Goal: Complete application form: Complete application form

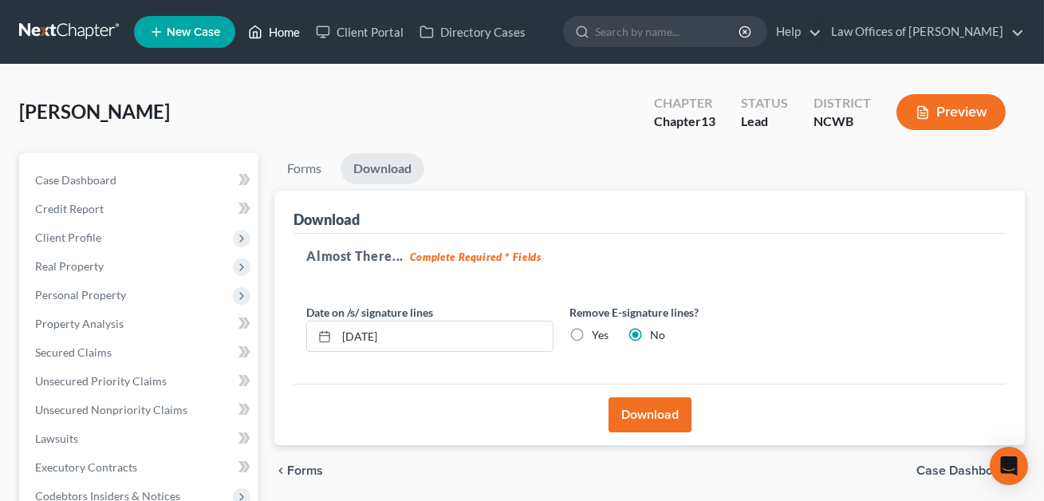
click at [278, 34] on link "Home" at bounding box center [274, 32] width 68 height 29
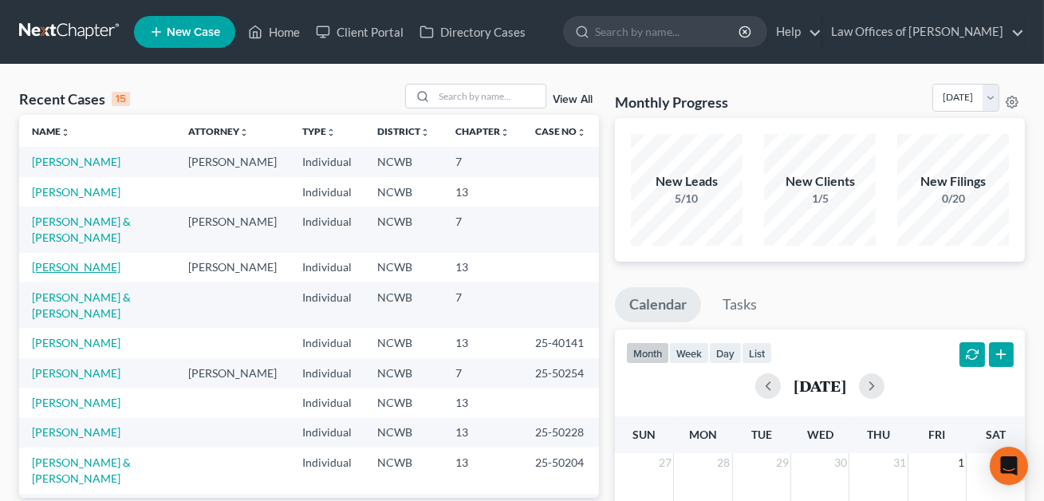
click at [65, 260] on link "[PERSON_NAME]" at bounding box center [76, 267] width 89 height 14
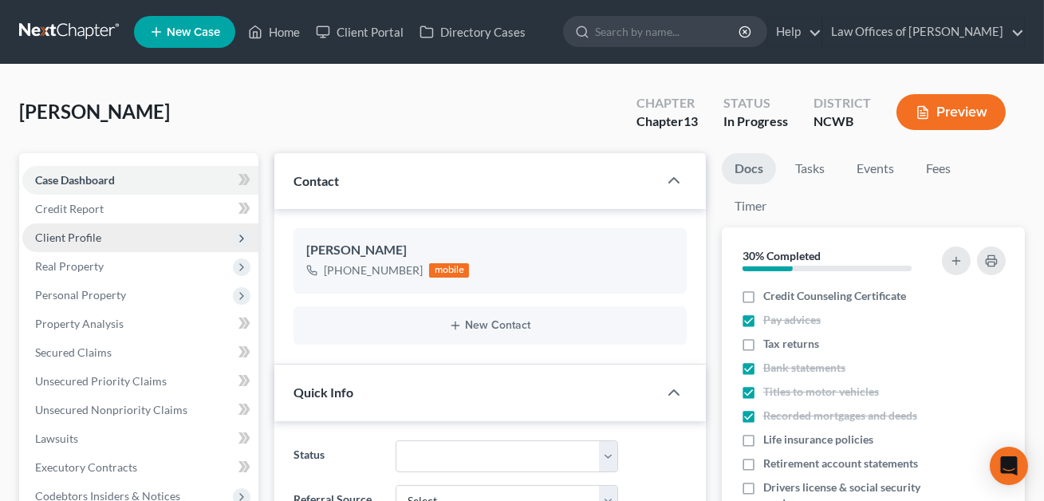
click at [73, 235] on span "Client Profile" at bounding box center [68, 238] width 66 height 14
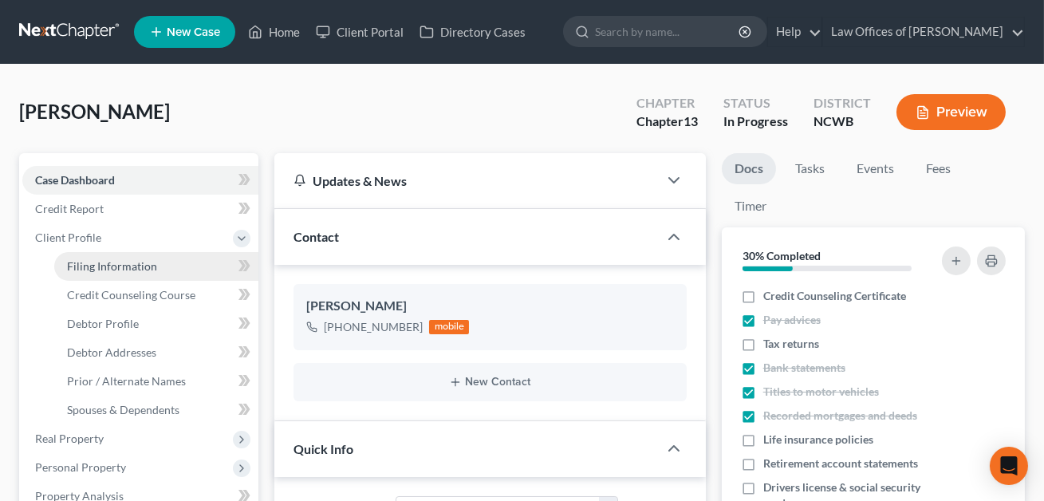
click at [97, 266] on span "Filing Information" at bounding box center [112, 266] width 90 height 14
select select "1"
select select "0"
select select "3"
select select "59"
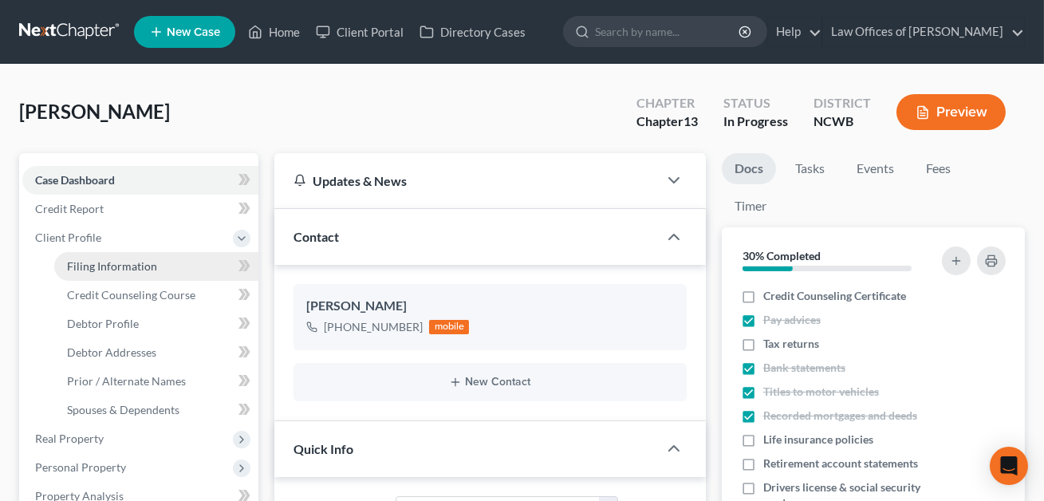
select select "1"
select select "28"
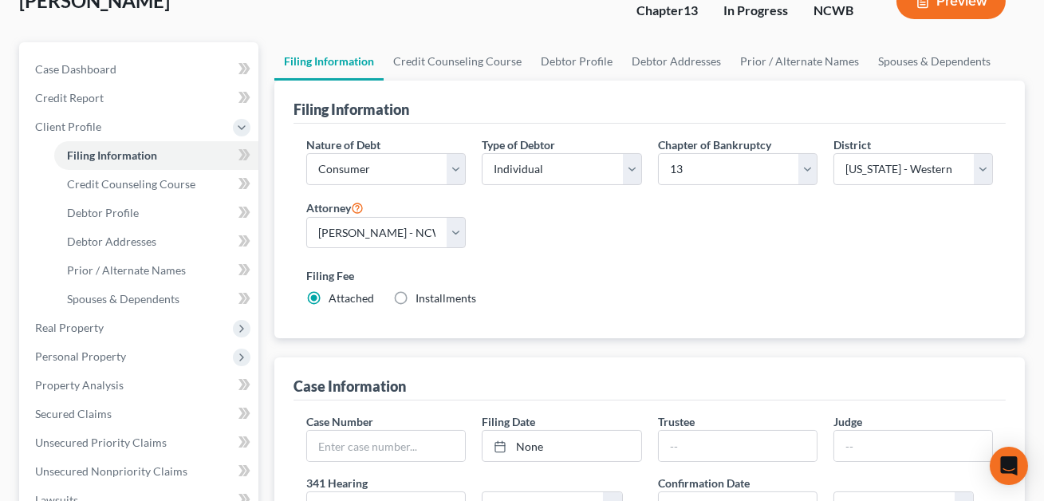
scroll to position [105, 0]
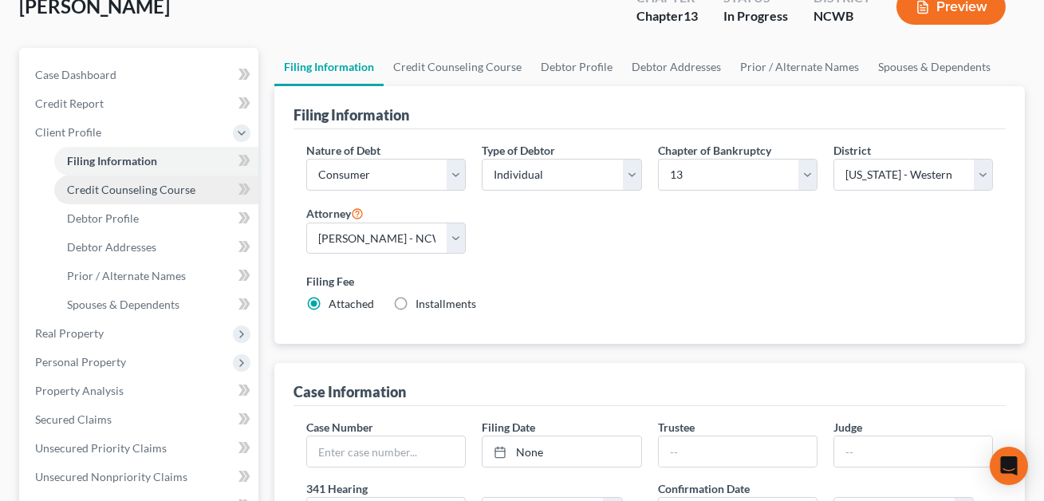
click at [170, 183] on span "Credit Counseling Course" at bounding box center [131, 190] width 128 height 14
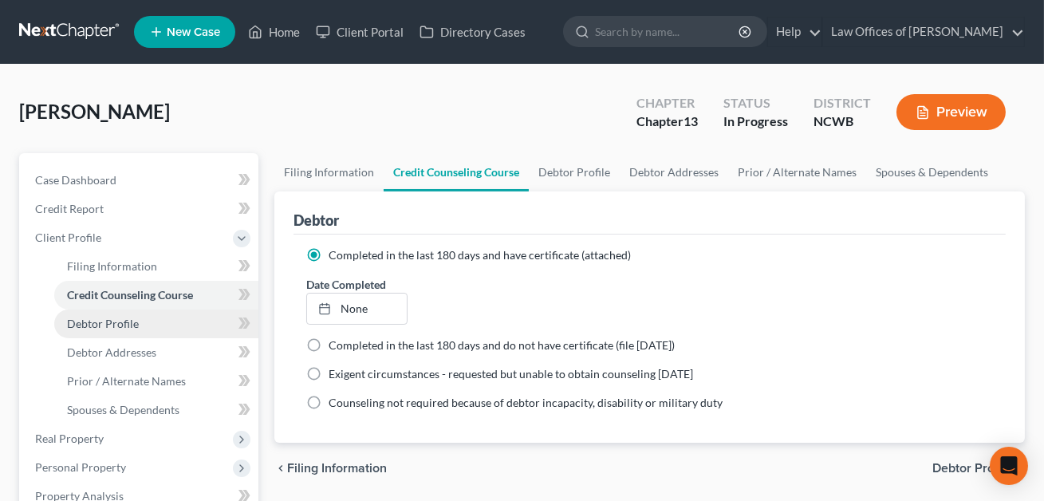
click at [110, 319] on span "Debtor Profile" at bounding box center [103, 324] width 72 height 14
select select "0"
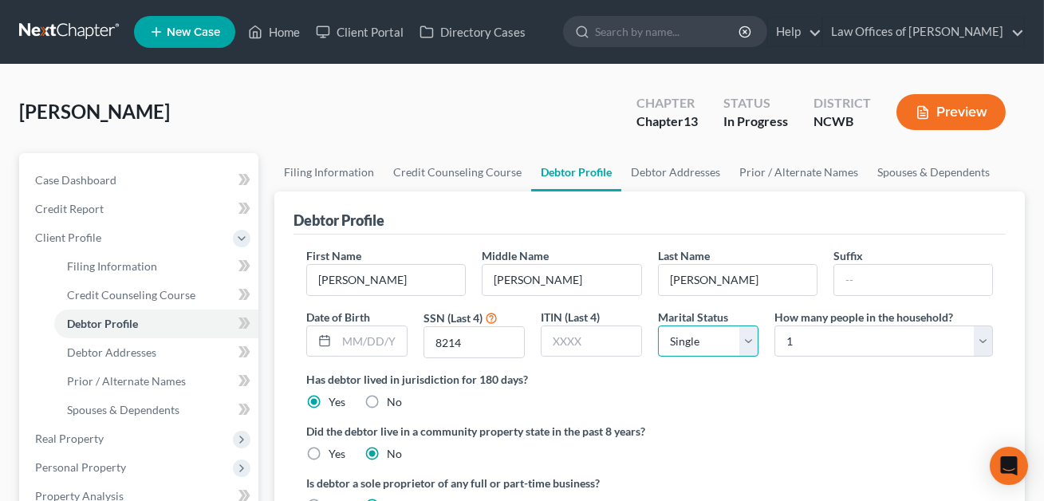
click at [722, 349] on select "Select Single Married Separated Divorced Widowed" at bounding box center [708, 341] width 101 height 32
select select "3"
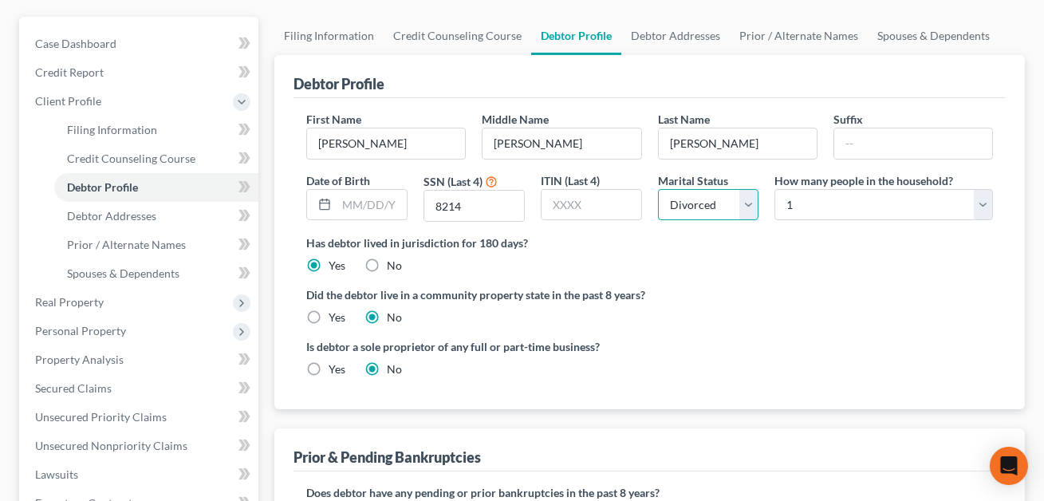
scroll to position [139, 0]
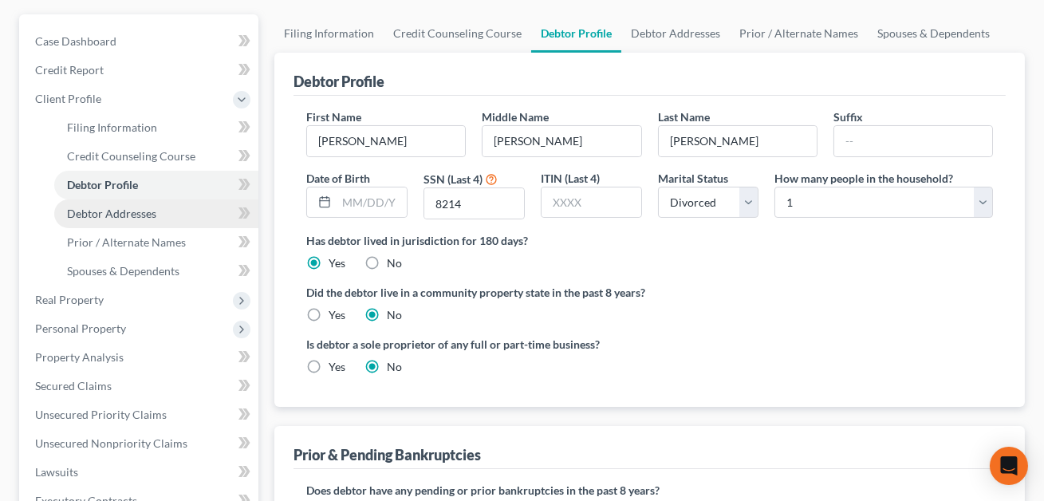
click at [124, 215] on span "Debtor Addresses" at bounding box center [111, 214] width 89 height 14
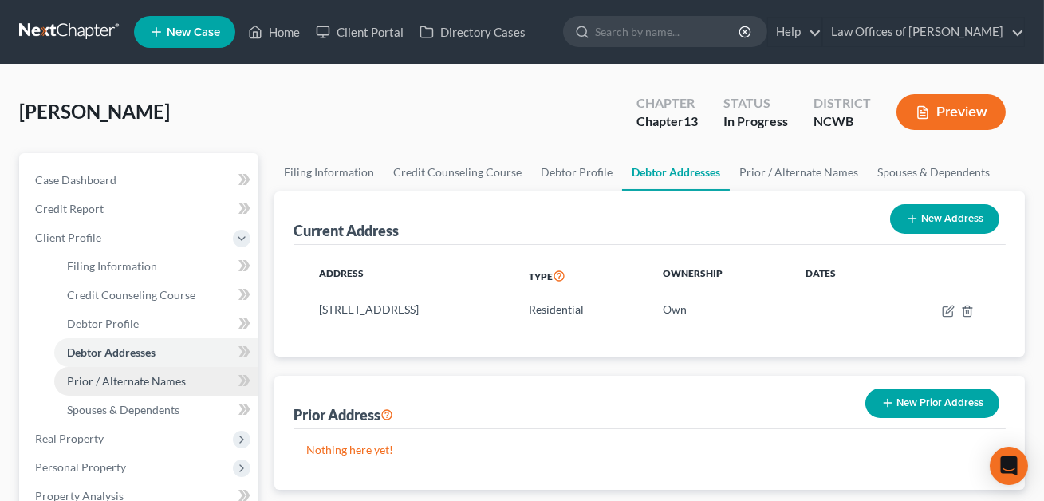
click at [124, 392] on link "Prior / Alternate Names" at bounding box center [156, 381] width 204 height 29
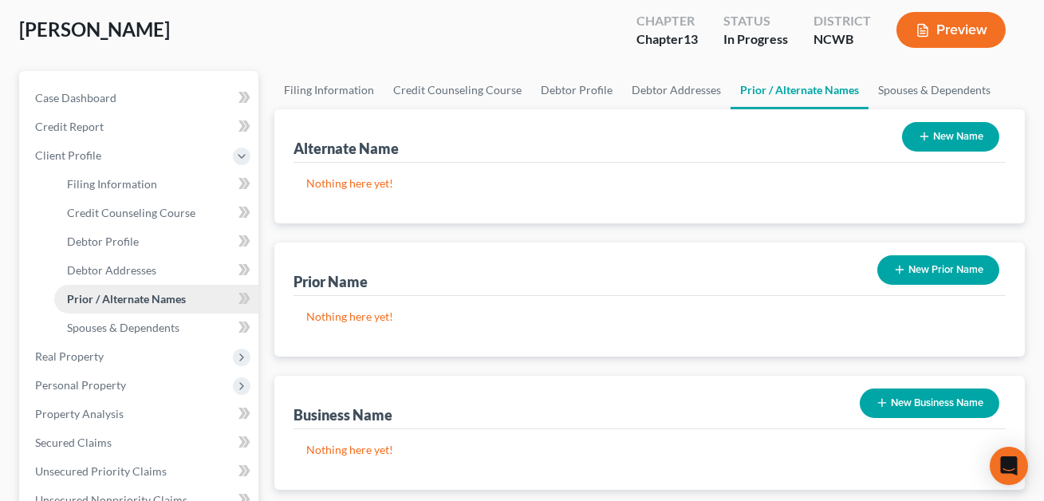
scroll to position [158, 0]
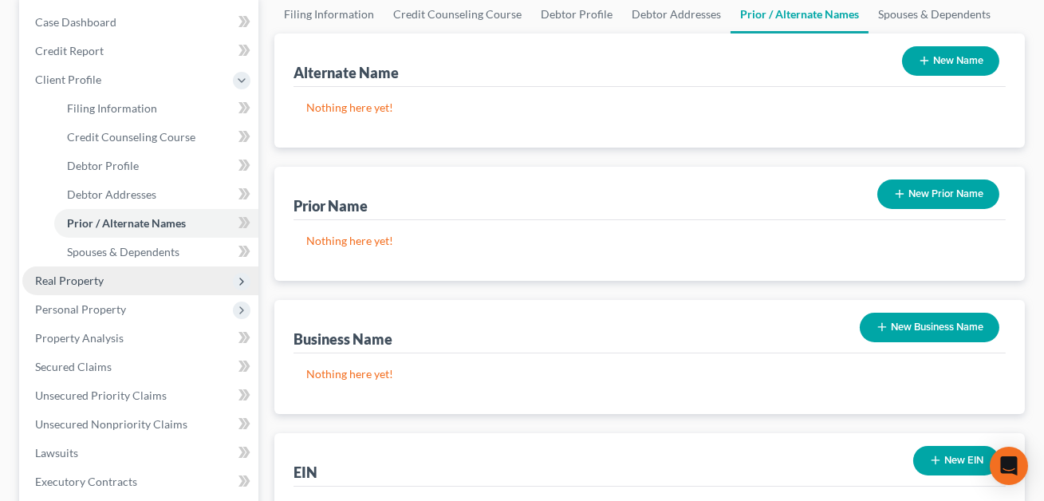
click at [89, 282] on span "Real Property" at bounding box center [69, 281] width 69 height 14
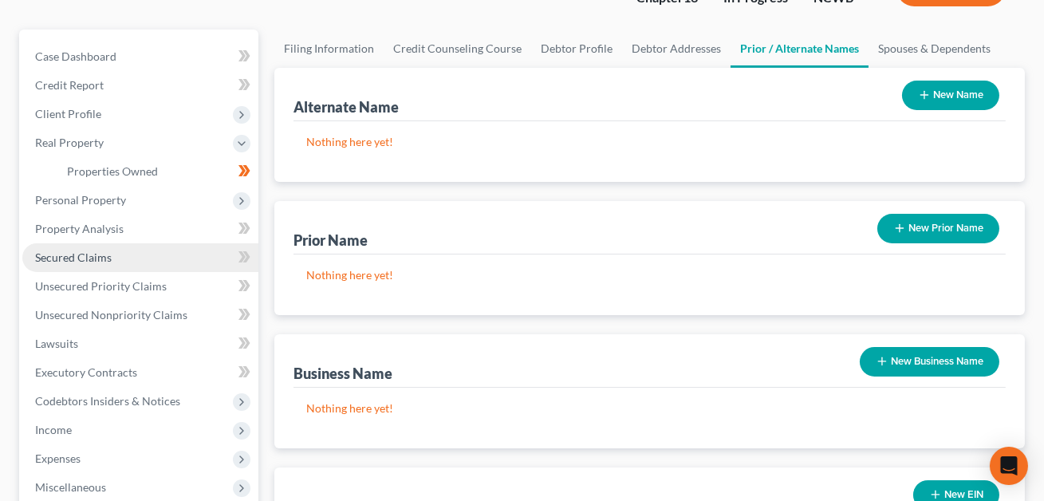
scroll to position [75, 0]
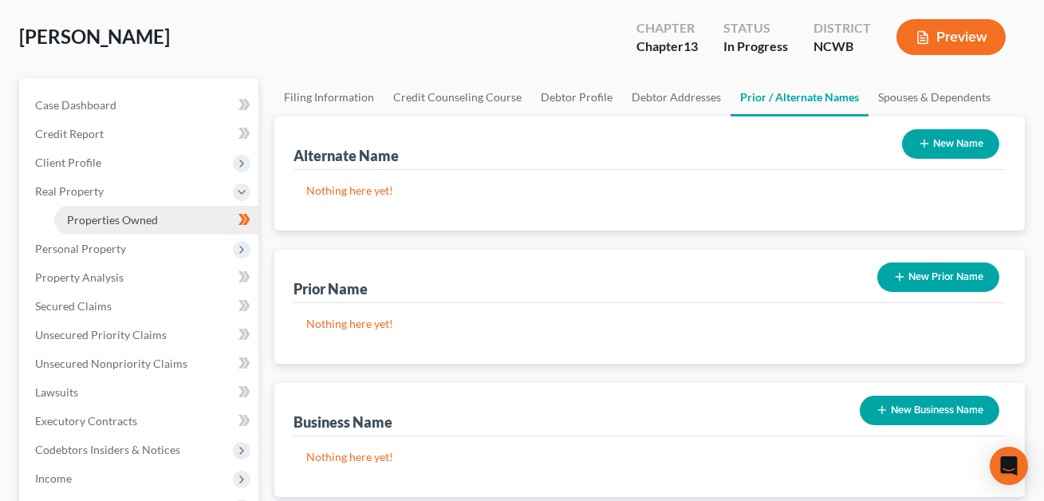
click at [89, 215] on span "Properties Owned" at bounding box center [112, 220] width 91 height 14
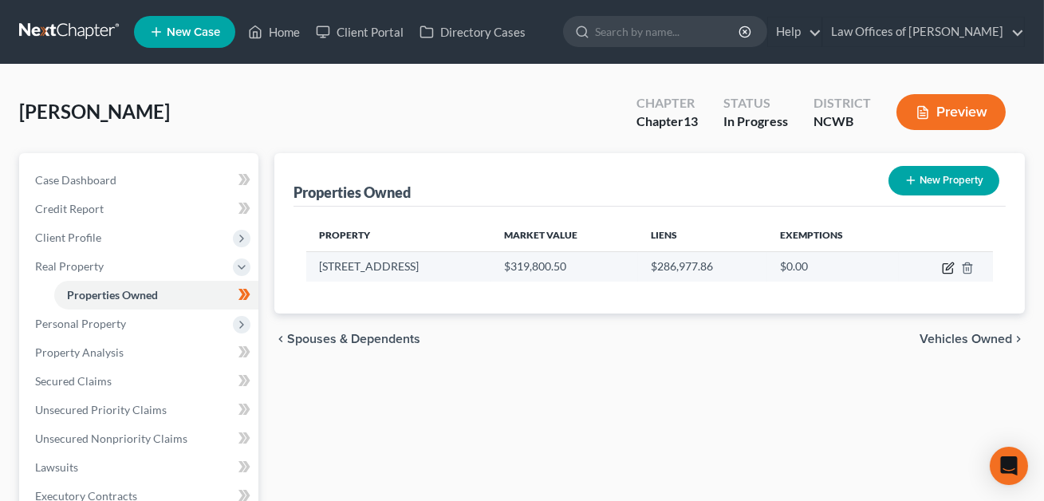
click at [951, 264] on icon "button" at bounding box center [948, 268] width 13 height 13
select select "28"
select select "48"
select select "0"
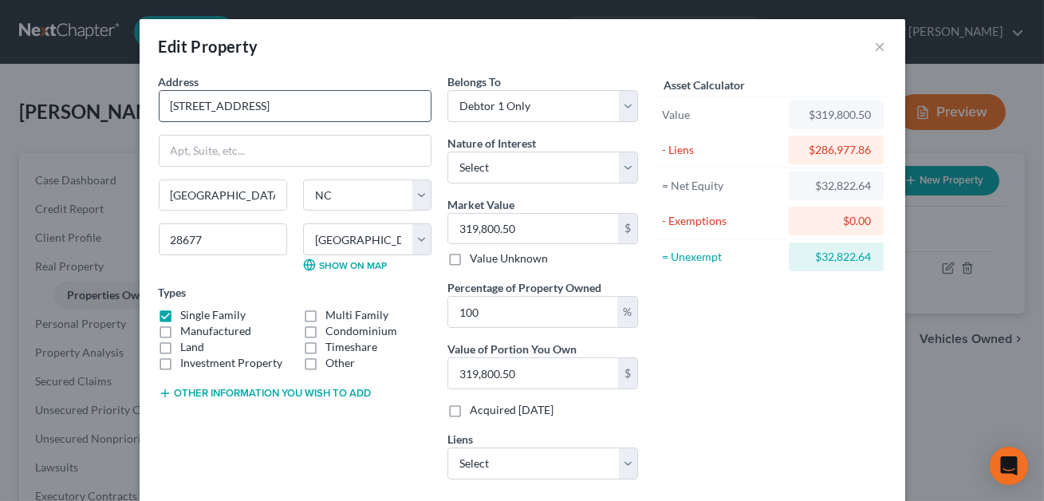
click at [169, 107] on input "[STREET_ADDRESS]" at bounding box center [295, 106] width 271 height 30
type input "Residence: [STREET_ADDRESS]"
click at [479, 463] on select "Select Movement Mortgage LLC - $6,493.02" at bounding box center [543, 464] width 191 height 32
click at [298, 390] on button "Other information you wish to add" at bounding box center [265, 393] width 213 height 13
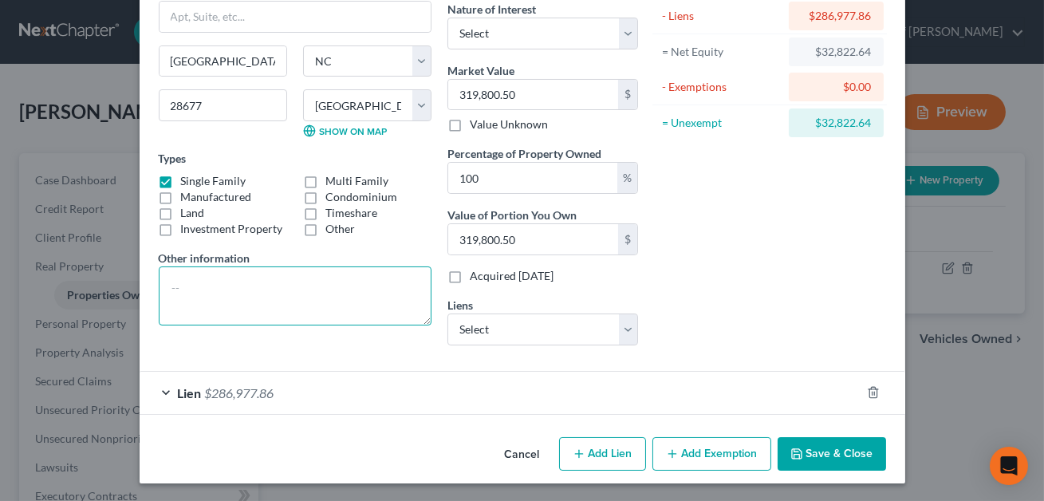
click at [207, 285] on textarea at bounding box center [295, 295] width 273 height 59
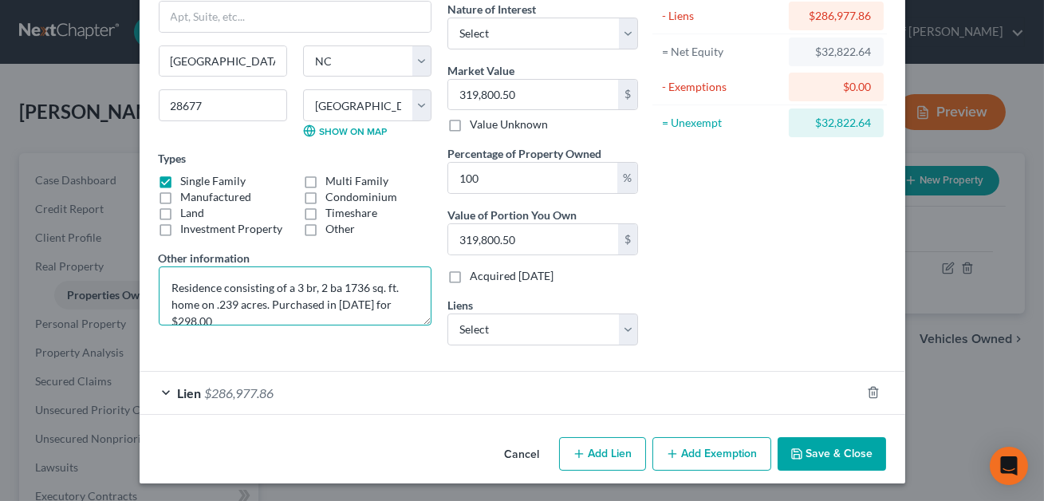
scroll to position [2, 0]
click at [362, 314] on textarea "Residence consisting of a 3 br, 2 ba 1736 sq. ft. home on .239 acres. Purchased…" at bounding box center [295, 295] width 273 height 59
click at [396, 316] on textarea "Residence consisting of a 3 br, 2 ba 1736 sq. ft. home on .239 acres. Purchased…" at bounding box center [295, 295] width 273 height 59
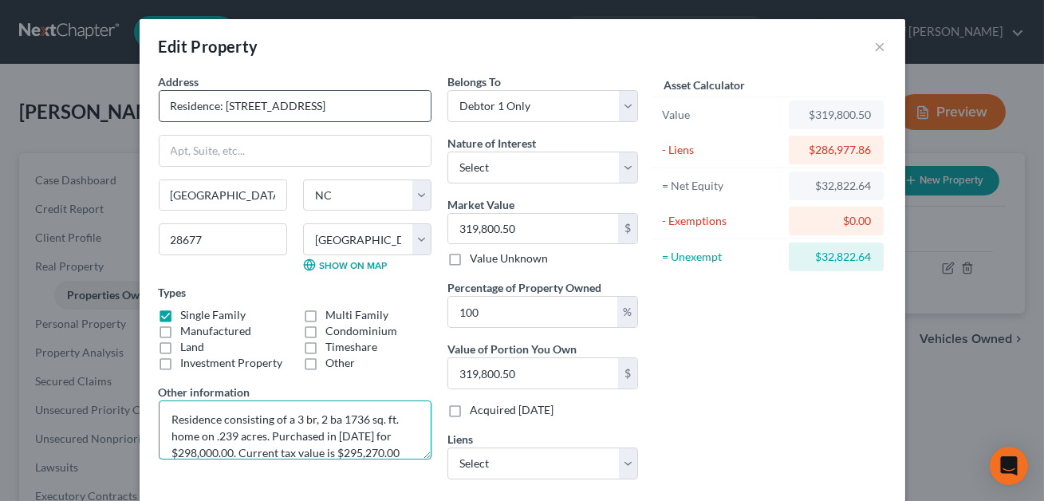
type textarea "Residence consisting of a 3 br, 2 ba 1736 sq. ft. home on .239 acres. Purchased…"
drag, startPoint x: 321, startPoint y: 108, endPoint x: 227, endPoint y: 108, distance: 94.1
click at [227, 108] on input "Residence: [STREET_ADDRESS]" at bounding box center [295, 106] width 271 height 30
click at [533, 229] on input "319,800.50" at bounding box center [533, 229] width 170 height 30
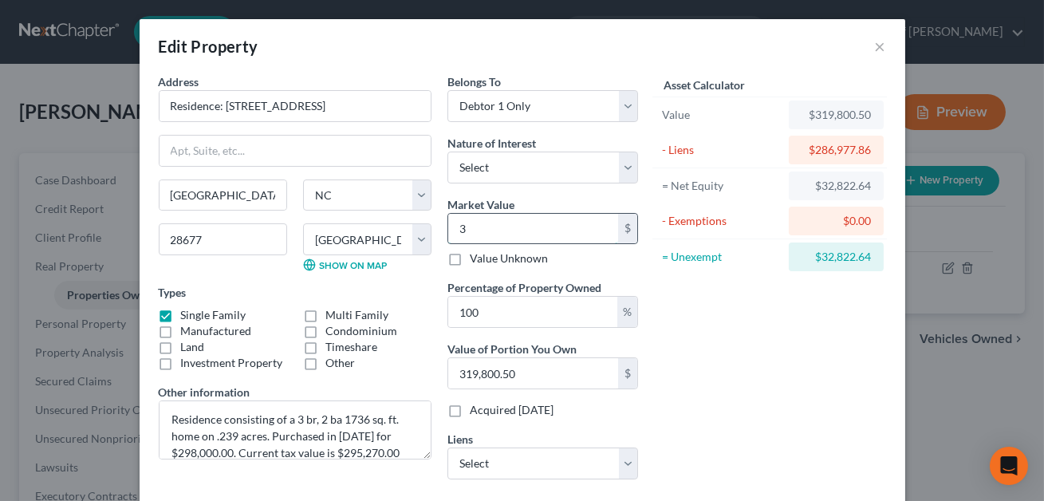
type input "31"
type input "31.00"
type input "316"
type input "316.00"
type input "3163"
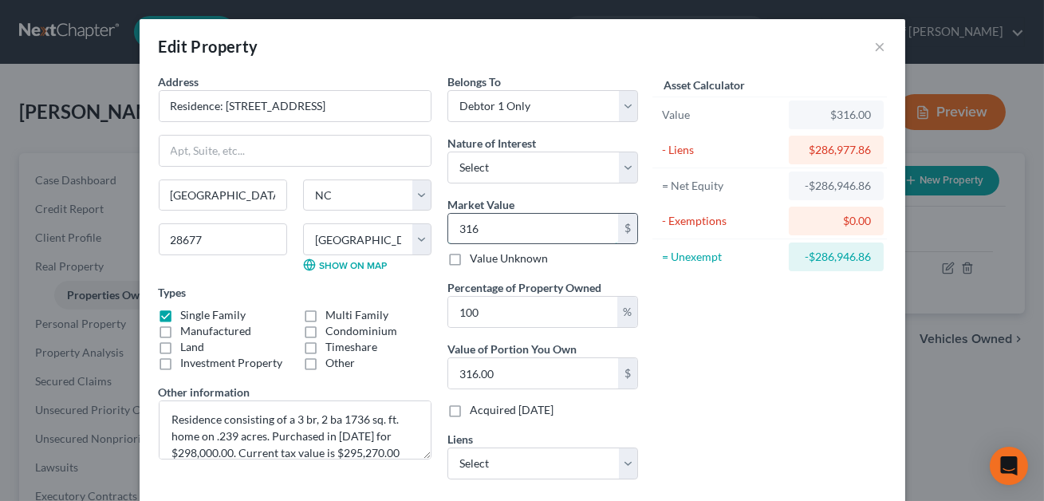
type input "3,163.00"
type input "3,1638"
type input "31,638.00"
type input "31,6383"
type input "316,383.00"
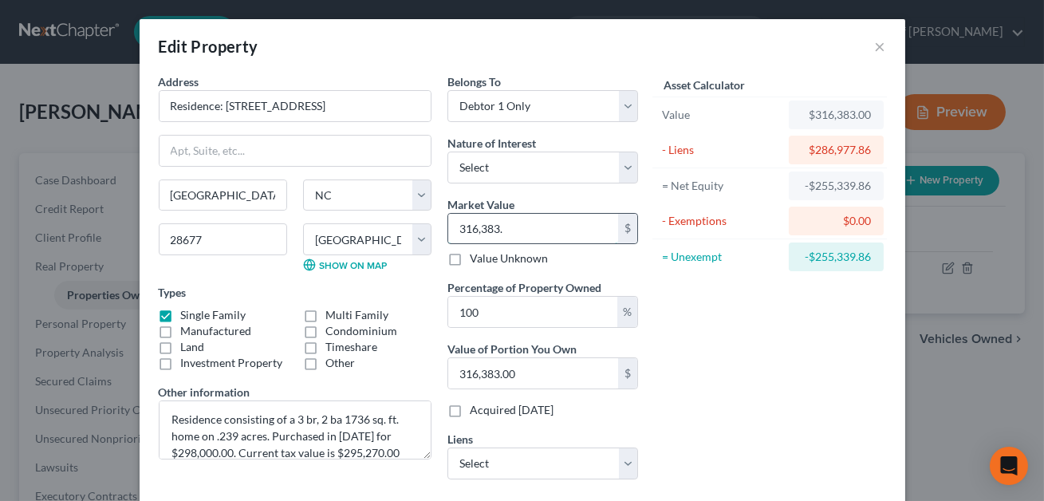
type input "316,383.5"
type input "316,383.50"
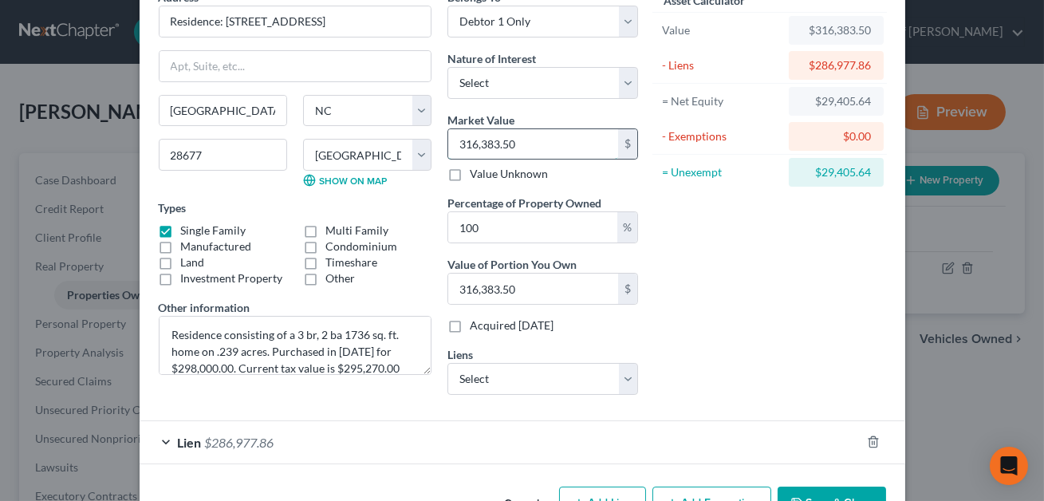
scroll to position [134, 0]
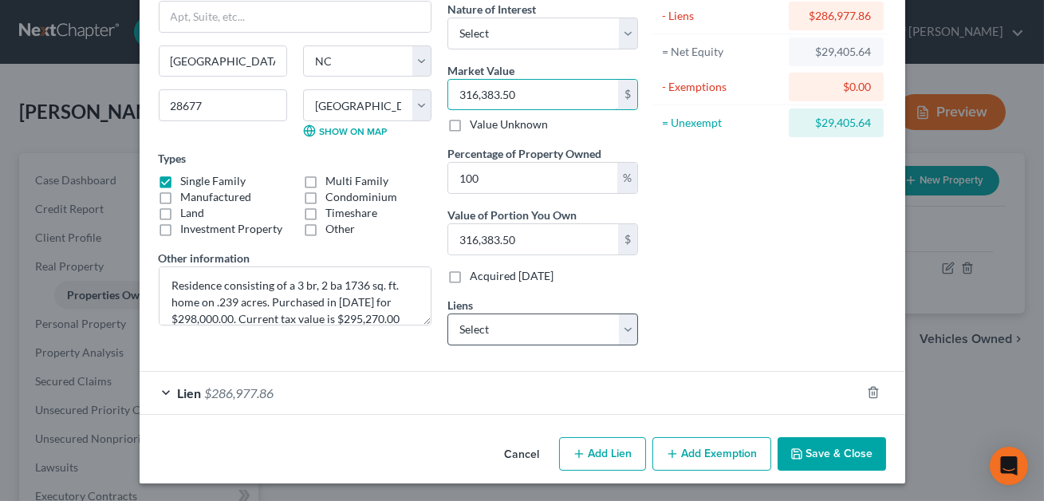
type input "316,383.50"
click at [492, 321] on select "Select Movement Mortgage LLC - $6,493.02" at bounding box center [543, 329] width 191 height 32
select select "10"
select select "0"
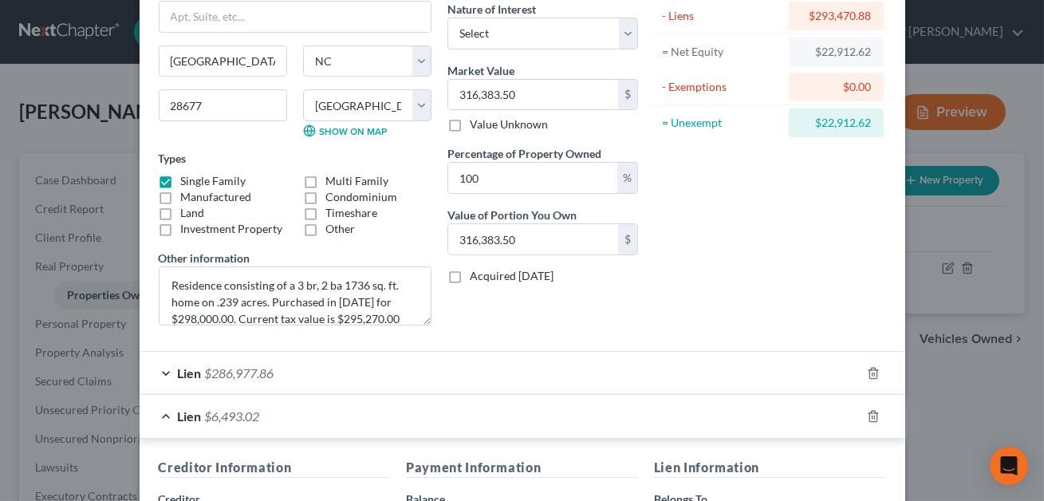
scroll to position [271, 0]
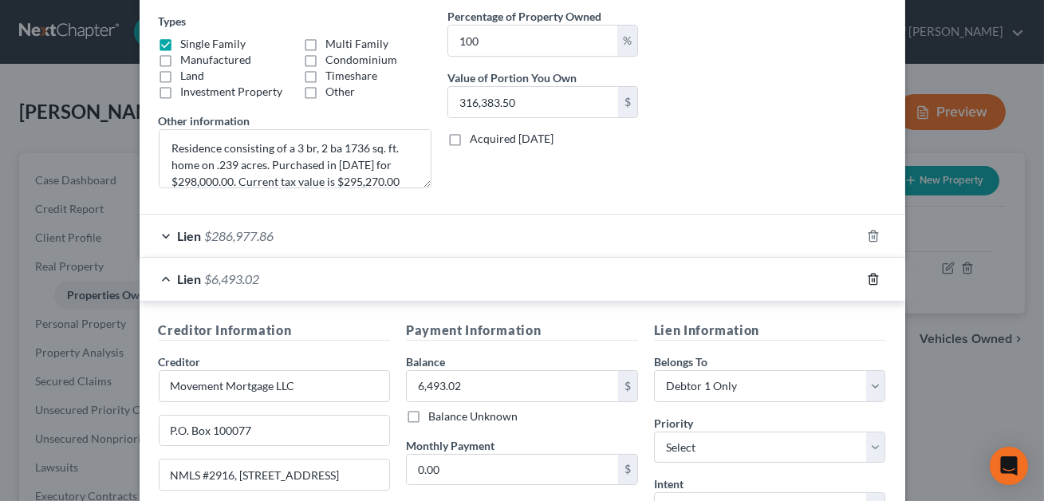
click at [873, 275] on icon "button" at bounding box center [873, 279] width 13 height 13
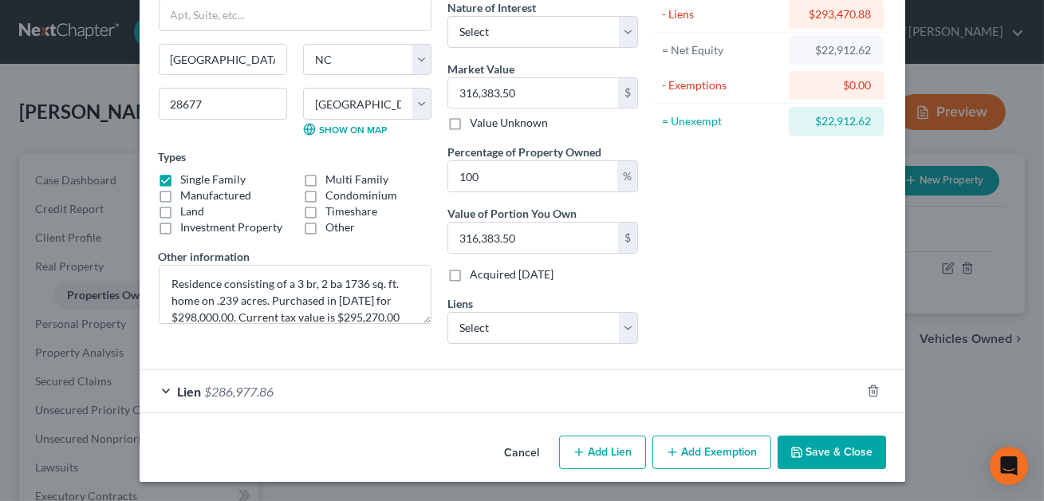
scroll to position [134, 0]
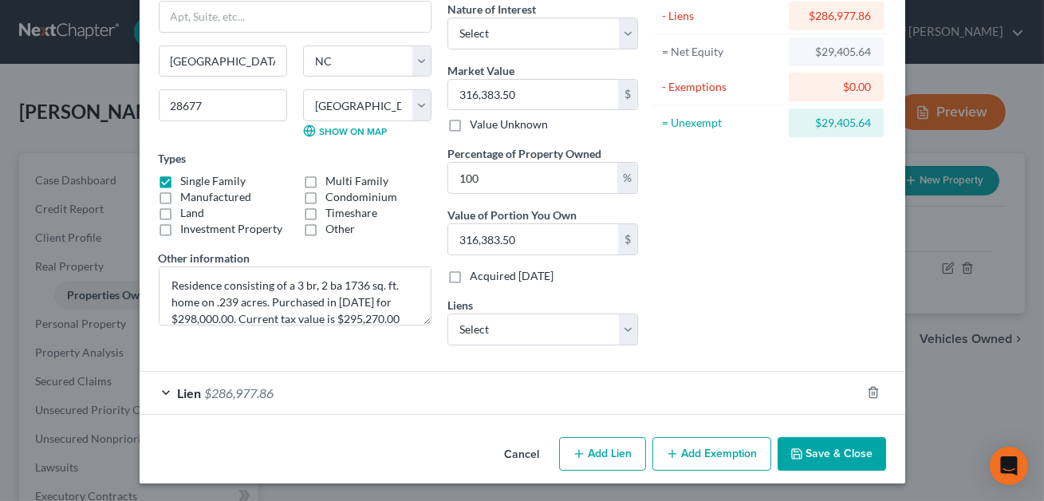
click at [703, 455] on button "Add Exemption" at bounding box center [712, 454] width 119 height 34
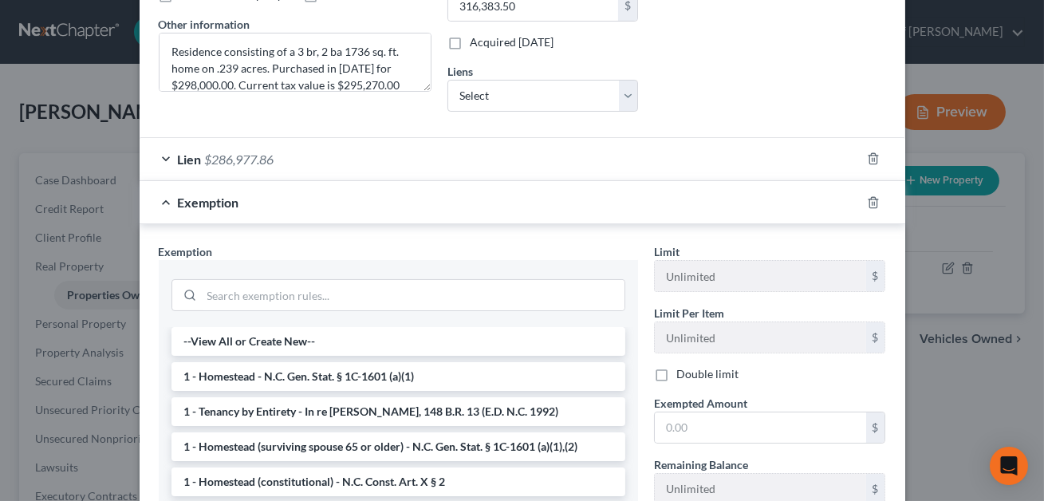
scroll to position [391, 0]
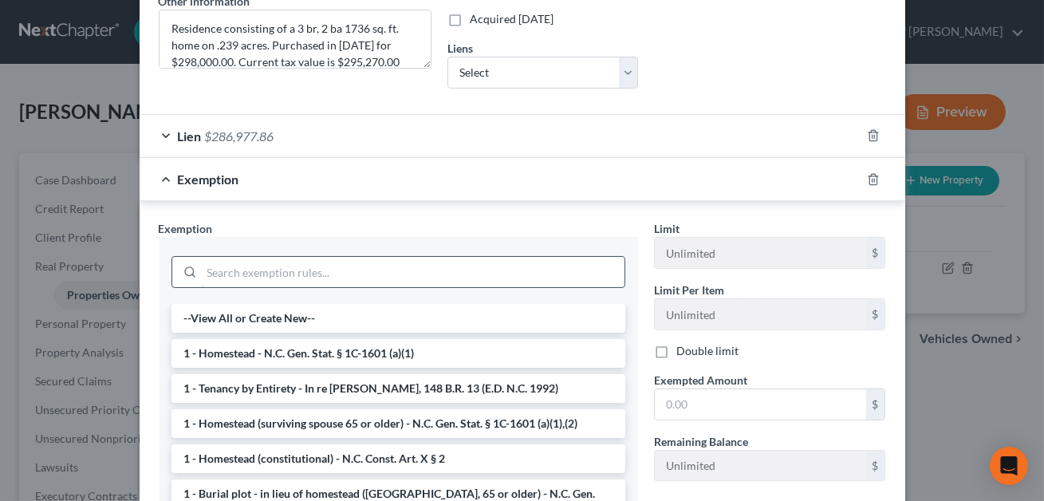
click at [353, 260] on input "search" at bounding box center [413, 272] width 423 height 30
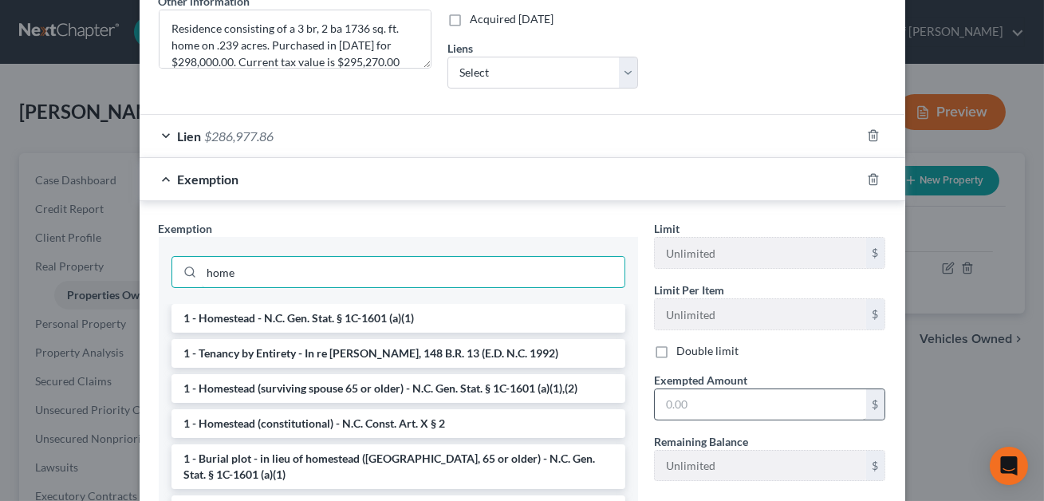
type input "home"
click at [338, 320] on li "1 - Homestead - N.C. Gen. Stat. § 1C-1601 (a)(1)" at bounding box center [399, 318] width 454 height 29
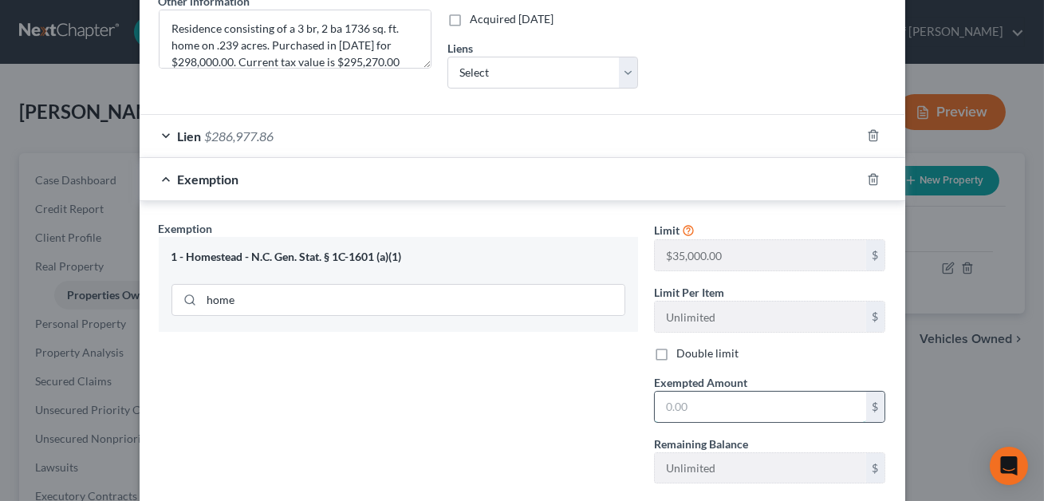
click at [684, 408] on input "text" at bounding box center [760, 407] width 211 height 30
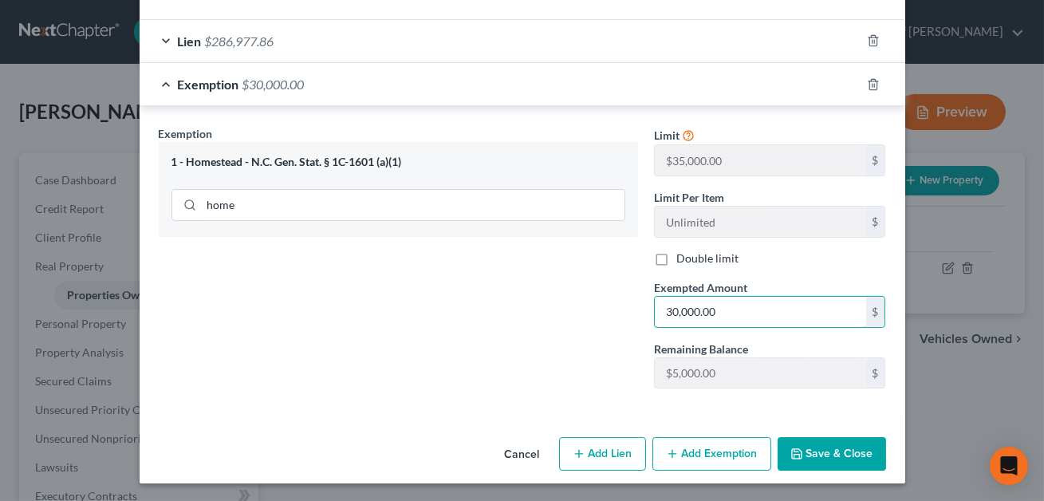
type input "30,000.00"
click at [827, 452] on button "Save & Close" at bounding box center [832, 454] width 108 height 34
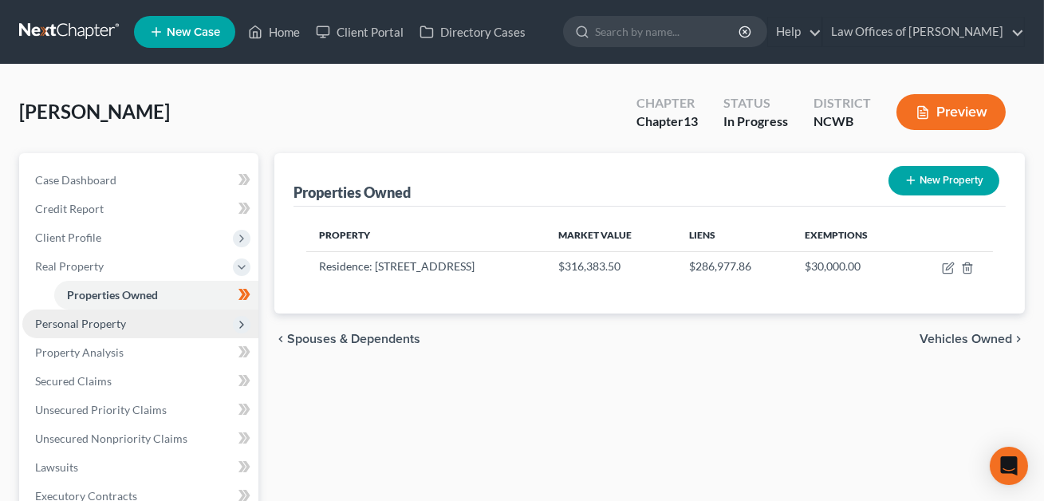
click at [67, 319] on span "Personal Property" at bounding box center [80, 324] width 91 height 14
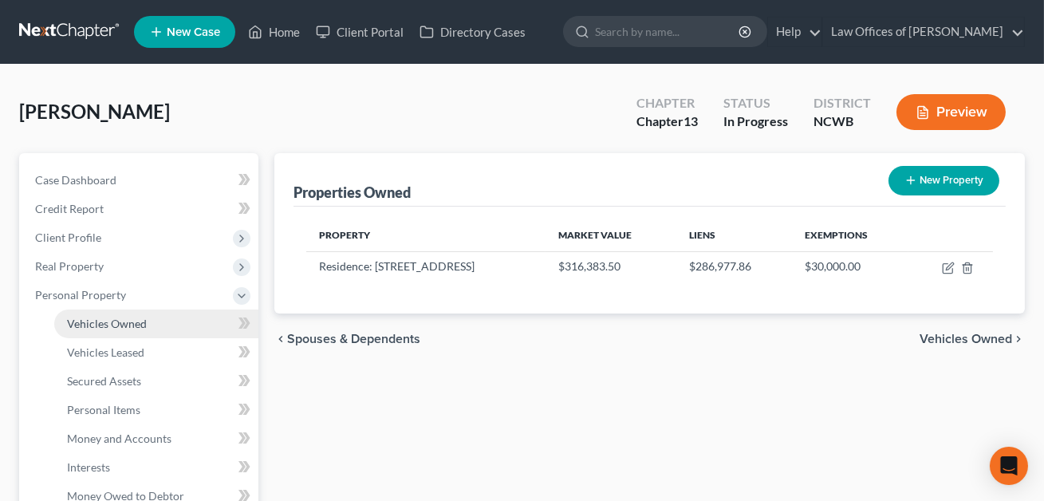
click at [116, 325] on span "Vehicles Owned" at bounding box center [107, 324] width 80 height 14
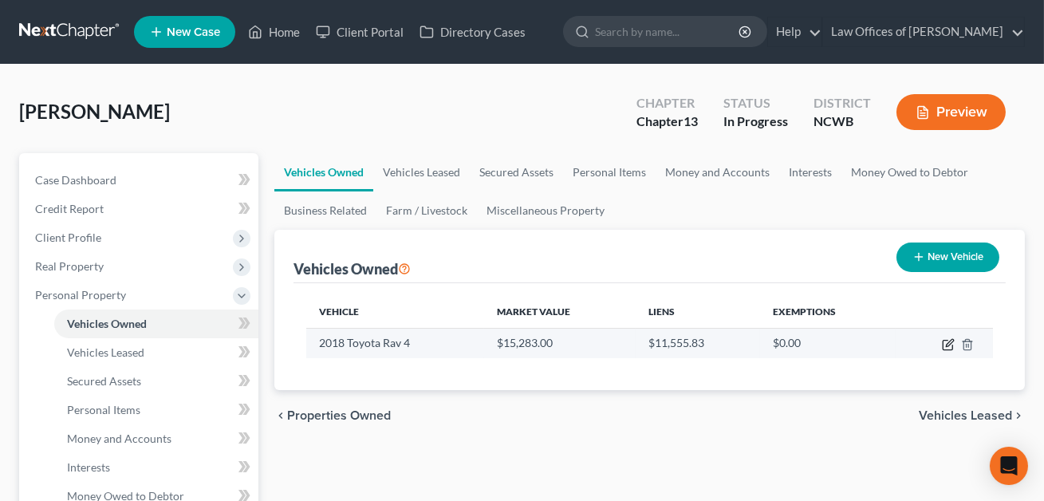
click at [949, 344] on icon "button" at bounding box center [949, 342] width 7 height 7
select select "0"
select select "8"
select select "2"
select select "0"
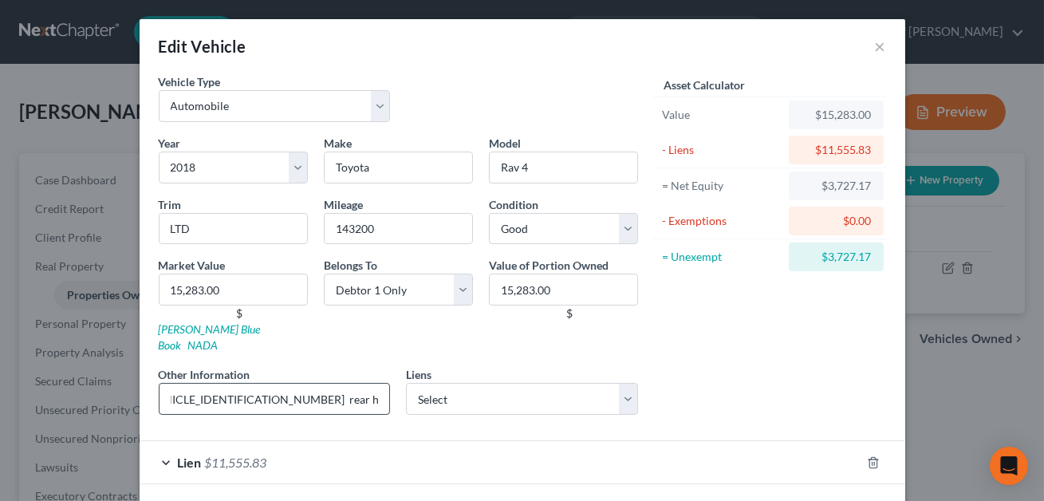
scroll to position [0, 120]
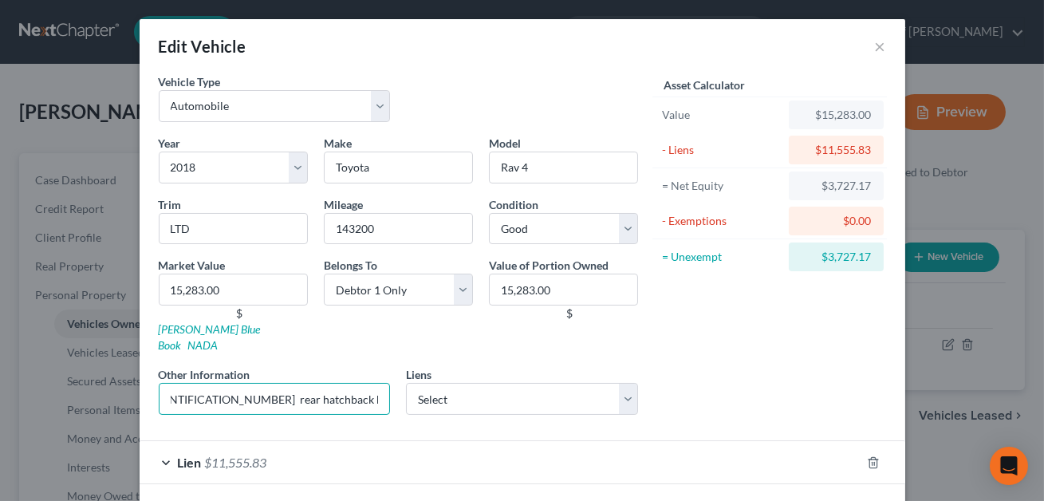
click at [189, 383] on input "VIN: [US_VEHICLE_IDENTIFICATION_NUMBER] rear hatchback hydraulic doesn't work" at bounding box center [275, 399] width 232 height 32
click at [169, 383] on input "VIN: [US_VEHICLE_IDENTIFICATION_NUMBER]. rear hatchback hydraulic doesn't work" at bounding box center [275, 399] width 232 height 32
click at [192, 383] on input "6 cyl, 4 dr, 2WD vehicle. VIN: [US_VEHICLE_IDENTIFICATION_NUMBER]. rear hatchba…" at bounding box center [275, 399] width 232 height 32
click at [194, 383] on input "6 cyl, 4 dr, 2WD vehicle. VIN: [US_VEHICLE_IDENTIFICATION_NUMBER]. NOTE: rear h…" at bounding box center [275, 399] width 232 height 32
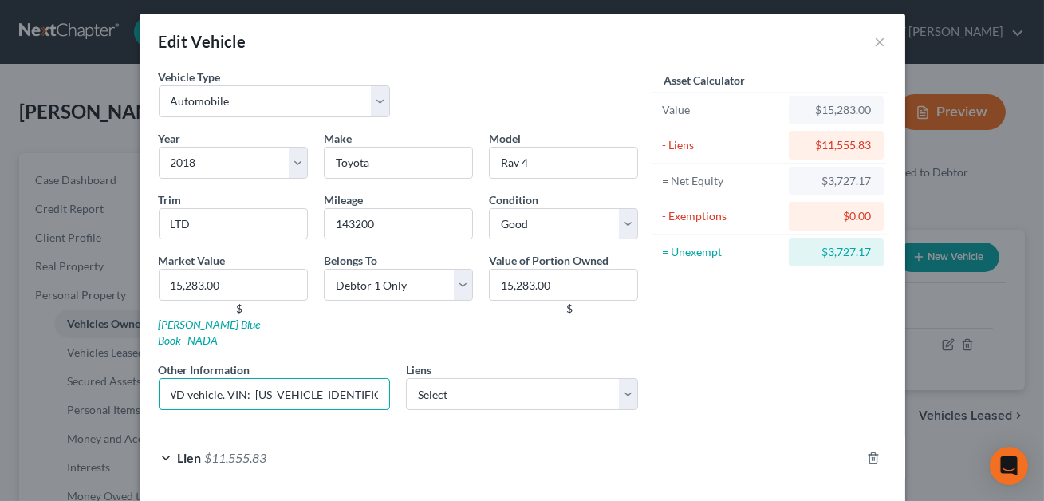
scroll to position [0, 41]
type input "6 cyl, 4 dr, 2WD vehicle. VIN: [US_VEHICLE_IDENTIFICATION_NUMBER]. [PERSON_NAME…"
click at [219, 333] on link "NADA" at bounding box center [203, 340] width 30 height 14
drag, startPoint x: 369, startPoint y: 379, endPoint x: 258, endPoint y: 375, distance: 111.7
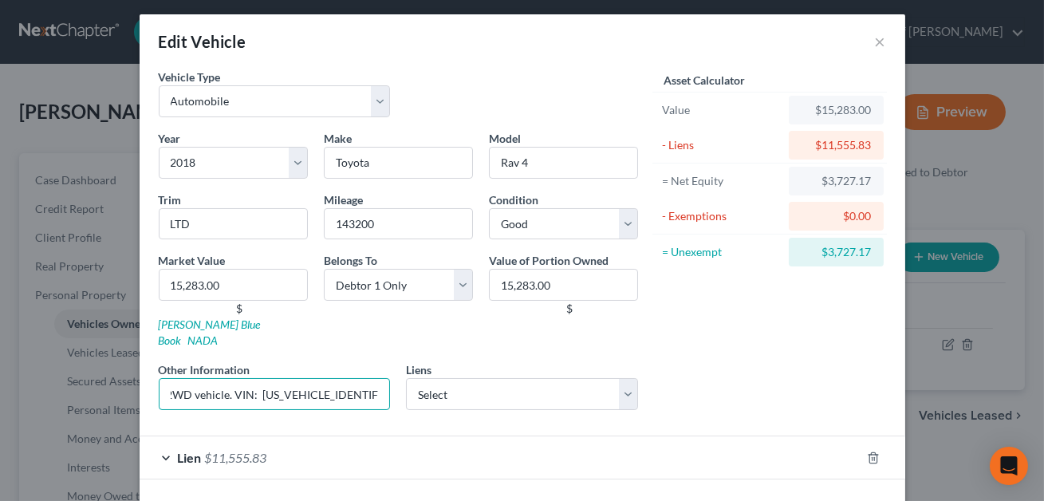
click at [258, 378] on input "6 cyl, 4 dr, 2WD vehicle. VIN: [US_VEHICLE_IDENTIFICATION_NUMBER]. [PERSON_NAME…" at bounding box center [275, 394] width 232 height 32
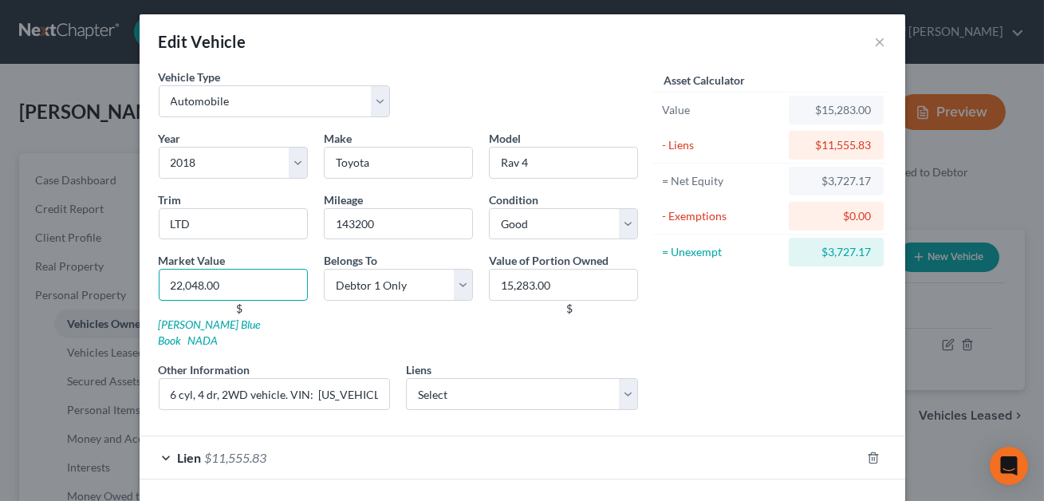
type input "22,048.00"
click at [558, 282] on input "15,283.00" at bounding box center [563, 285] width 149 height 32
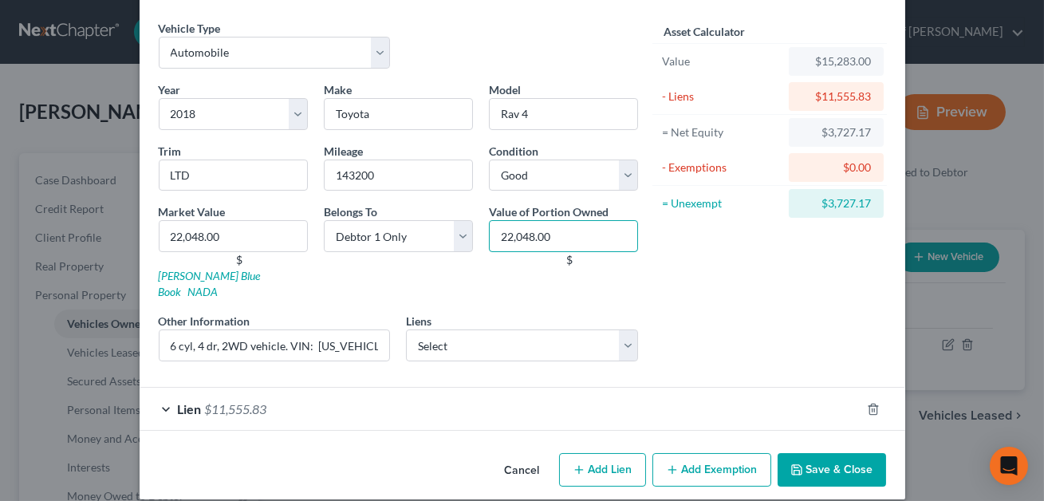
type input "22,048.00"
click at [325, 391] on div "Lien $11,555.83" at bounding box center [500, 409] width 721 height 42
click at [645, 389] on div "Lien $11,555.83" at bounding box center [500, 409] width 721 height 42
click at [832, 455] on button "Save & Close" at bounding box center [832, 470] width 108 height 34
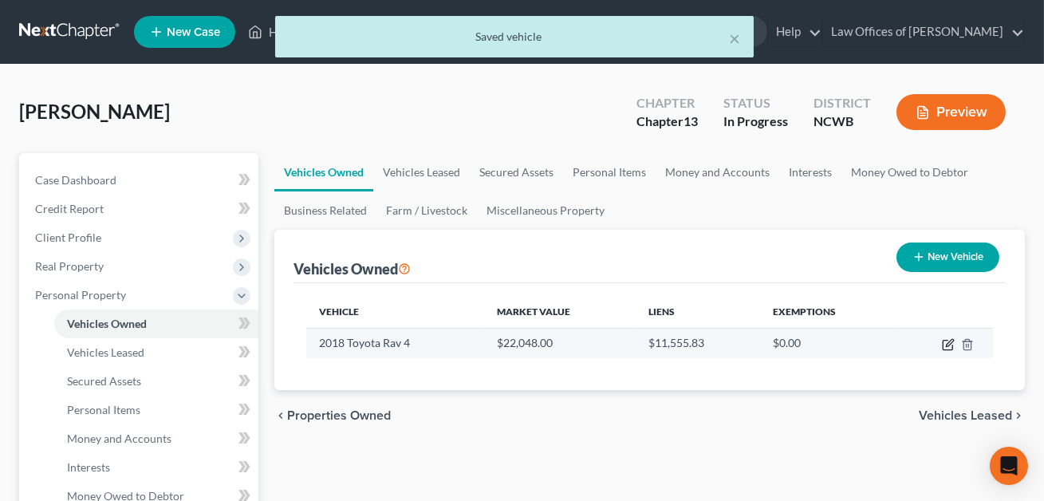
click at [948, 343] on icon "button" at bounding box center [948, 344] width 13 height 13
select select "0"
select select "8"
select select "2"
select select "0"
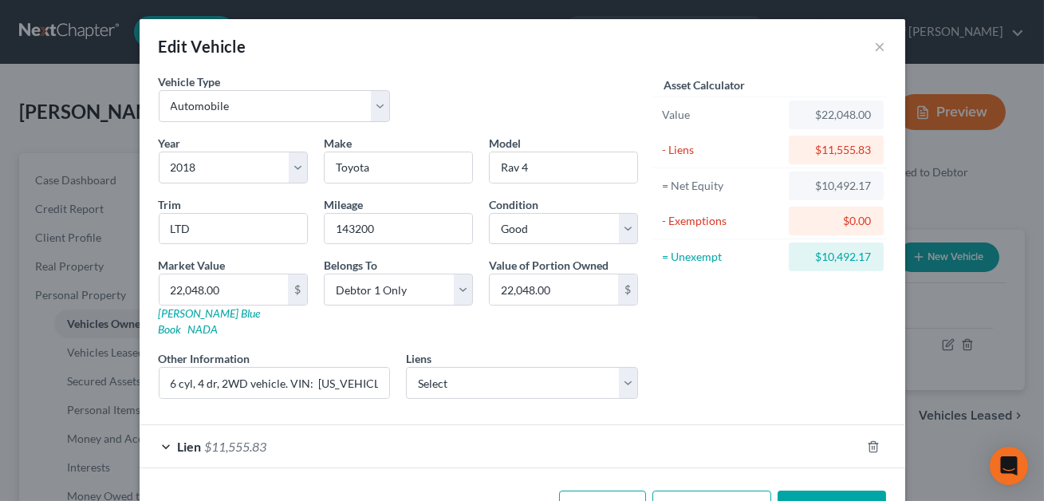
scroll to position [37, 0]
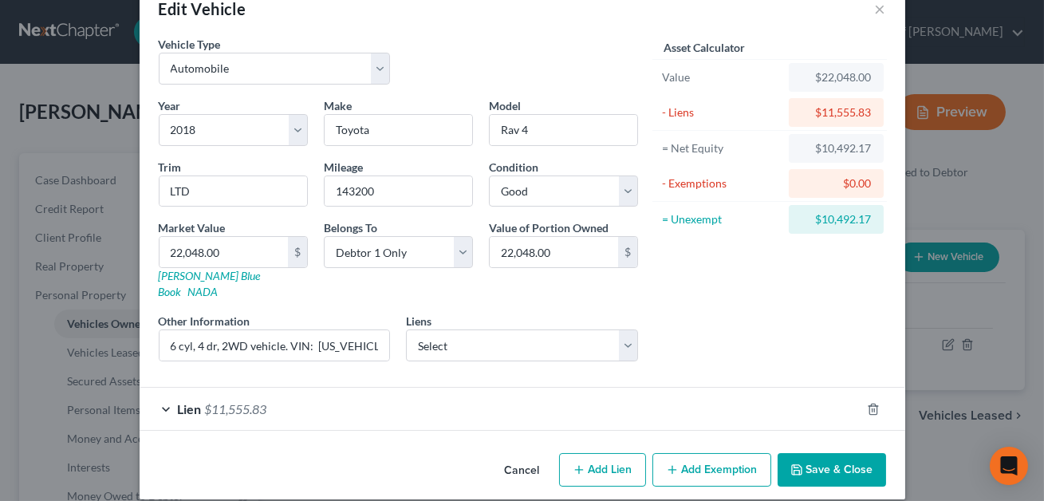
click at [692, 454] on button "Add Exemption" at bounding box center [712, 470] width 119 height 34
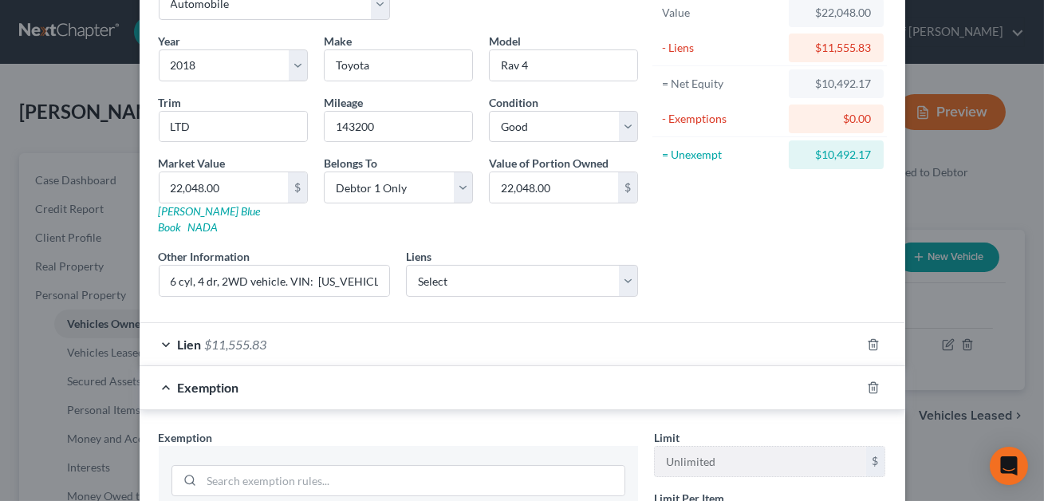
scroll to position [225, 0]
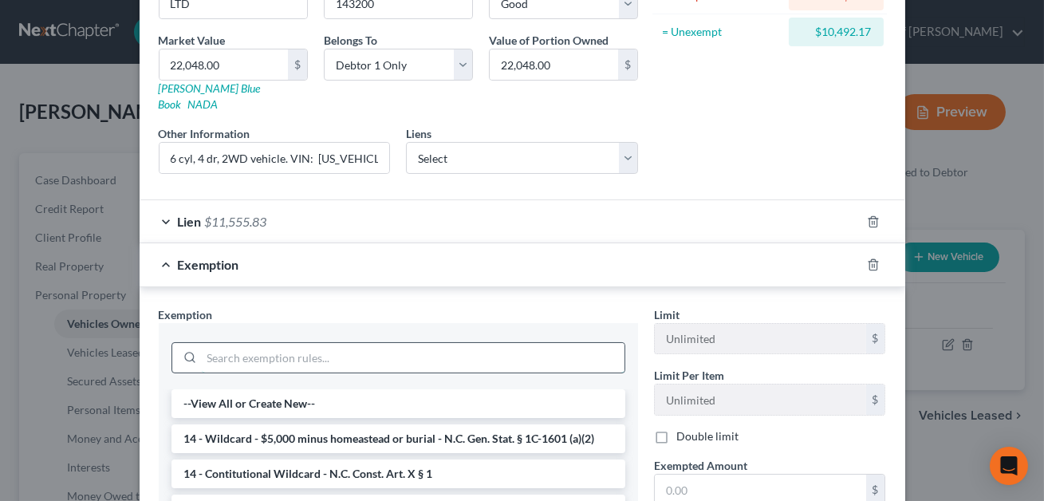
click at [303, 343] on input "search" at bounding box center [413, 358] width 423 height 30
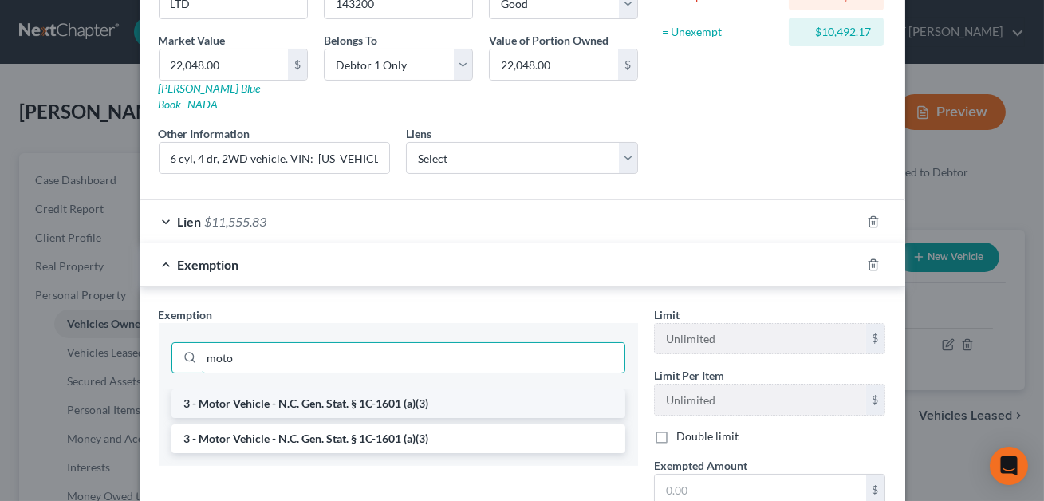
type input "moto"
click at [328, 389] on li "3 - Motor Vehicle - N.C. Gen. Stat. § 1C-1601 (a)(3)" at bounding box center [399, 403] width 454 height 29
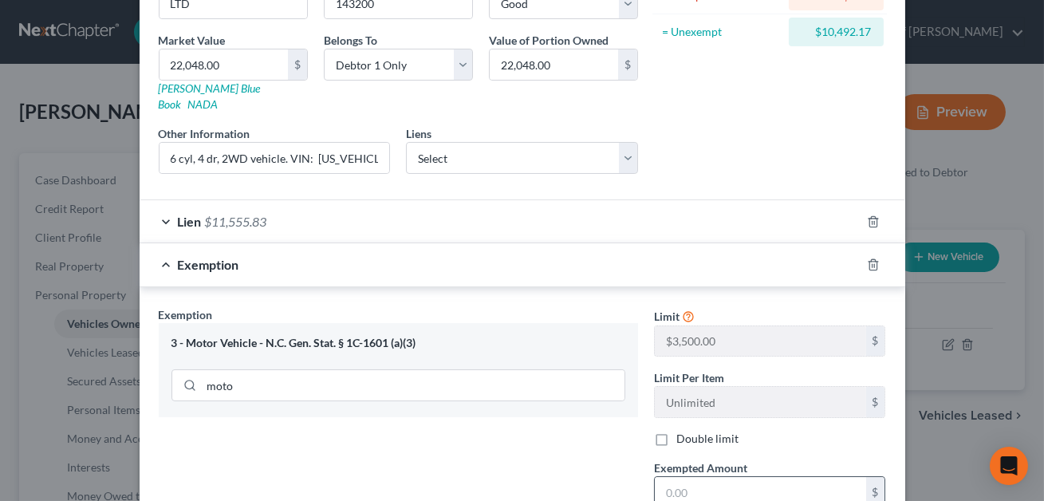
click at [676, 477] on input "text" at bounding box center [760, 492] width 211 height 30
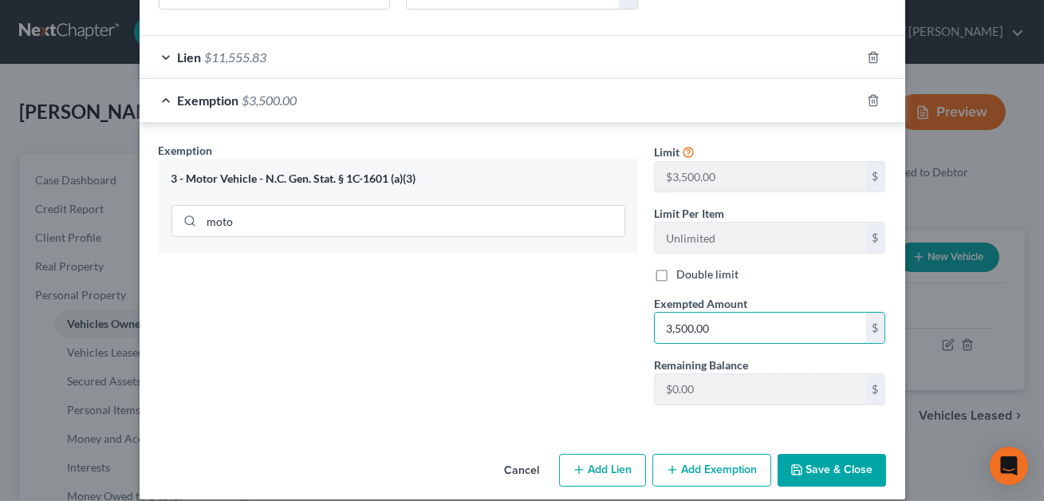
type input "3,500.00"
click at [703, 459] on button "Add Exemption" at bounding box center [712, 471] width 119 height 34
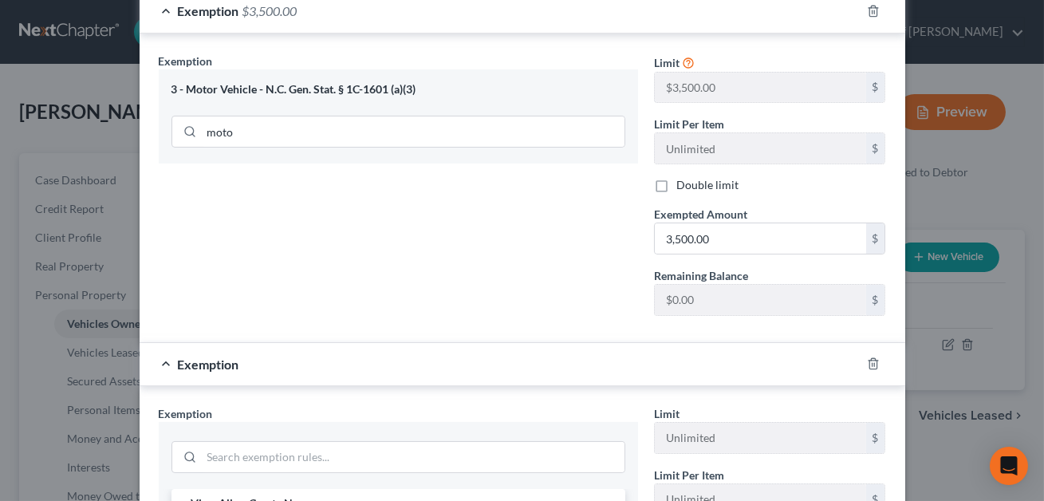
scroll to position [526, 0]
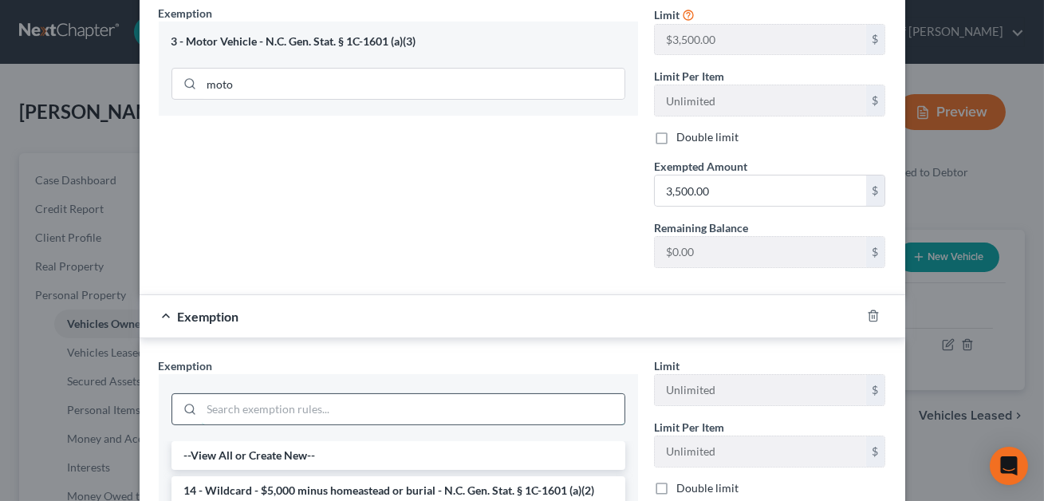
click at [269, 394] on input "search" at bounding box center [413, 409] width 423 height 30
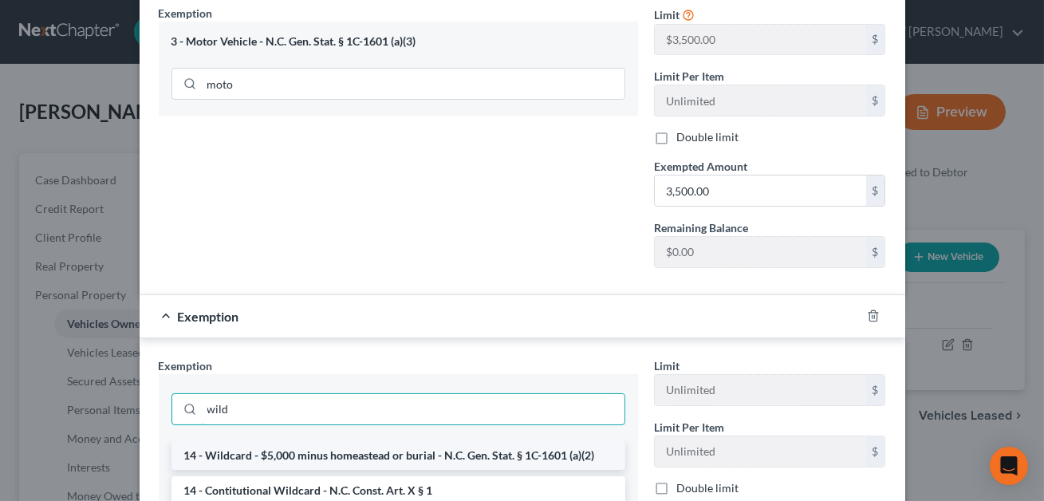
type input "wild"
click at [274, 441] on li "14 - Wildcard - $5,000 minus homeastead or burial - N.C. Gen. Stat. § 1C-1601 (…" at bounding box center [399, 455] width 454 height 29
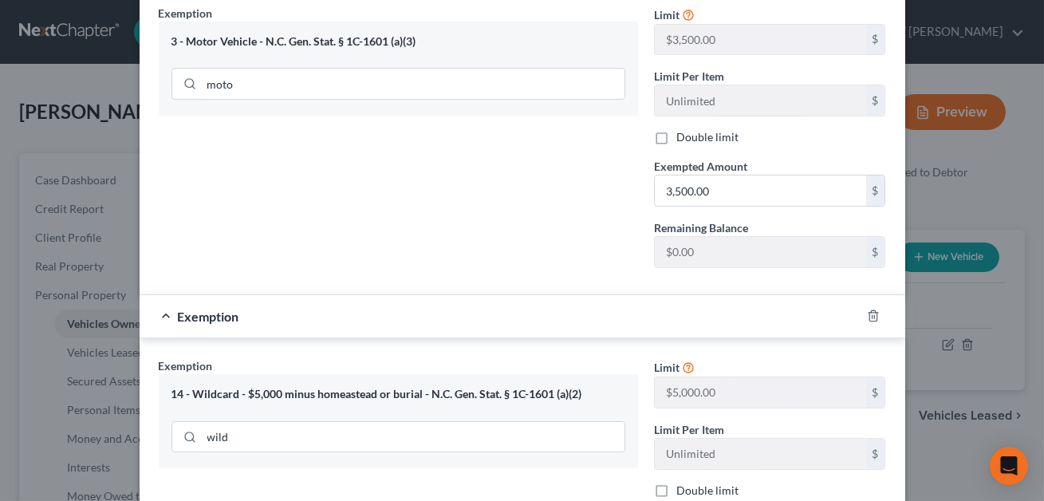
scroll to position [583, 0]
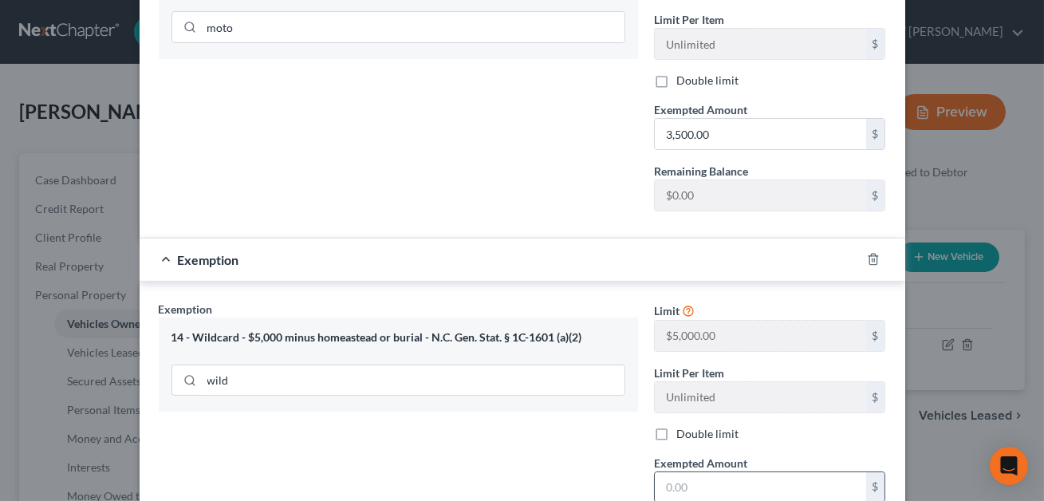
click at [678, 472] on input "text" at bounding box center [760, 487] width 211 height 30
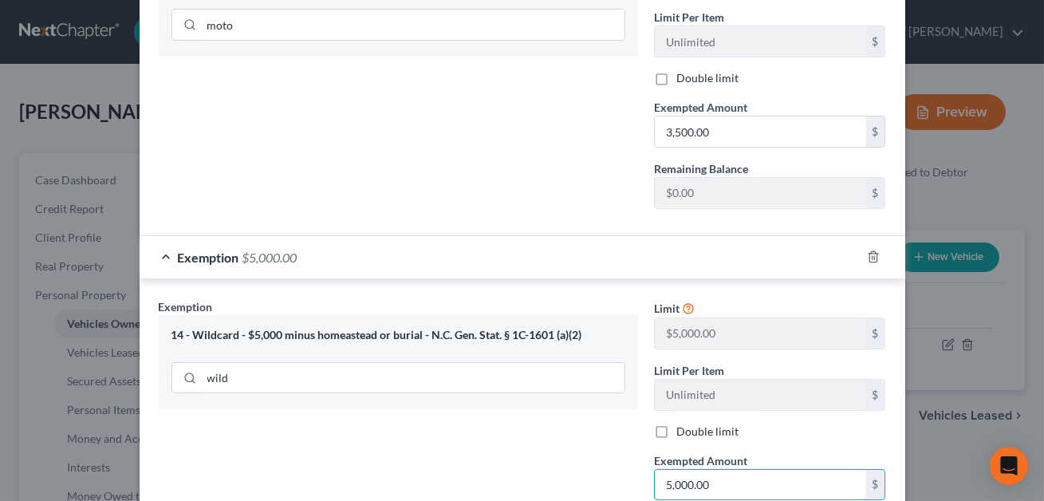
scroll to position [742, 0]
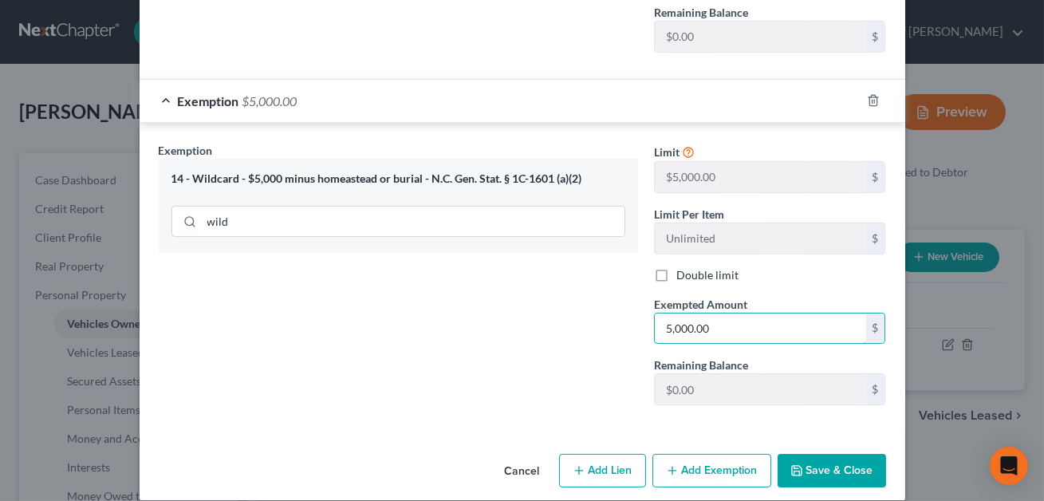
type input "5,000.00"
click at [836, 457] on button "Save & Close" at bounding box center [832, 471] width 108 height 34
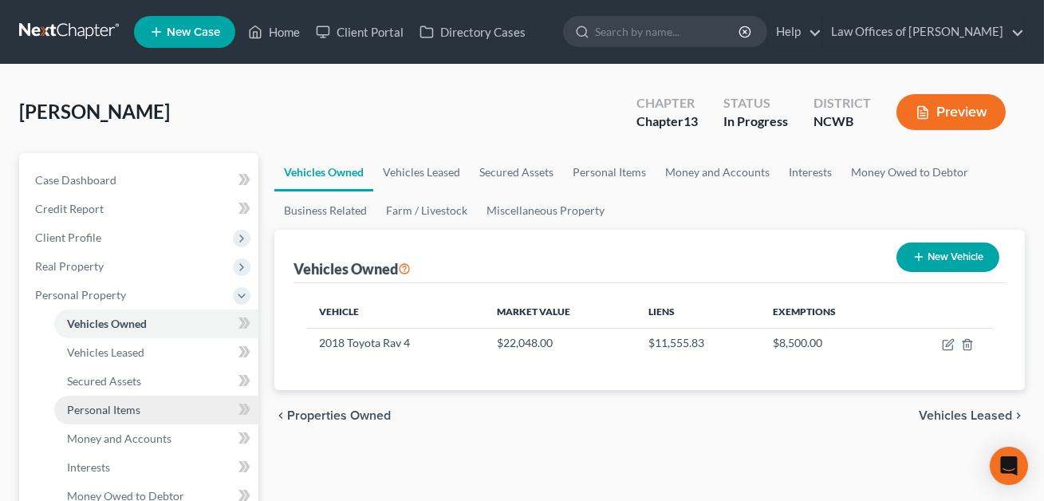
click at [108, 408] on span "Personal Items" at bounding box center [103, 410] width 73 height 14
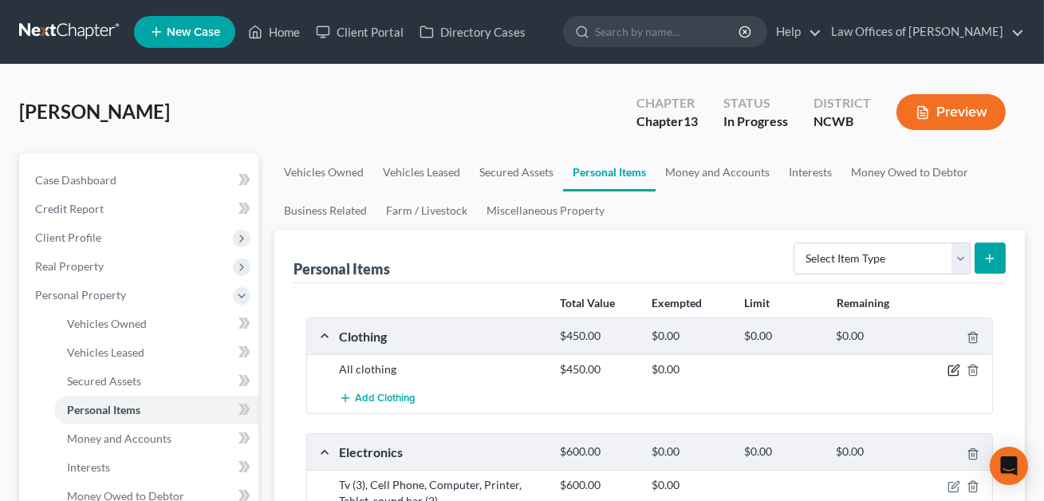
click at [957, 373] on icon "button" at bounding box center [954, 370] width 13 height 13
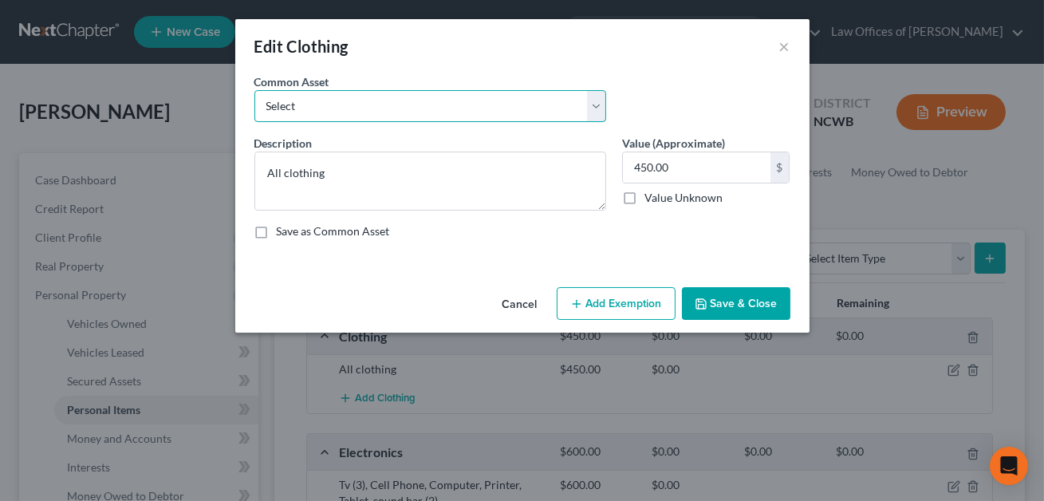
click at [341, 104] on select "Select All clothing All clothing and personal effects" at bounding box center [430, 106] width 352 height 32
select select "1"
type textarea "All clothing and personal effects"
type input "500.00"
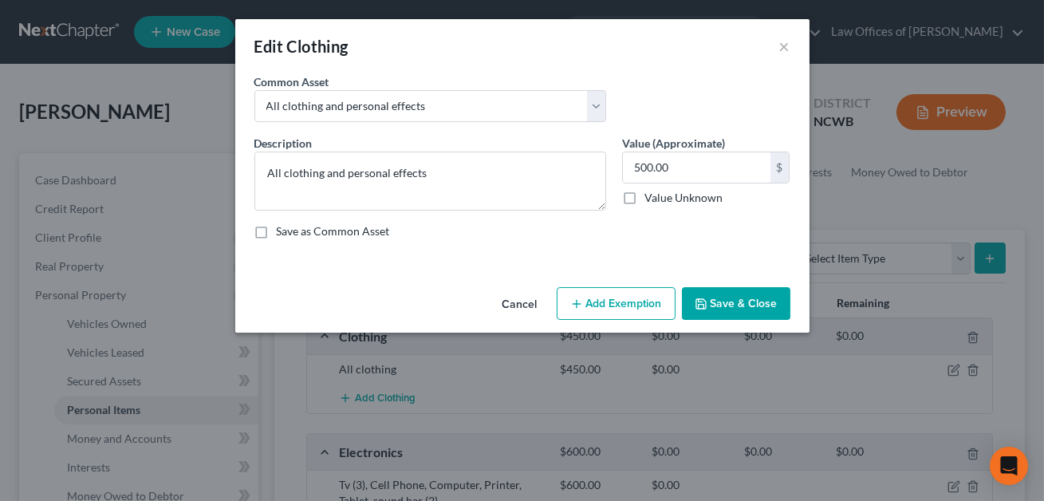
click at [615, 294] on button "Add Exemption" at bounding box center [616, 304] width 119 height 34
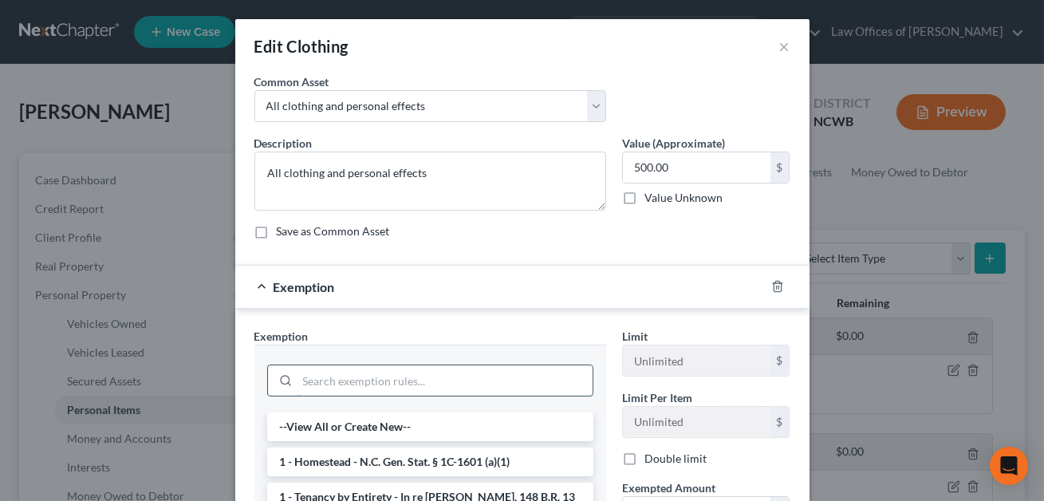
click at [336, 367] on input "search" at bounding box center [445, 380] width 295 height 30
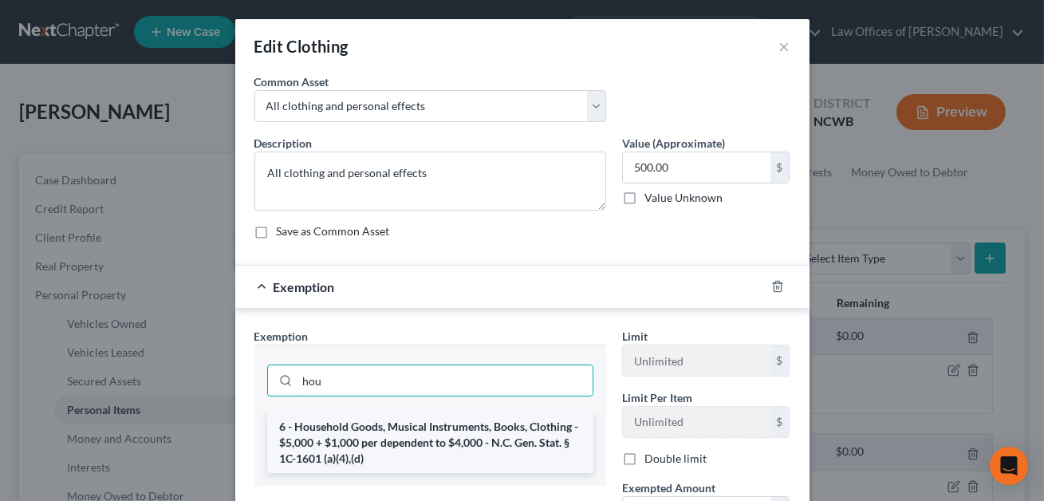
type input "hou"
click at [372, 436] on li "6 - Household Goods, Musical Instruments, Books, Clothing - $5,000 + $1,000 per…" at bounding box center [430, 442] width 326 height 61
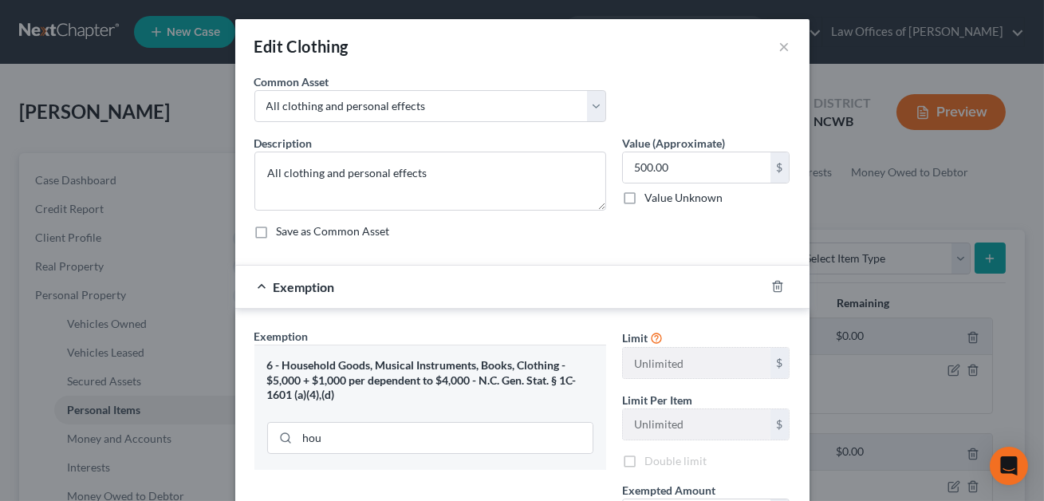
scroll to position [203, 0]
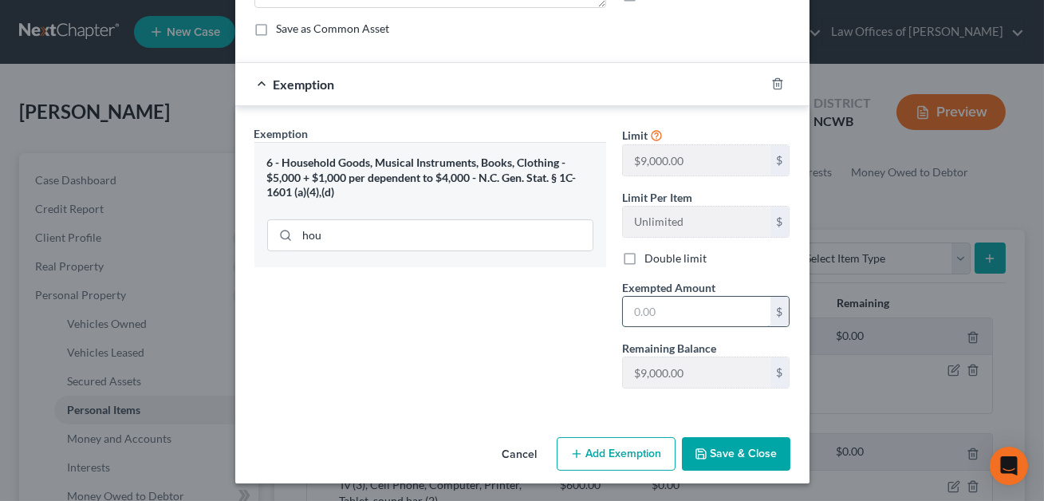
click at [645, 305] on input "text" at bounding box center [697, 312] width 148 height 30
type input "3"
type input "500.00"
click at [735, 452] on button "Save & Close" at bounding box center [736, 454] width 108 height 34
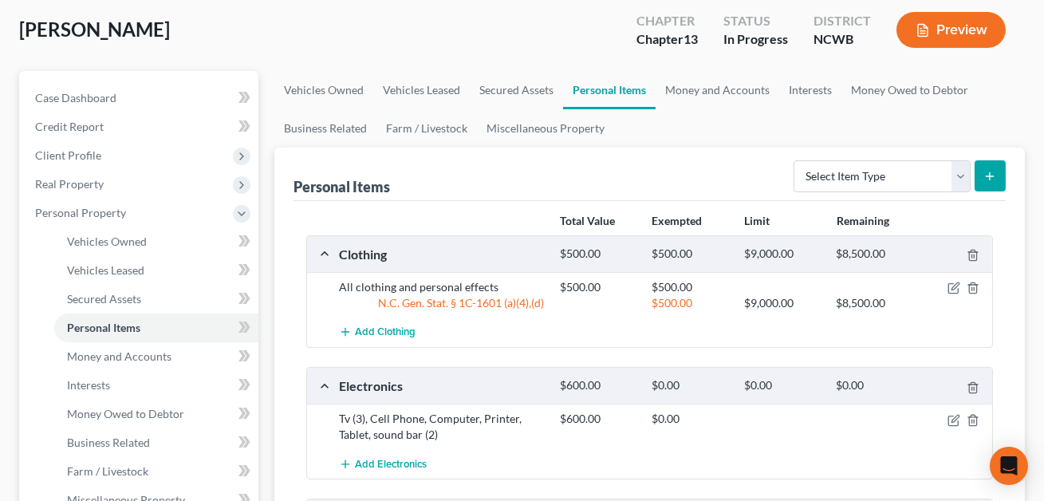
scroll to position [150, 0]
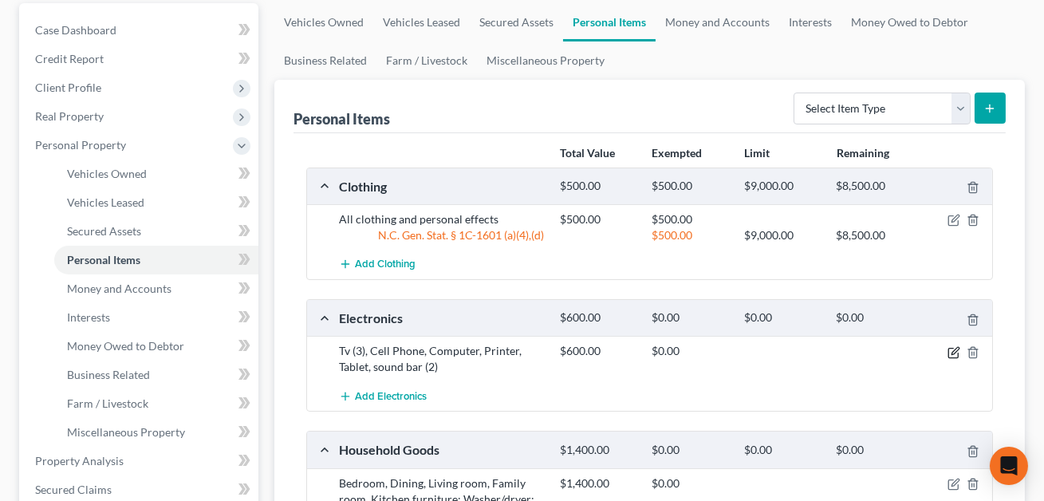
click at [956, 351] on icon "button" at bounding box center [954, 352] width 13 height 13
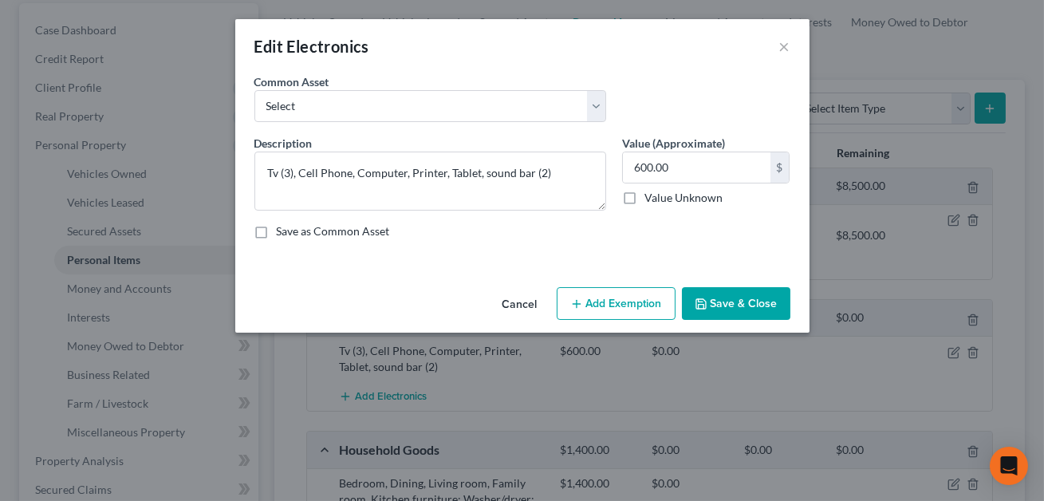
click at [602, 293] on button "Add Exemption" at bounding box center [616, 304] width 119 height 34
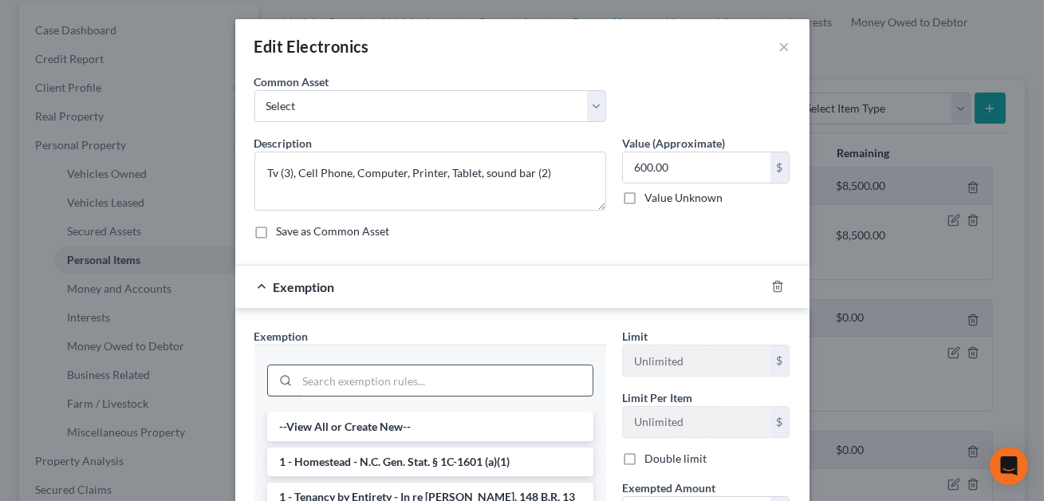
click at [365, 389] on input "search" at bounding box center [445, 380] width 295 height 30
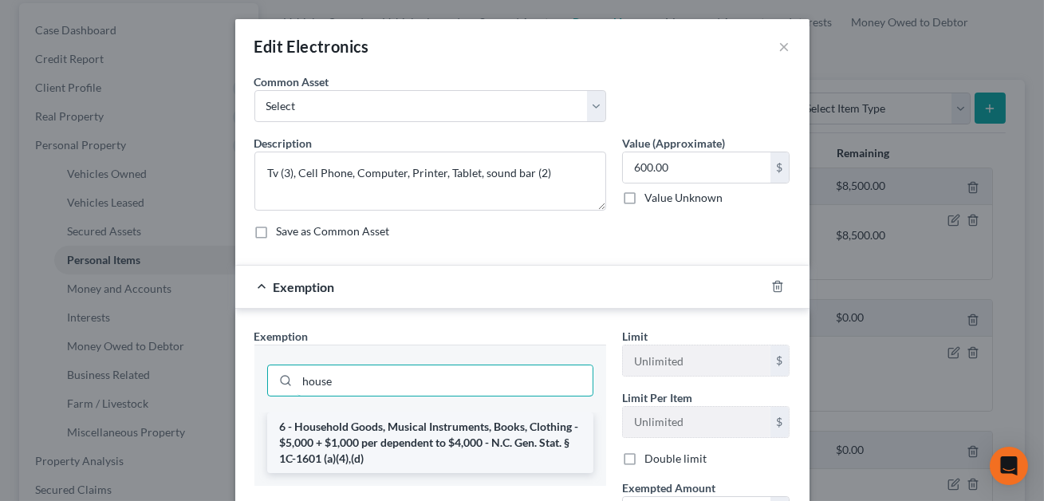
type input "house"
click at [365, 449] on li "6 - Household Goods, Musical Instruments, Books, Clothing - $5,000 + $1,000 per…" at bounding box center [430, 442] width 326 height 61
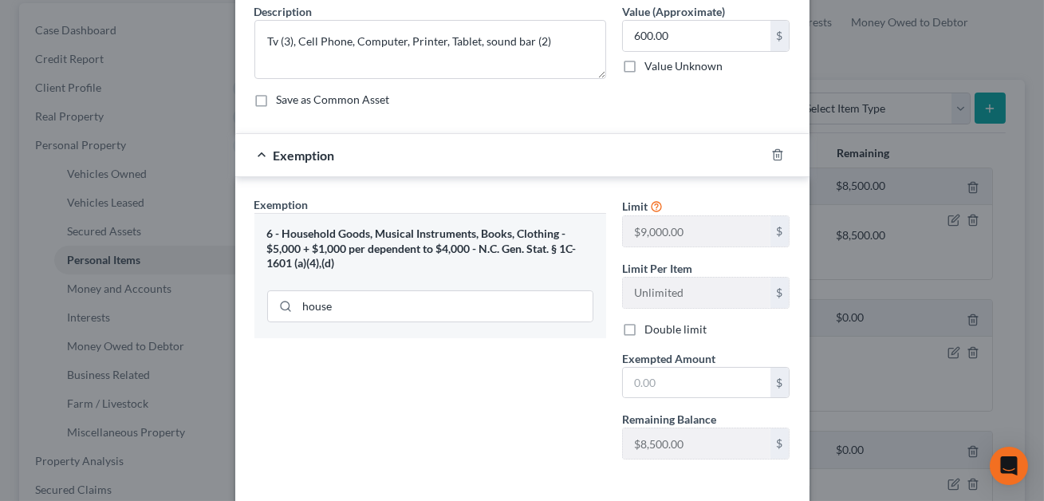
scroll to position [157, 0]
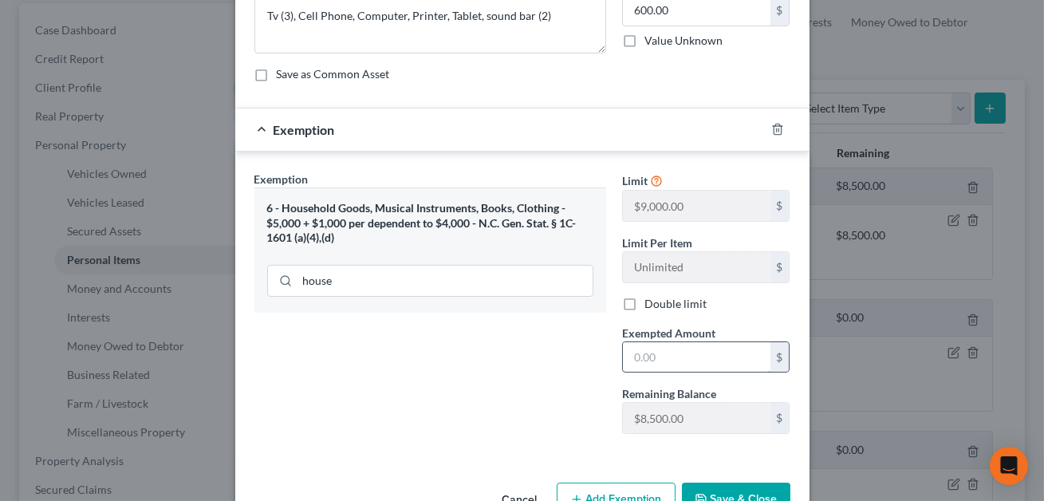
click at [643, 357] on input "text" at bounding box center [697, 357] width 148 height 30
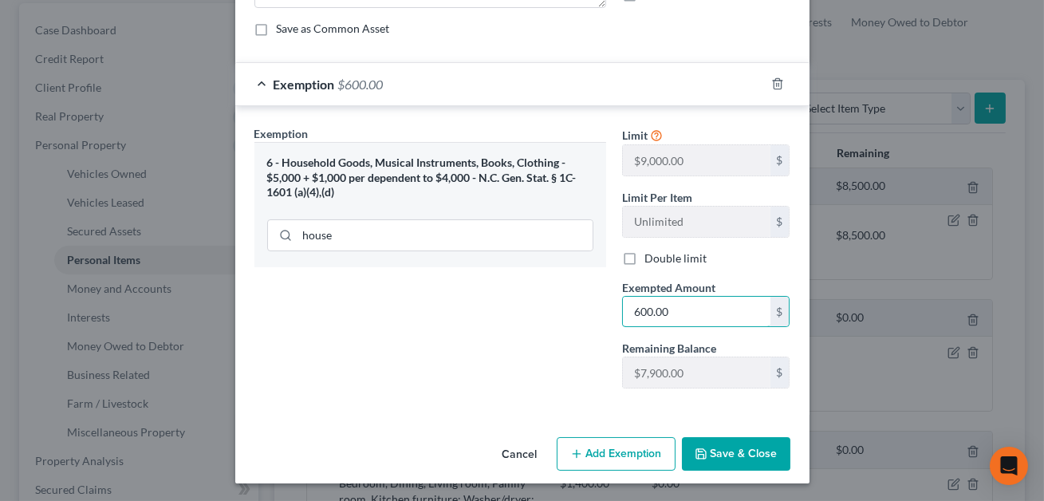
type input "600.00"
click at [716, 451] on button "Save & Close" at bounding box center [736, 454] width 108 height 34
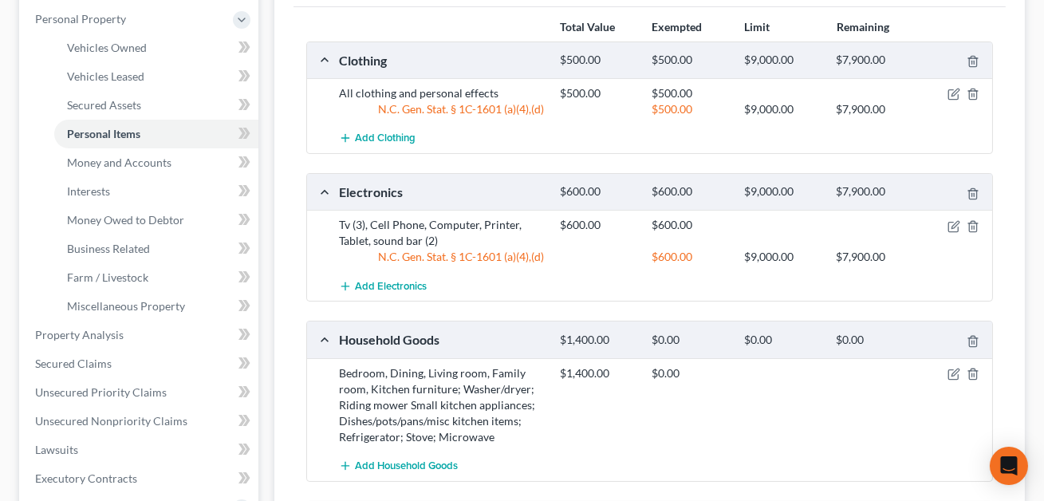
scroll to position [313, 0]
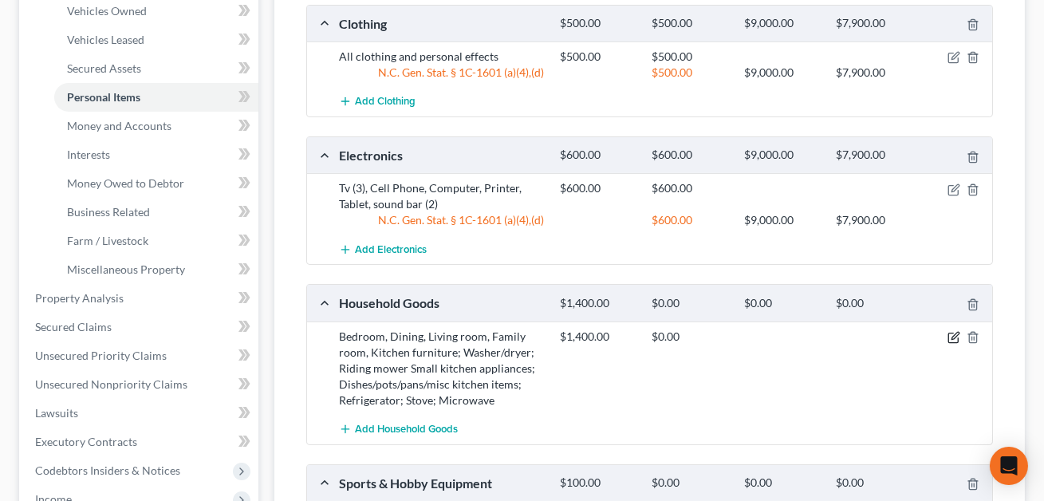
click at [957, 335] on icon "button" at bounding box center [954, 337] width 13 height 13
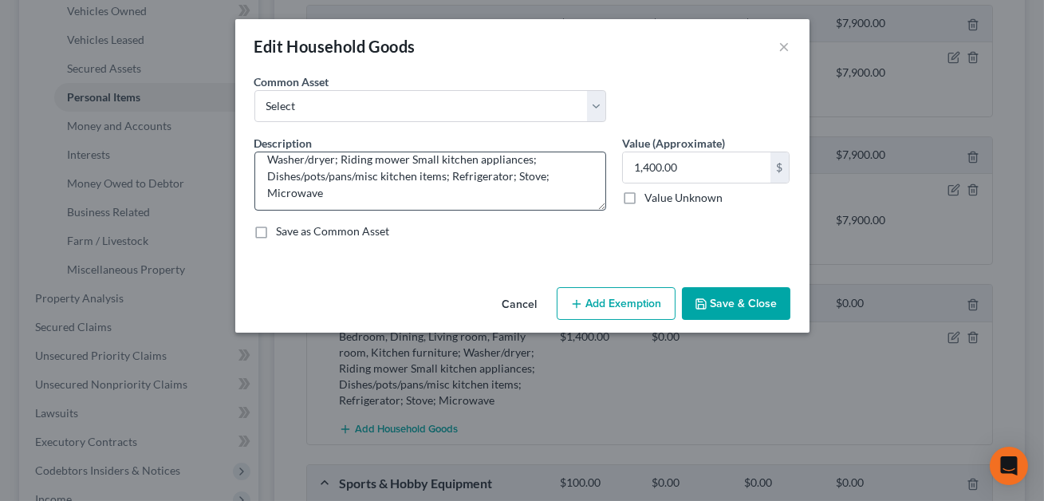
scroll to position [33, 0]
click at [328, 195] on textarea "Bedroom, Dining, Living room, Family room, Kitchen furniture; Washer/dryer; Rid…" at bounding box center [430, 181] width 352 height 59
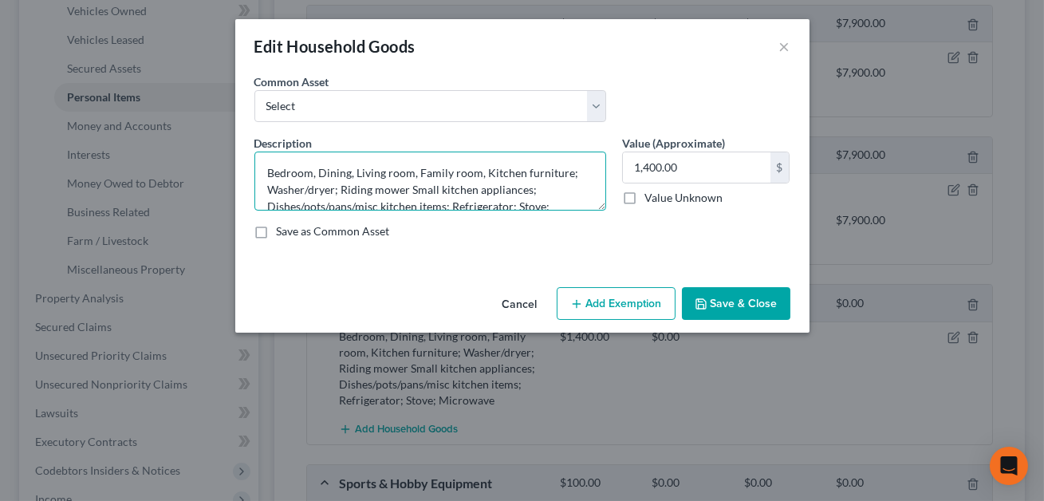
scroll to position [6, 0]
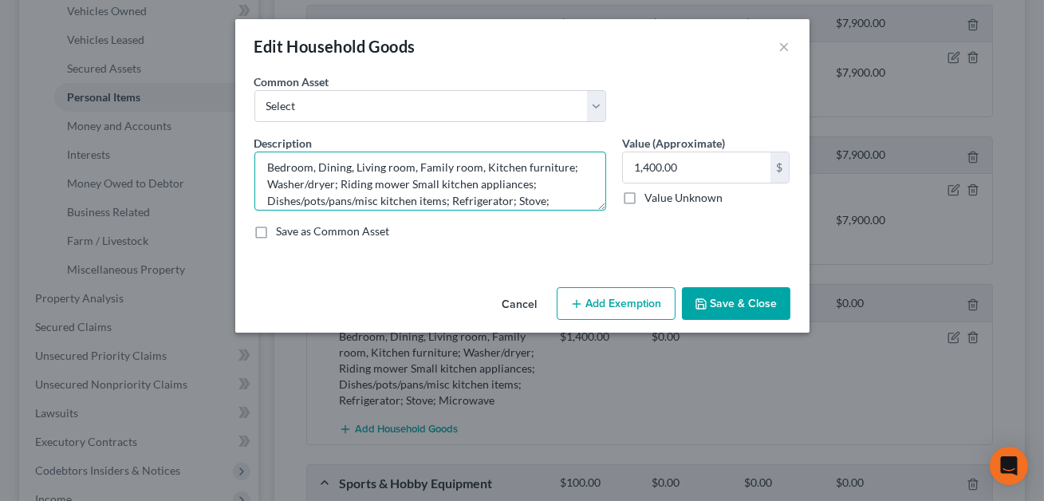
type textarea "Bedroom, Dining, Living room, Family room, Kitchen furniture; Washer/dryer; Rid…"
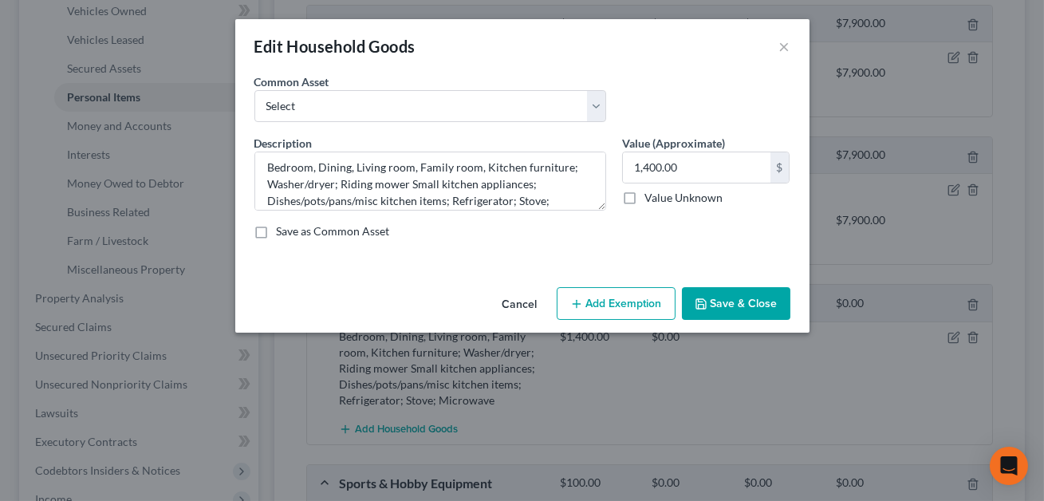
click at [592, 299] on button "Add Exemption" at bounding box center [616, 304] width 119 height 34
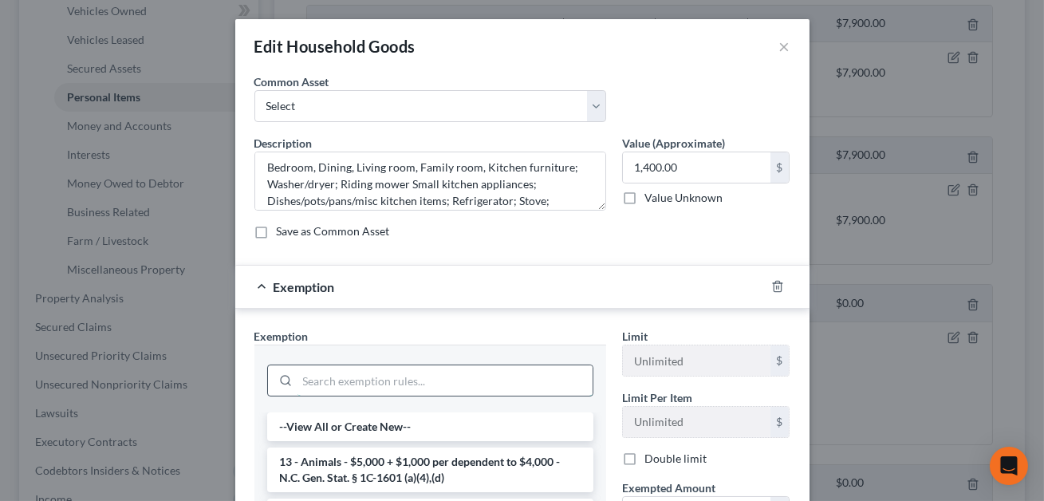
click at [366, 376] on input "search" at bounding box center [445, 380] width 295 height 30
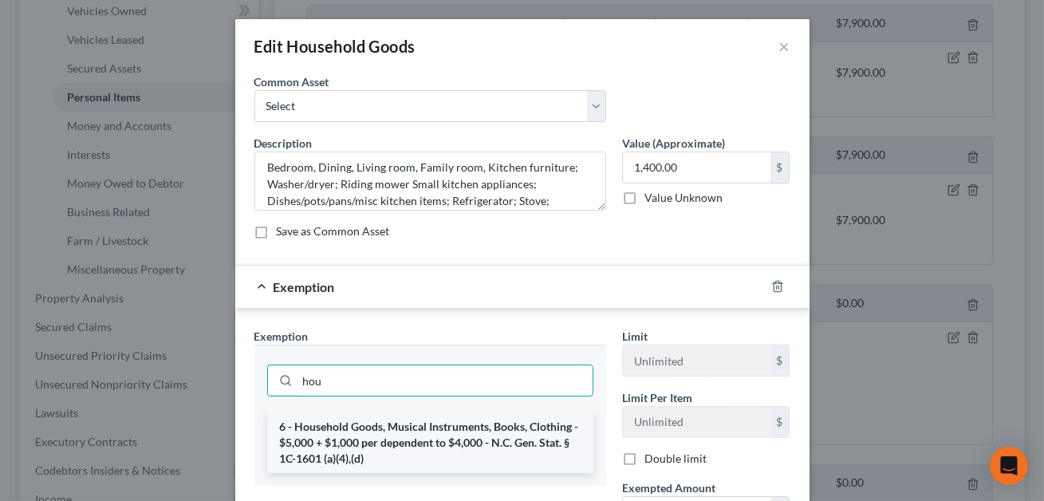
type input "hou"
click at [400, 442] on li "6 - Household Goods, Musical Instruments, Books, Clothing - $5,000 + $1,000 per…" at bounding box center [430, 442] width 326 height 61
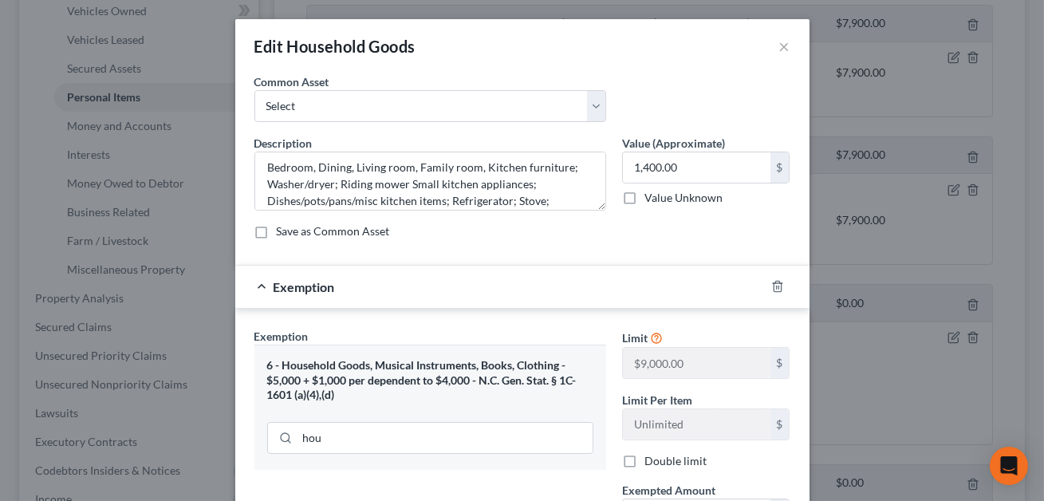
scroll to position [108, 0]
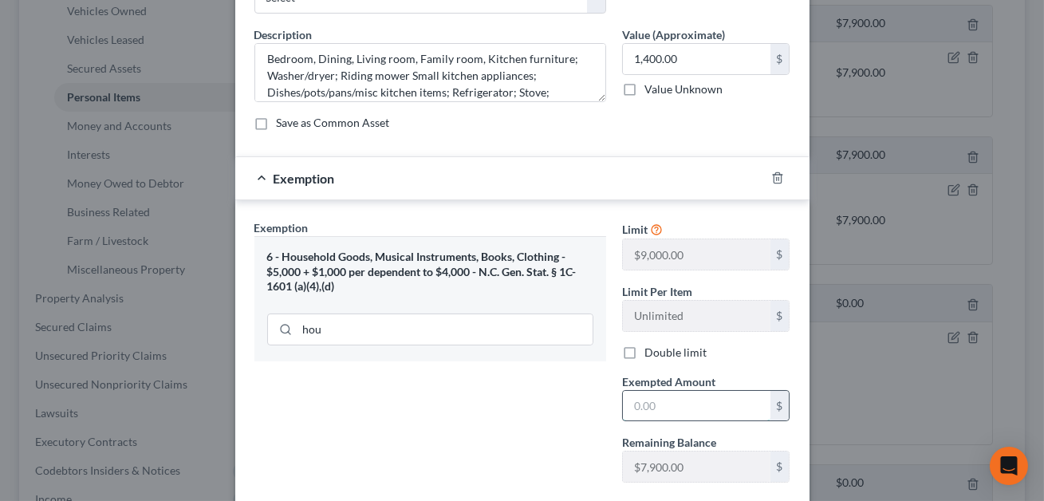
click at [653, 409] on input "text" at bounding box center [697, 406] width 148 height 30
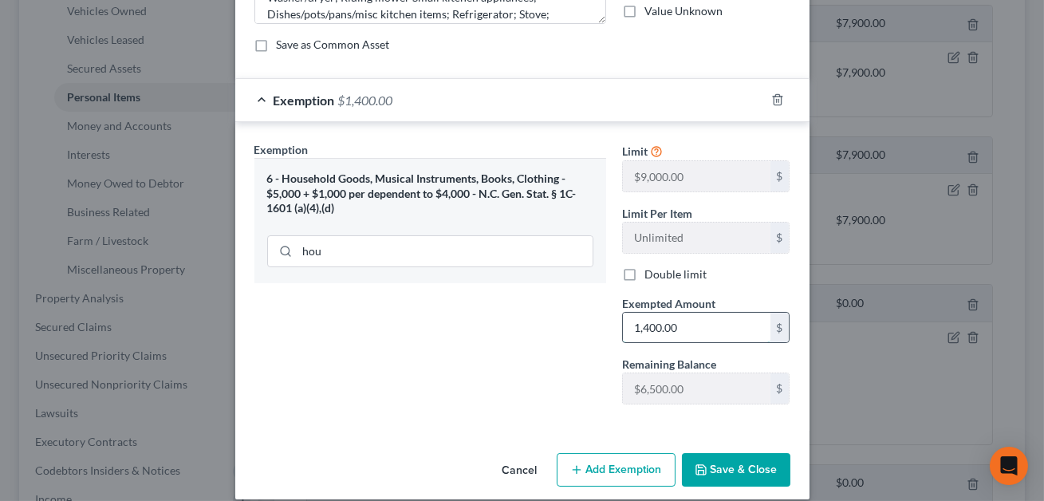
scroll to position [203, 0]
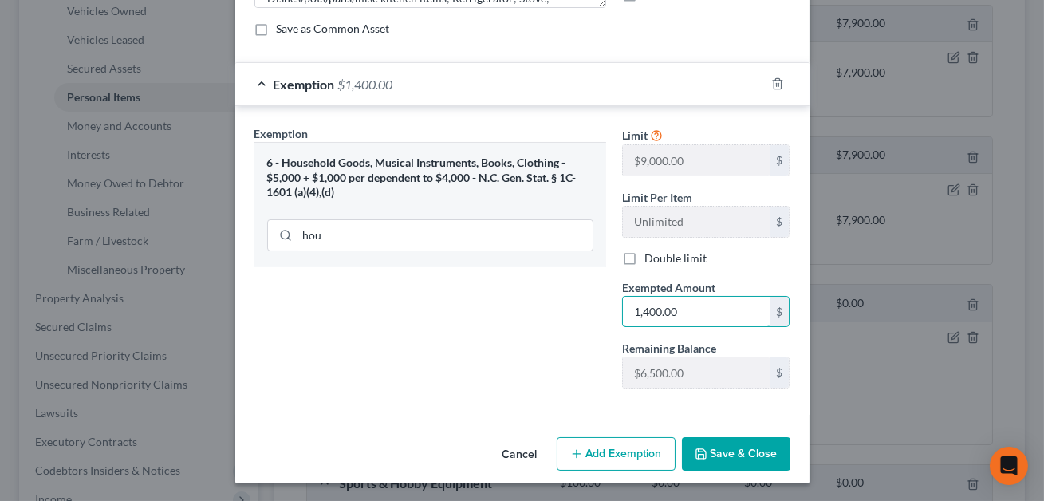
type input "1,400.00"
click at [726, 455] on button "Save & Close" at bounding box center [736, 454] width 108 height 34
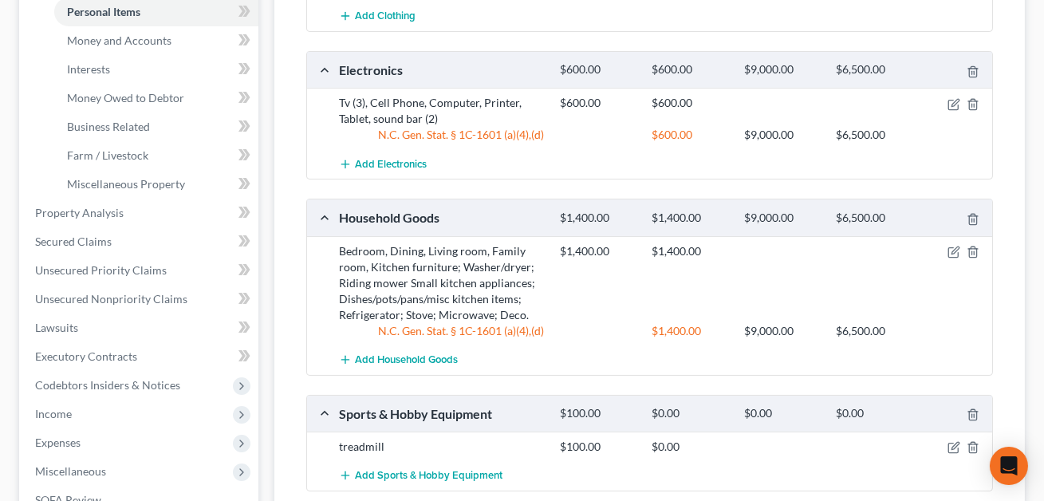
scroll to position [517, 0]
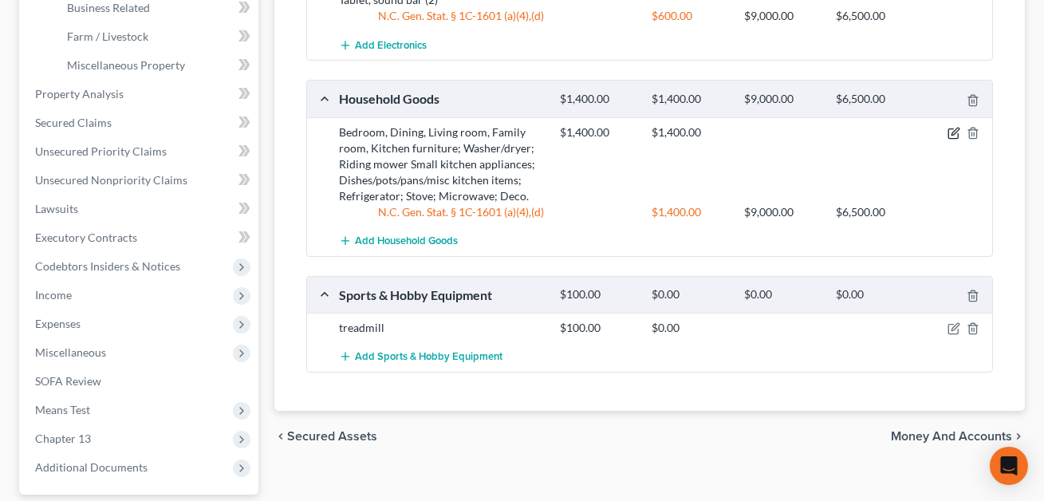
click at [952, 132] on icon "button" at bounding box center [955, 131] width 7 height 7
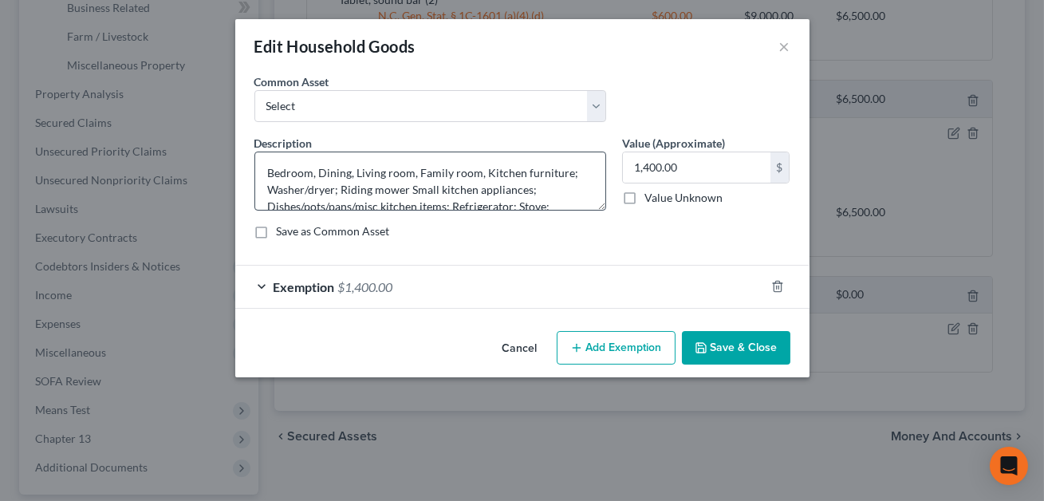
scroll to position [33, 0]
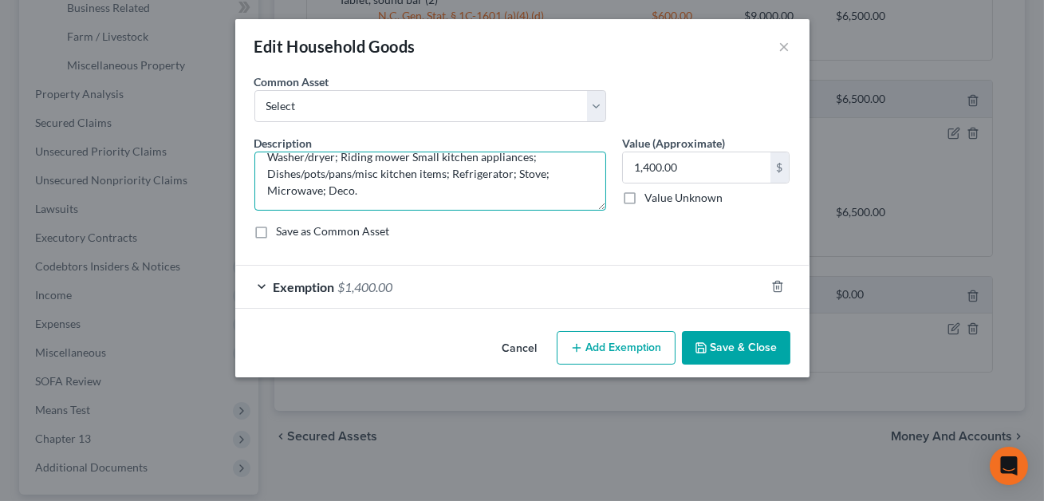
click at [350, 190] on textarea "Bedroom, Dining, Living room, Family room, Kitchen furniture; Washer/dryer; Rid…" at bounding box center [430, 181] width 352 height 59
type textarea "Bedroom, Dining, Living room, Family room, Kitchen furniture; Washer/dryer; Rid…"
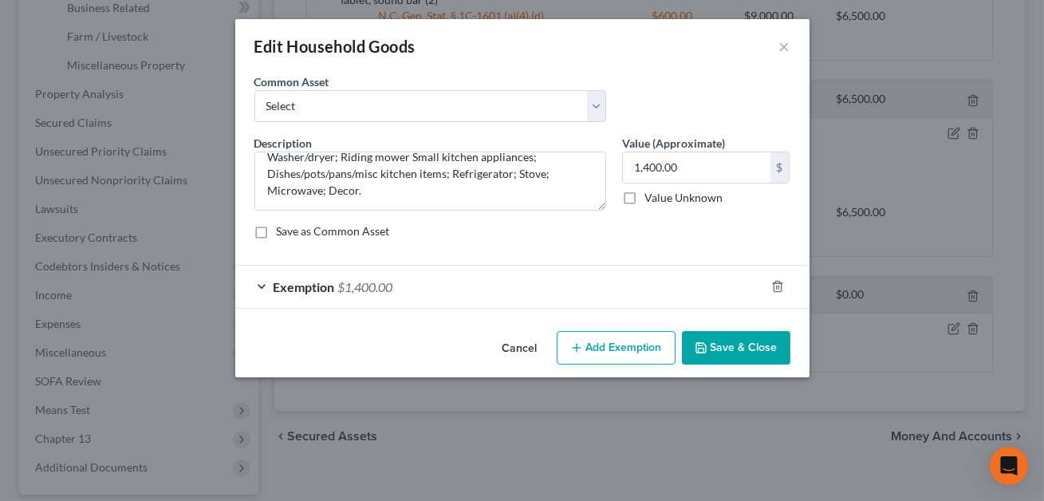
click at [750, 345] on button "Save & Close" at bounding box center [736, 348] width 108 height 34
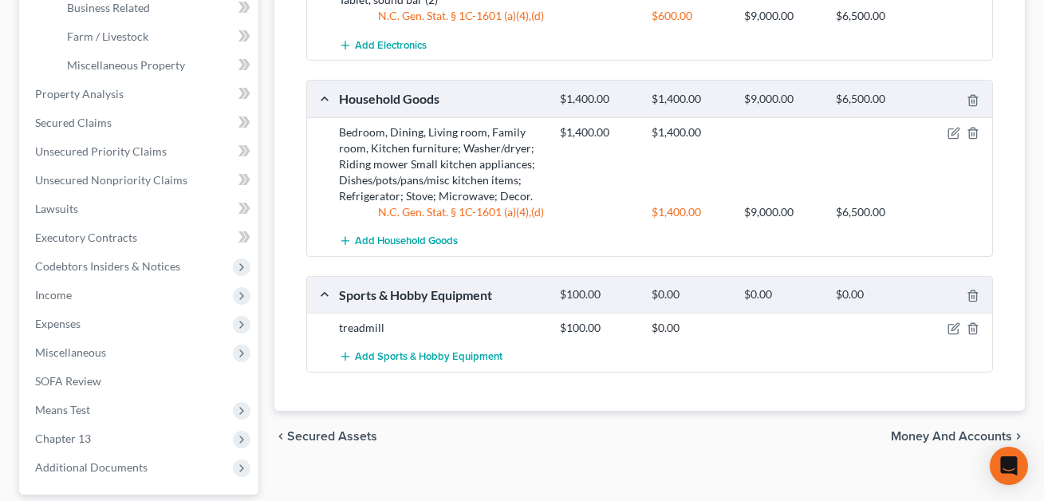
scroll to position [255, 0]
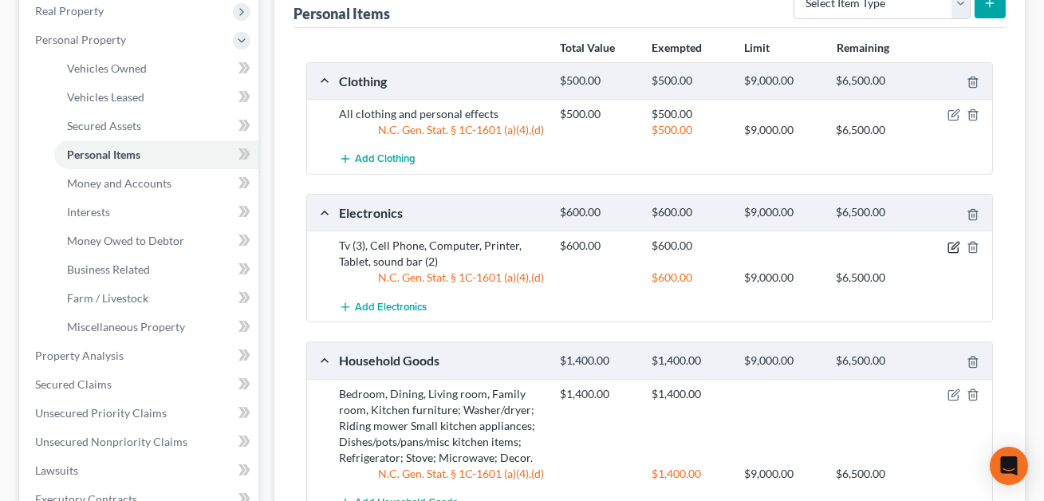
click at [955, 245] on icon "button" at bounding box center [955, 245] width 7 height 7
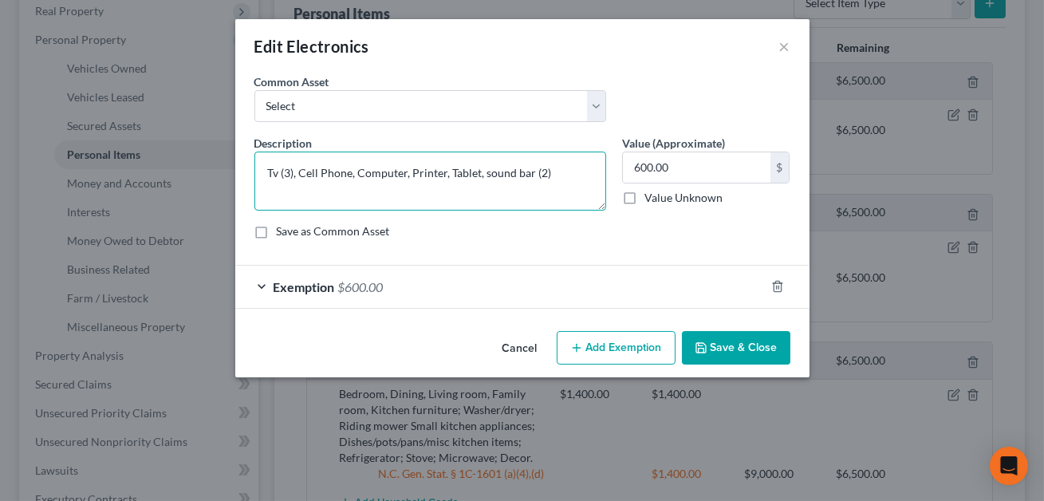
click at [279, 174] on textarea "Tv (3), Cell Phone, Computer, Printer, Tablet, sound bar (2)" at bounding box center [430, 181] width 352 height 59
type textarea "TV (3), Cell Phone, Computer, Printer, Tablet, sound bar (2)"
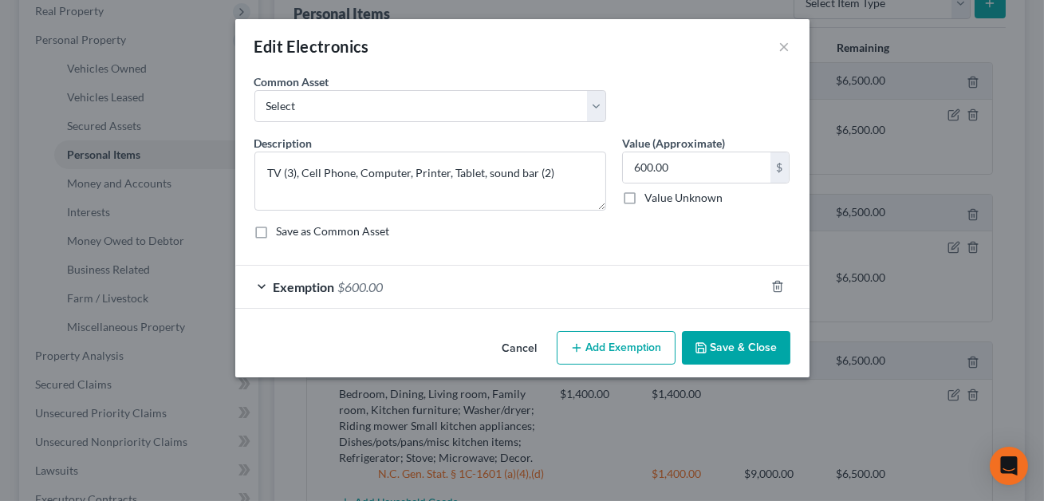
click at [730, 350] on button "Save & Close" at bounding box center [736, 348] width 108 height 34
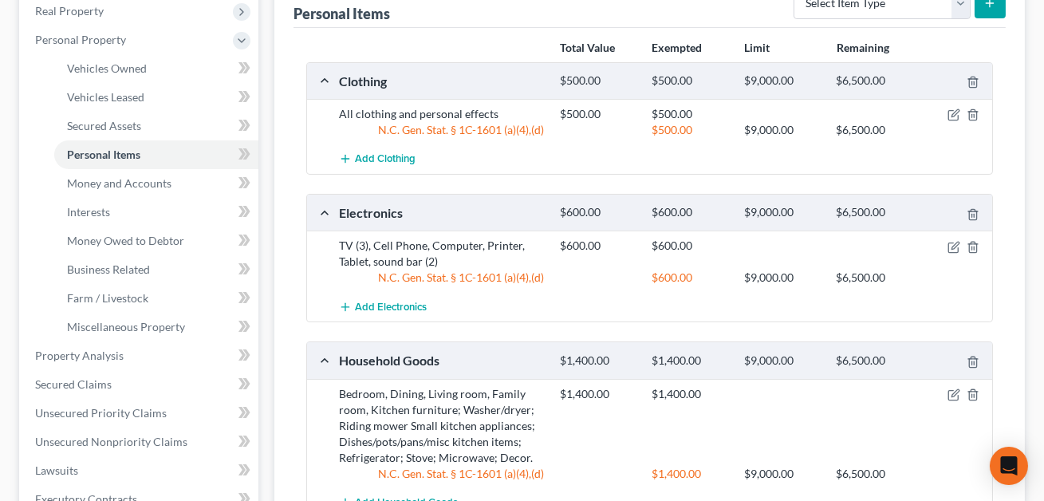
scroll to position [614, 0]
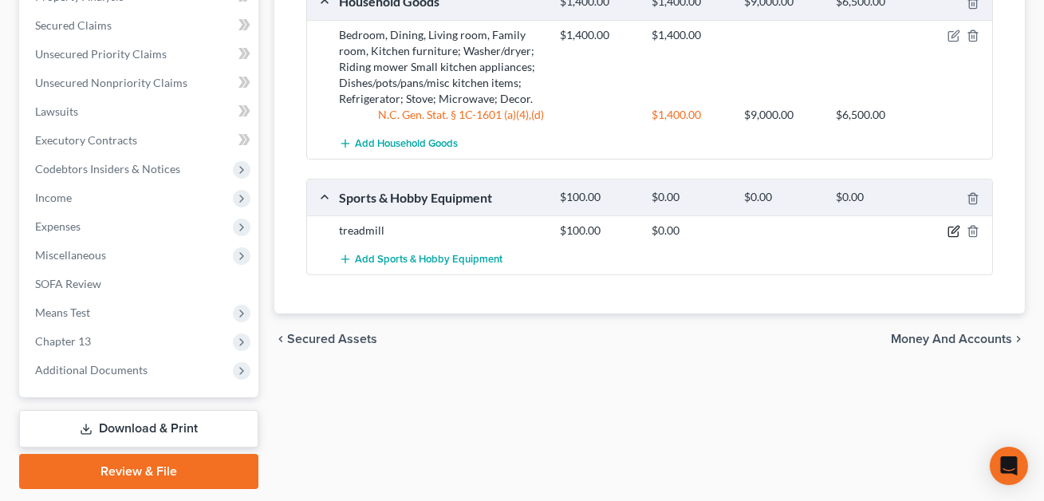
click at [956, 227] on icon "button" at bounding box center [955, 230] width 7 height 7
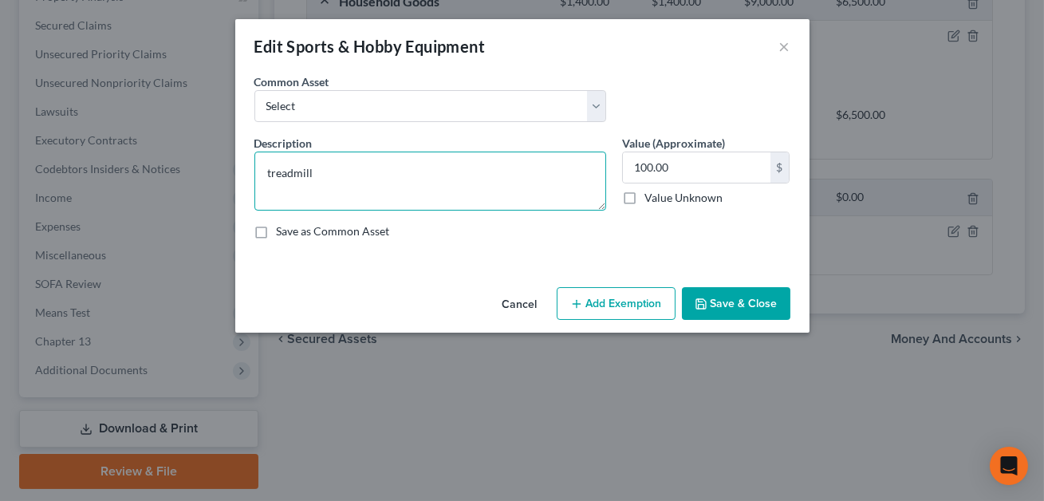
click at [271, 170] on textarea "treadmill" at bounding box center [430, 181] width 352 height 59
type textarea "Treadmill"
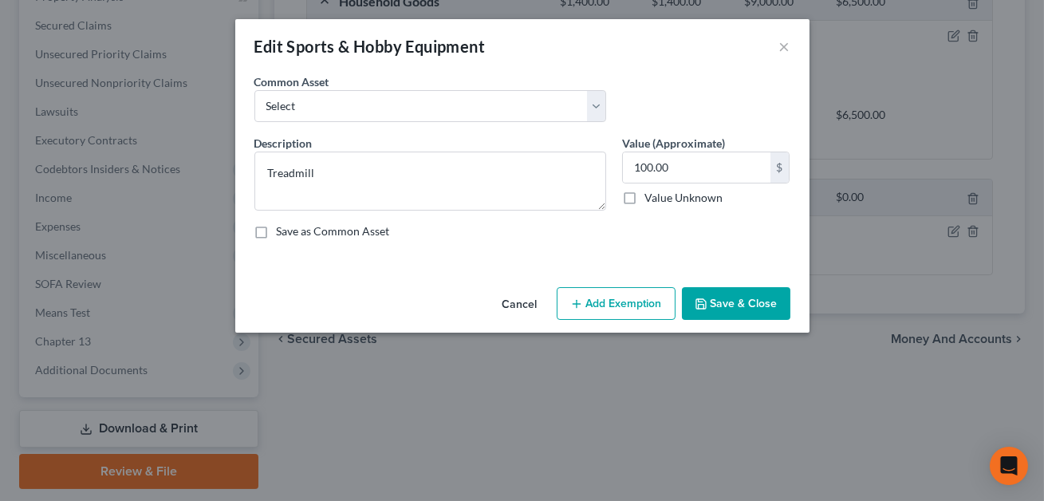
click at [628, 295] on button "Add Exemption" at bounding box center [616, 304] width 119 height 34
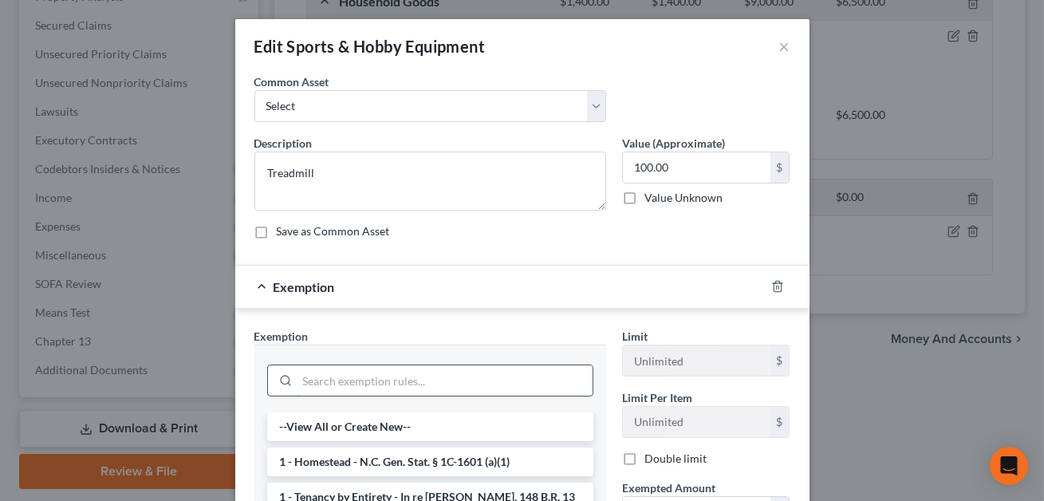
click at [365, 381] on input "search" at bounding box center [445, 380] width 295 height 30
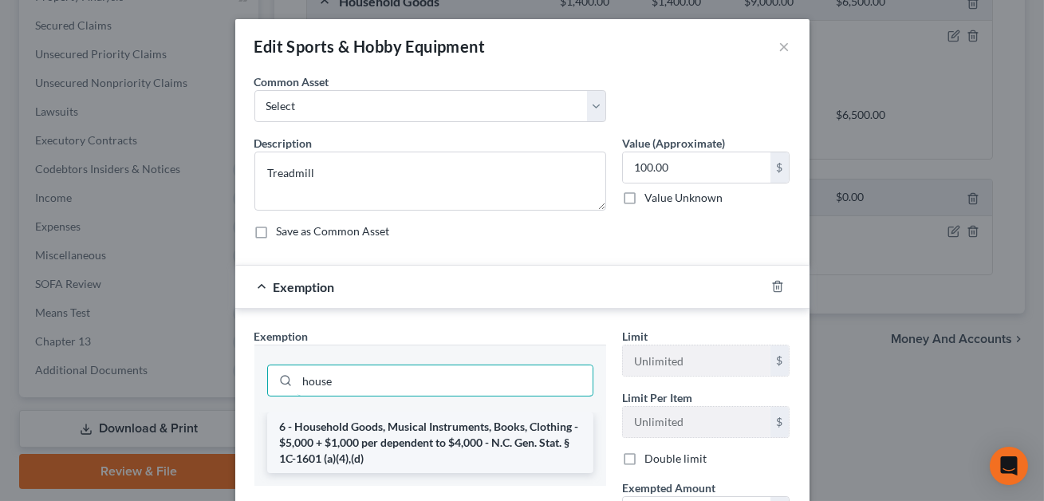
type input "house"
click at [376, 441] on li "6 - Household Goods, Musical Instruments, Books, Clothing - $5,000 + $1,000 per…" at bounding box center [430, 442] width 326 height 61
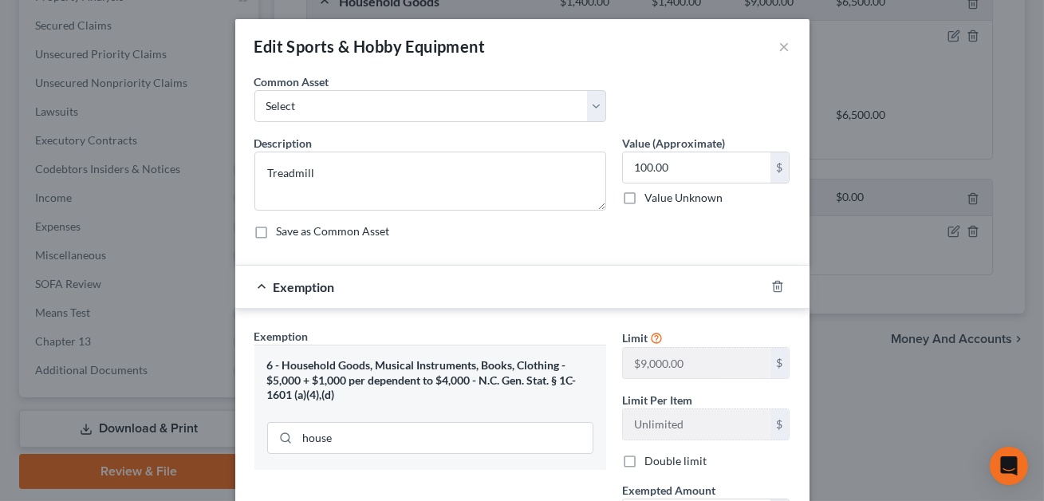
scroll to position [161, 0]
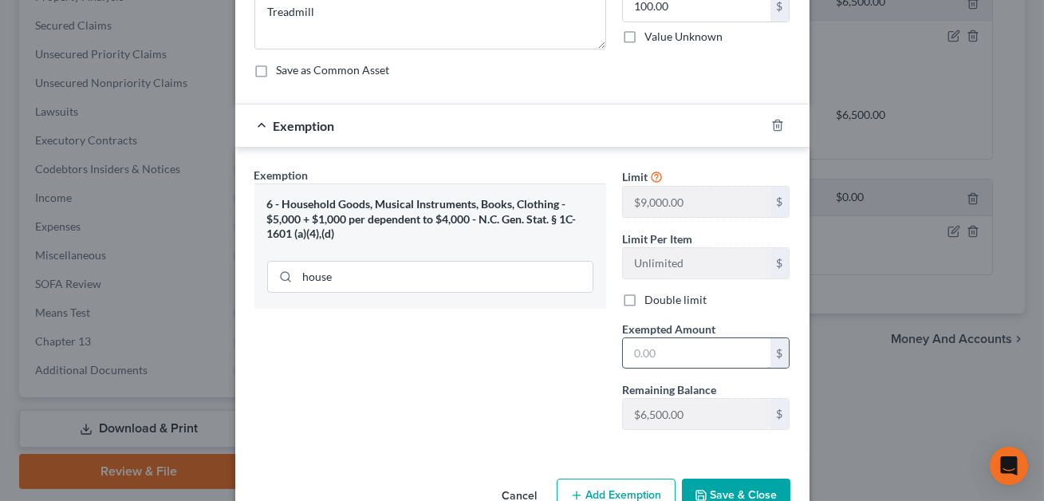
click at [634, 357] on input "text" at bounding box center [697, 353] width 148 height 30
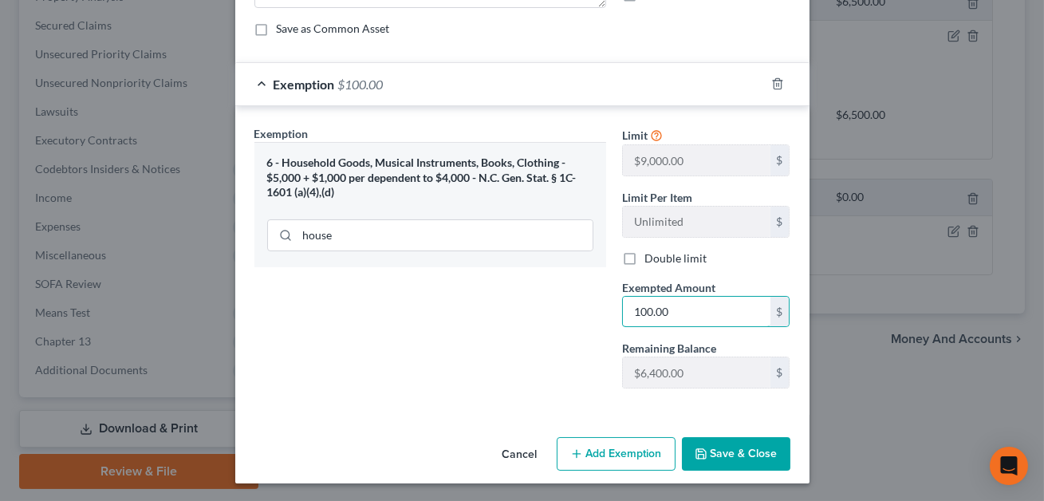
type input "100.00"
click at [732, 455] on button "Save & Close" at bounding box center [736, 454] width 108 height 34
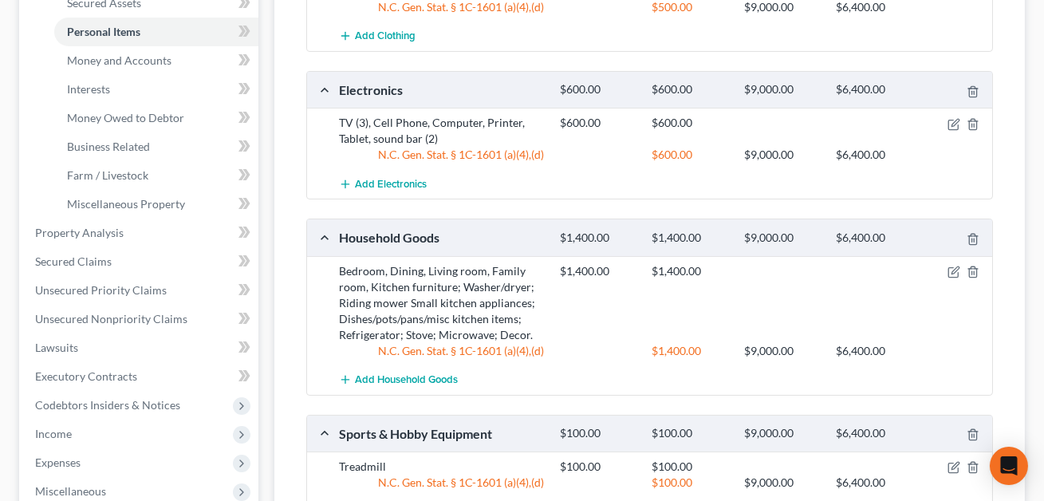
scroll to position [360, 0]
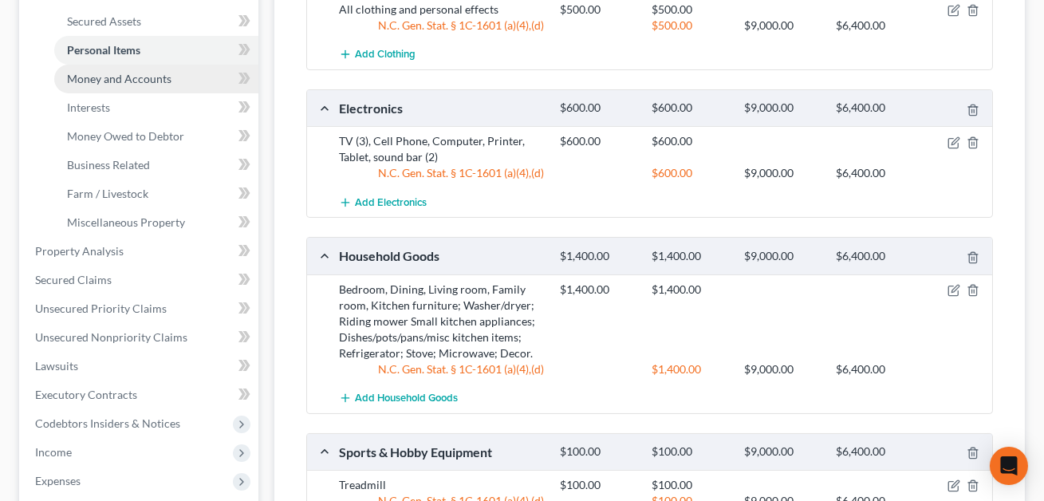
click at [129, 83] on link "Money and Accounts" at bounding box center [156, 79] width 204 height 29
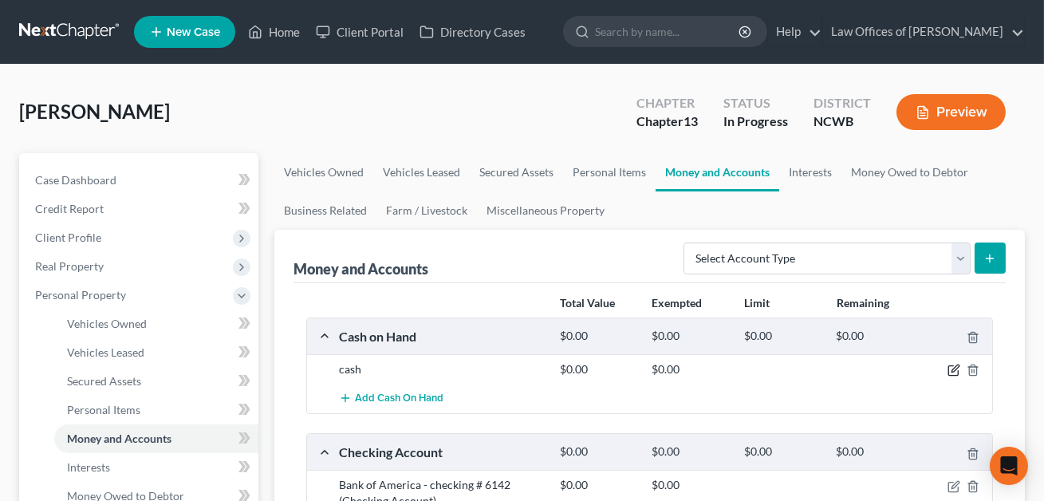
click at [951, 369] on icon "button" at bounding box center [954, 370] width 13 height 13
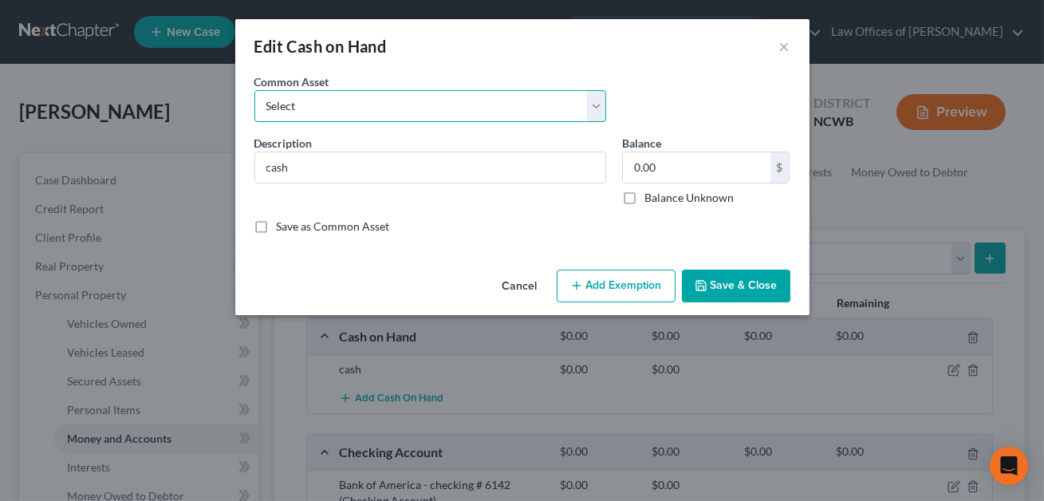
click at [414, 112] on select "Select Cash on hand Checking Checking- Savings- Cash on hand Cash on hand Cash …" at bounding box center [430, 106] width 352 height 32
select select "0"
type input "Cash on hand"
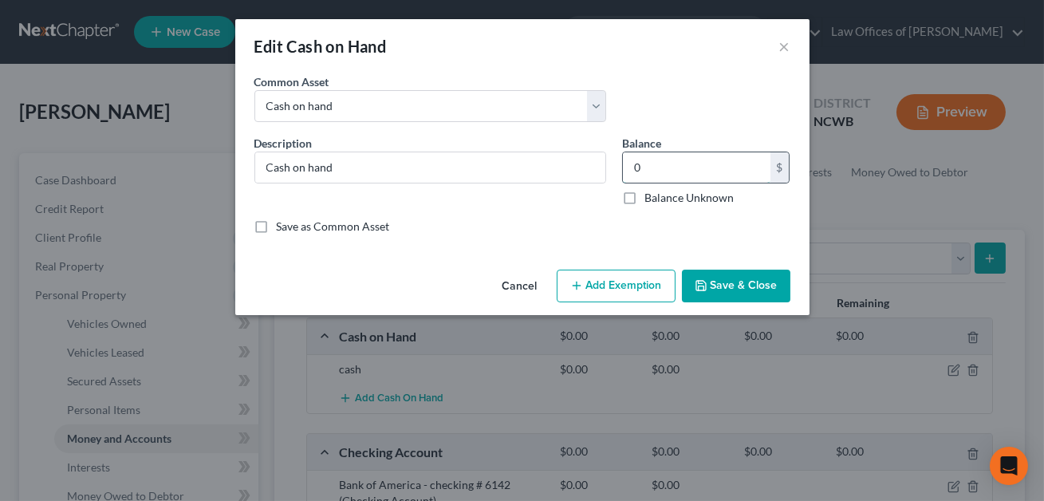
click at [648, 174] on input "0" at bounding box center [697, 167] width 148 height 30
type input "1.00"
click at [750, 292] on button "Save & Close" at bounding box center [736, 287] width 108 height 34
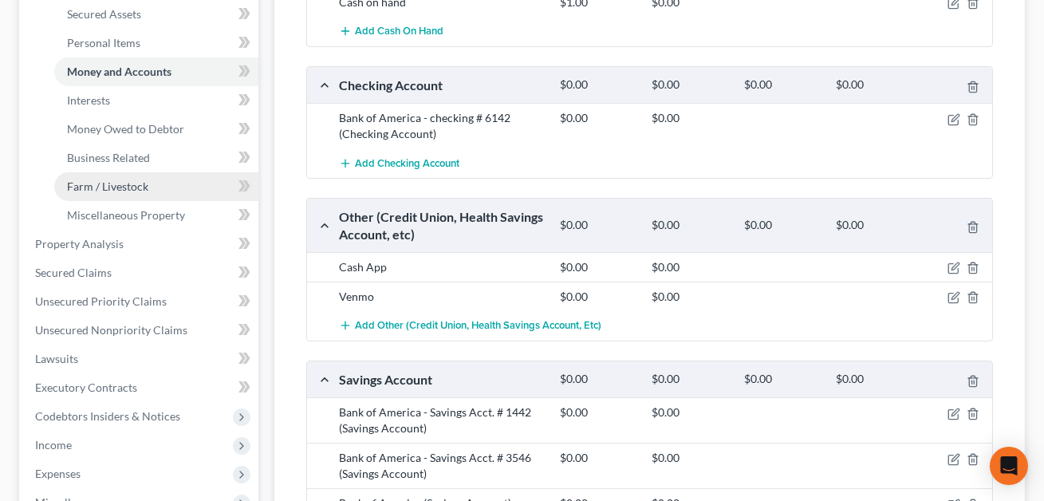
scroll to position [350, 0]
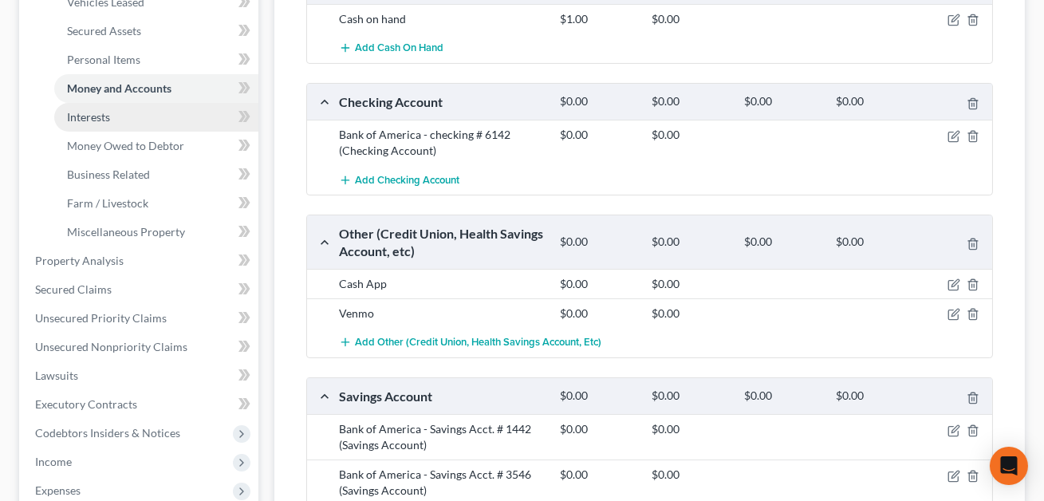
click at [108, 113] on span "Interests" at bounding box center [88, 117] width 43 height 14
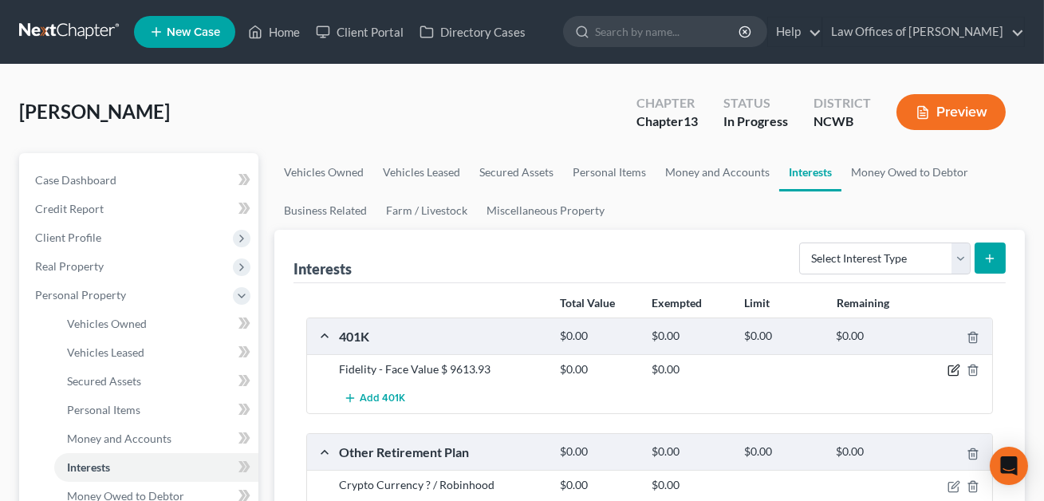
click at [957, 369] on icon "button" at bounding box center [954, 370] width 13 height 13
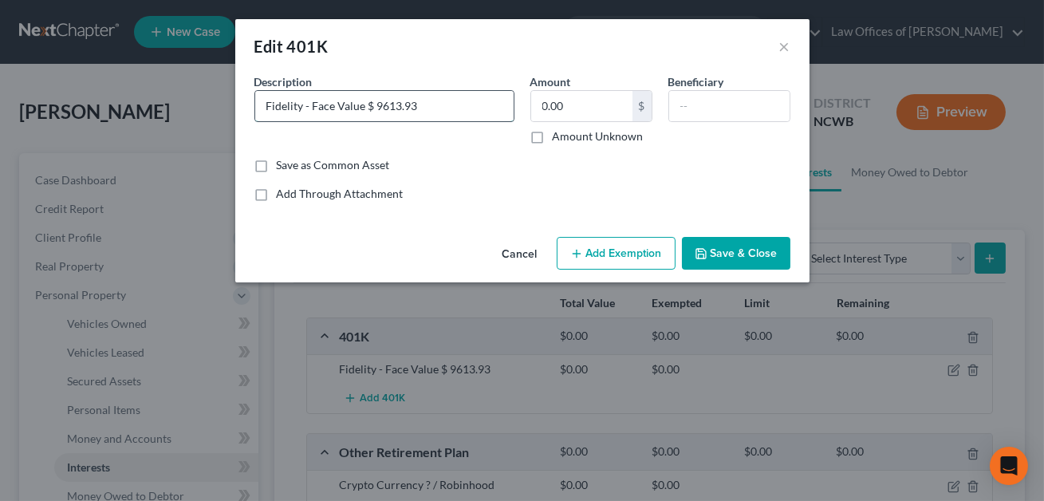
click at [302, 108] on input "Fidelity - Face Value $ 9613.93" at bounding box center [384, 106] width 258 height 30
click at [412, 107] on input "Fidelity 401k. Current - Face Value $ 9613.93" at bounding box center [384, 106] width 258 height 30
click at [403, 108] on input "Fidelity 401k. Current value $ 9613.93" at bounding box center [384, 106] width 258 height 30
click at [461, 110] on input "Fidelity 401k. Current value: $ 9613.93" at bounding box center [384, 106] width 258 height 30
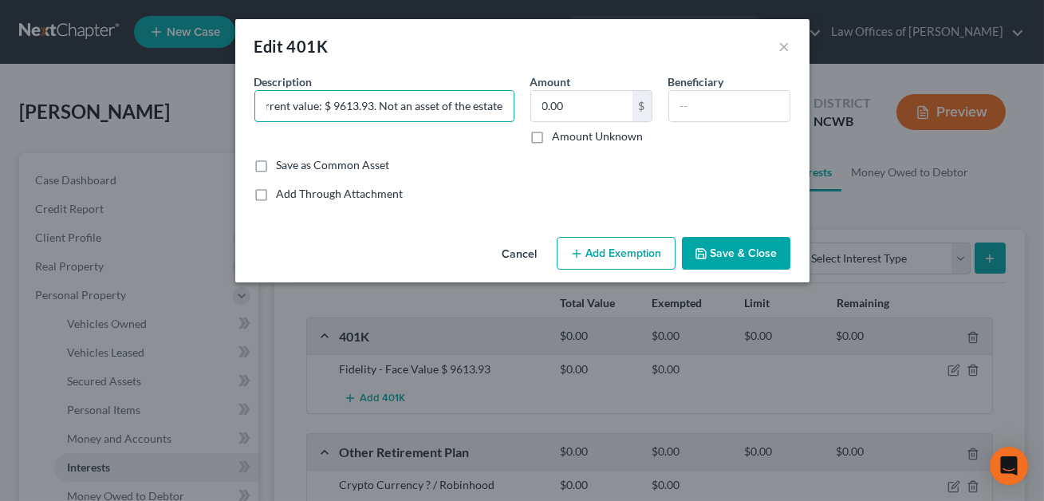
type input "Fidelity 401k. Current value: $ 9613.93. Not an asset of the estate."
click at [730, 255] on button "Save & Close" at bounding box center [736, 254] width 108 height 34
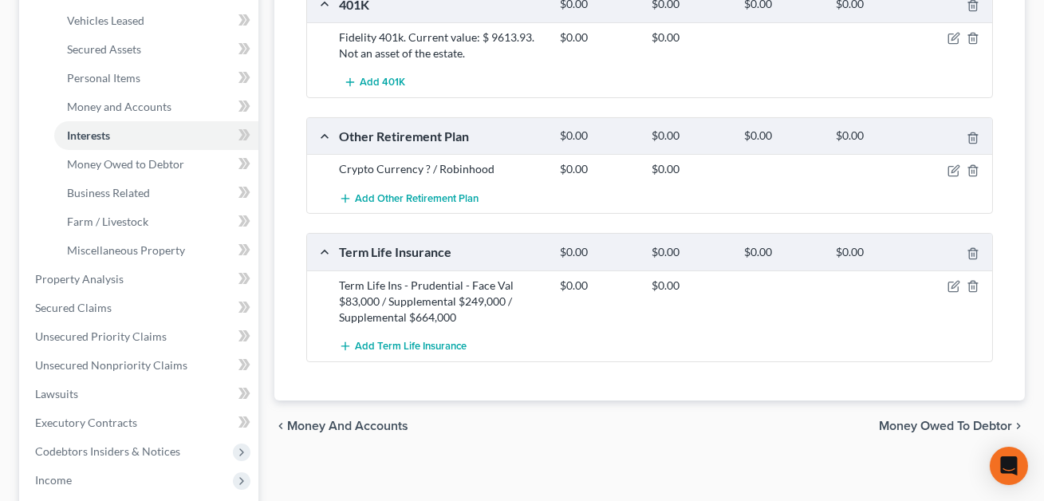
scroll to position [345, 0]
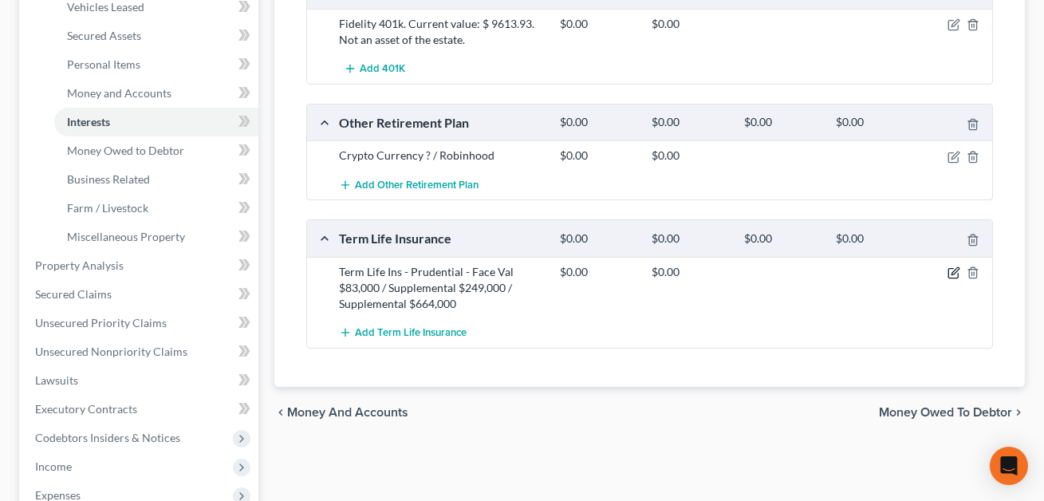
click at [955, 274] on icon "button" at bounding box center [954, 272] width 13 height 13
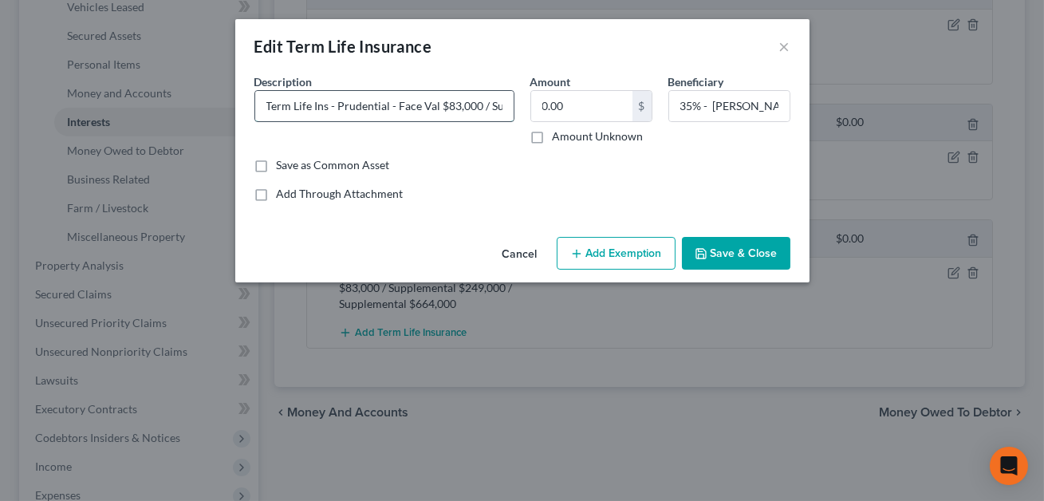
drag, startPoint x: 337, startPoint y: 108, endPoint x: 258, endPoint y: 110, distance: 78.2
click at [258, 110] on input "Term Life Ins - Prudential - Face Val $83,000 / Supplemental $249,000 / Supplem…" at bounding box center [384, 106] width 258 height 30
click at [320, 108] on input "Prudential - Face Val $83,000 / Supplemental $249,000 / Supplemental $664,000" at bounding box center [384, 106] width 258 height 30
drag, startPoint x: 496, startPoint y: 108, endPoint x: 441, endPoint y: 108, distance: 55.0
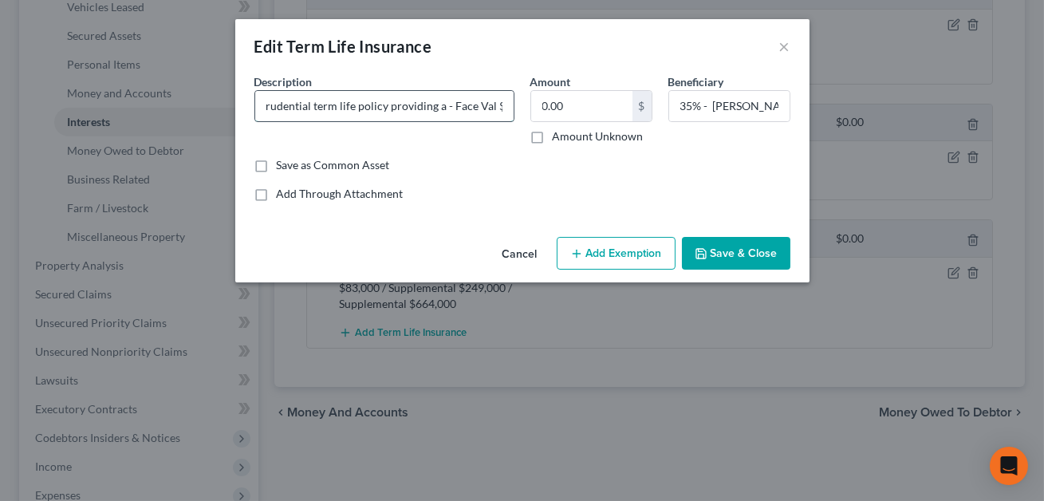
click at [441, 108] on input "Prudential term life policy providing a - Face Val $83,000 / Supplemental $249,…" at bounding box center [384, 106] width 258 height 30
click at [465, 108] on input "Prudential term life policy providing a $83,000 benefit / Supplemental $249,000…" at bounding box center [384, 106] width 258 height 30
drag, startPoint x: 416, startPoint y: 108, endPoint x: 375, endPoint y: 108, distance: 40.7
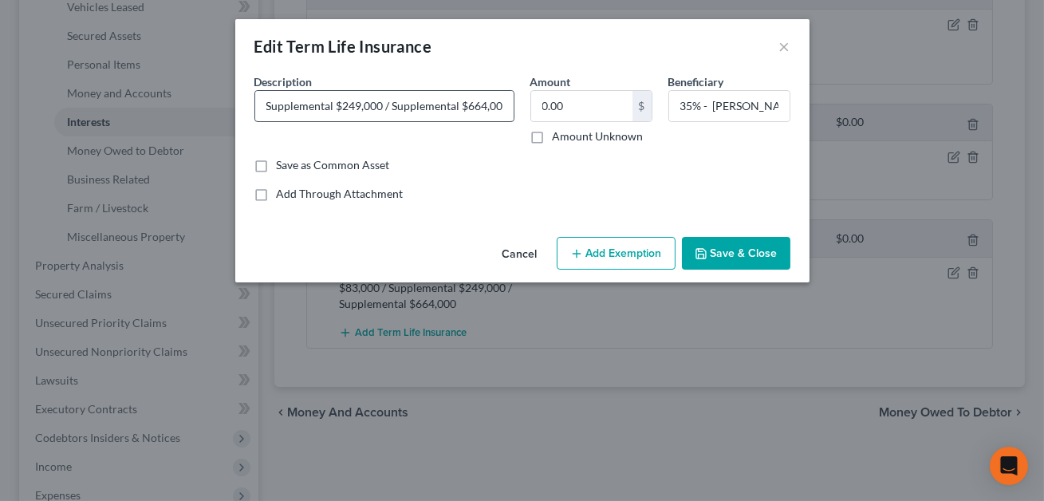
click at [375, 108] on input "Prudential term life policy providing a $83k benefit / Supplemental $249,000 / …" at bounding box center [384, 106] width 258 height 30
type input "Prudential term life policy providing a $83k benefit / Supplemental $249,000 / …"
click at [730, 250] on button "Save & Close" at bounding box center [736, 254] width 108 height 34
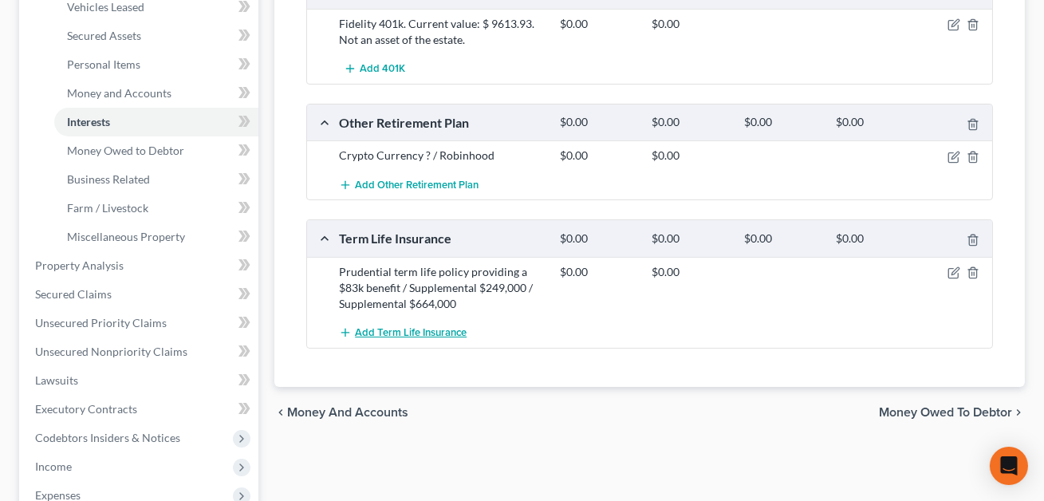
click at [430, 329] on span "Add Term Life Insurance" at bounding box center [411, 332] width 112 height 13
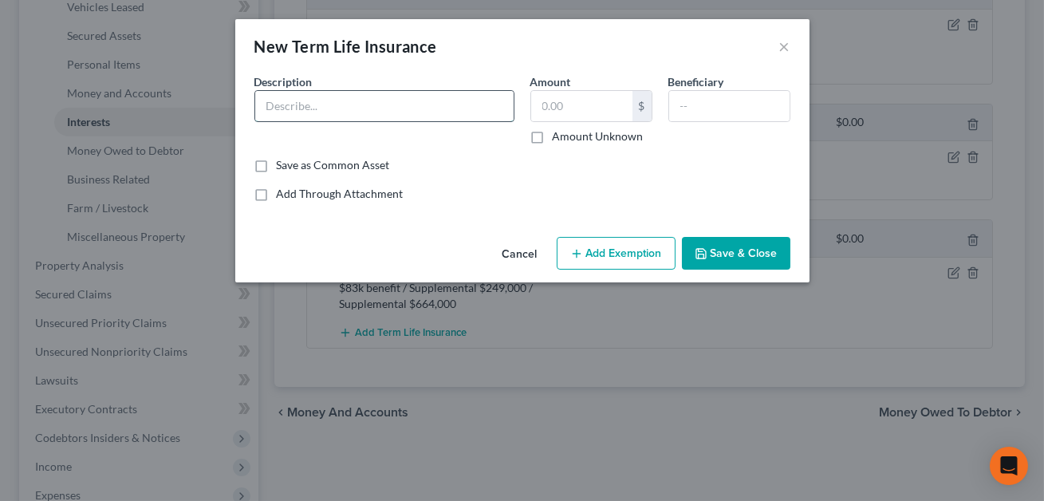
click at [294, 99] on input "text" at bounding box center [384, 106] width 258 height 30
click at [368, 107] on input "Prudential Term Life policy providing a $500k benefit. Dtr [DEMOGRAPHIC_DATA]. …" at bounding box center [384, 106] width 258 height 30
drag, startPoint x: 489, startPoint y: 108, endPoint x: 471, endPoint y: 108, distance: 18.3
click at [471, 108] on input "Prudential Term Life supplemental policy providing a $500k benefit. Dtr [DEMOGR…" at bounding box center [384, 106] width 258 height 30
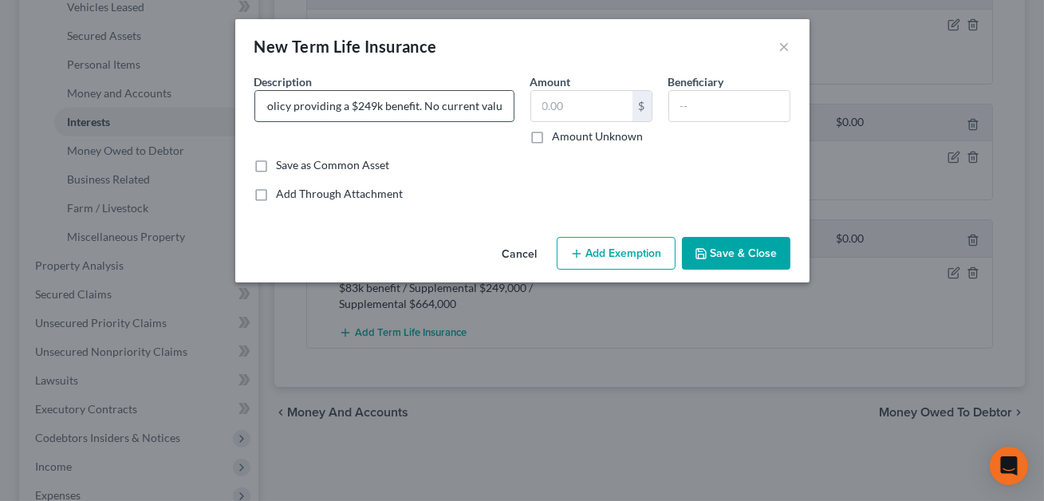
scroll to position [0, 177]
type input "Prudential Term Life supplemental policy providing a $249k benefit. No current …"
click at [558, 111] on input "text" at bounding box center [581, 106] width 101 height 30
type input "0.00"
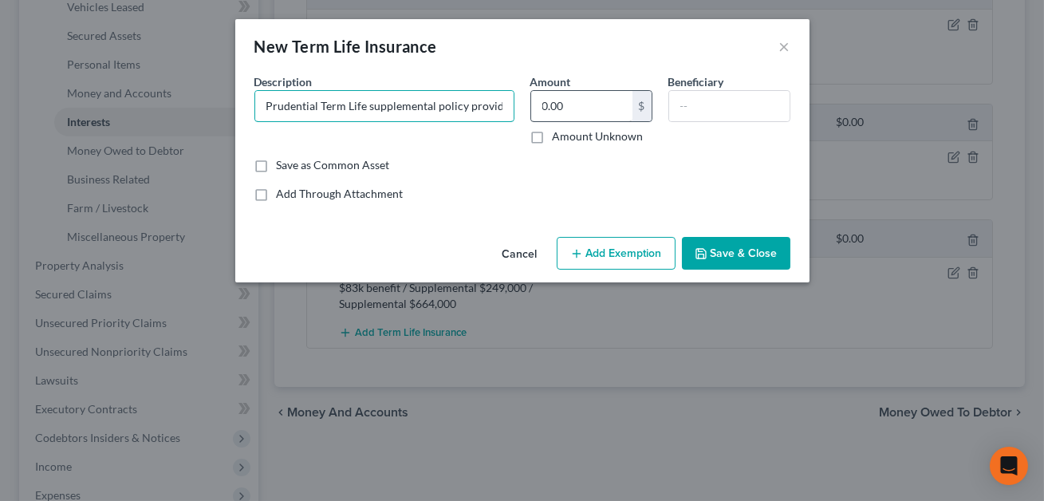
scroll to position [0, 177]
drag, startPoint x: 265, startPoint y: 105, endPoint x: 550, endPoint y: 117, distance: 285.8
click at [550, 117] on div "Description * Prudential Term Life supplemental policy providing a $249k benefi…" at bounding box center [522, 115] width 552 height 84
click at [719, 242] on button "Save & Close" at bounding box center [736, 254] width 108 height 34
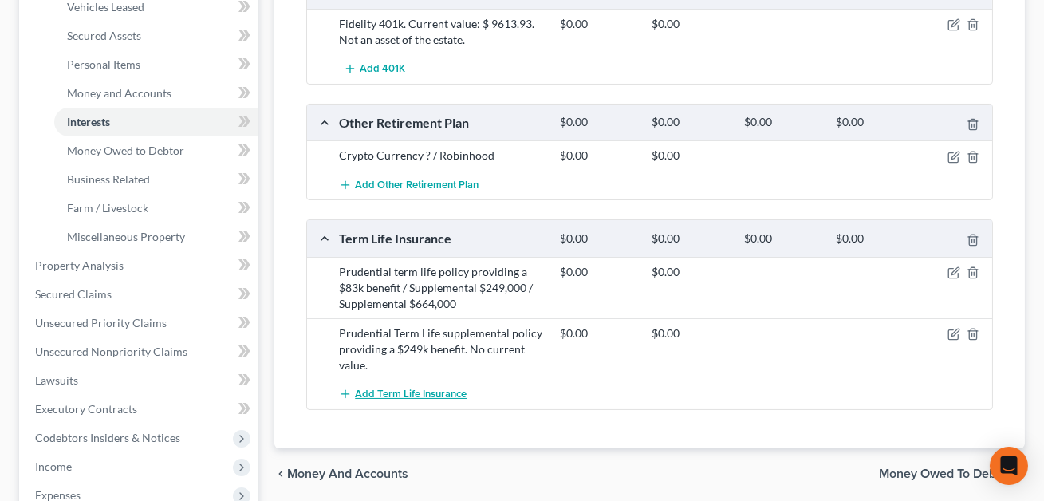
click at [415, 393] on span "Add Term Life Insurance" at bounding box center [411, 394] width 112 height 13
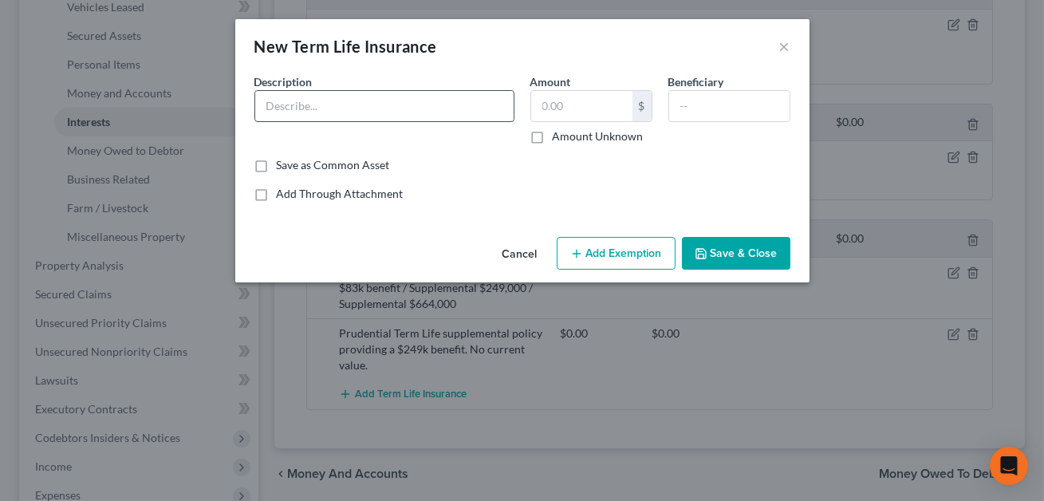
click at [346, 112] on input "text" at bounding box center [384, 106] width 258 height 30
paste input "Prudential Term Life supplemental policy providing a $249k benefit. No current …"
click at [369, 105] on input "Prudential Term Life supplemental policy providing a $249k benefit. No current …" at bounding box center [384, 106] width 258 height 30
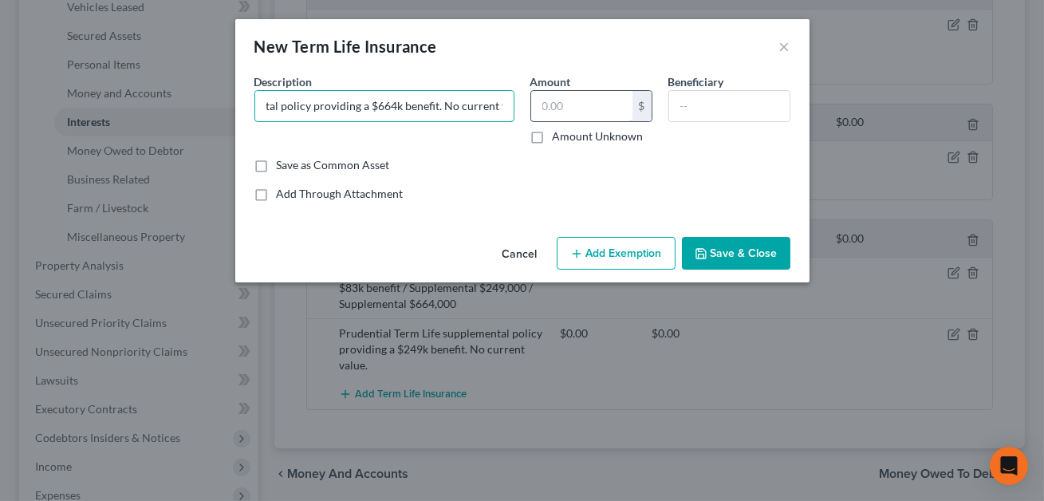
type input "Prudential Term Life supplemental policy providing a $664k benefit. No current …"
click at [576, 106] on input "text" at bounding box center [581, 106] width 101 height 30
type input "0.00"
click at [736, 246] on button "Save & Close" at bounding box center [736, 254] width 108 height 34
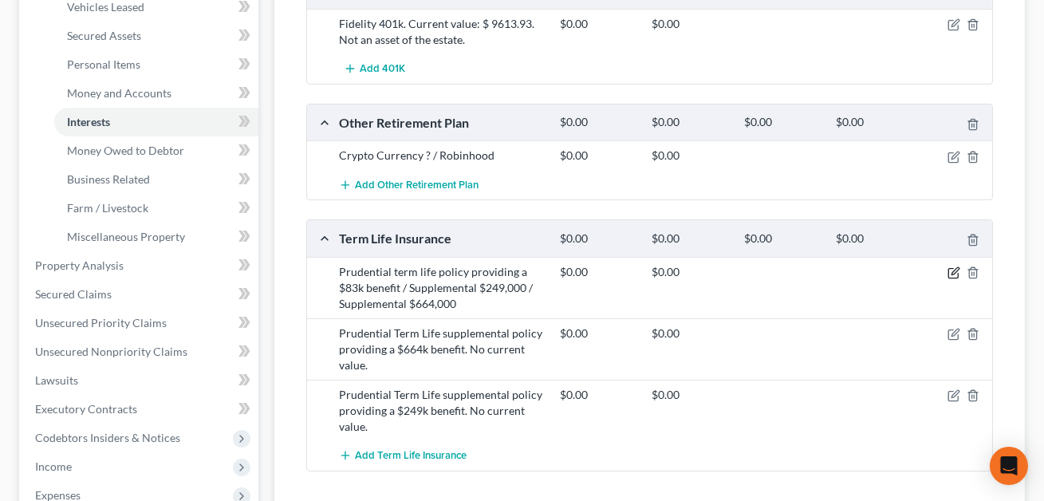
click at [956, 270] on icon "button" at bounding box center [955, 270] width 7 height 7
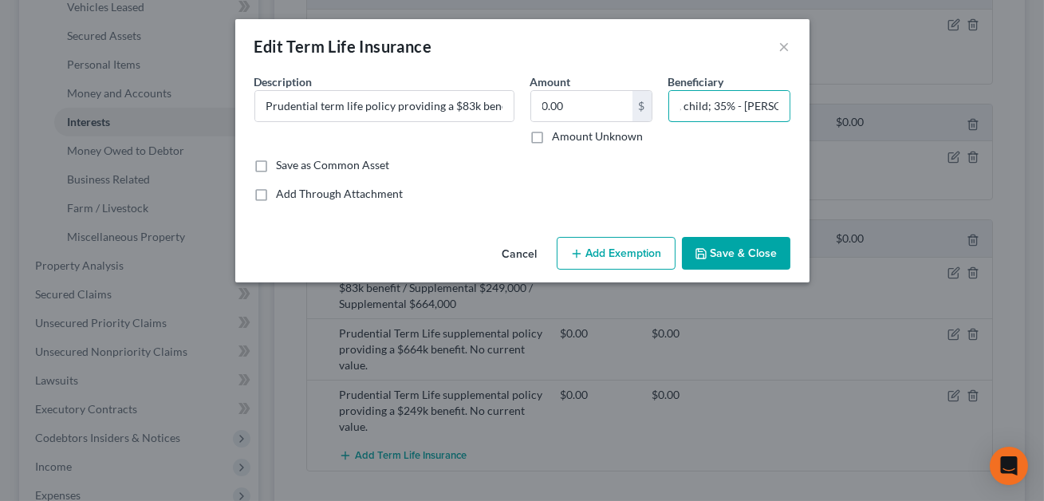
scroll to position [0, 377]
drag, startPoint x: 676, startPoint y: 107, endPoint x: 827, endPoint y: 104, distance: 151.6
click at [827, 105] on div "Edit Term Life Insurance × An exemption set must first be selected from the Fil…" at bounding box center [522, 250] width 1044 height 501
drag, startPoint x: 680, startPoint y: 107, endPoint x: 775, endPoint y: 109, distance: 95.0
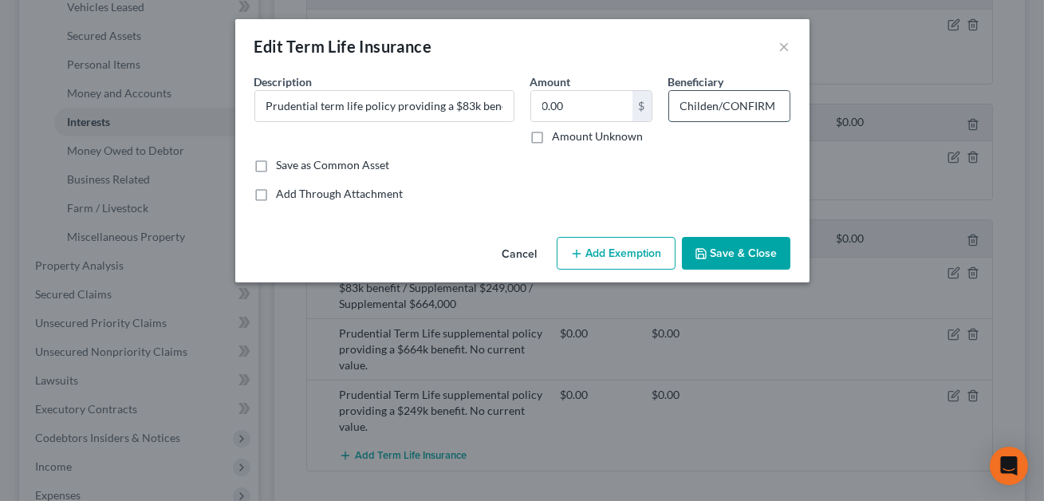
click at [775, 109] on input "Childen/CONFIRM" at bounding box center [729, 106] width 120 height 30
type input "Childen/CONFIRM"
click at [751, 253] on button "Save & Close" at bounding box center [736, 254] width 108 height 34
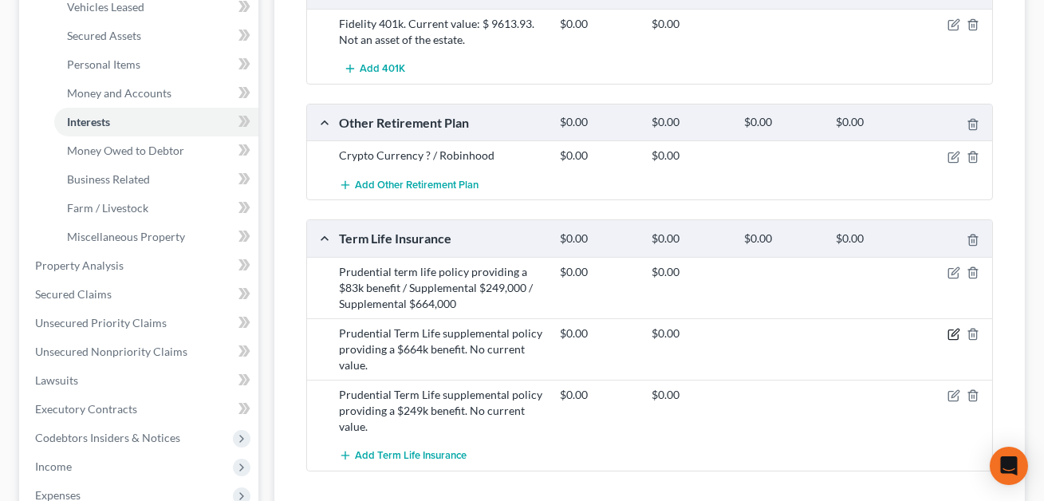
click at [958, 330] on icon "button" at bounding box center [954, 334] width 13 height 13
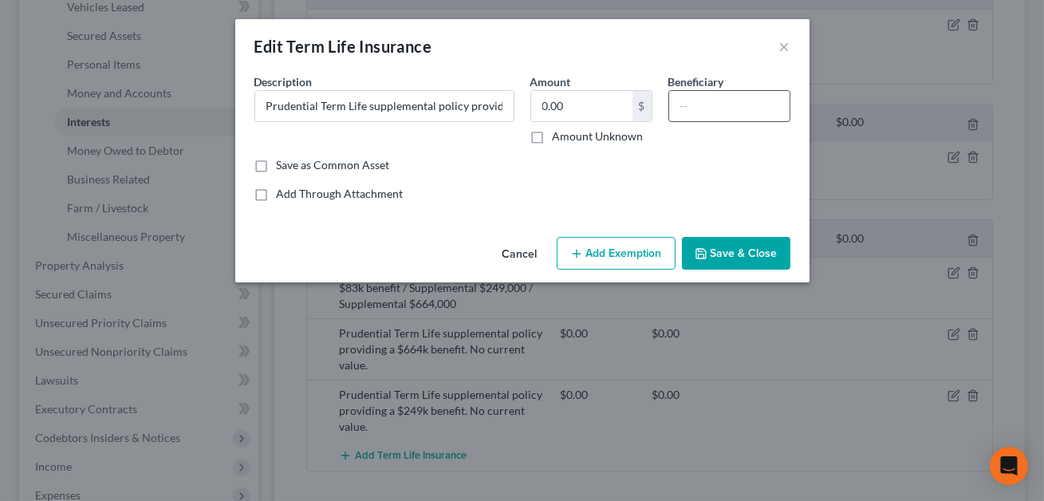
click at [679, 112] on input "text" at bounding box center [729, 106] width 120 height 30
paste input "Childen/CONFIRM"
type input "Childen/CONFIRM"
click at [742, 262] on button "Save & Close" at bounding box center [736, 254] width 108 height 34
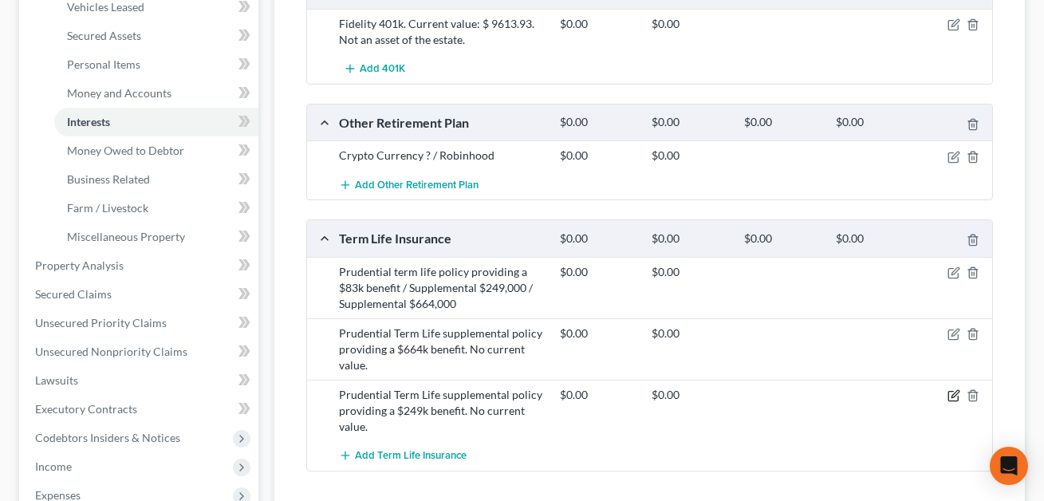
click at [953, 395] on icon "button" at bounding box center [955, 393] width 7 height 7
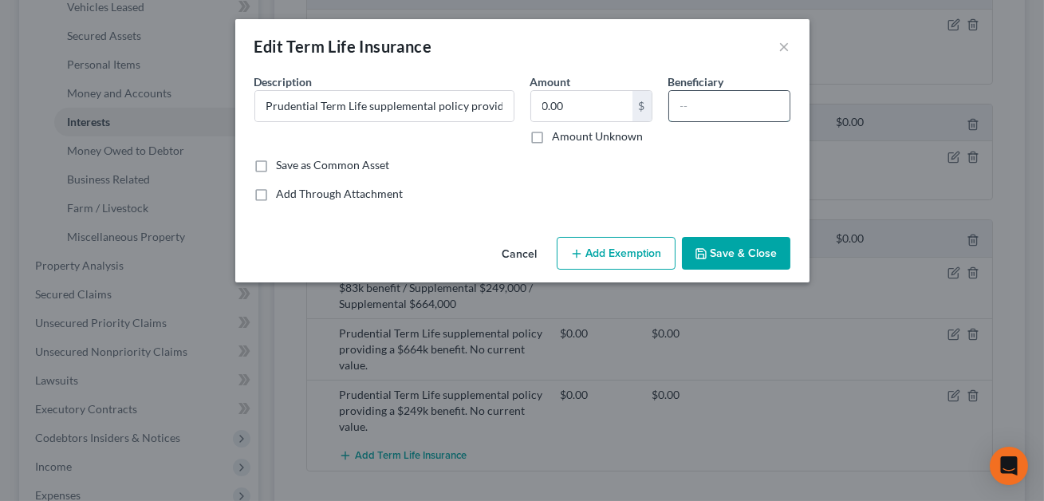
click at [692, 96] on input "text" at bounding box center [729, 106] width 120 height 30
paste input "Childen/CONFIRM"
type input "Childen/CONFIRM"
click at [746, 259] on button "Save & Close" at bounding box center [736, 254] width 108 height 34
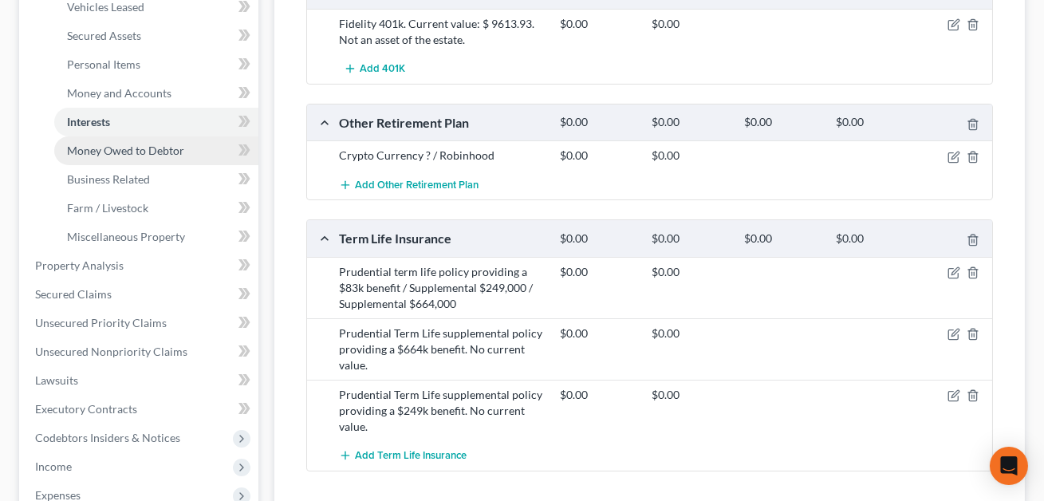
click at [121, 156] on link "Money Owed to Debtor" at bounding box center [156, 150] width 204 height 29
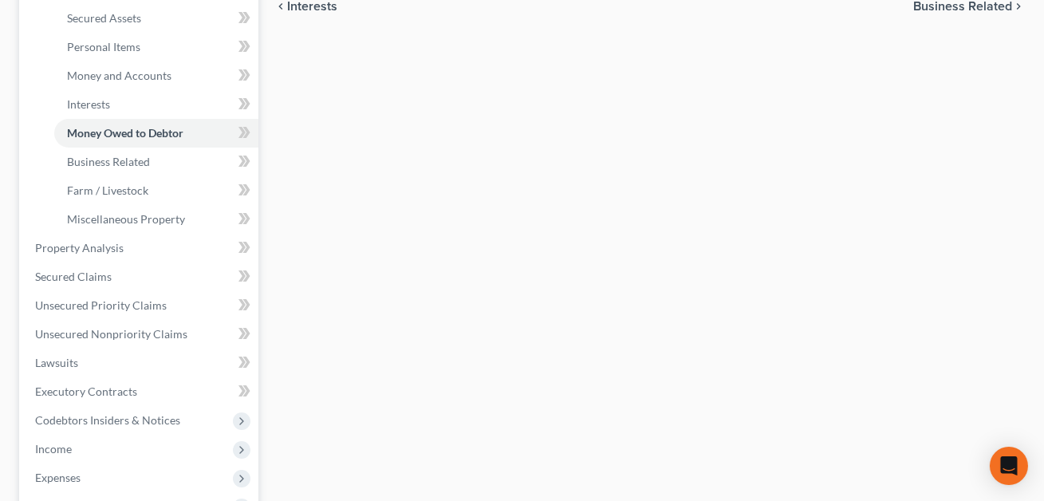
scroll to position [364, 0]
click at [133, 161] on span "Business Related" at bounding box center [108, 161] width 83 height 14
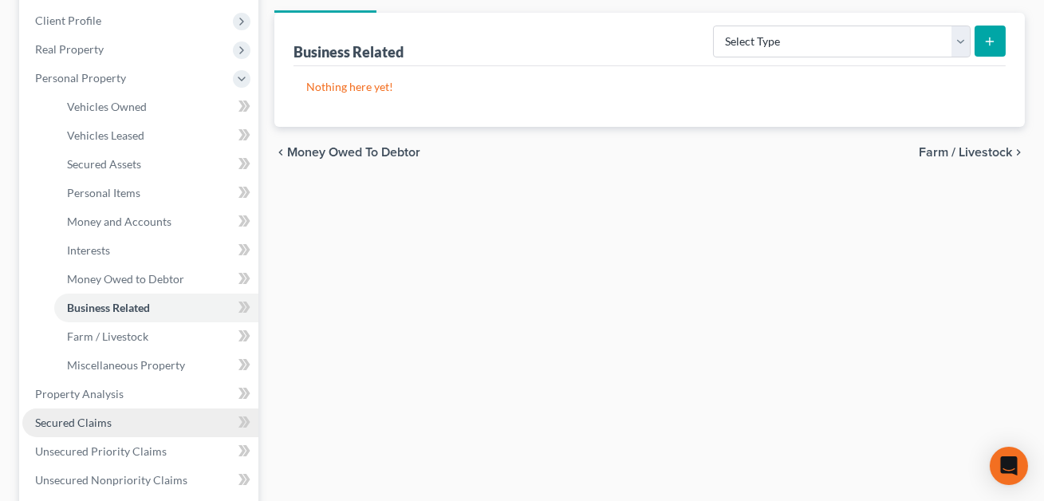
scroll to position [274, 0]
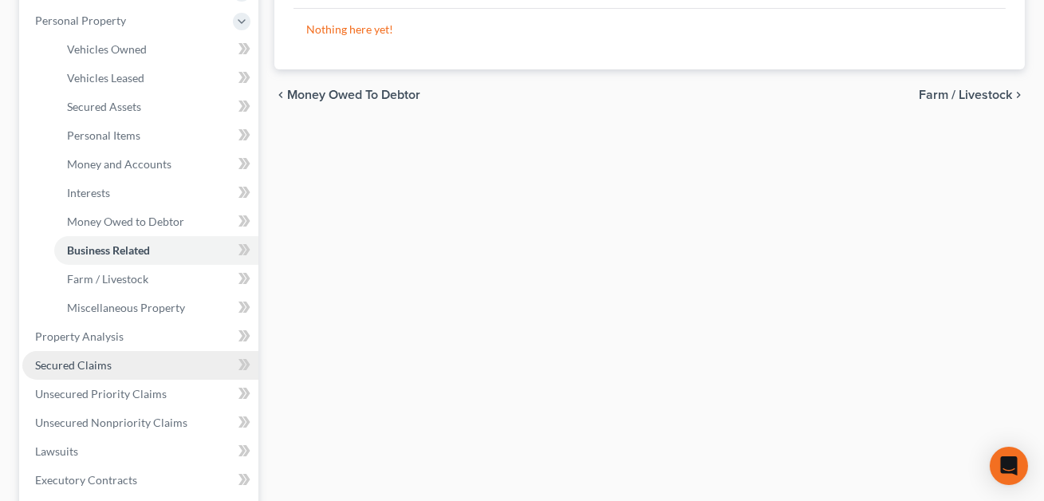
click at [73, 368] on span "Secured Claims" at bounding box center [73, 365] width 77 height 14
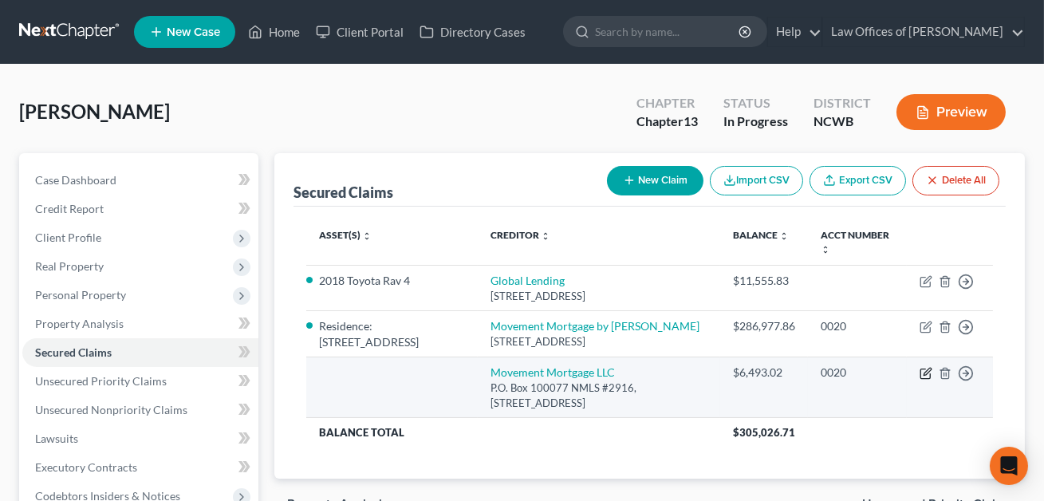
click at [929, 372] on icon "button" at bounding box center [926, 373] width 13 height 13
select select "10"
select select "0"
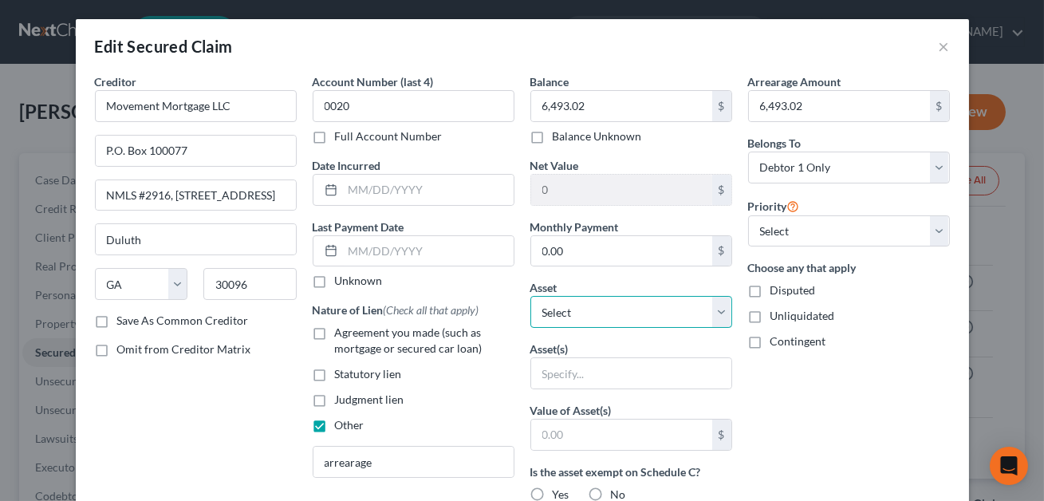
click at [582, 318] on select "Select Other Multiple Assets Residence: [STREET_ADDRESS] - $316383.5 2018 Toyot…" at bounding box center [631, 312] width 202 height 32
select select "2"
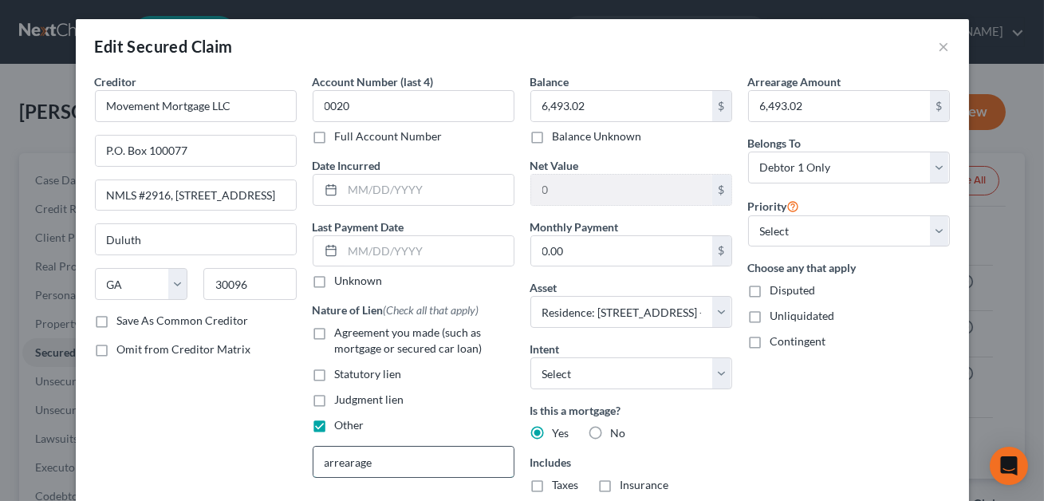
click at [329, 463] on input "arrearage" at bounding box center [413, 462] width 200 height 30
type input "Arrearage"
click at [364, 195] on input "text" at bounding box center [428, 190] width 171 height 30
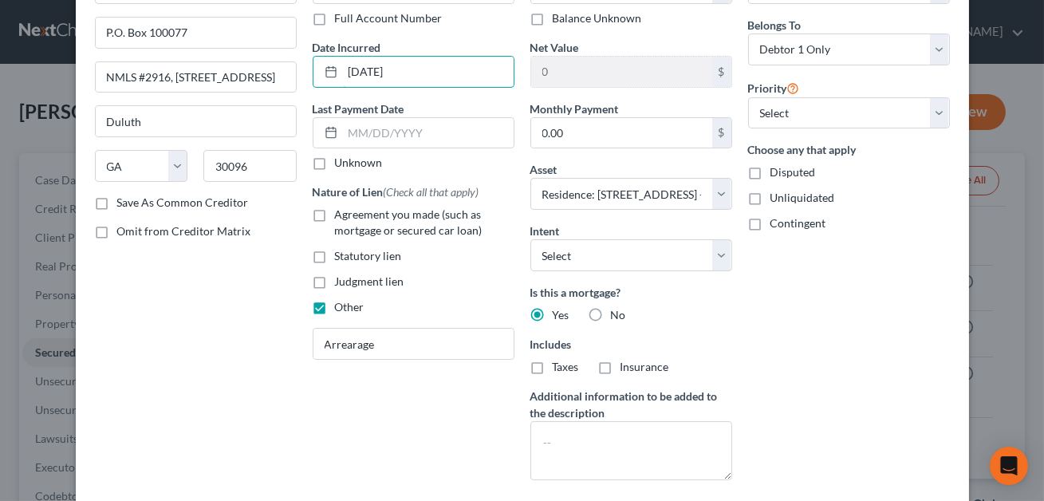
scroll to position [255, 0]
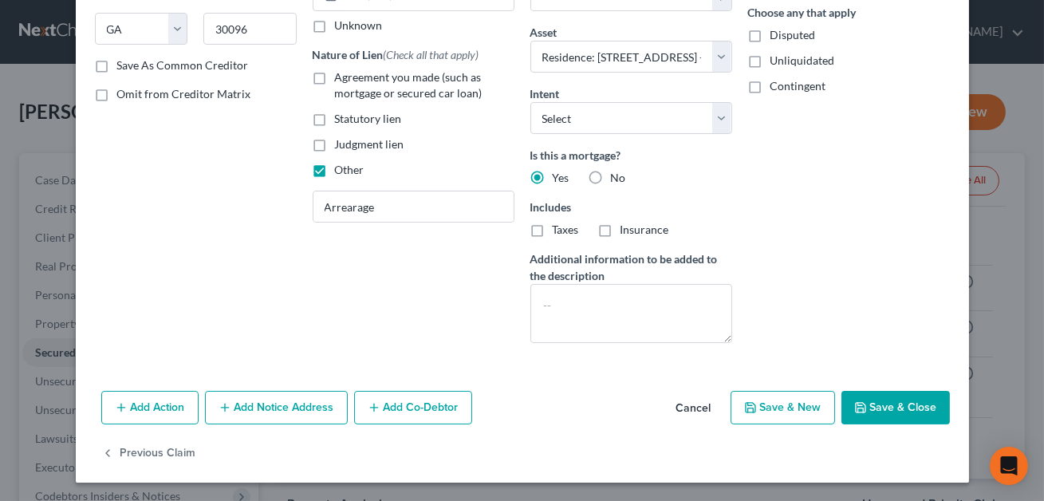
type input "[DATE]"
click at [886, 408] on button "Save & Close" at bounding box center [896, 408] width 108 height 34
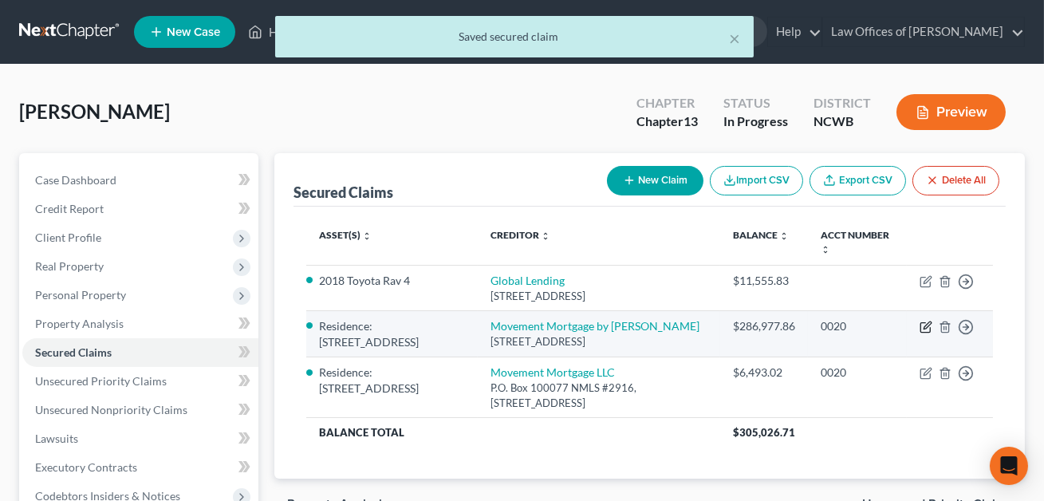
click at [928, 325] on icon "button" at bounding box center [926, 327] width 13 height 13
select select "15"
select select "3"
select select "0"
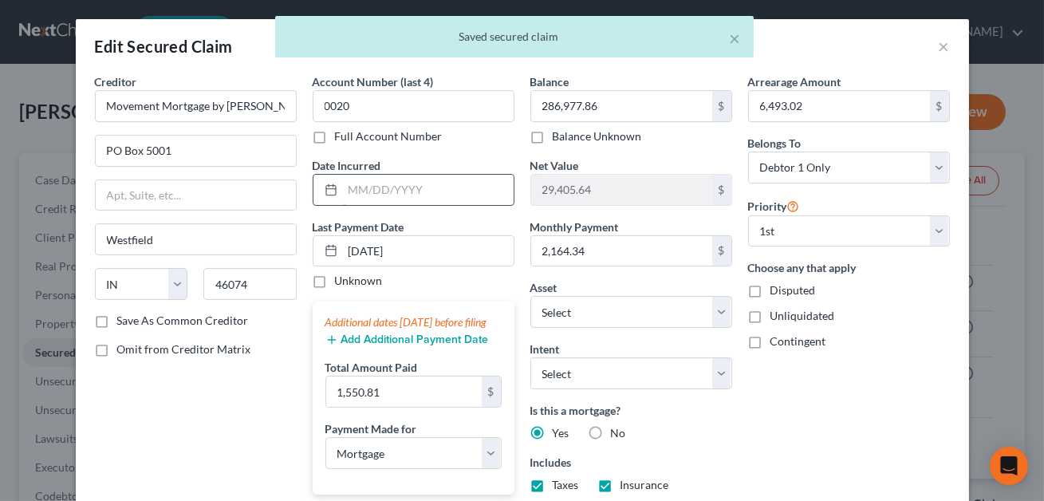
click at [387, 189] on input "text" at bounding box center [428, 190] width 171 height 30
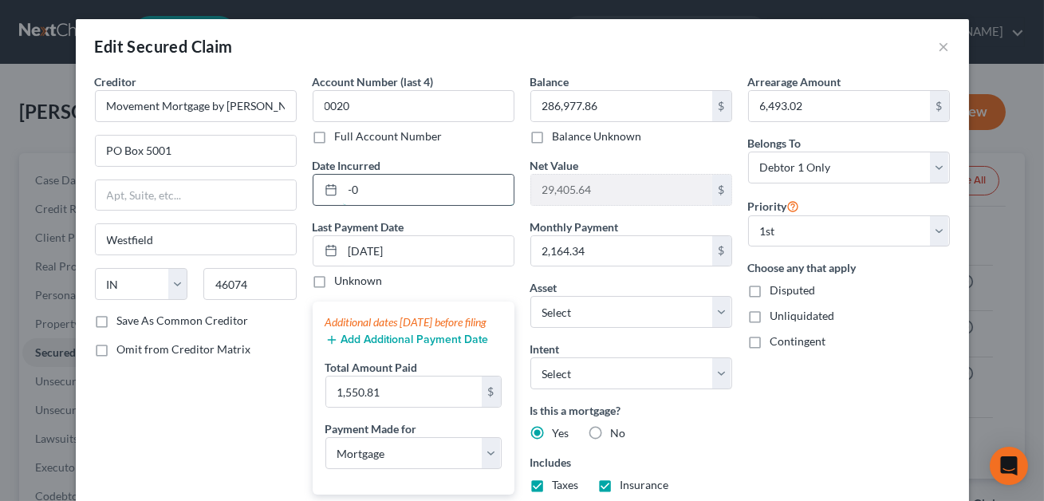
type input "-"
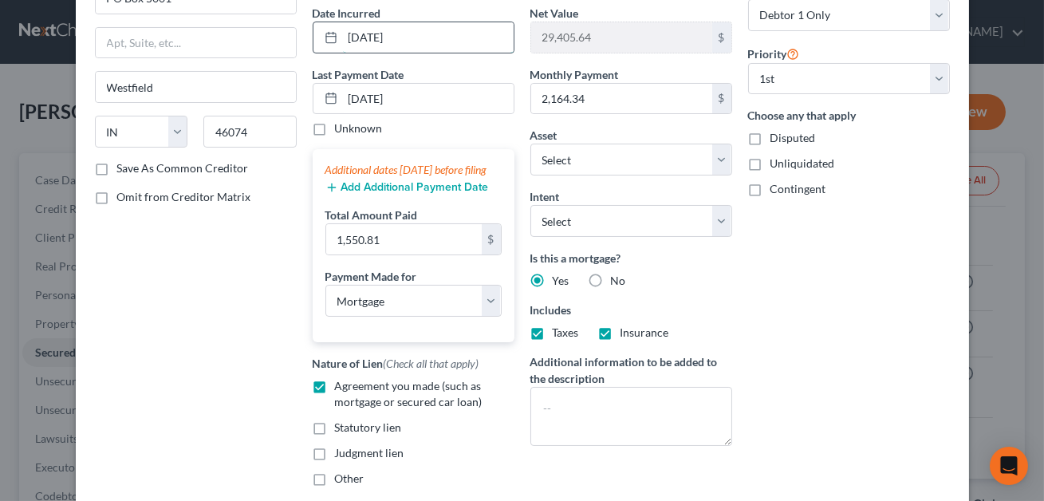
scroll to position [311, 0]
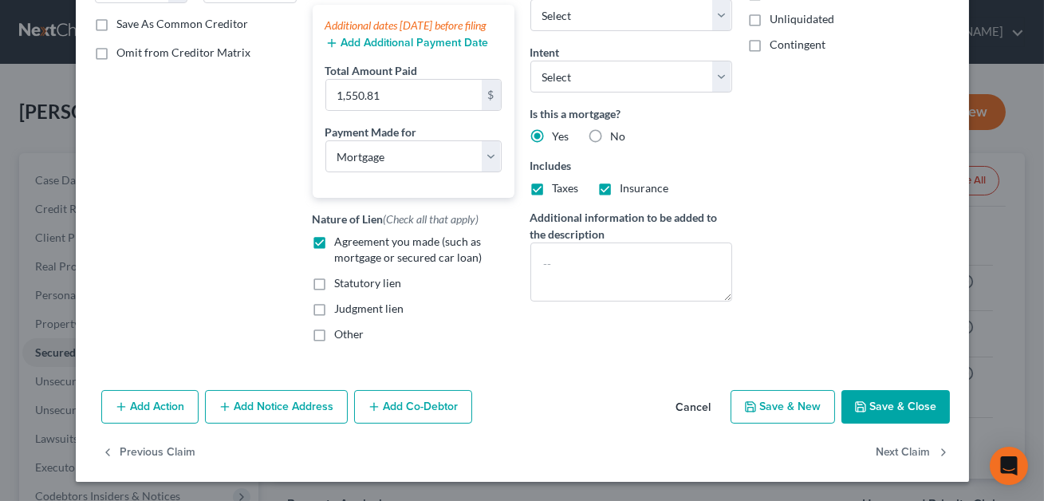
type input "[DATE]"
click at [886, 402] on button "Save & Close" at bounding box center [896, 407] width 108 height 34
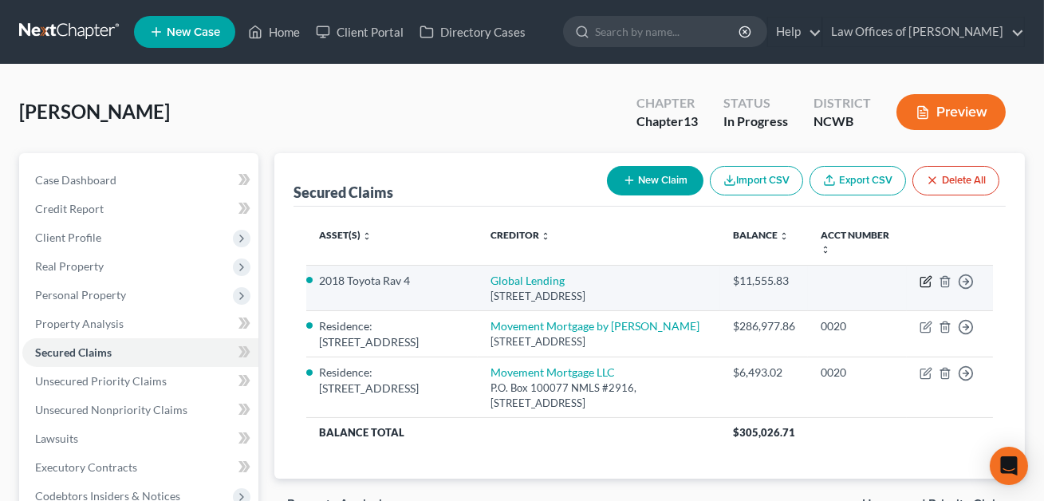
click at [925, 282] on icon "button" at bounding box center [927, 279] width 7 height 7
select select "42"
select select "0"
select select "2"
select select "0"
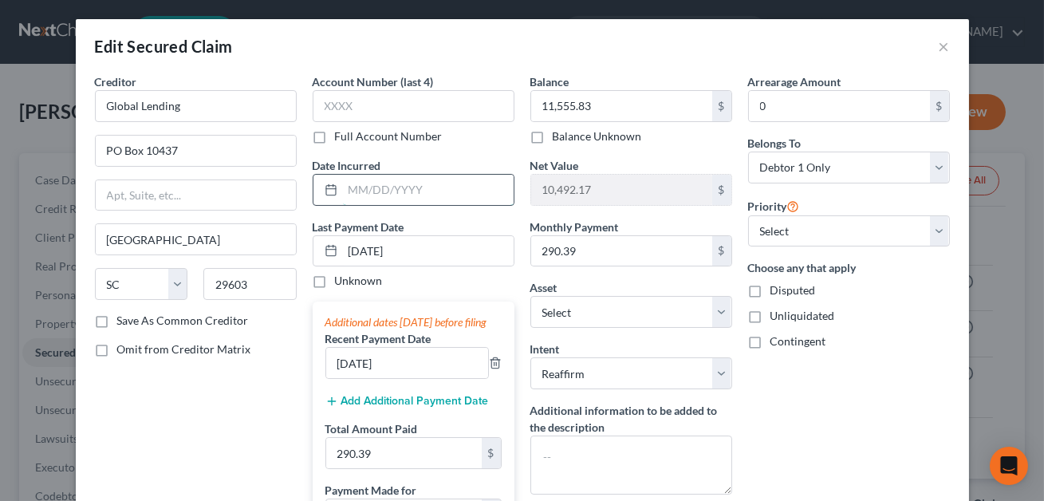
click at [446, 195] on input "text" at bounding box center [428, 190] width 171 height 30
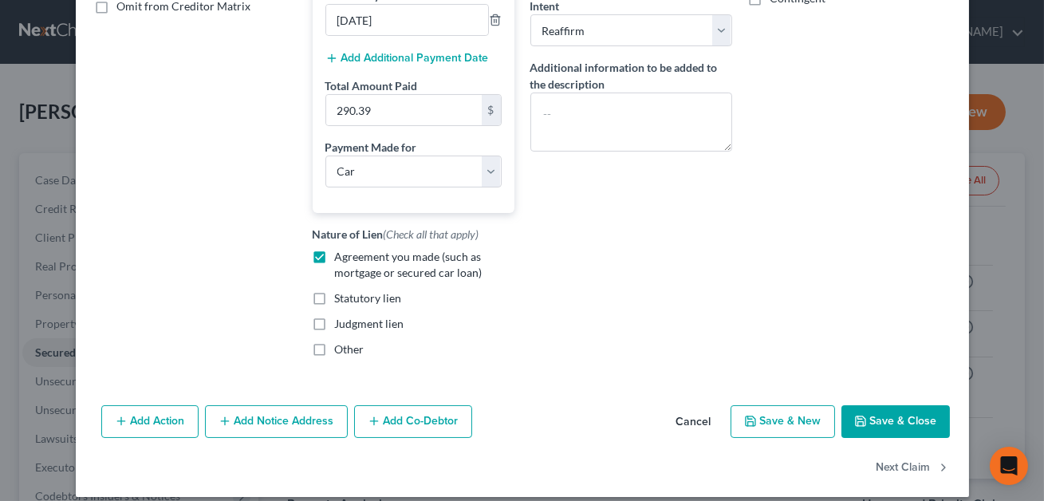
scroll to position [344, 0]
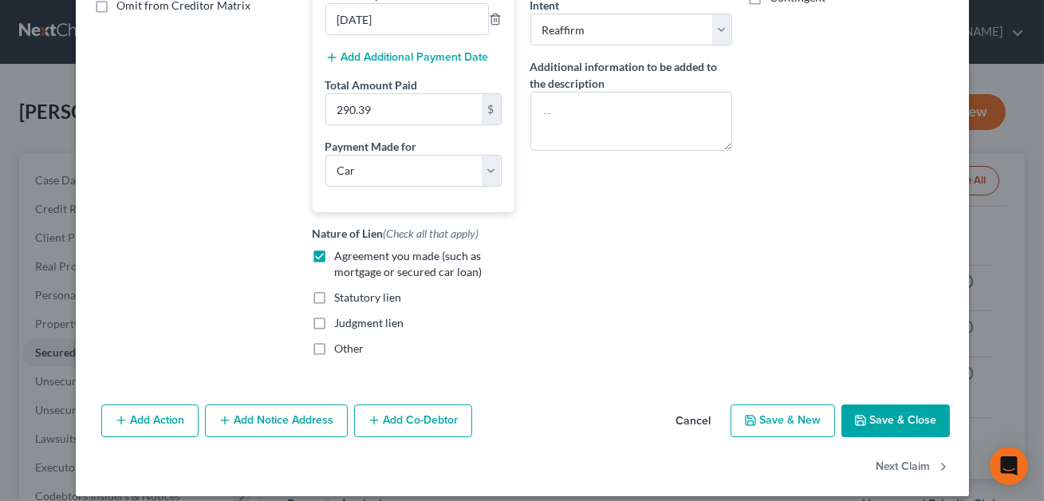
type input "[DATE]"
click at [897, 428] on button "Save & Close" at bounding box center [896, 421] width 108 height 34
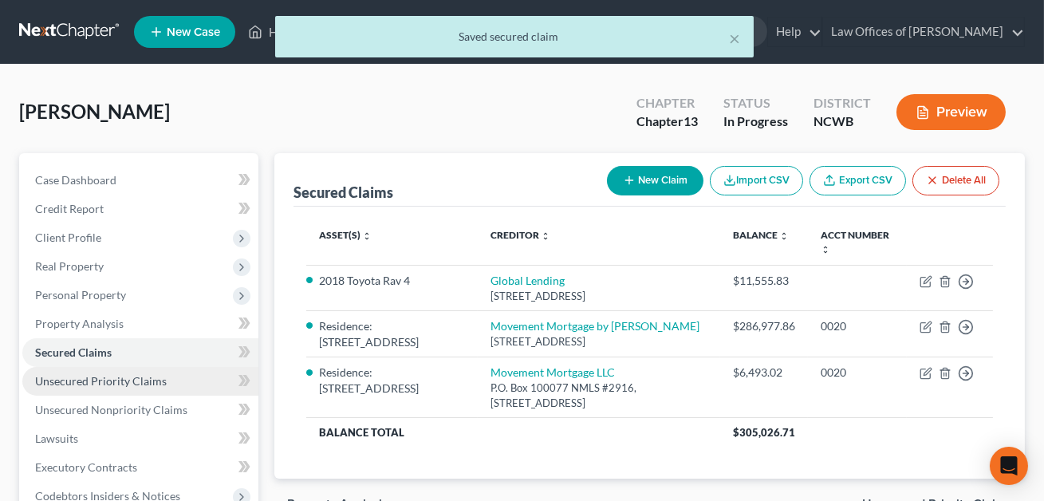
click at [116, 382] on span "Unsecured Priority Claims" at bounding box center [101, 381] width 132 height 14
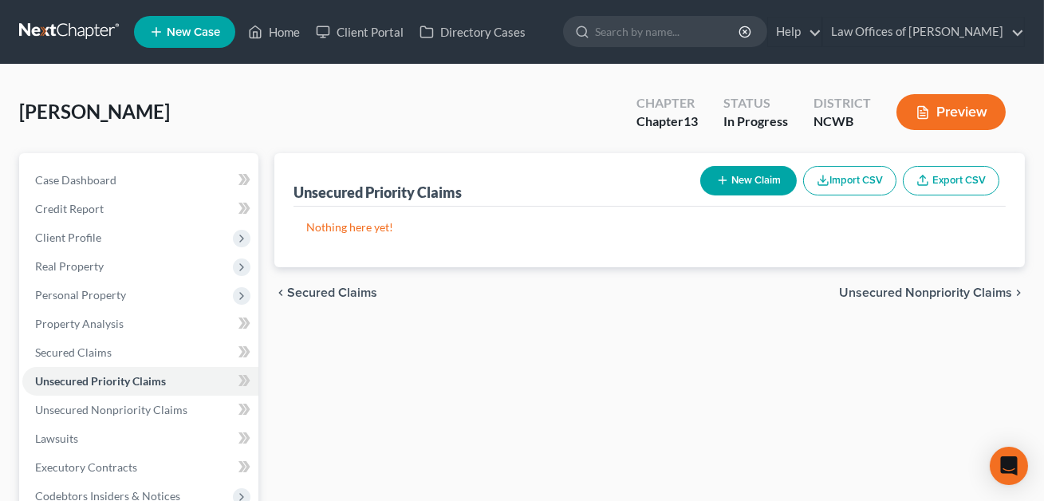
click at [741, 177] on button "New Claim" at bounding box center [748, 181] width 97 height 30
select select "0"
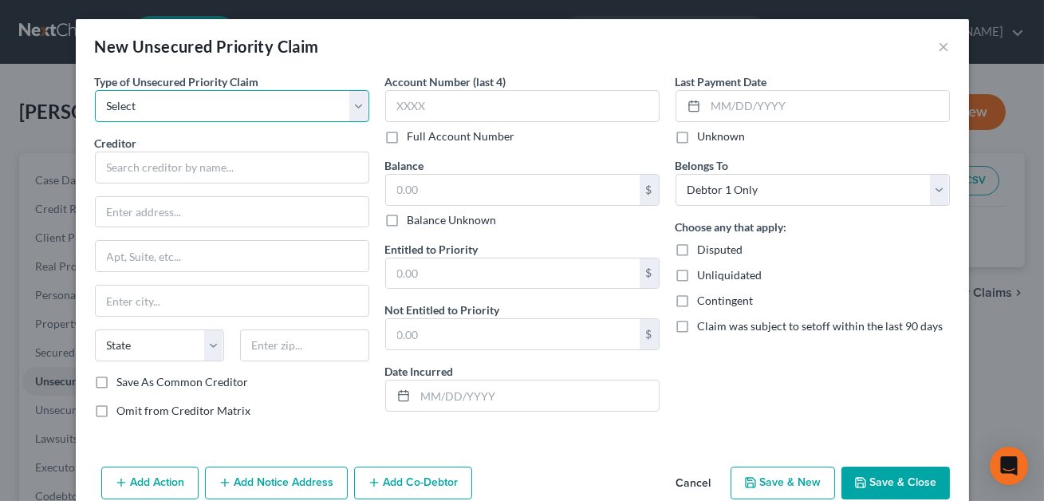
click at [221, 112] on select "Select Taxes & Other Government Units Domestic Support Obligations Extensions o…" at bounding box center [232, 106] width 274 height 32
select select "0"
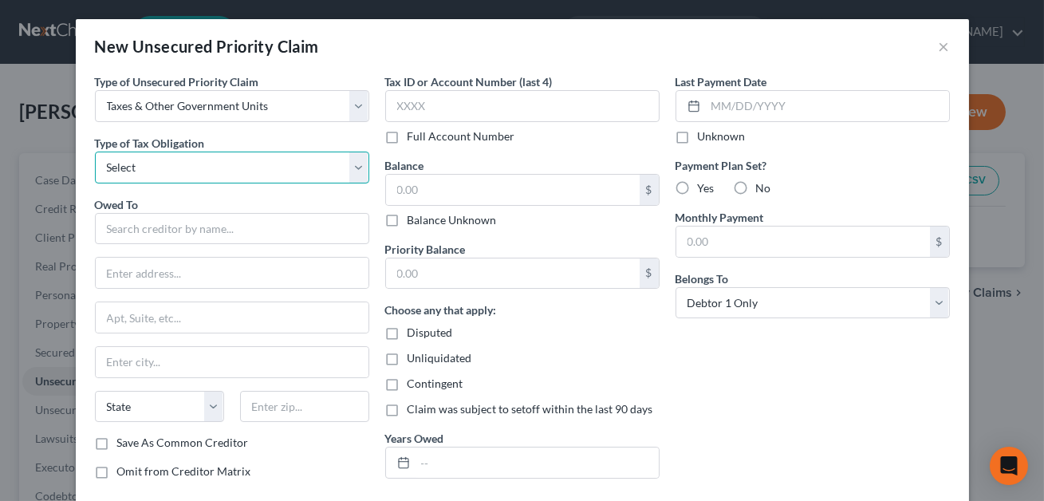
click at [200, 165] on select "Select Federal City State Franchise Tax Board Other" at bounding box center [232, 168] width 274 height 32
select select "0"
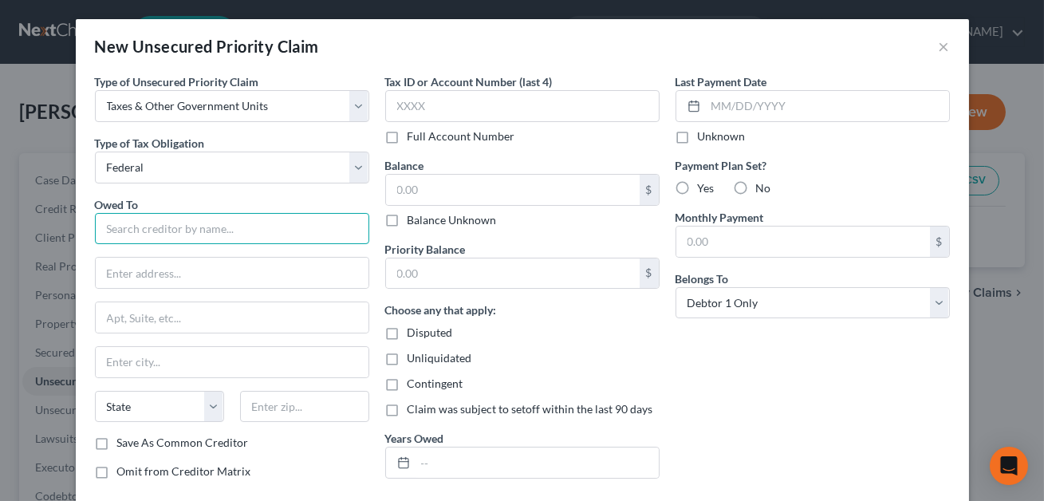
click at [168, 228] on input "text" at bounding box center [232, 229] width 274 height 32
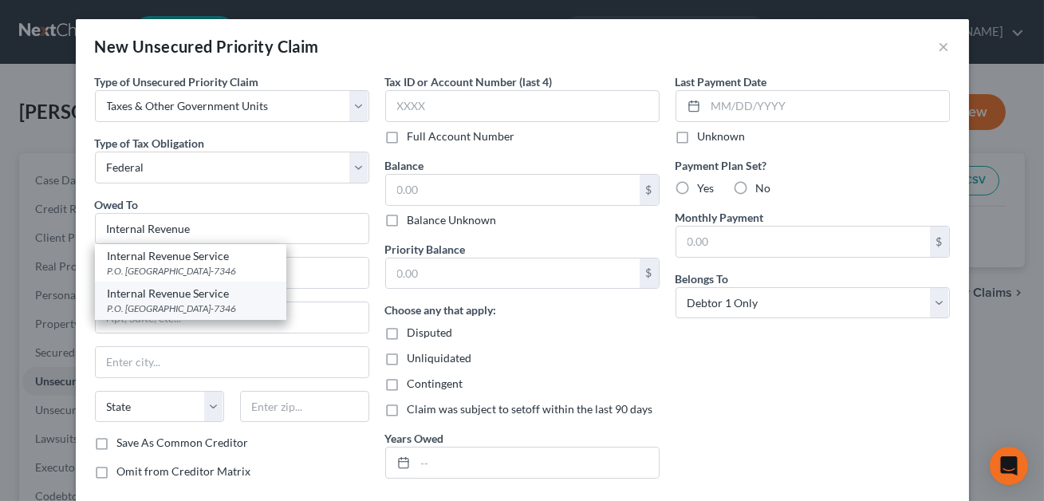
click at [167, 298] on div "Internal Revenue Service" at bounding box center [191, 294] width 166 height 16
type input "Internal Revenue Service"
type input "P.O. Box 7346"
type input "[GEOGRAPHIC_DATA]"
select select "39"
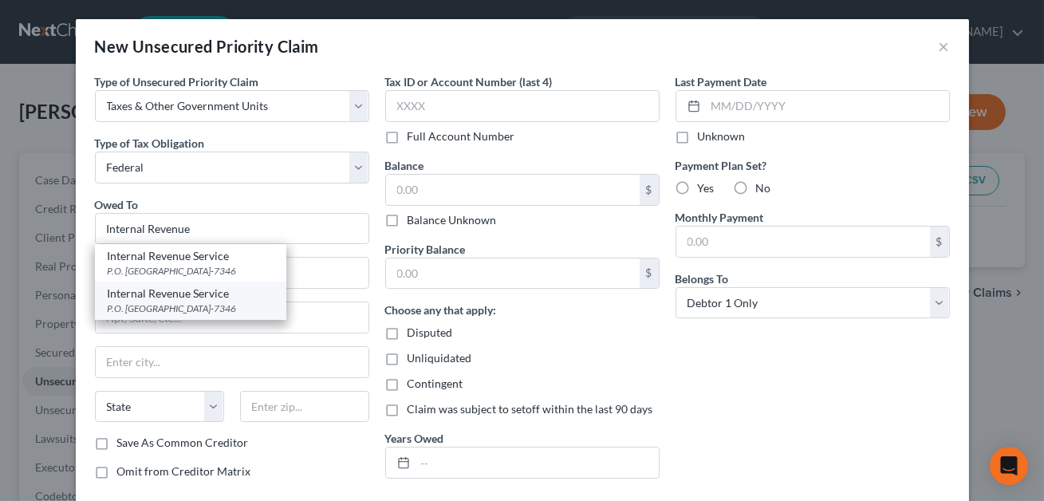
type input "19101-7346"
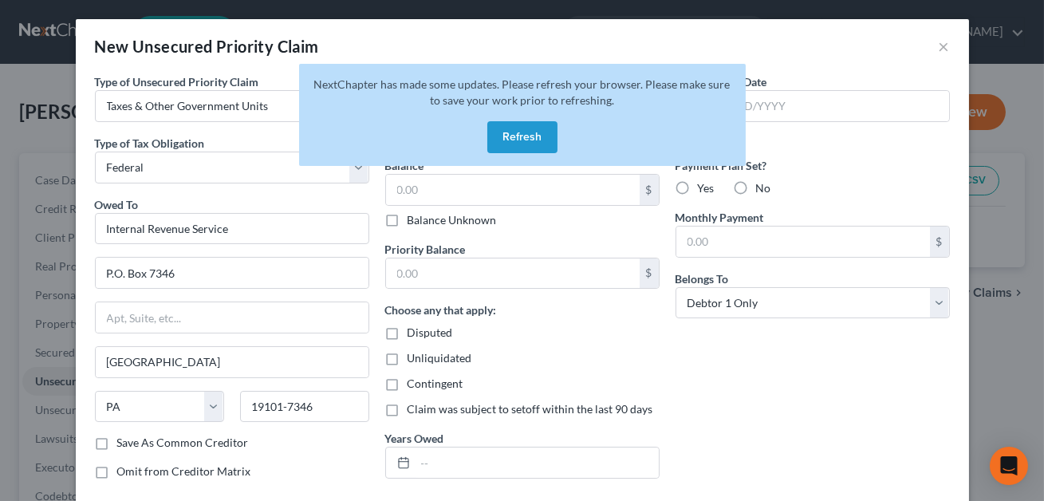
click at [418, 103] on div "NextChapter has made some updates. Please refresh your browser. Please make sur…" at bounding box center [522, 115] width 447 height 102
click at [522, 138] on button "Refresh" at bounding box center [522, 137] width 70 height 32
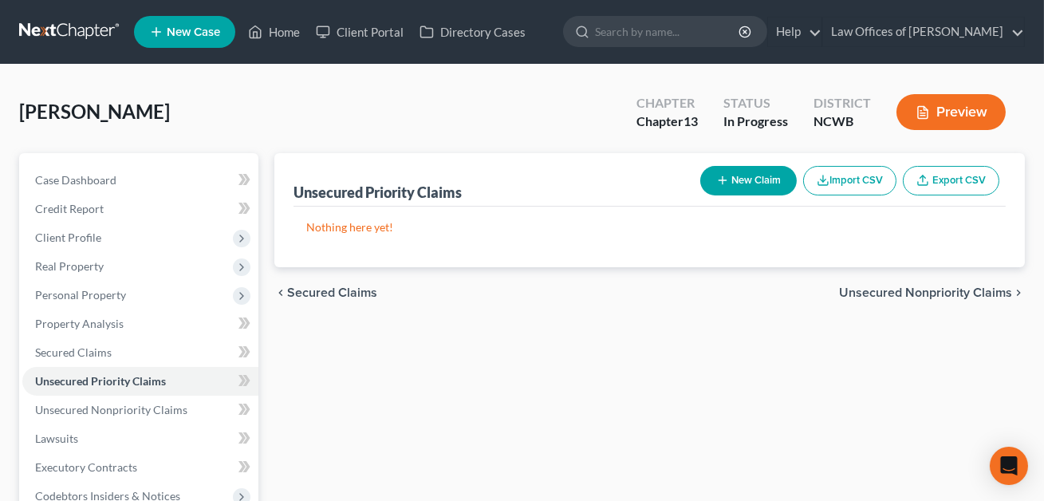
click at [751, 182] on button "New Claim" at bounding box center [748, 181] width 97 height 30
select select "0"
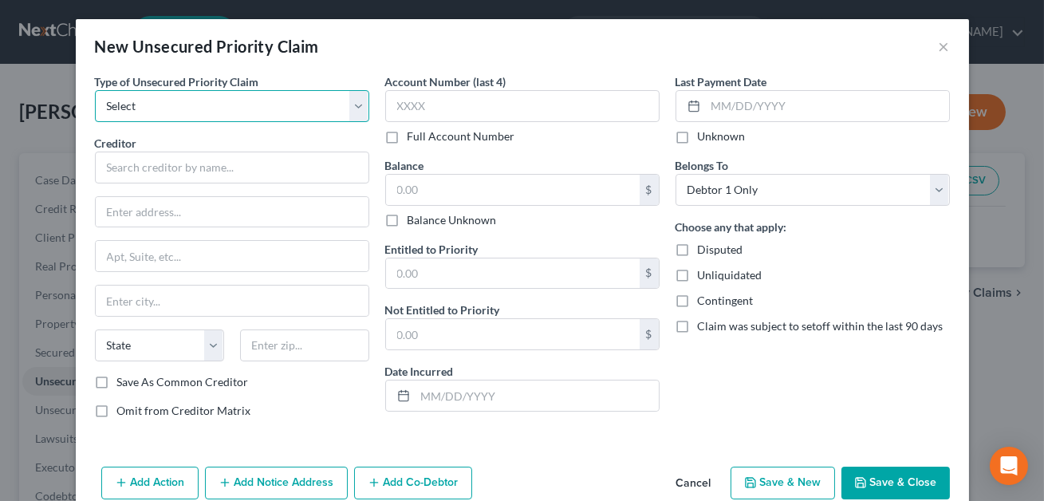
click at [163, 107] on select "Select Taxes & Other Government Units Domestic Support Obligations Extensions o…" at bounding box center [232, 106] width 274 height 32
click at [161, 112] on select "Select Taxes & Other Government Units Domestic Support Obligations Extensions o…" at bounding box center [232, 106] width 274 height 32
select select "0"
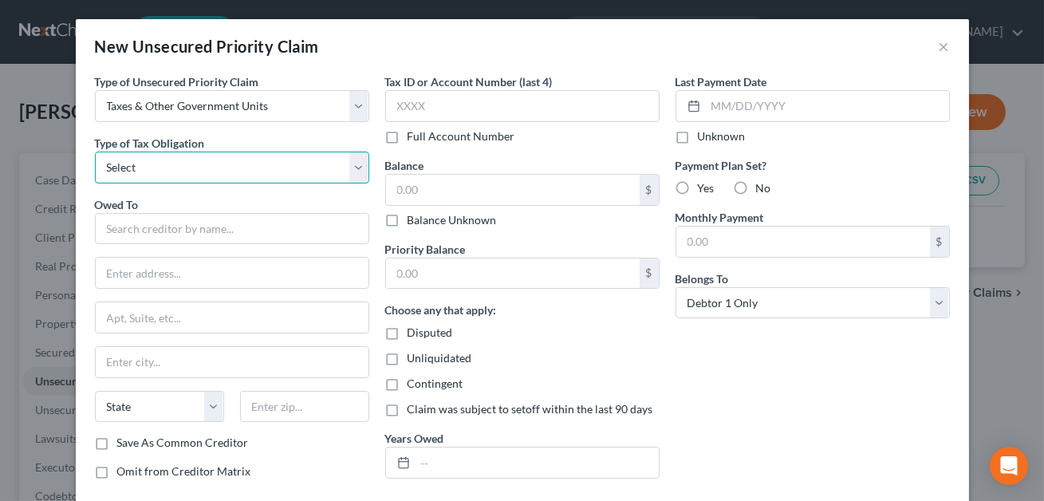
click at [147, 170] on select "Select Federal City State Franchise Tax Board Other" at bounding box center [232, 168] width 274 height 32
select select "0"
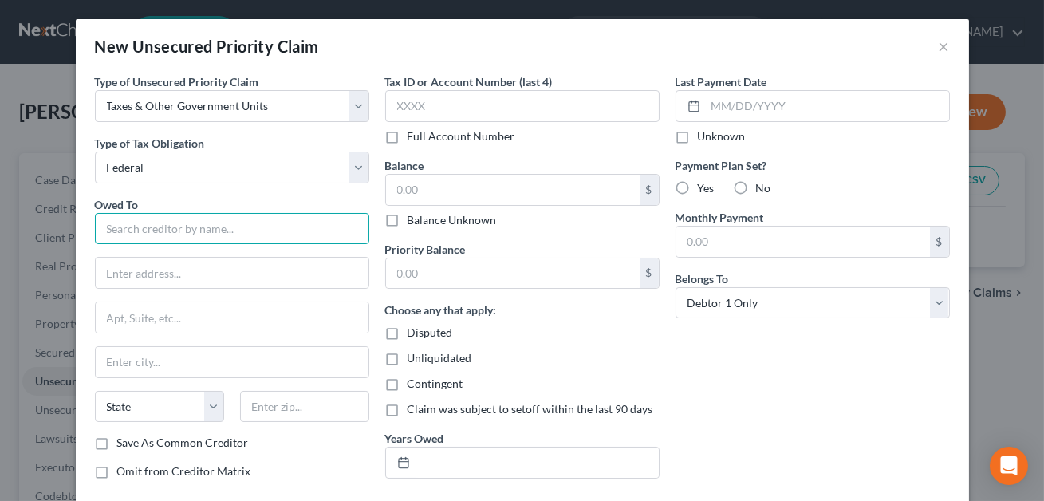
click at [130, 223] on input "text" at bounding box center [232, 229] width 274 height 32
click at [149, 230] on input "Internal evenue Service" at bounding box center [232, 229] width 274 height 32
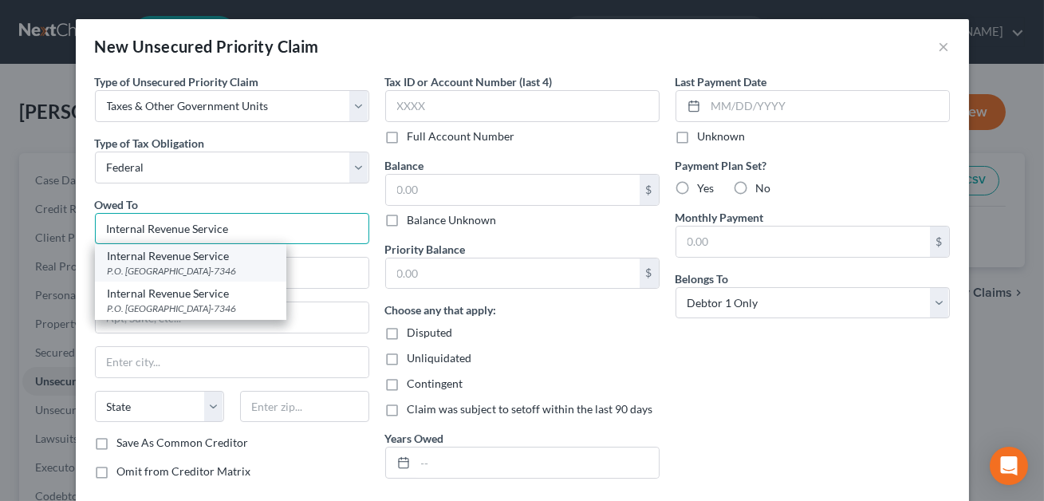
type input "Internal Revenue Service"
click at [162, 262] on div "Internal Revenue Service" at bounding box center [191, 256] width 166 height 16
type input "P.O. Box 7346"
type input "[GEOGRAPHIC_DATA]"
select select "39"
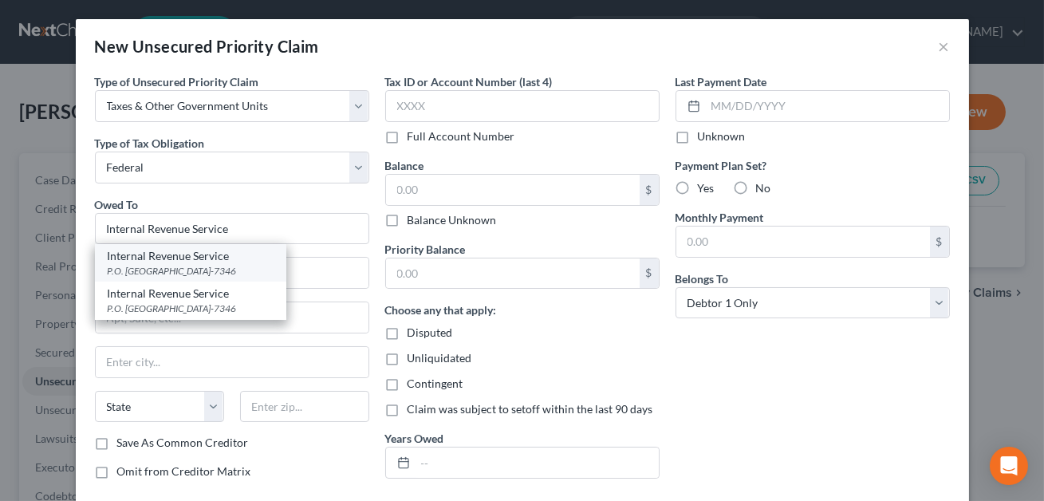
type input "19101-7346"
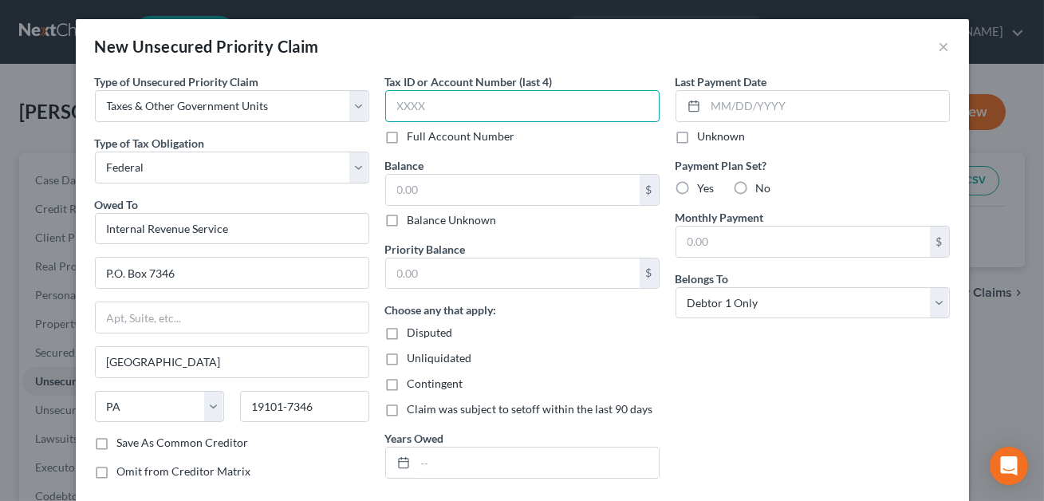
click at [406, 106] on input "text" at bounding box center [522, 106] width 274 height 32
type input "XXXX"
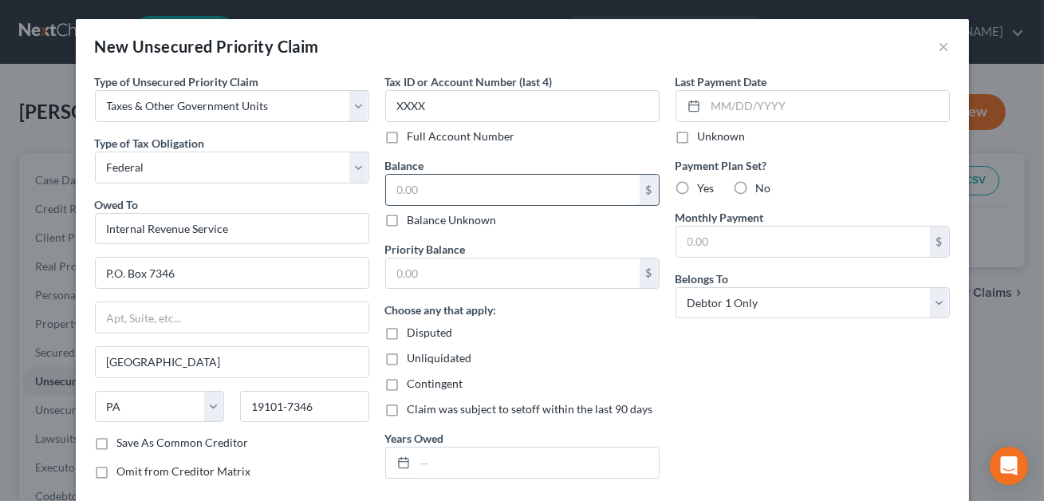
click at [418, 191] on input "text" at bounding box center [513, 190] width 254 height 30
type input "10,202.71"
click at [421, 266] on input "text" at bounding box center [513, 273] width 254 height 30
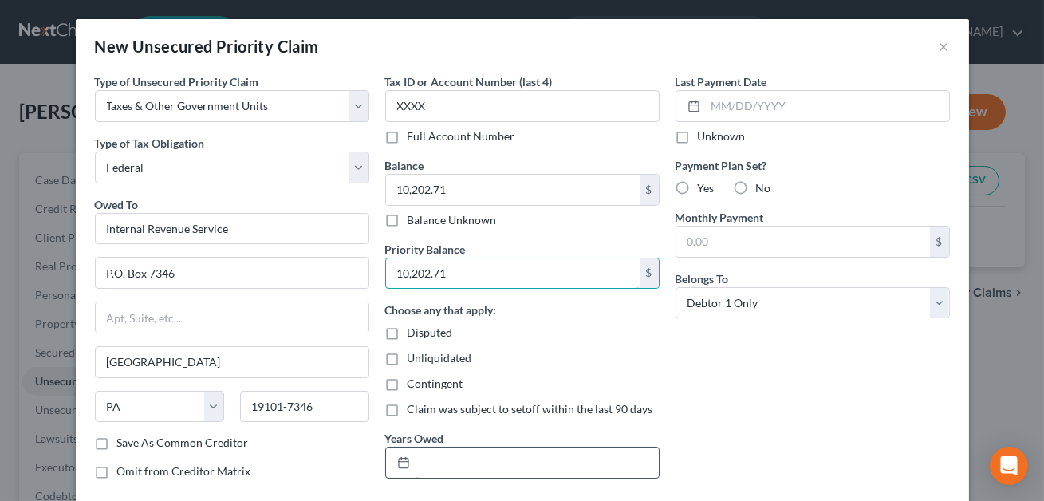
type input "10,202.71"
click at [426, 458] on input "text" at bounding box center [537, 463] width 243 height 30
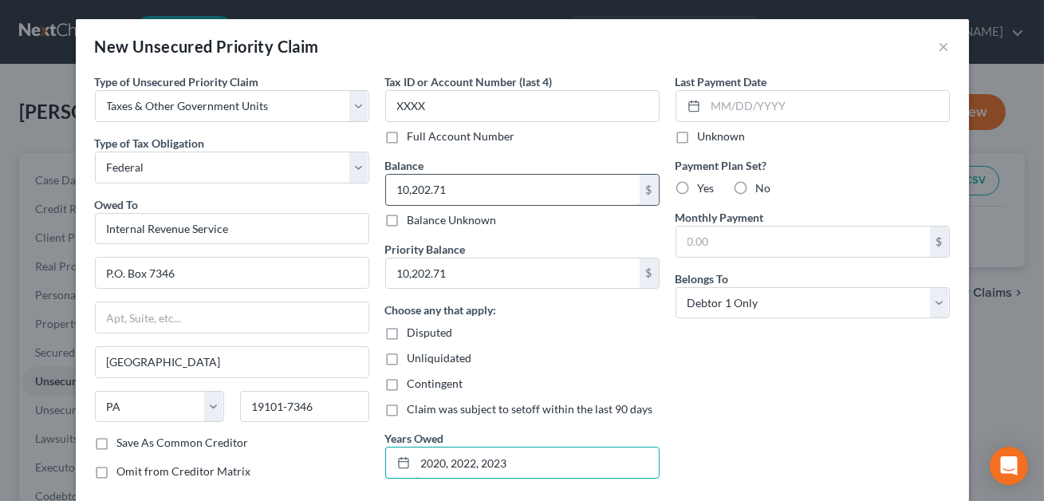
type input "2020, 2022, 2023"
click at [458, 195] on input "10,202.71" at bounding box center [513, 190] width 254 height 30
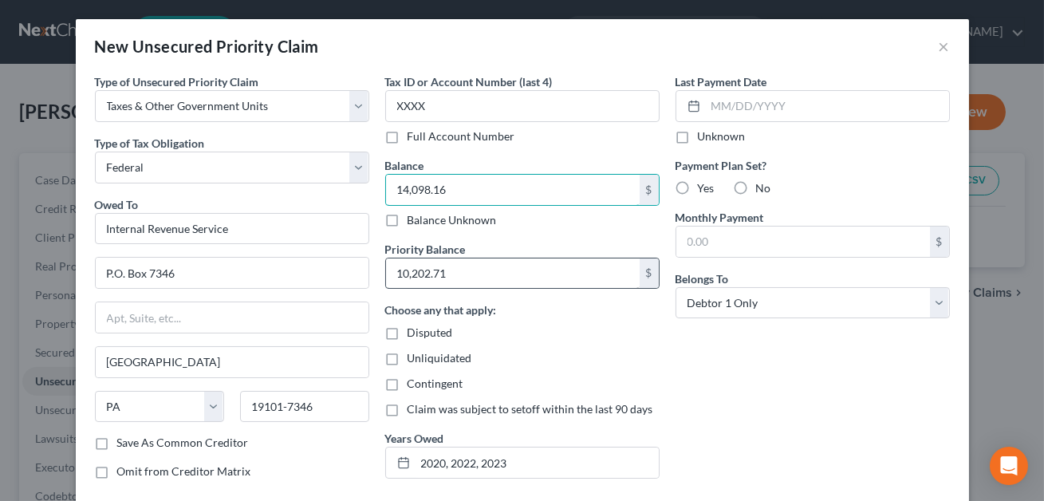
type input "14,098.16"
click at [456, 274] on input "10,202.71" at bounding box center [513, 273] width 254 height 30
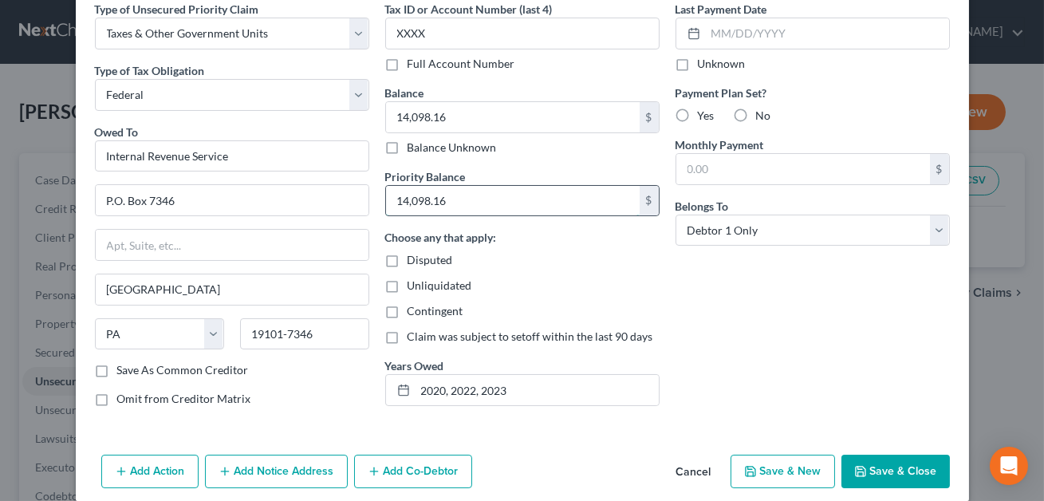
scroll to position [90, 0]
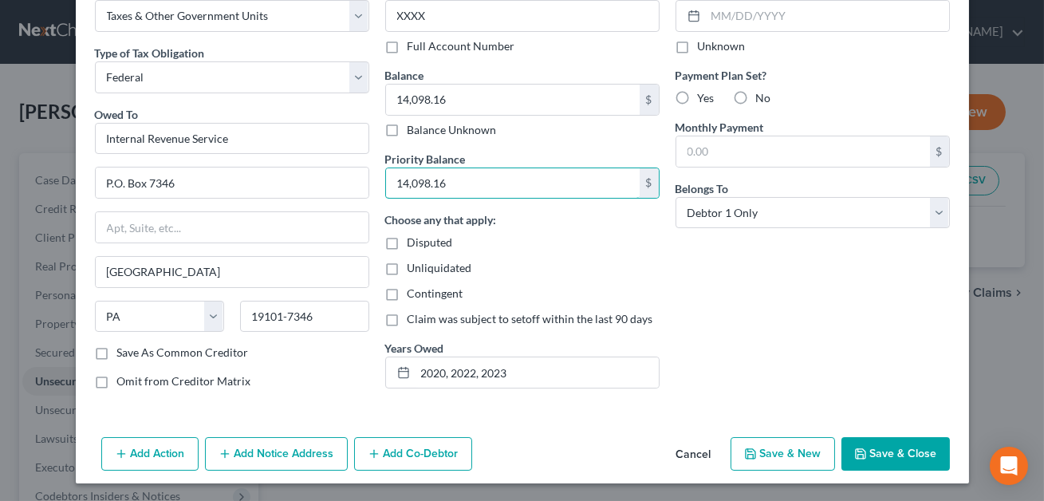
type input "14,098.16"
click at [895, 448] on button "Save & Close" at bounding box center [896, 454] width 108 height 34
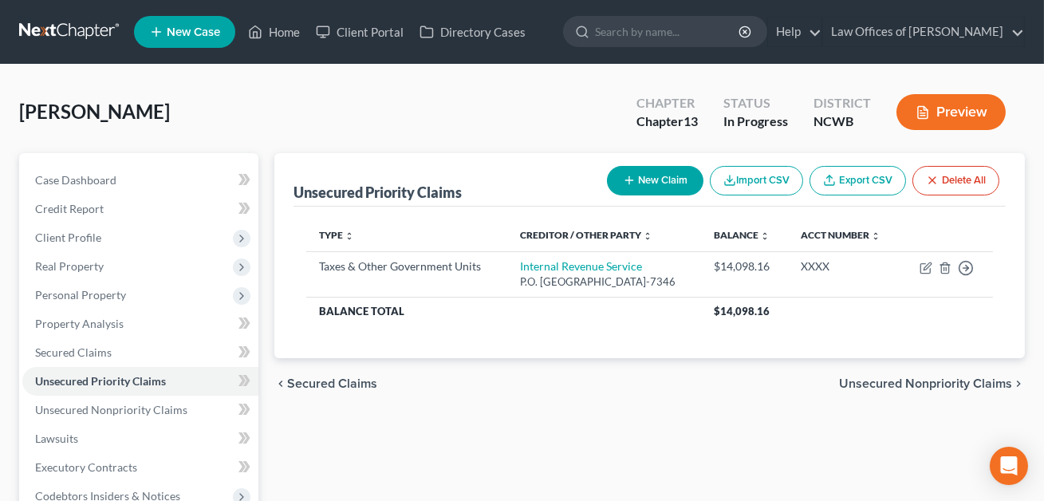
click at [650, 178] on button "New Claim" at bounding box center [655, 181] width 97 height 30
select select "0"
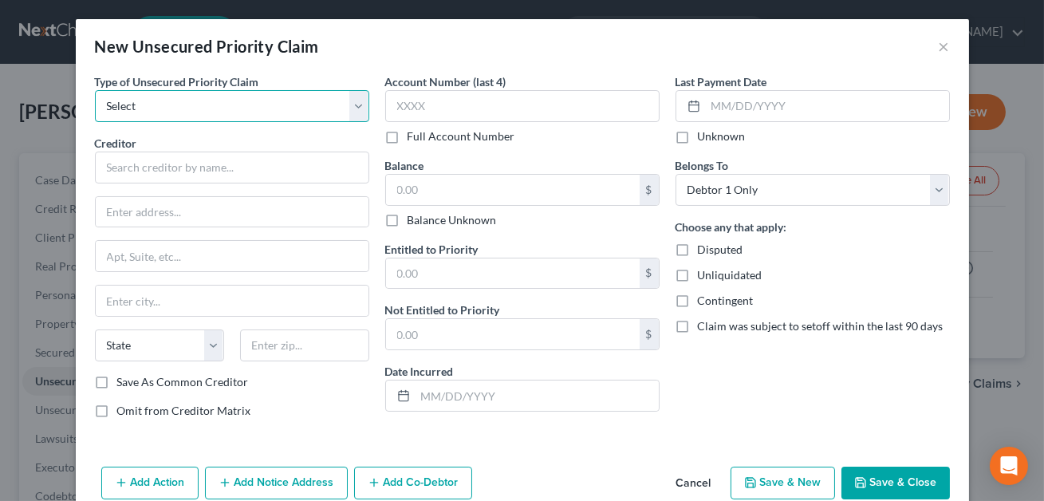
click at [237, 109] on select "Select Taxes & Other Government Units Domestic Support Obligations Extensions o…" at bounding box center [232, 106] width 274 height 32
select select "0"
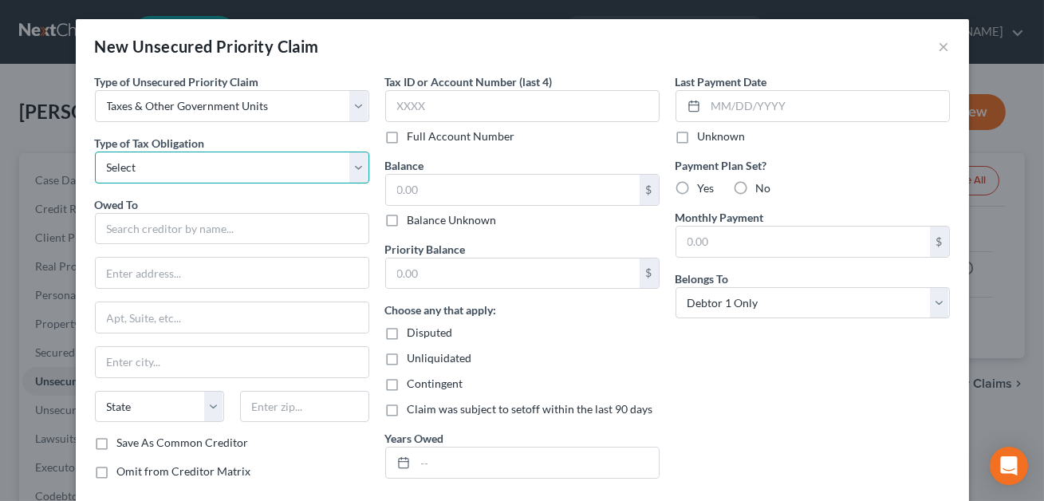
click at [215, 163] on select "Select Federal City State Franchise Tax Board Other" at bounding box center [232, 168] width 274 height 32
select select "2"
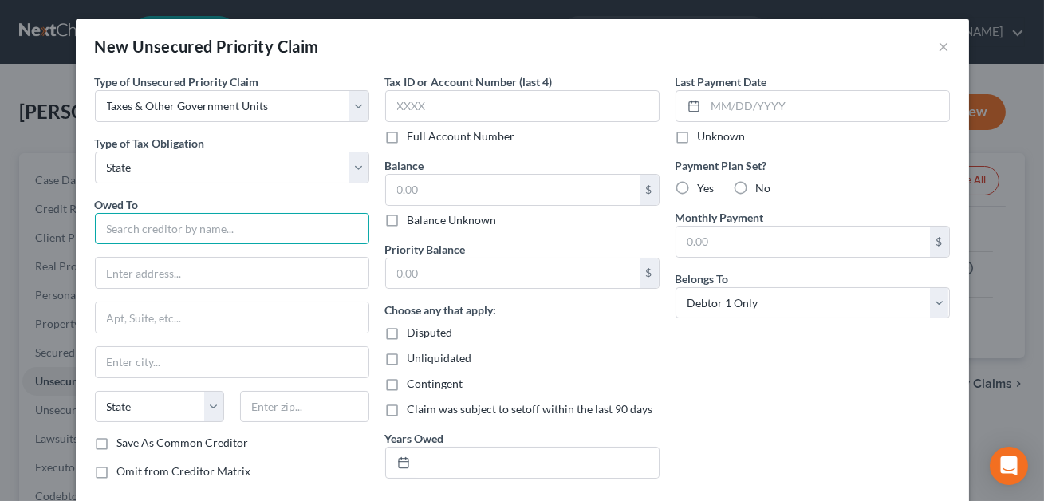
click at [166, 237] on input "text" at bounding box center [232, 229] width 274 height 32
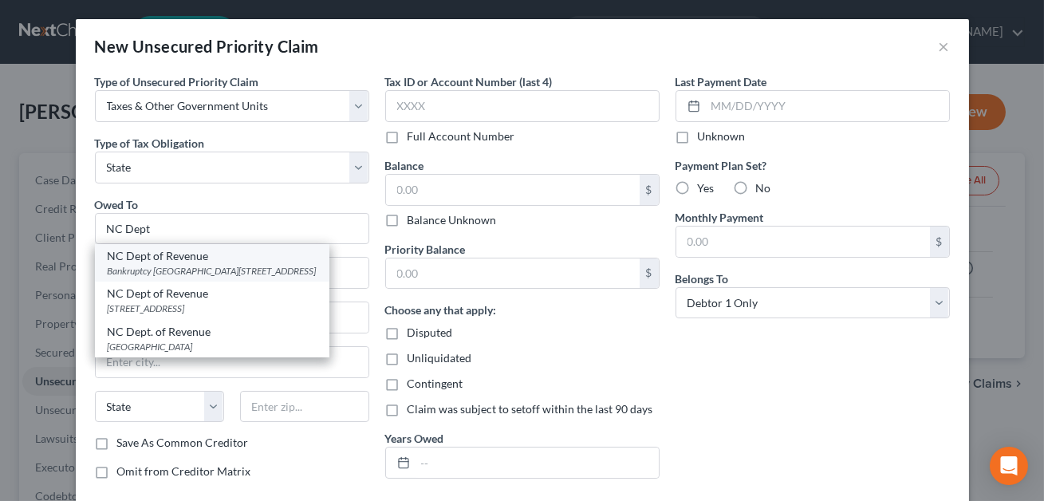
click at [165, 270] on div "Bankruptcy Unit PO Box 1168, Raleigh, NC 27602-1168" at bounding box center [212, 271] width 209 height 14
type input "NC Dept of Revenue"
type input "Bankruptcy Unit"
type input "PO Box 1168"
type input "Raleigh"
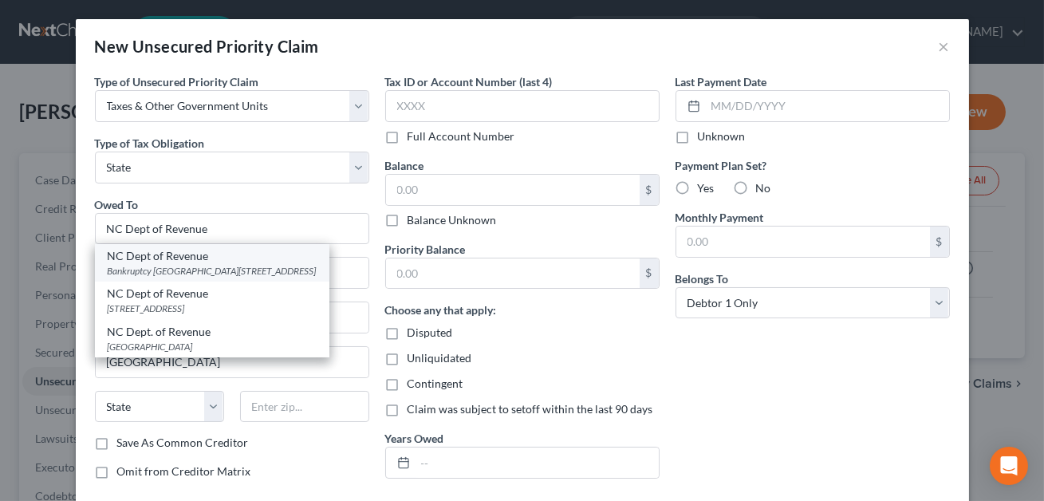
select select "28"
type input "27602-1168"
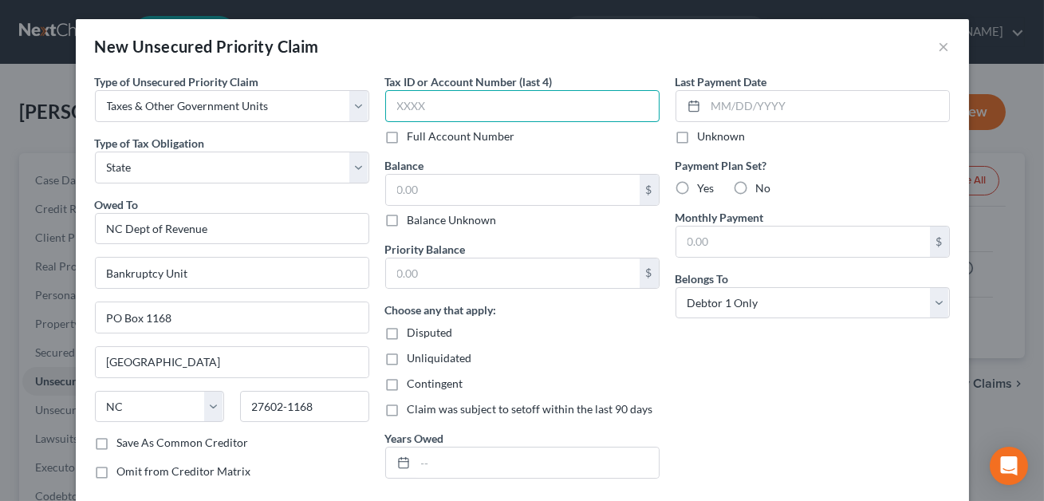
click at [439, 104] on input "text" at bounding box center [522, 106] width 274 height 32
type input "XXXX"
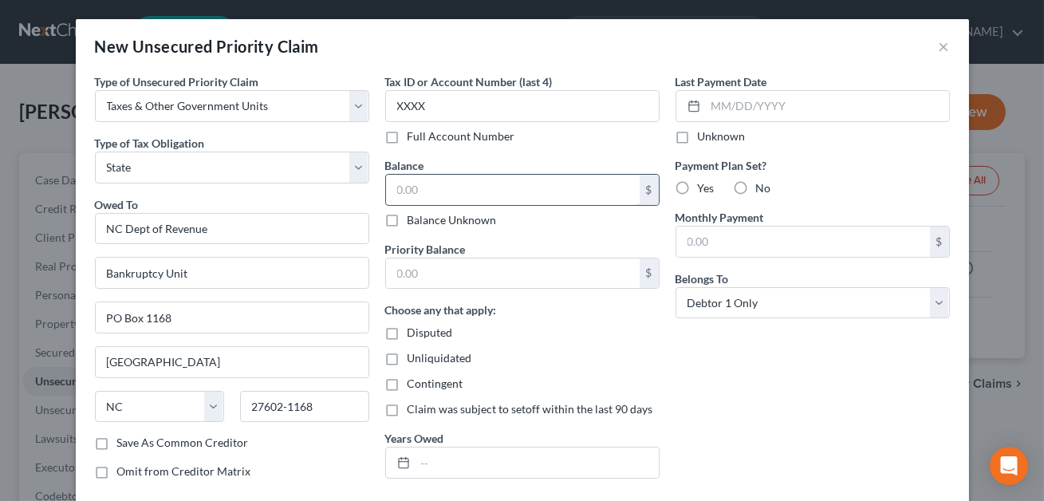
click at [427, 184] on input "text" at bounding box center [513, 190] width 254 height 30
type input "1.00"
click at [442, 270] on input "text" at bounding box center [513, 273] width 254 height 30
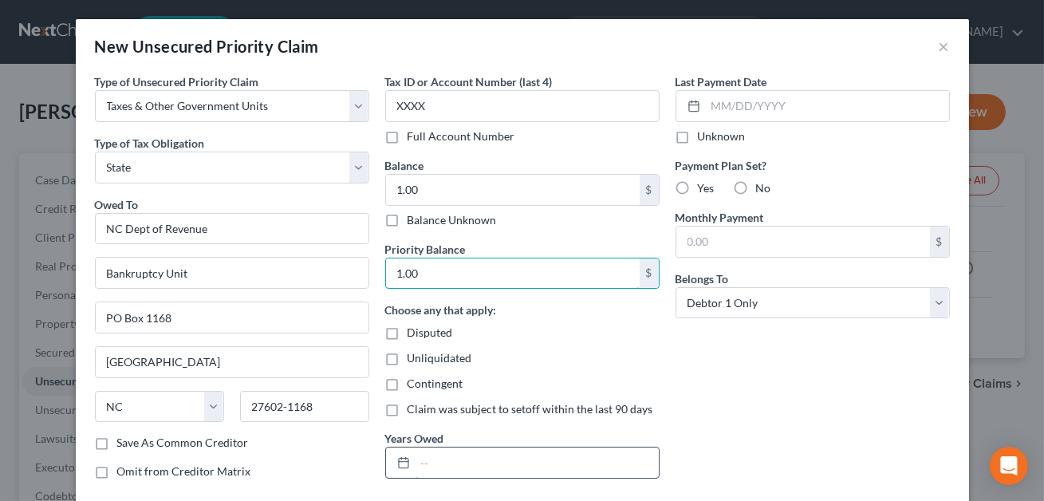
type input "1.00"
click at [424, 457] on input "text" at bounding box center [537, 463] width 243 height 30
type input "2024-Sales tax"
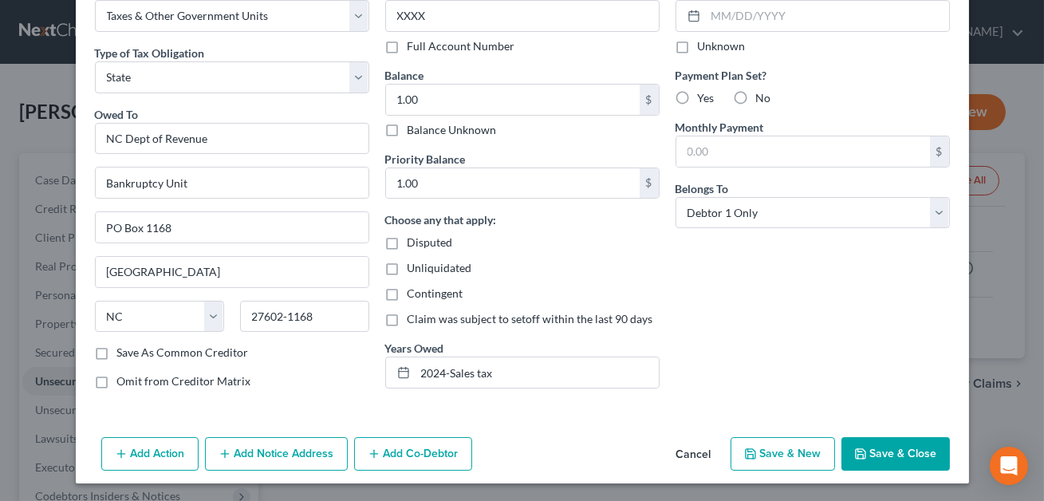
click at [918, 455] on button "Save & Close" at bounding box center [896, 454] width 108 height 34
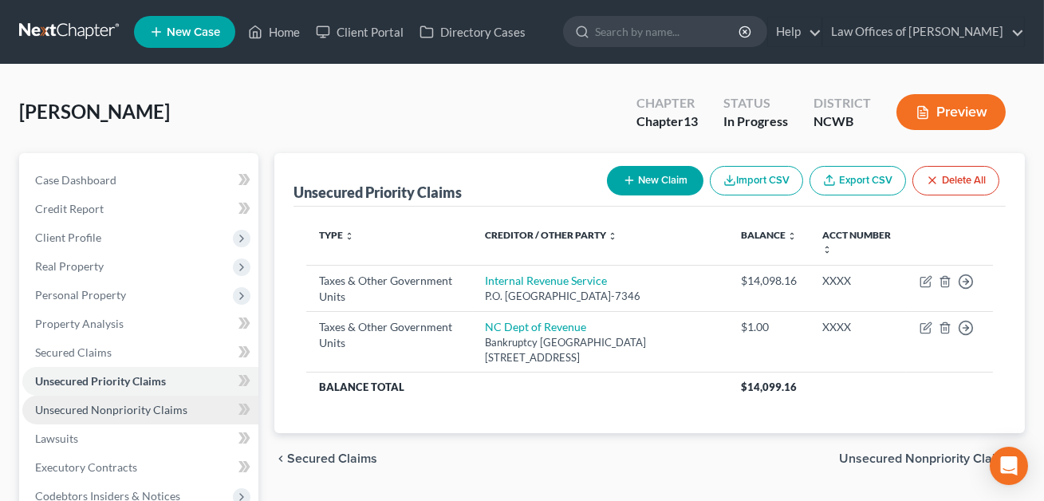
click at [132, 400] on link "Unsecured Nonpriority Claims" at bounding box center [140, 410] width 236 height 29
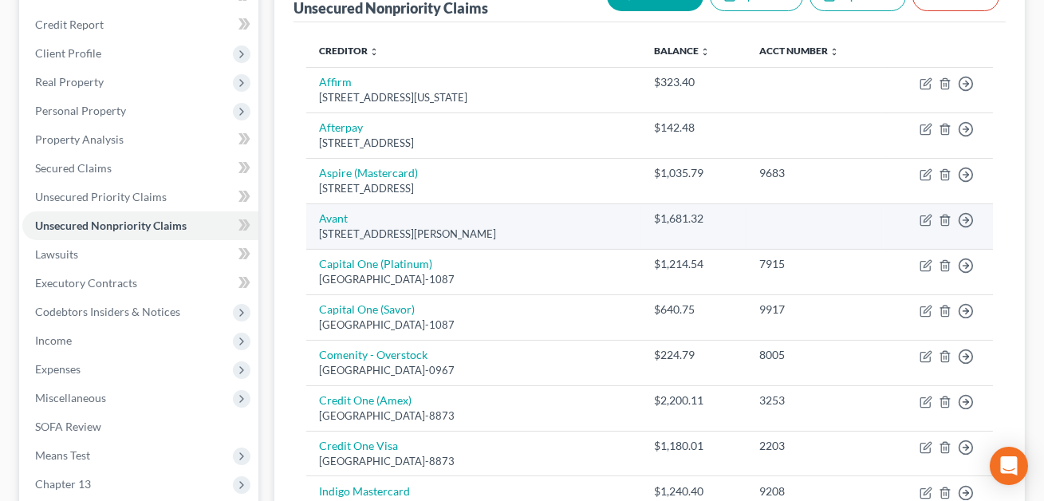
scroll to position [303, 0]
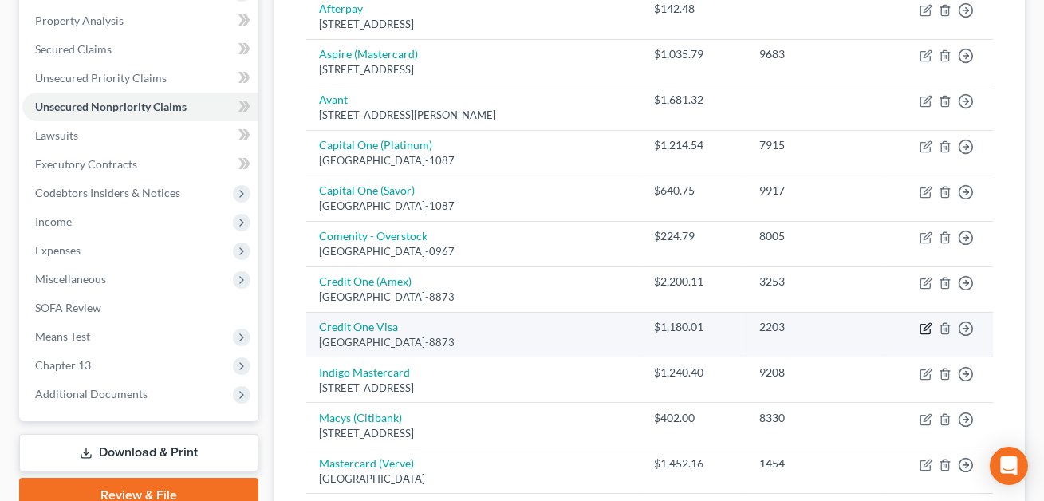
click at [929, 327] on icon "button" at bounding box center [926, 328] width 13 height 13
select select "31"
select select "0"
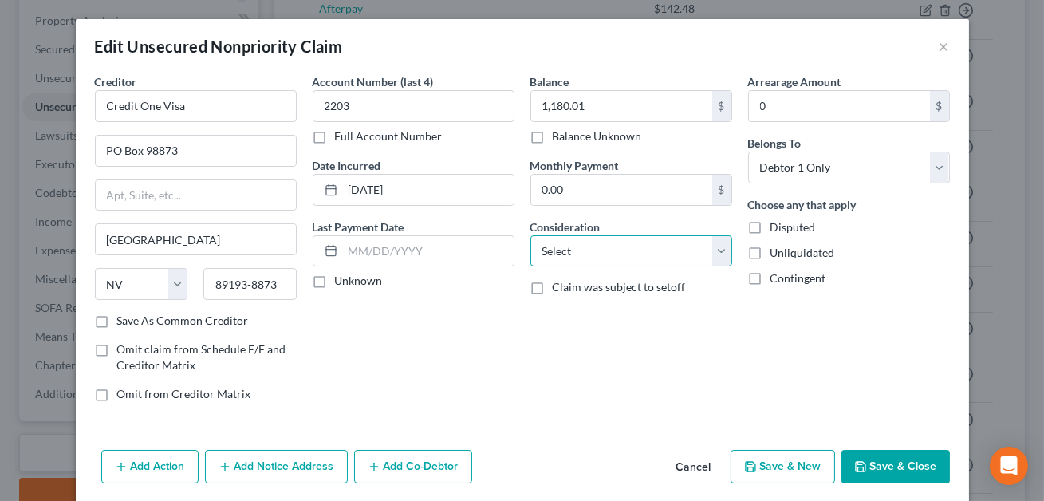
click at [556, 247] on select "Select Cable / Satellite Services Collection Agency Credit Card Debt Debt Couns…" at bounding box center [631, 251] width 202 height 32
select select "2"
click at [883, 462] on button "Save & Close" at bounding box center [896, 467] width 108 height 34
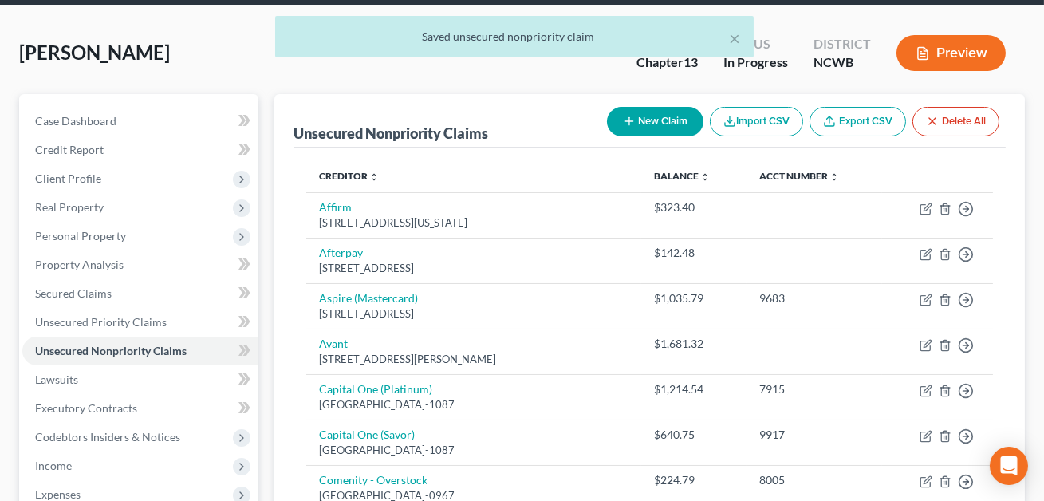
scroll to position [56, 0]
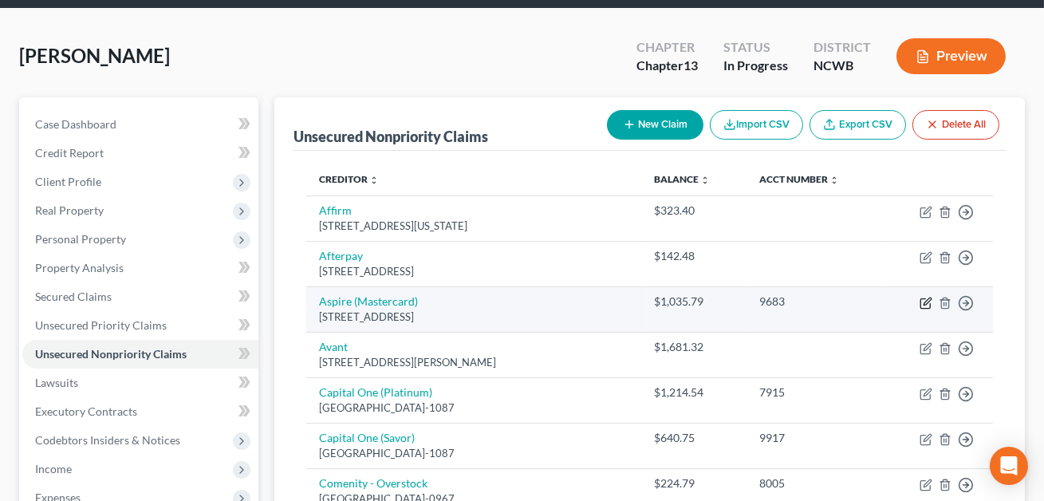
click at [927, 300] on icon "button" at bounding box center [926, 303] width 13 height 13
select select "10"
select select "0"
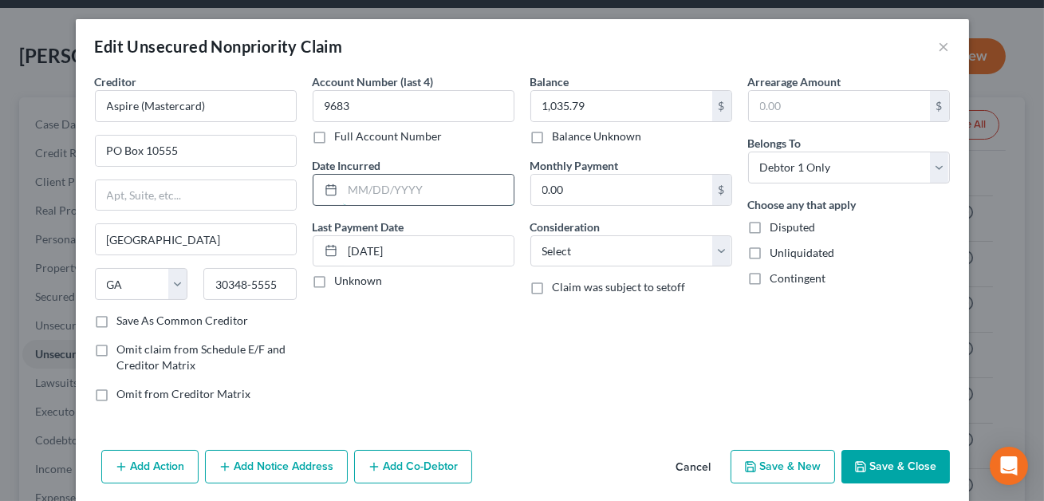
click at [435, 192] on input "text" at bounding box center [428, 190] width 171 height 30
type input "4/2024"
click at [578, 246] on select "Select Cable / Satellite Services Collection Agency Credit Card Debt Debt Couns…" at bounding box center [631, 251] width 202 height 32
select select "2"
click at [886, 460] on button "Save & Close" at bounding box center [896, 467] width 108 height 34
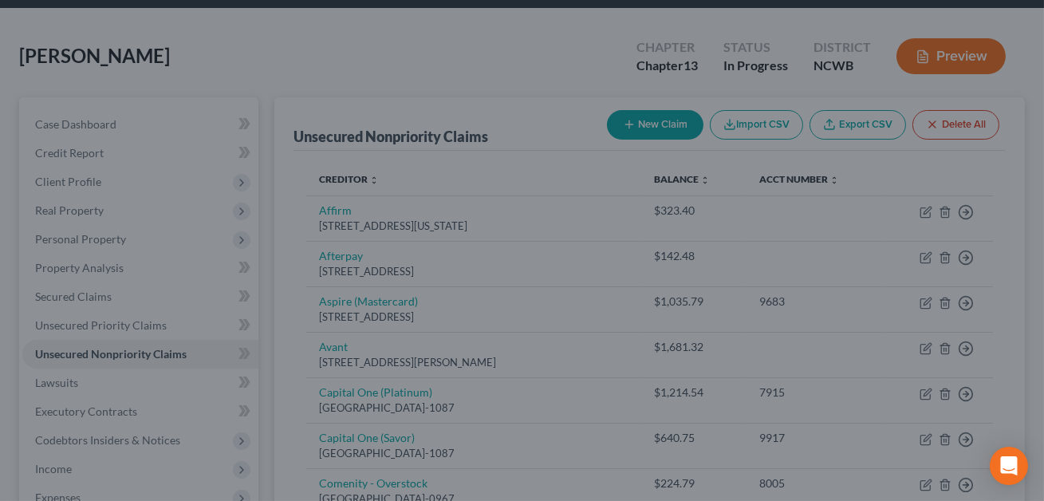
type input "0"
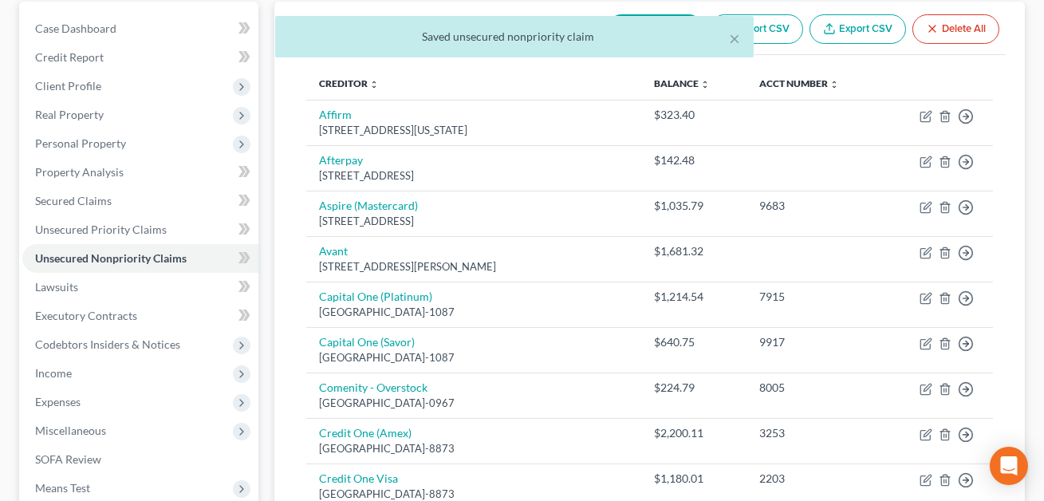
scroll to position [152, 0]
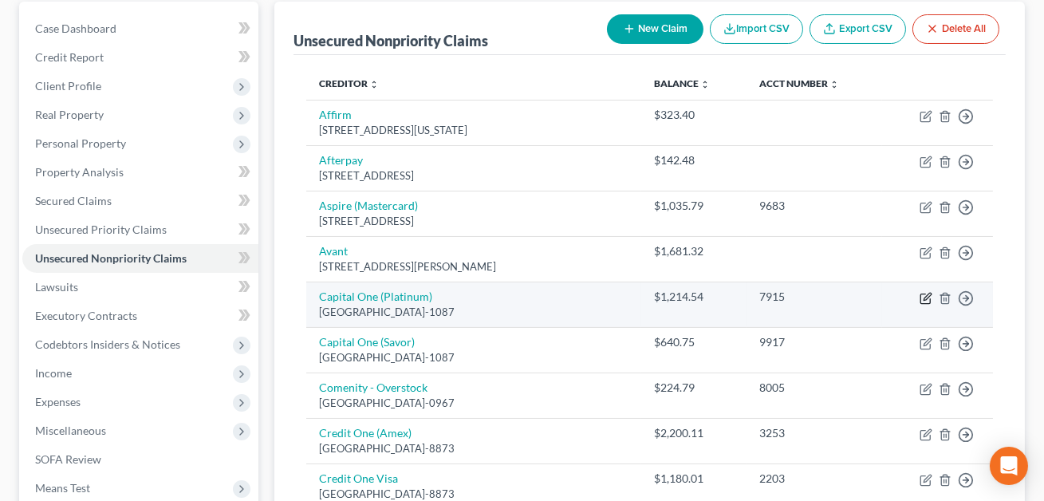
click at [929, 293] on icon "button" at bounding box center [927, 296] width 7 height 7
select select "28"
select select "0"
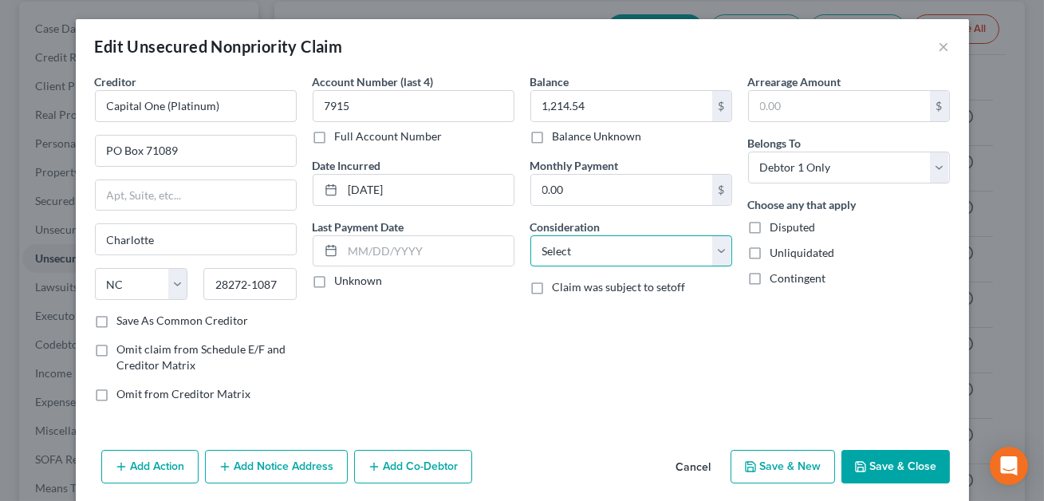
click at [601, 250] on select "Select Cable / Satellite Services Collection Agency Credit Card Debt Debt Couns…" at bounding box center [631, 251] width 202 height 32
select select "2"
click at [898, 472] on button "Save & Close" at bounding box center [896, 467] width 108 height 34
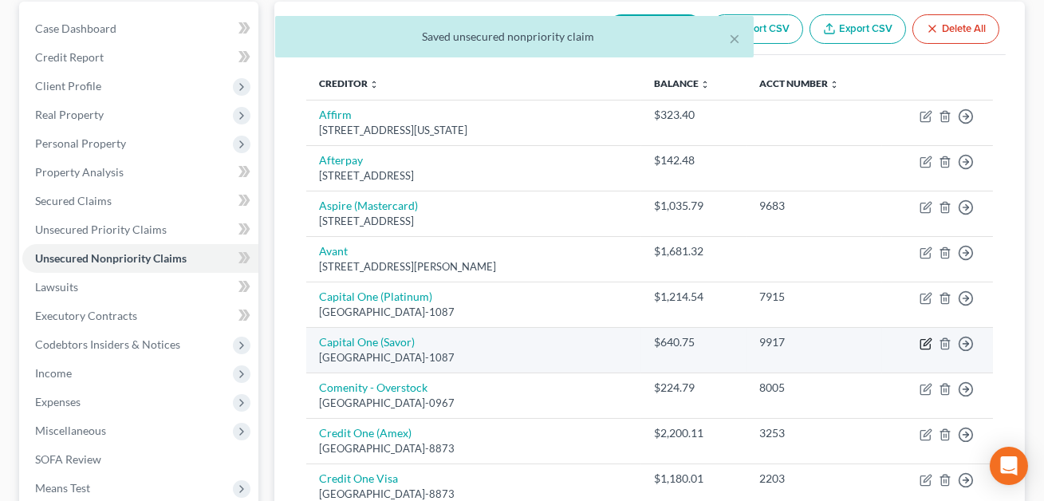
click at [924, 344] on icon "button" at bounding box center [926, 343] width 13 height 13
select select "28"
select select "0"
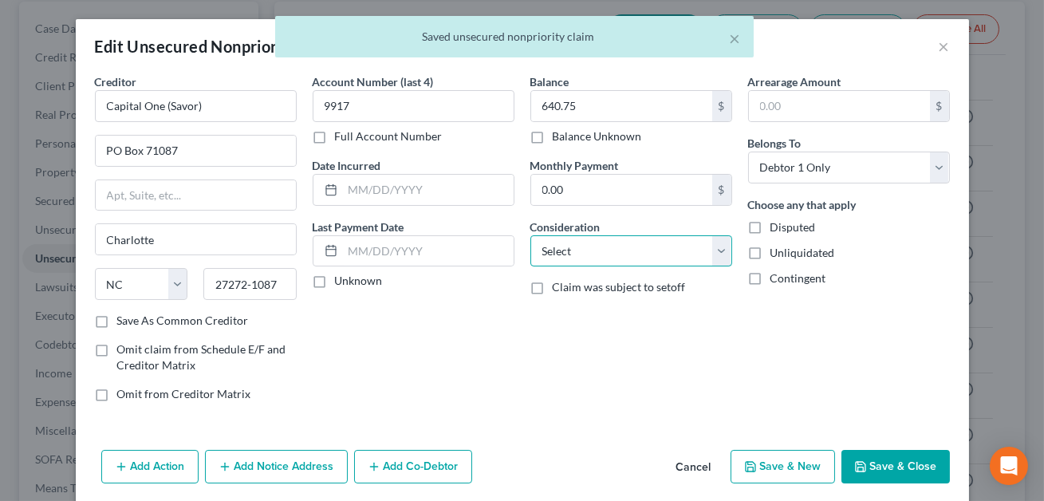
click at [621, 255] on select "Select Cable / Satellite Services Collection Agency Credit Card Debt Debt Couns…" at bounding box center [631, 251] width 202 height 32
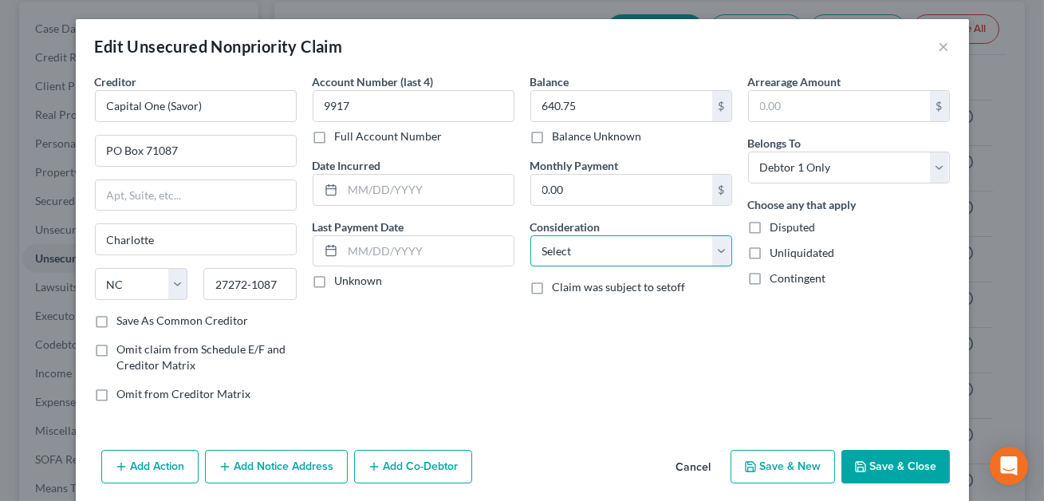
select select "2"
click at [375, 193] on input "text" at bounding box center [428, 190] width 171 height 30
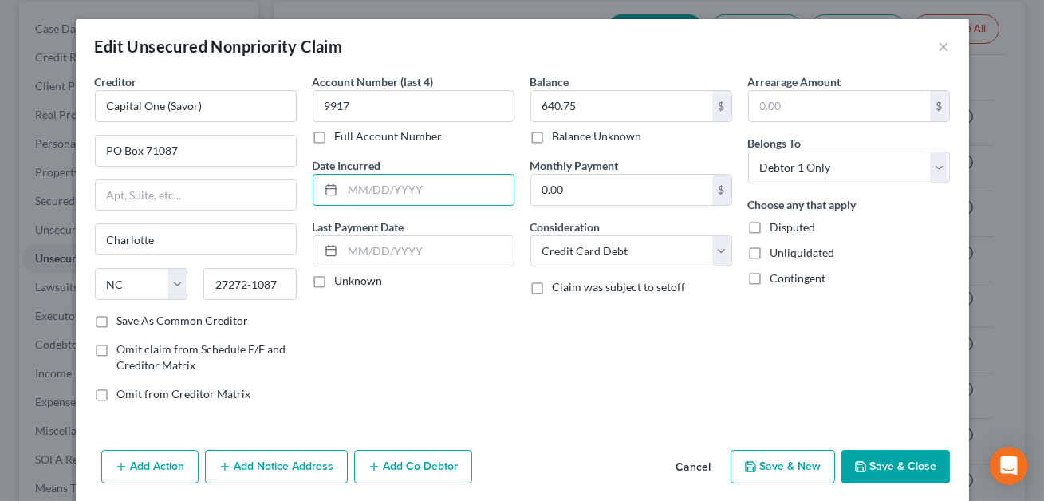
click at [639, 392] on div "Balance 640.75 $ Balance Unknown Balance Undetermined 640.75 $ Balance Unknown …" at bounding box center [631, 243] width 218 height 341
click at [889, 455] on button "Save & Close" at bounding box center [896, 467] width 108 height 34
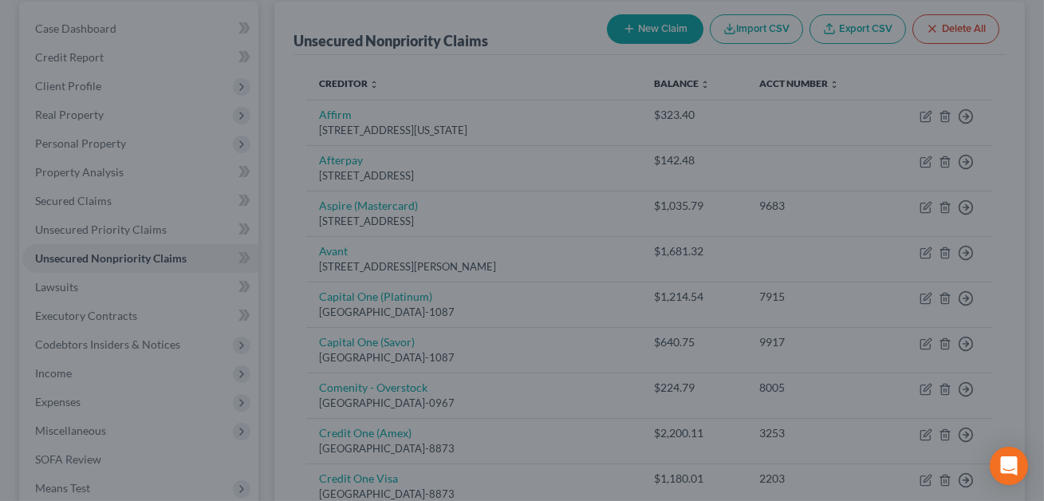
type input "0"
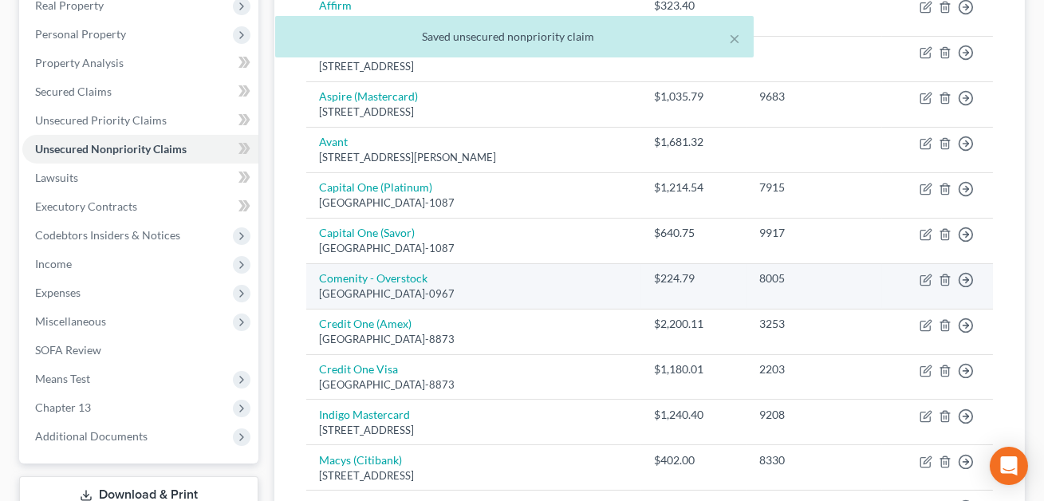
scroll to position [430, 0]
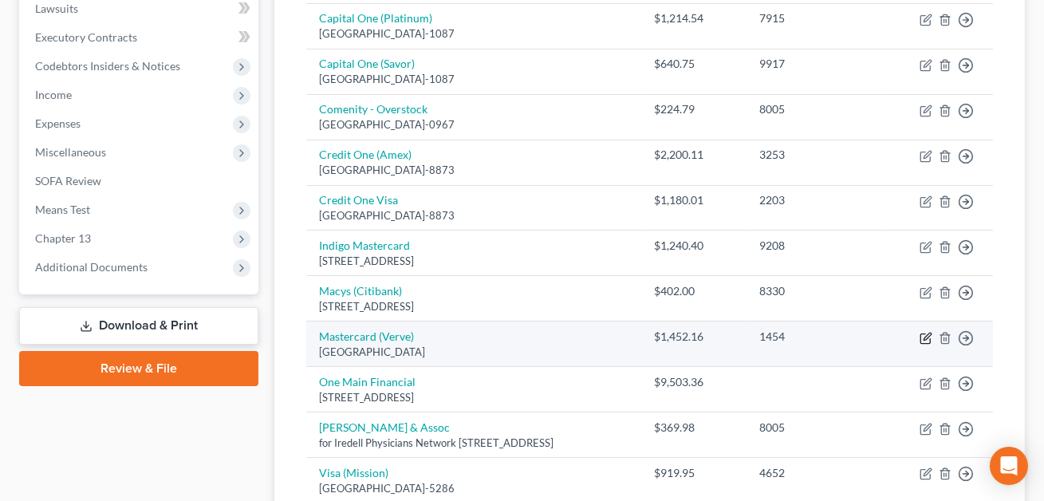
click at [926, 338] on icon "button" at bounding box center [926, 338] width 13 height 13
select select "35"
select select "0"
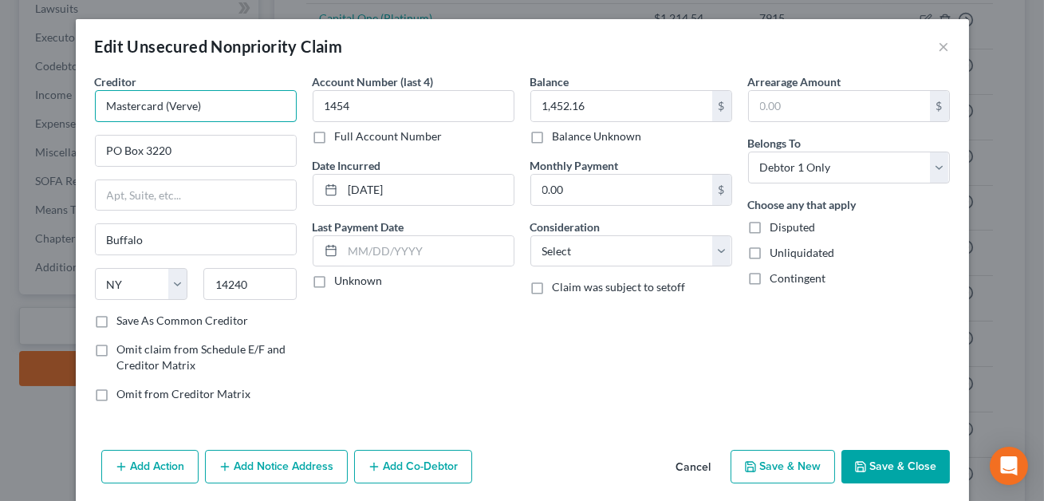
click at [106, 107] on input "Mastercard (Verve)" at bounding box center [196, 106] width 202 height 32
drag, startPoint x: 240, startPoint y: 108, endPoint x: 196, endPoint y: 104, distance: 44.1
click at [196, 104] on input "Verve Mastercard (Verve)" at bounding box center [196, 106] width 202 height 32
click at [566, 248] on select "Select Cable / Satellite Services Collection Agency Credit Card Debt Debt Couns…" at bounding box center [631, 251] width 202 height 32
type input "Verve Mastercard"
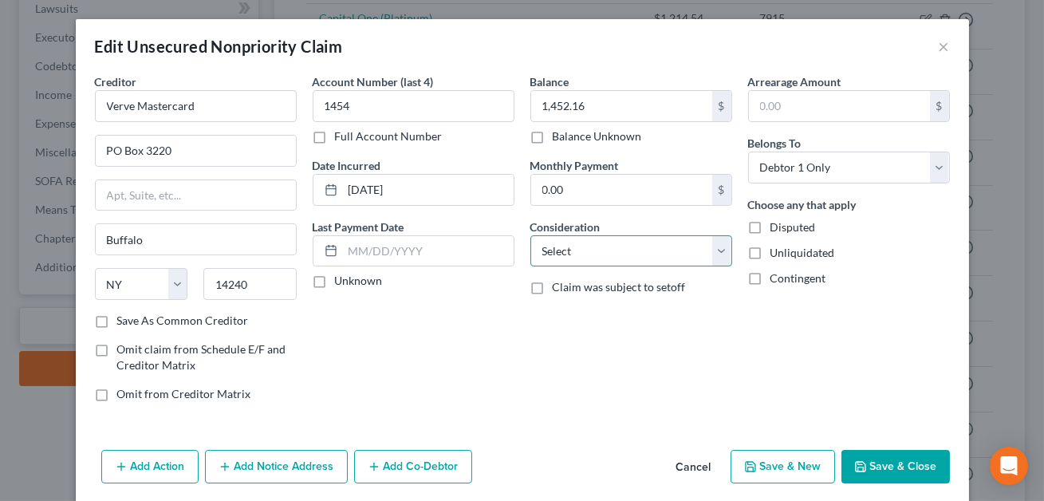
select select "2"
click at [886, 459] on button "Save & Close" at bounding box center [896, 467] width 108 height 34
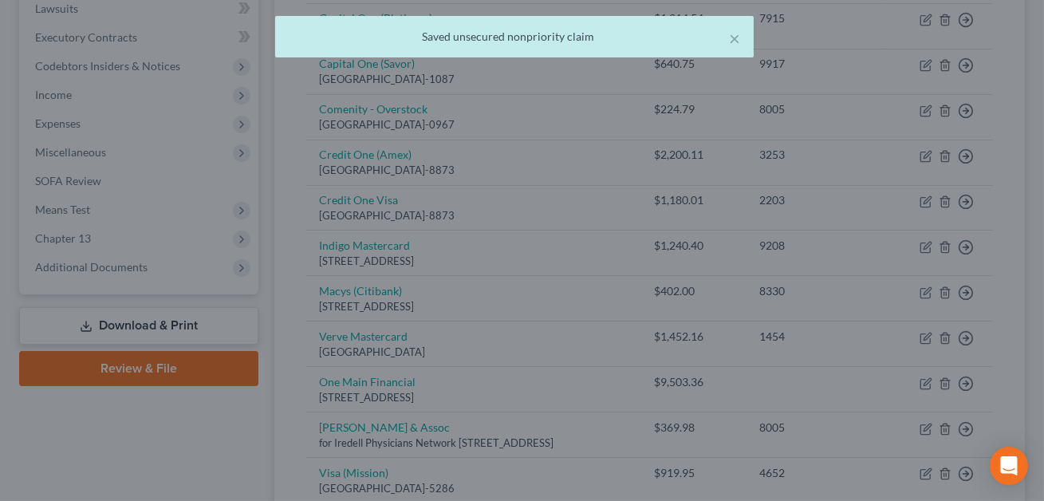
type input "0"
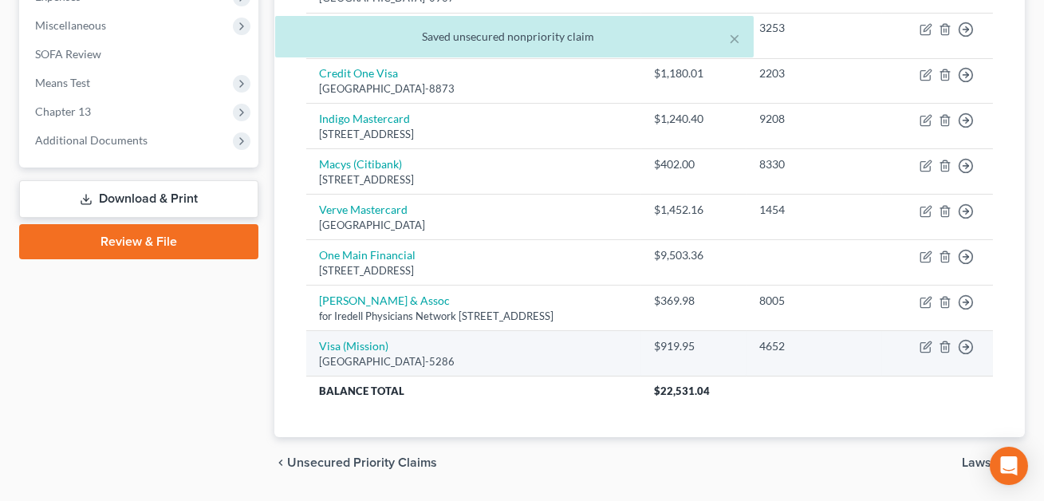
scroll to position [566, 0]
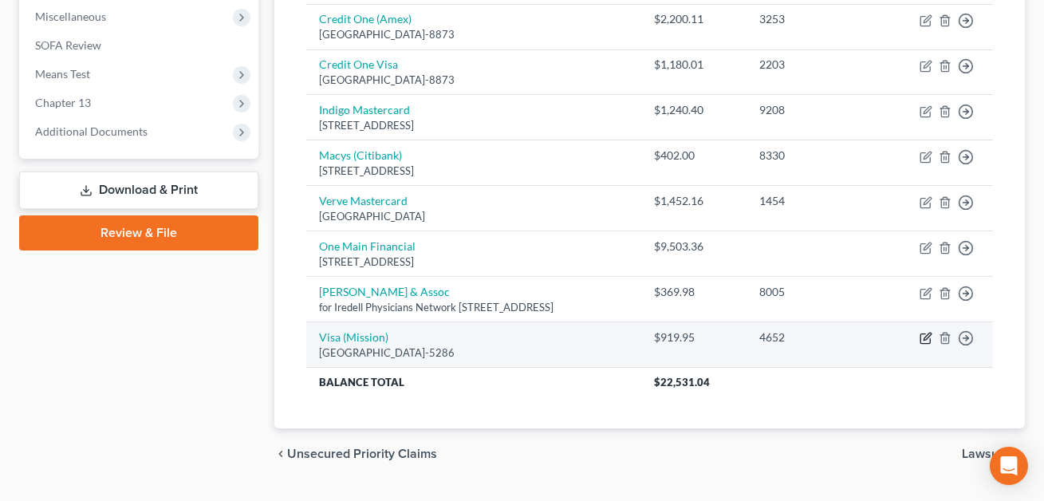
click at [929, 335] on icon "button" at bounding box center [926, 338] width 13 height 13
select select "10"
select select "0"
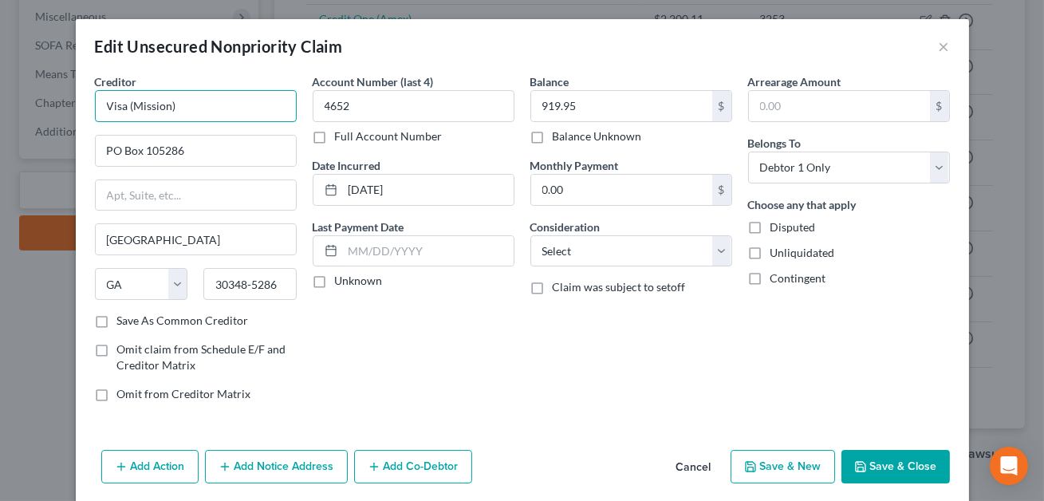
click at [171, 108] on input "Visa (Mission)" at bounding box center [196, 106] width 202 height 32
drag, startPoint x: 132, startPoint y: 107, endPoint x: 101, endPoint y: 105, distance: 30.4
click at [101, 105] on input "Visa (Mission Lane Visa)" at bounding box center [196, 106] width 202 height 32
click at [196, 109] on input "Mission Lane Visa)" at bounding box center [196, 106] width 202 height 32
type input "Mission Lane Visa"
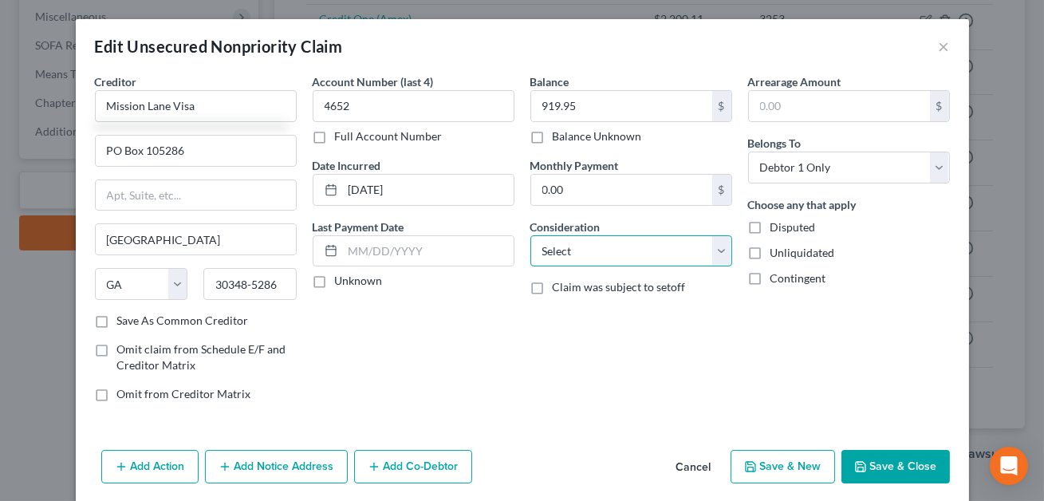
click at [571, 246] on select "Select Cable / Satellite Services Collection Agency Credit Card Debt Debt Couns…" at bounding box center [631, 251] width 202 height 32
select select "2"
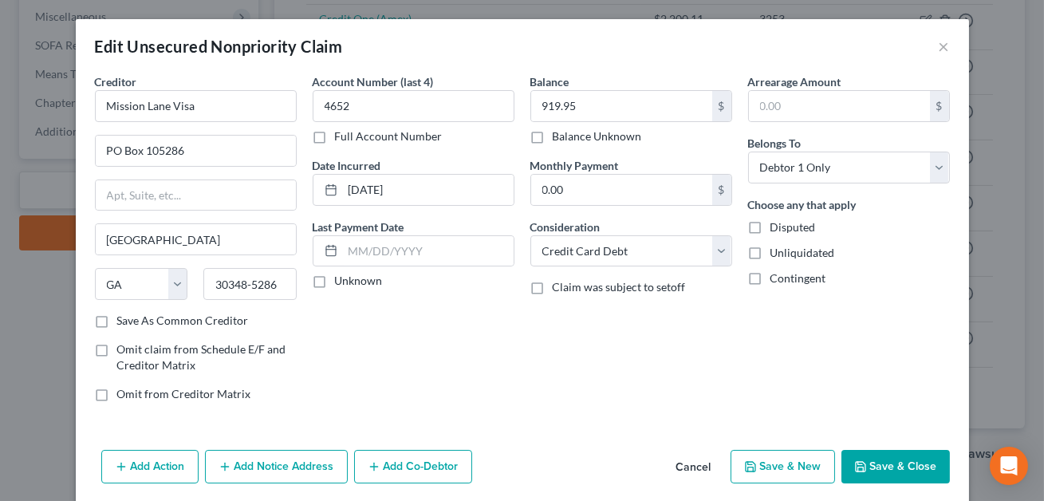
click at [885, 469] on button "Save & Close" at bounding box center [896, 467] width 108 height 34
type input "0"
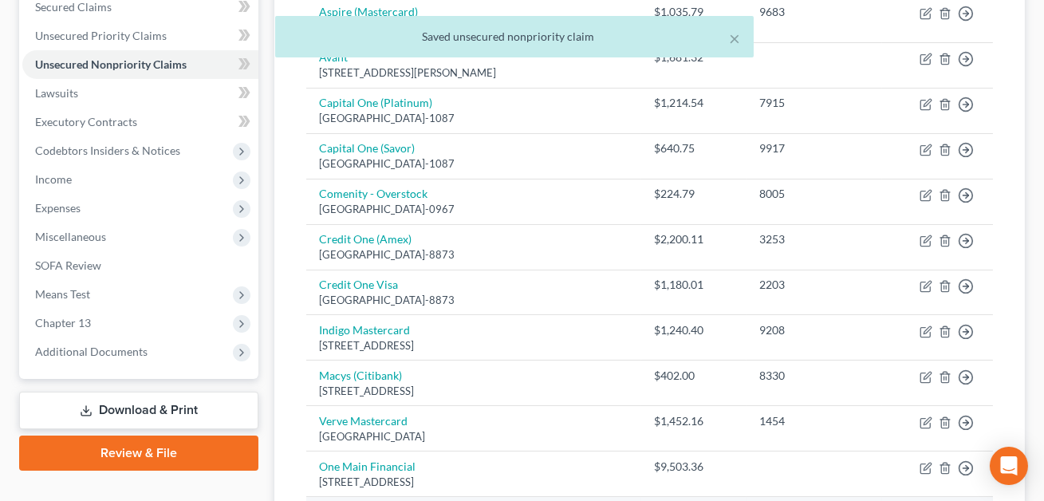
scroll to position [70, 0]
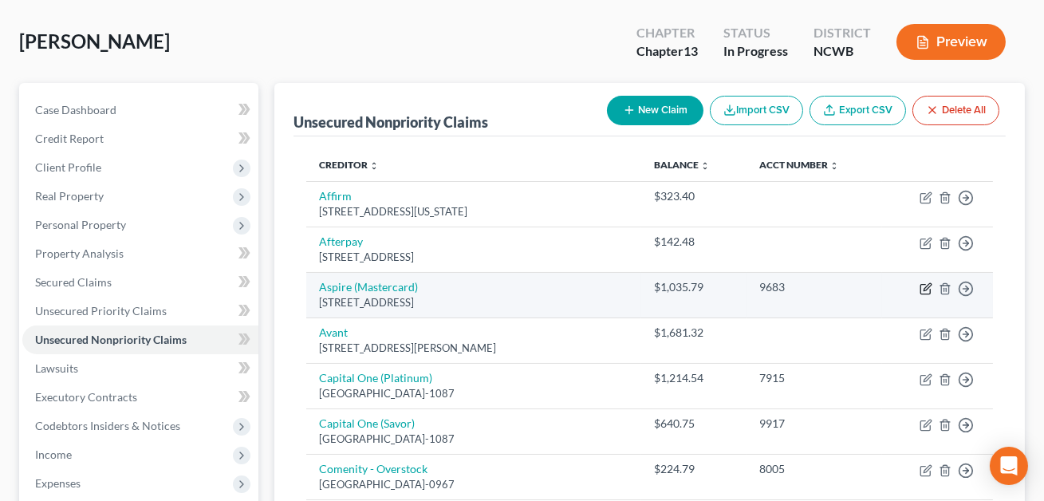
click at [929, 283] on icon "button" at bounding box center [927, 286] width 7 height 7
select select "10"
select select "2"
select select "0"
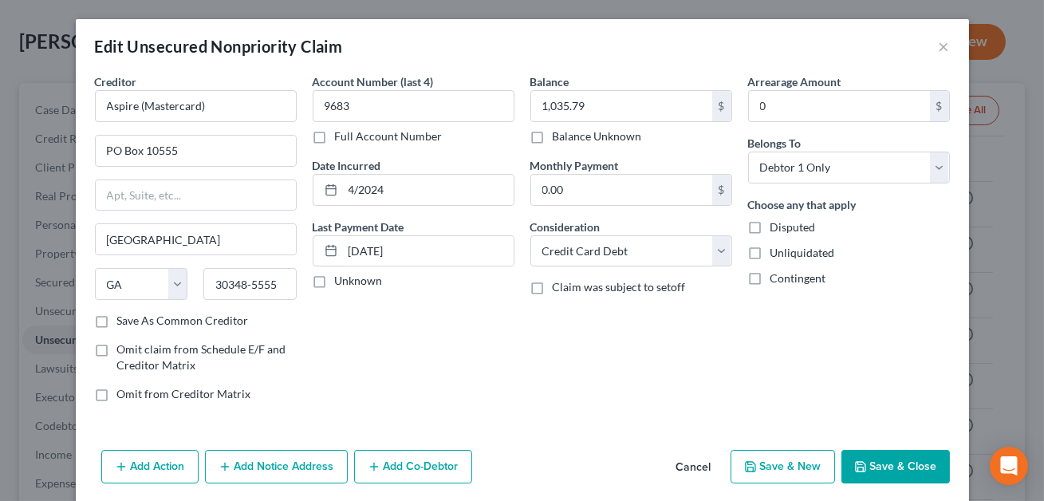
click at [892, 468] on button "Save & Close" at bounding box center [896, 467] width 108 height 34
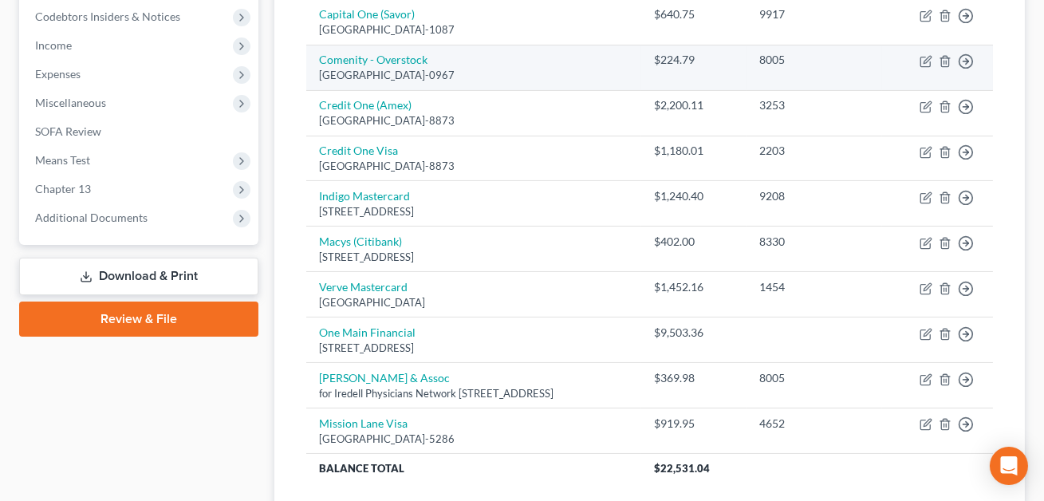
scroll to position [435, 0]
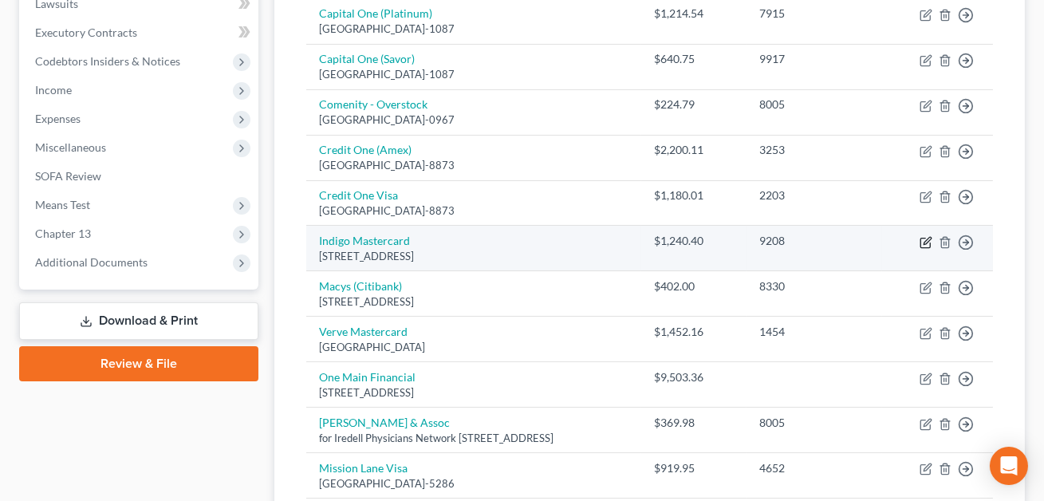
click at [926, 240] on icon "button" at bounding box center [926, 242] width 13 height 13
select select "38"
select select "0"
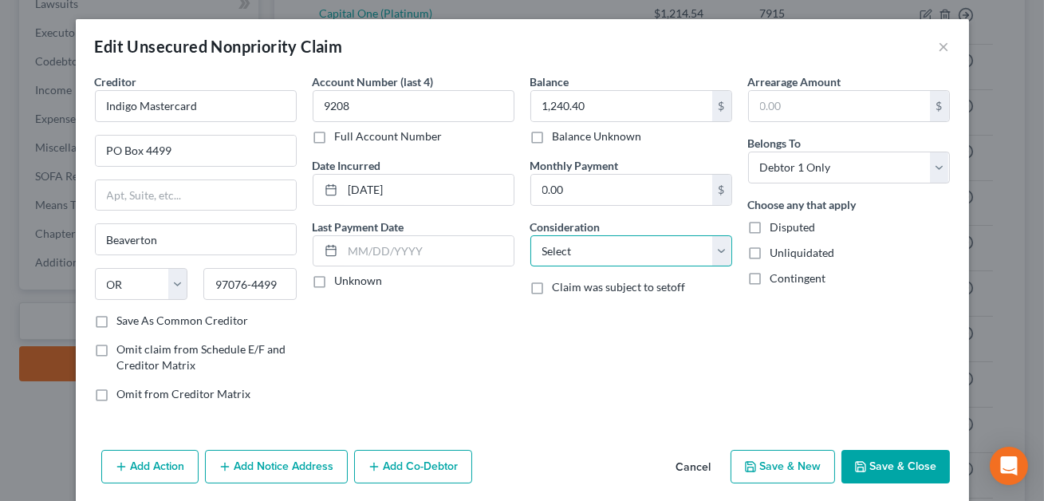
click at [584, 256] on select "Select Cable / Satellite Services Collection Agency Credit Card Debt Debt Couns…" at bounding box center [631, 251] width 202 height 32
select select "2"
click at [909, 471] on button "Save & Close" at bounding box center [896, 467] width 108 height 34
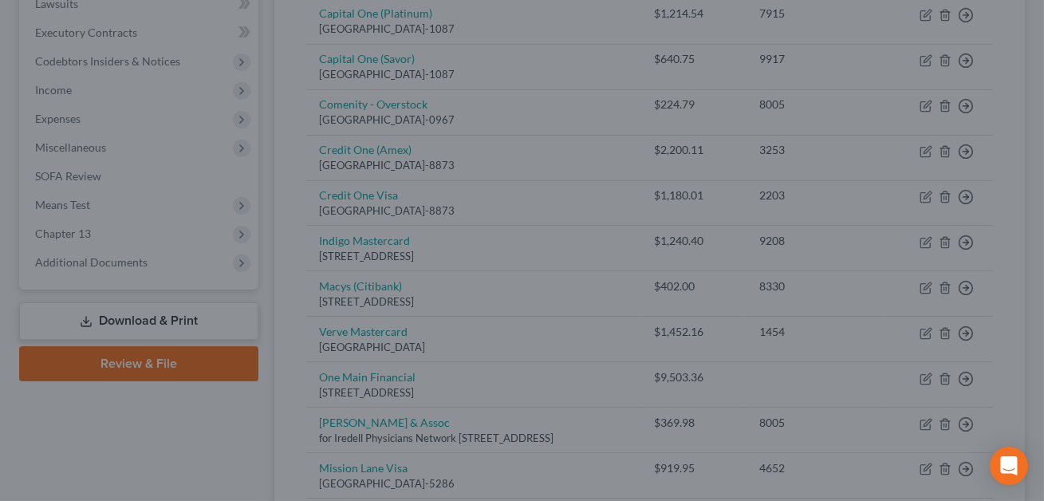
type input "0"
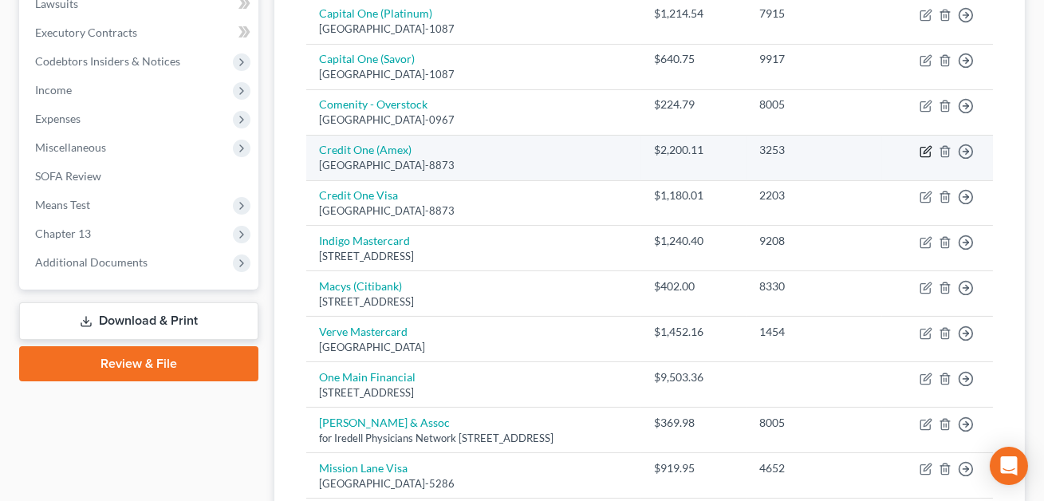
click at [929, 148] on icon "button" at bounding box center [927, 149] width 7 height 7
select select "31"
select select "0"
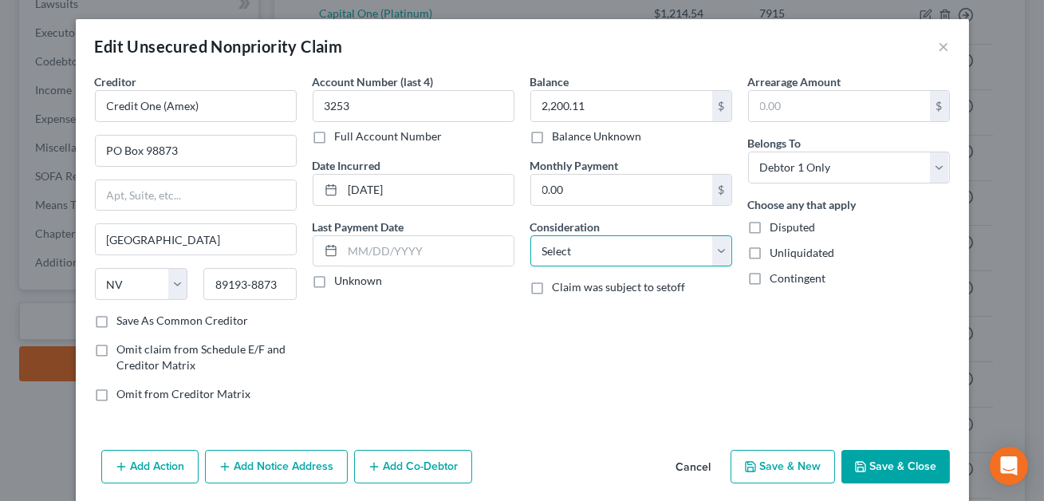
click at [566, 254] on select "Select Cable / Satellite Services Collection Agency Credit Card Debt Debt Couns…" at bounding box center [631, 251] width 202 height 32
select select "2"
click at [902, 463] on button "Save & Close" at bounding box center [896, 467] width 108 height 34
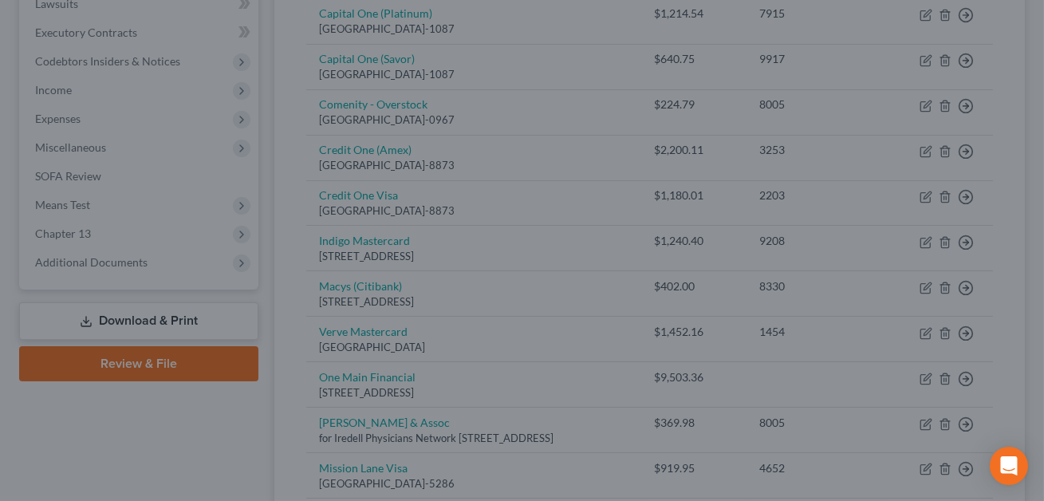
type input "0"
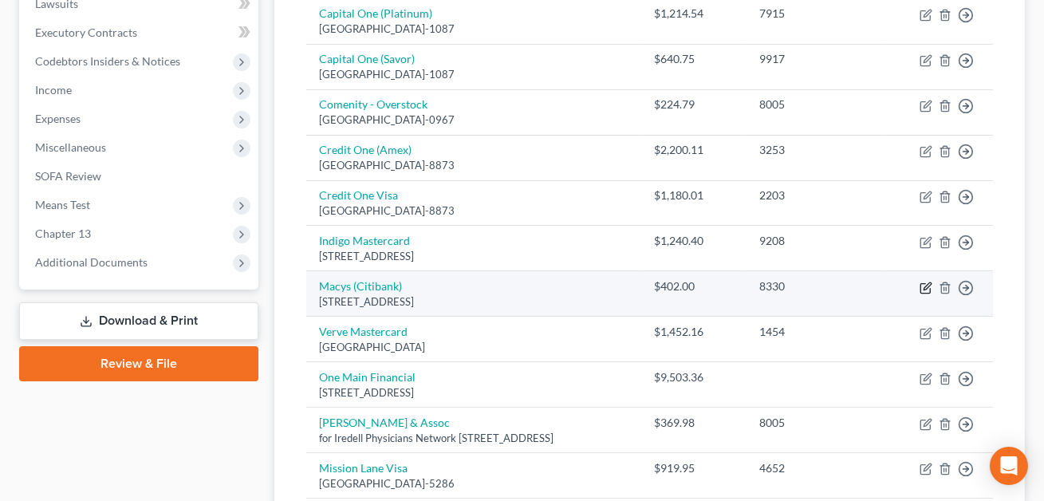
click at [925, 283] on icon "button" at bounding box center [926, 288] width 13 height 13
select select "43"
select select "0"
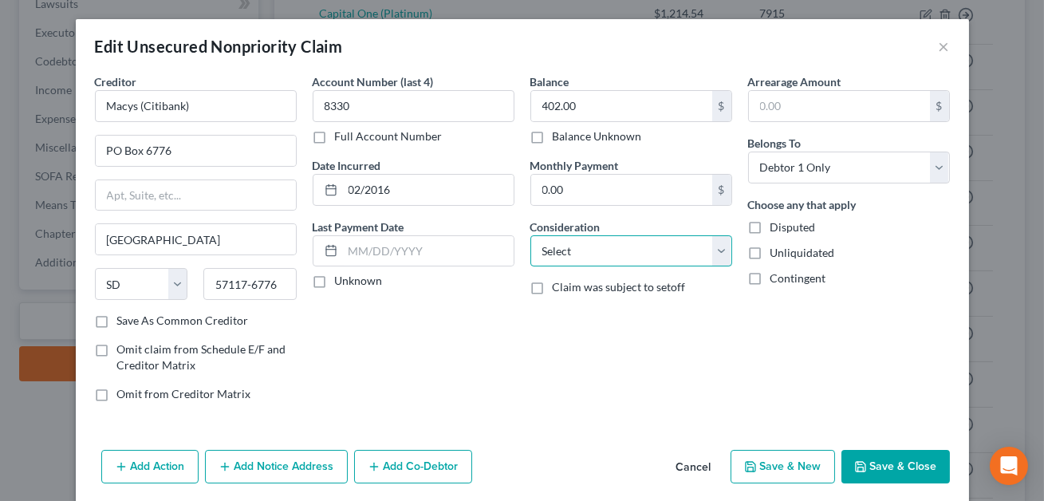
click at [602, 250] on select "Select Cable / Satellite Services Collection Agency Credit Card Debt Debt Couns…" at bounding box center [631, 251] width 202 height 32
select select "2"
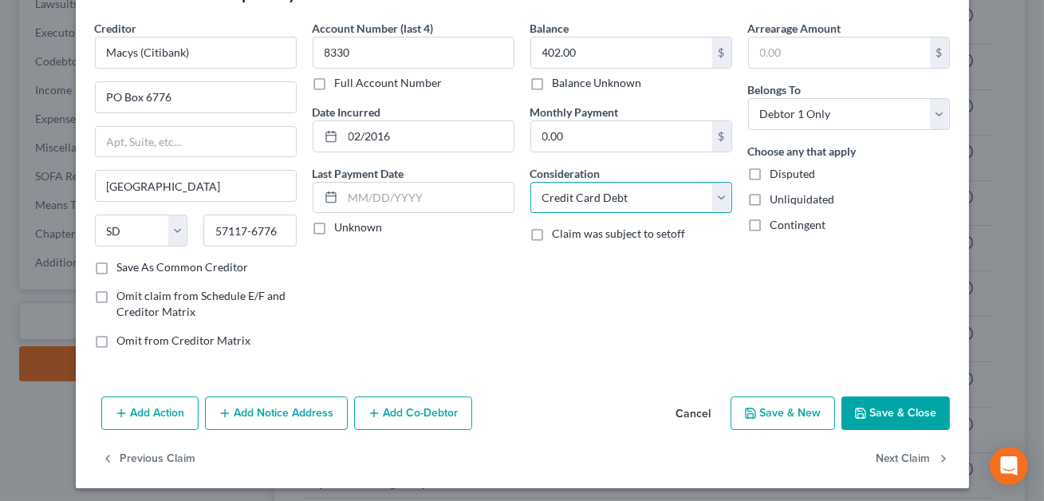
scroll to position [58, 0]
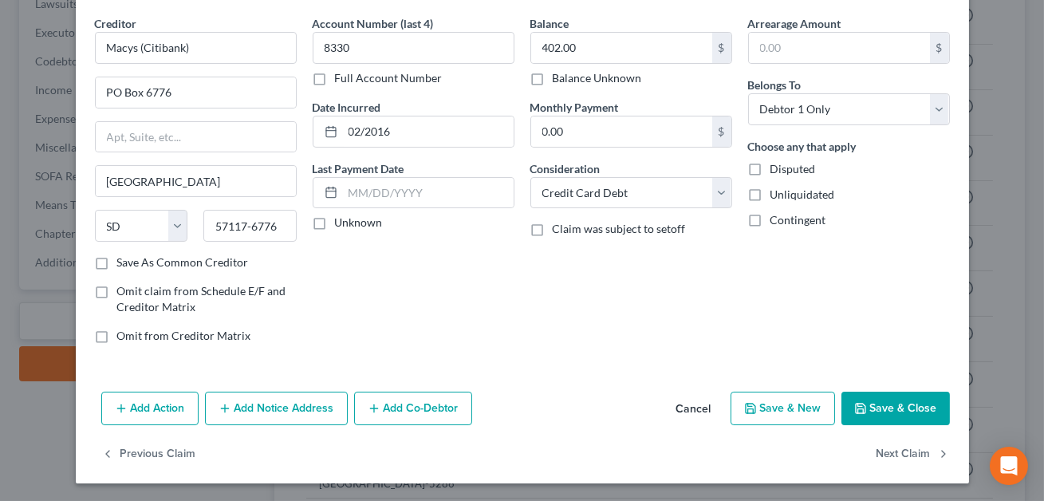
click at [882, 412] on button "Save & Close" at bounding box center [896, 409] width 108 height 34
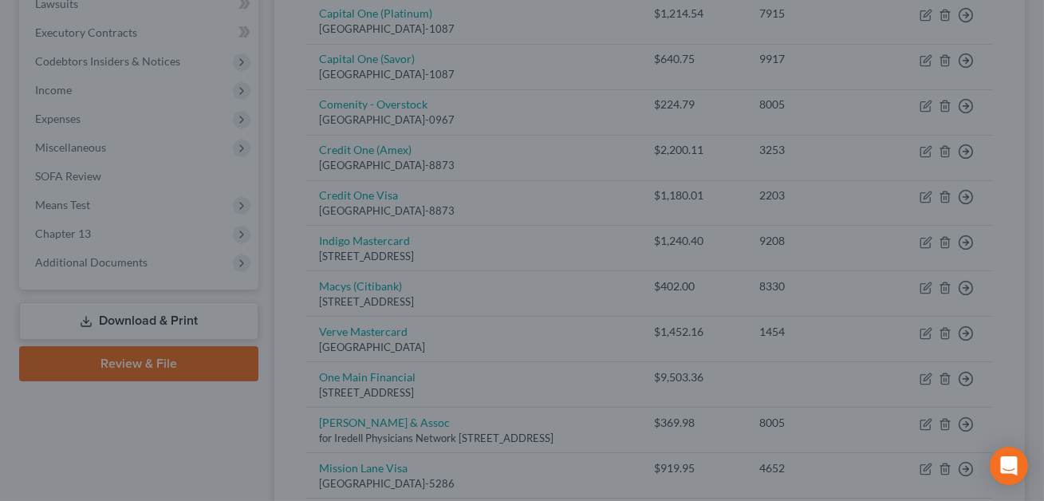
type input "0"
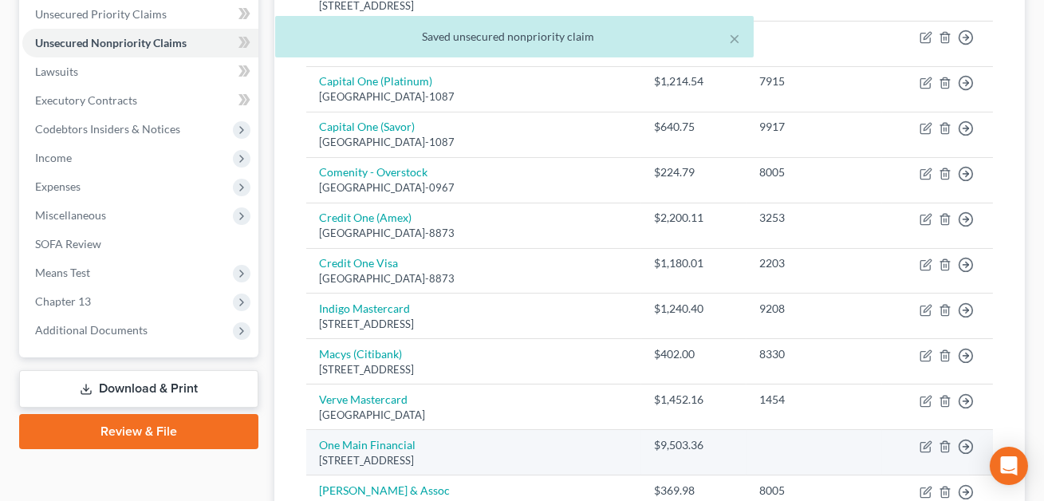
scroll to position [368, 0]
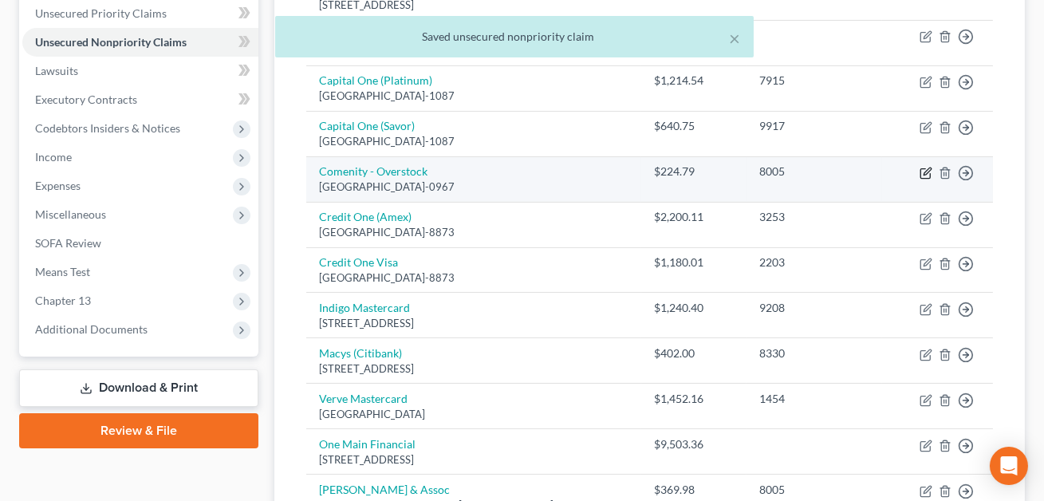
click at [927, 174] on icon "button" at bounding box center [926, 173] width 13 height 13
select select "45"
select select "0"
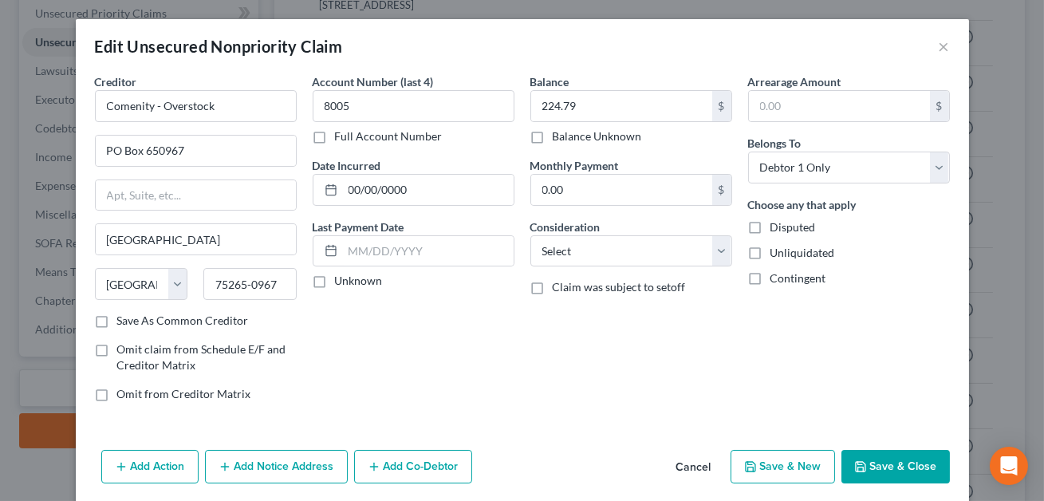
click at [605, 269] on div "Balance 224.79 $ Balance Unknown Balance Undetermined 224.79 $ Balance Unknown …" at bounding box center [631, 243] width 218 height 341
click at [601, 259] on select "Select Cable / Satellite Services Collection Agency Credit Card Debt Debt Couns…" at bounding box center [631, 251] width 202 height 32
select select "2"
click at [890, 464] on button "Save & Close" at bounding box center [896, 467] width 108 height 34
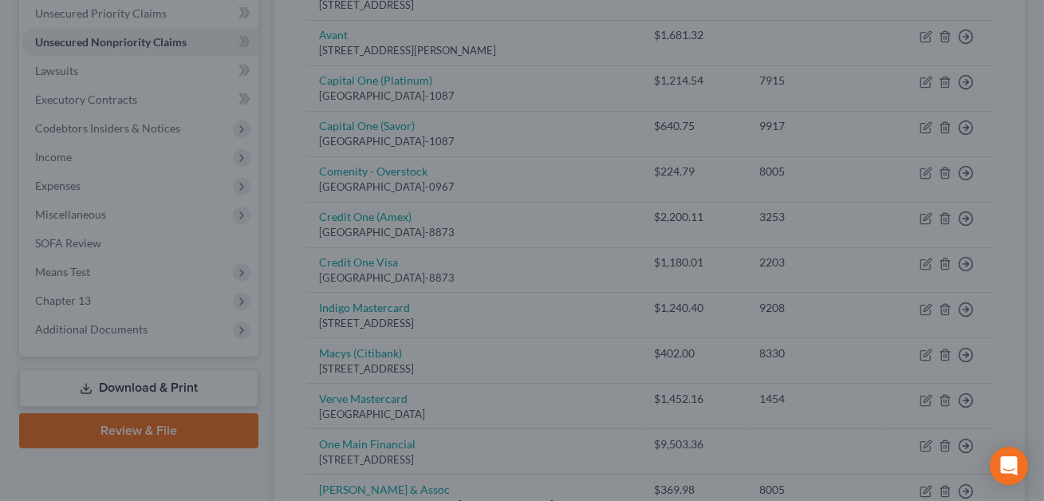
type input "0"
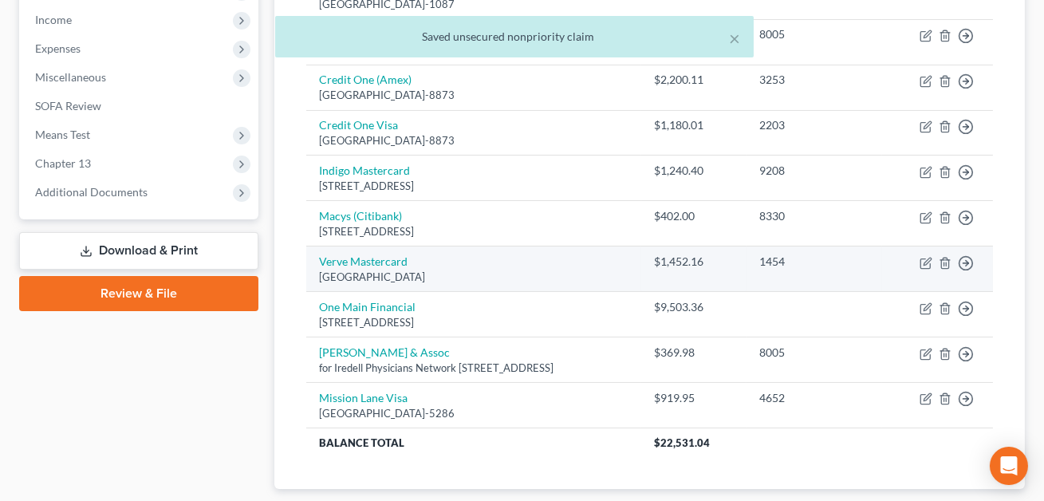
scroll to position [593, 0]
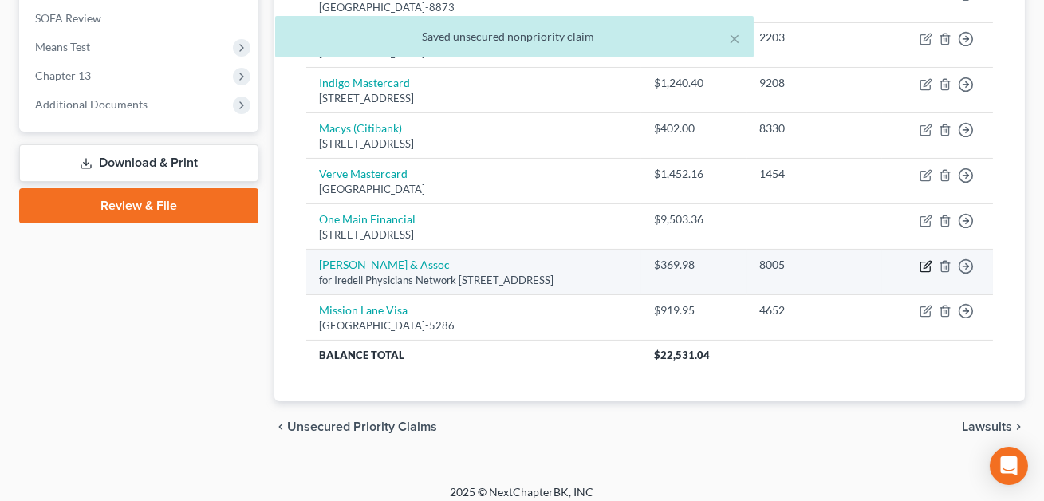
click at [925, 263] on icon "button" at bounding box center [927, 264] width 7 height 7
select select "46"
select select "0"
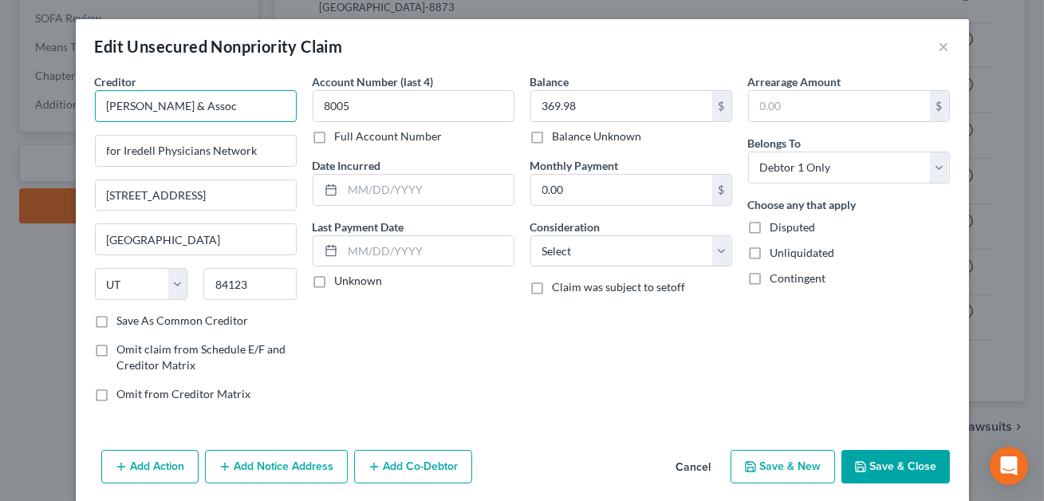
drag, startPoint x: 219, startPoint y: 104, endPoint x: 92, endPoint y: 112, distance: 127.9
click at [92, 112] on div "Creditor * Prince Parker & Assoc for Iredell Physicians Network 1065 Levoy Driv…" at bounding box center [196, 243] width 218 height 341
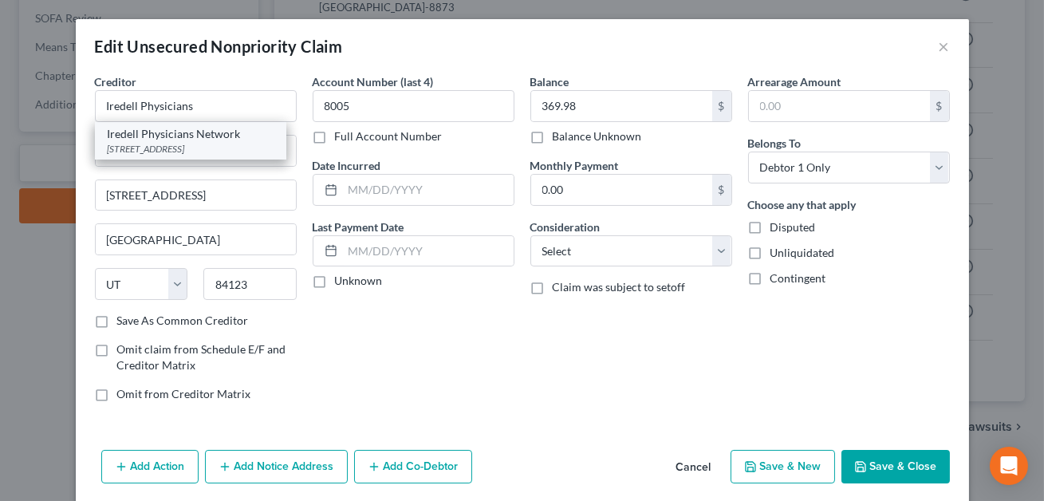
click at [140, 137] on div "Iredell Physicians Network" at bounding box center [191, 134] width 166 height 16
type input "Iredell Physicians Network"
type input "625 Crown Crescent Court"
type input "Charlotte"
select select "28"
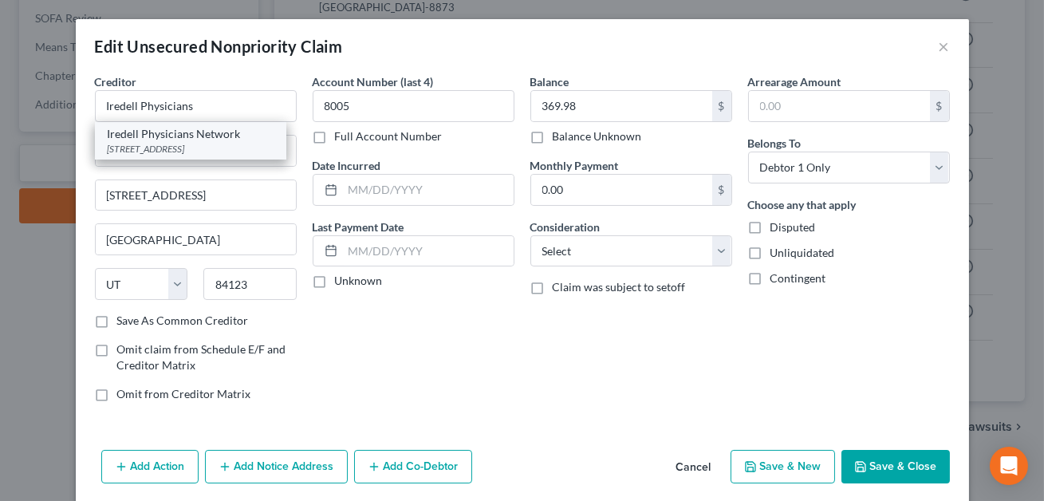
type input "28227"
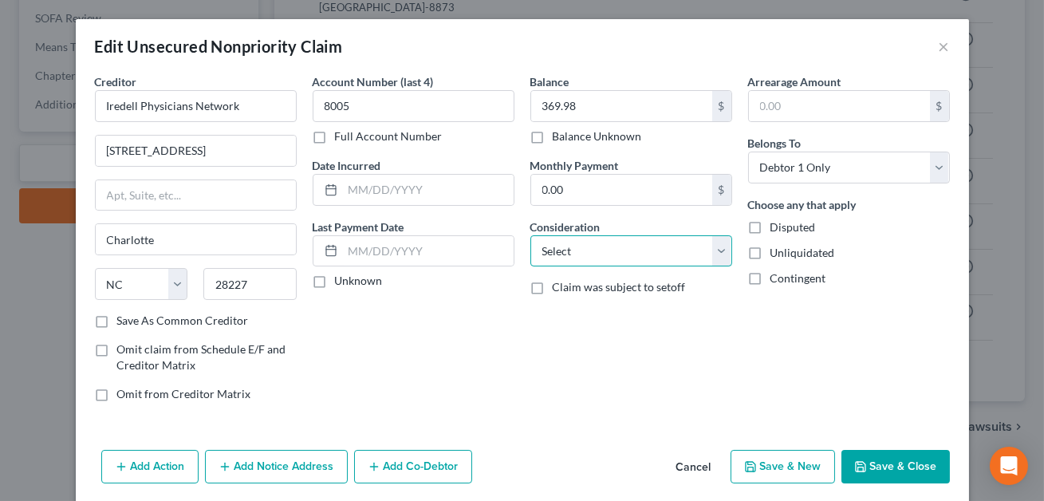
click at [561, 247] on select "Select Cable / Satellite Services Collection Agency Credit Card Debt Debt Couns…" at bounding box center [631, 251] width 202 height 32
select select "9"
click at [270, 474] on button "Add Notice Address" at bounding box center [276, 467] width 143 height 34
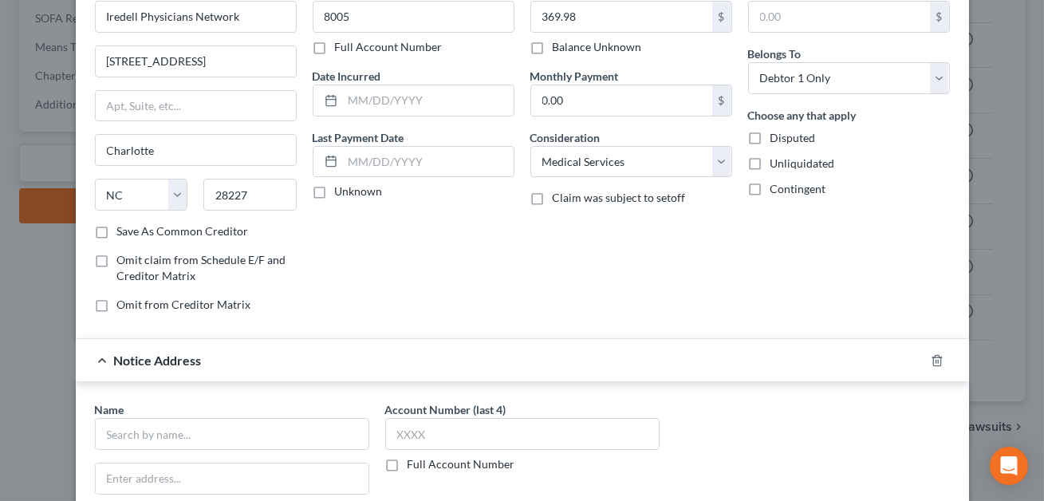
scroll to position [128, 0]
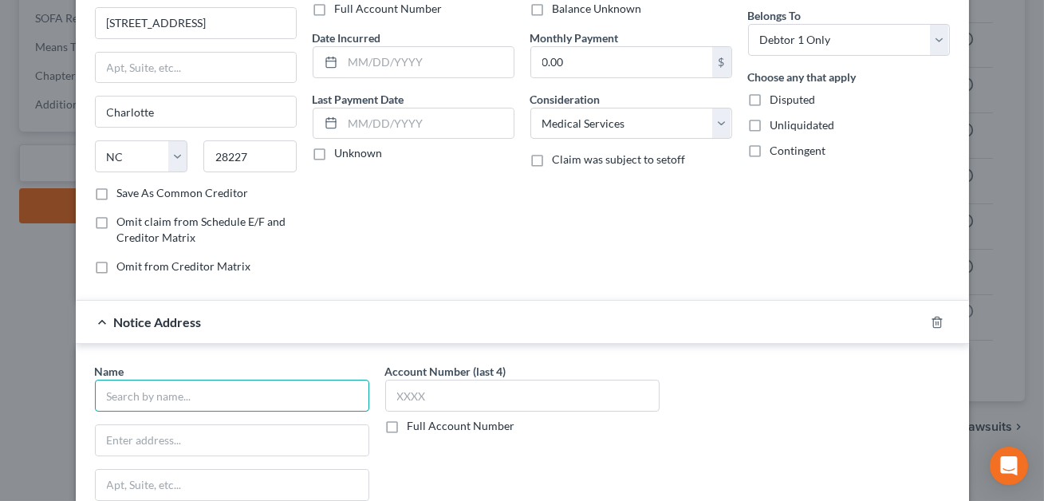
click at [167, 396] on input "text" at bounding box center [232, 396] width 274 height 32
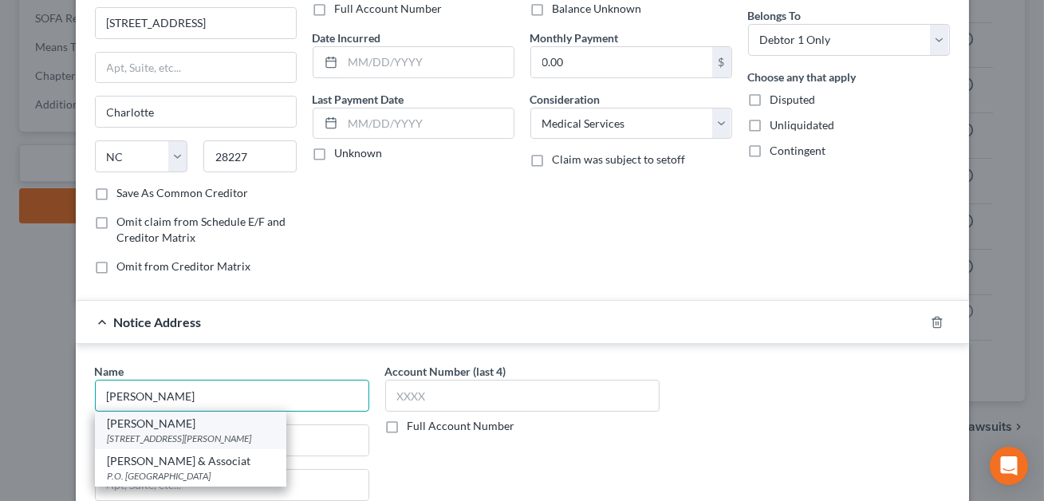
type input "Prince Parker"
click at [172, 439] on div "1065 West Levoy Drive, Salt Lake City, UT 84123" at bounding box center [191, 439] width 166 height 14
type input "1065 West Levoy Drive"
type input "Salt Lake City"
select select "46"
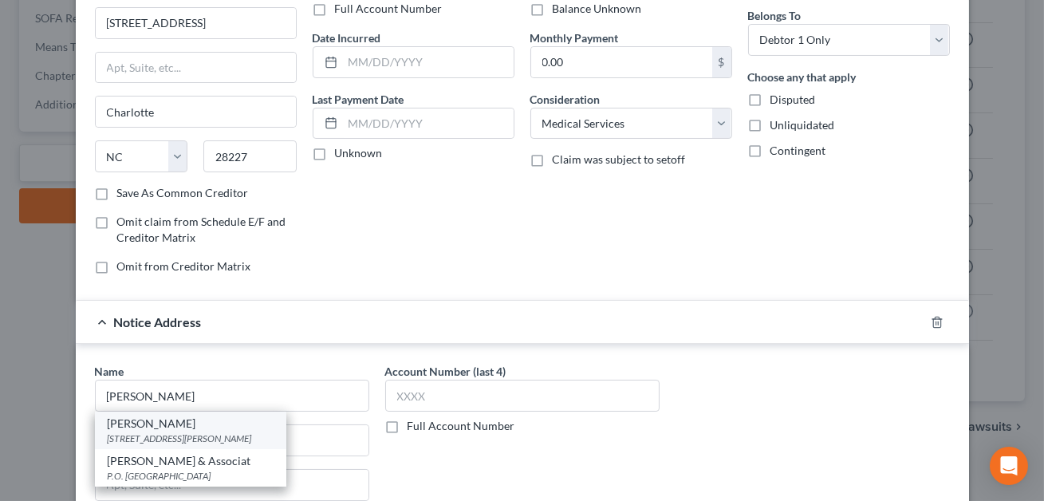
type input "84123"
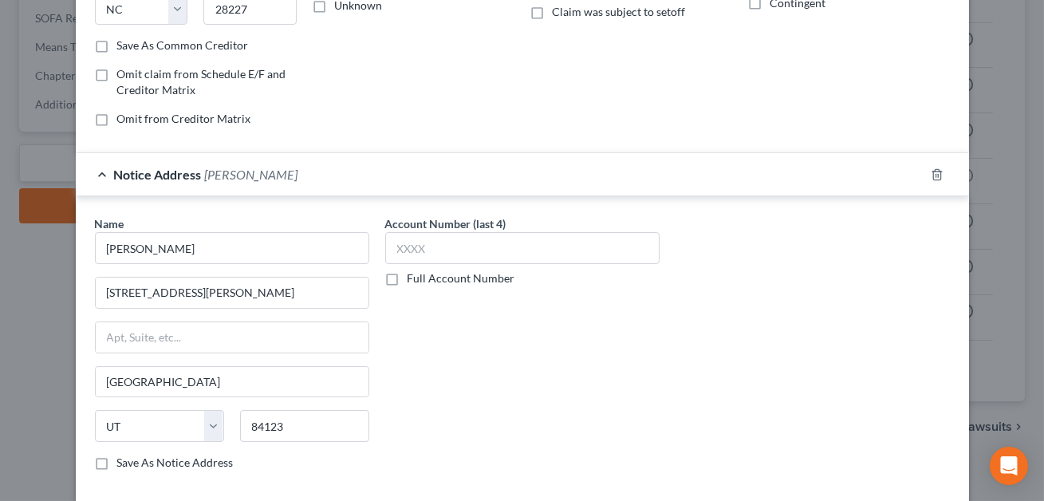
scroll to position [401, 0]
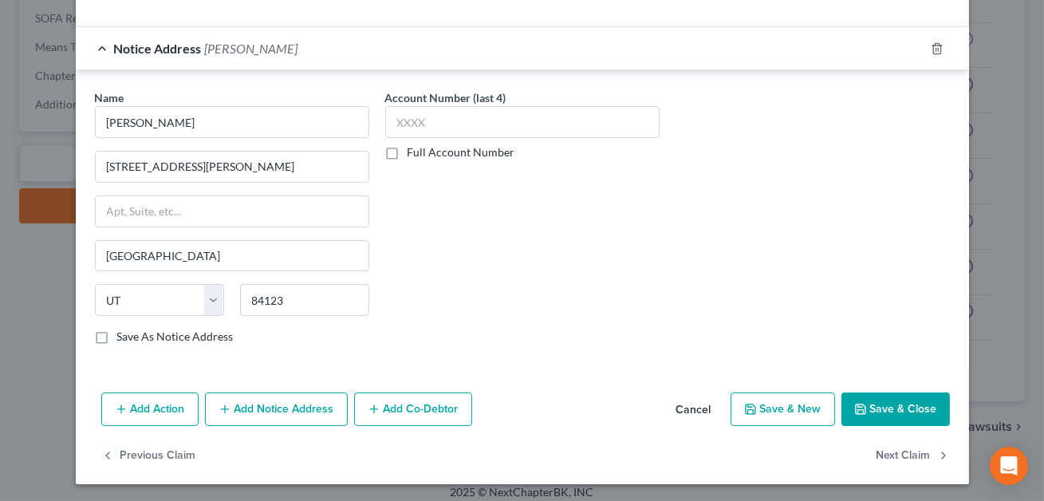
click at [878, 406] on button "Save & Close" at bounding box center [896, 409] width 108 height 34
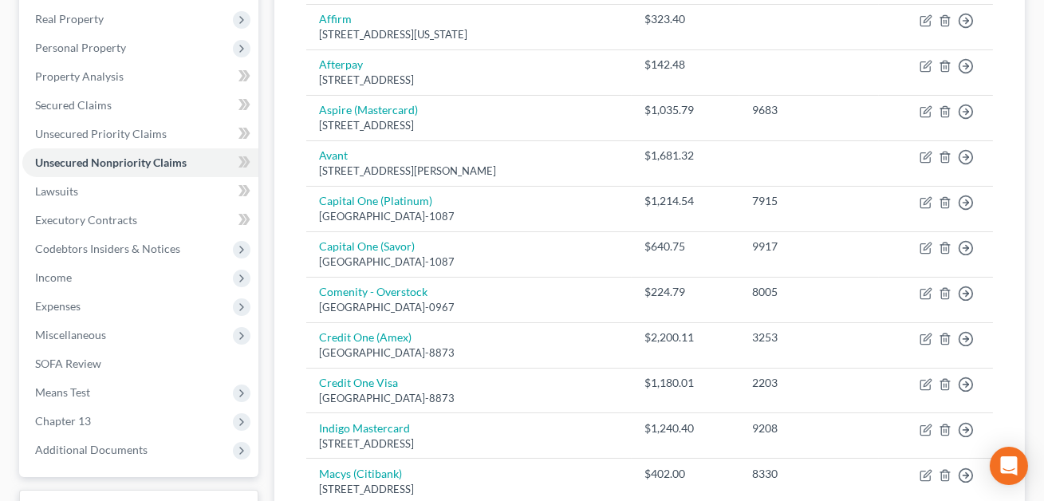
scroll to position [479, 0]
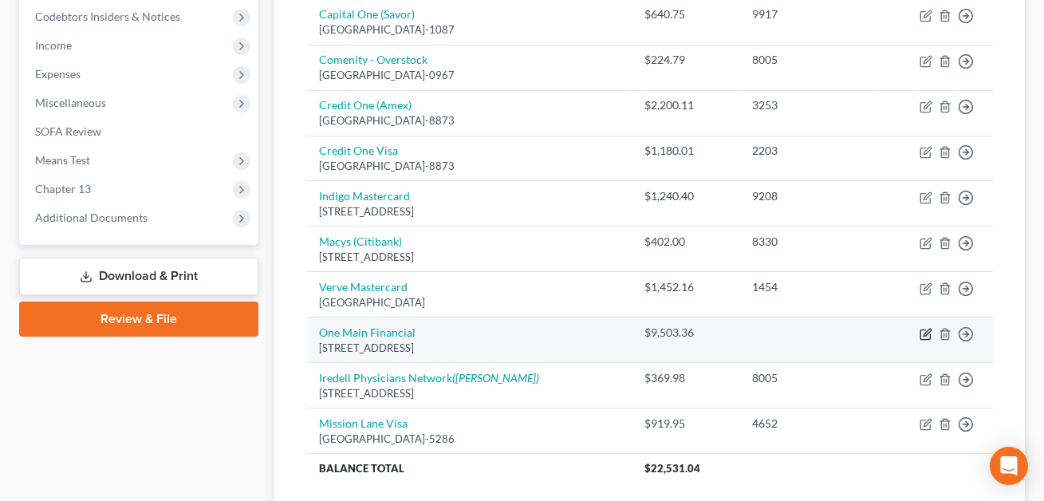
click at [925, 334] on icon "button" at bounding box center [926, 334] width 13 height 13
select select "28"
select select "0"
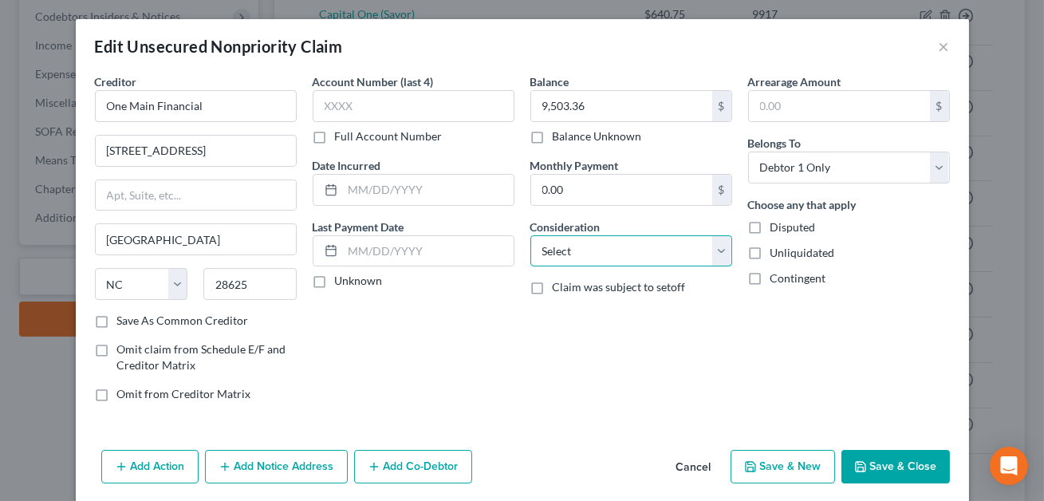
click at [615, 249] on select "Select Cable / Satellite Services Collection Agency Credit Card Debt Debt Couns…" at bounding box center [631, 251] width 202 height 32
select select "10"
click at [880, 466] on button "Save & Close" at bounding box center [896, 467] width 108 height 34
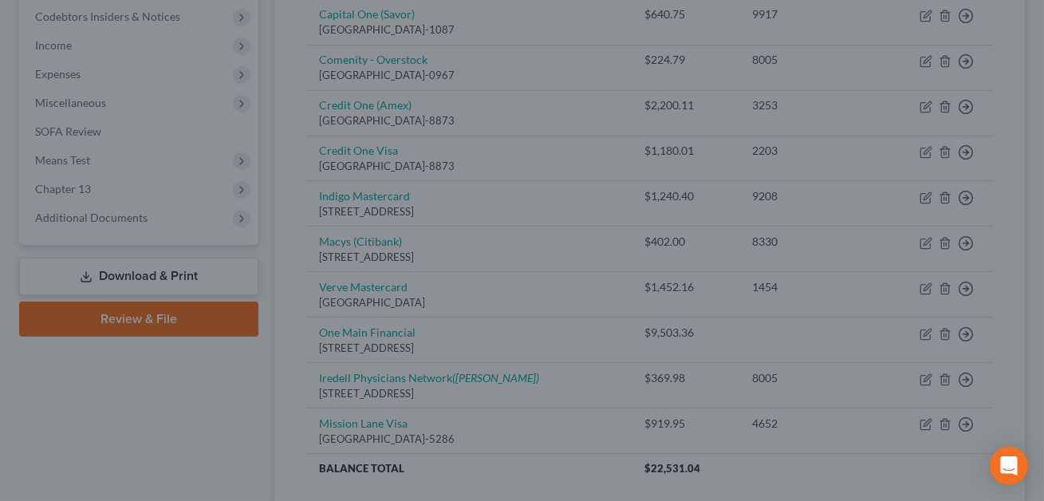
type input "0"
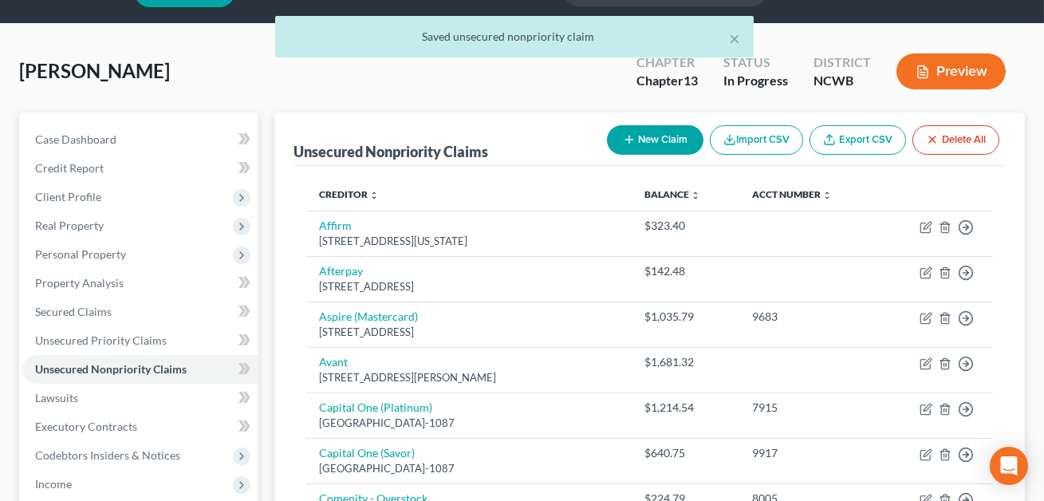
scroll to position [45, 0]
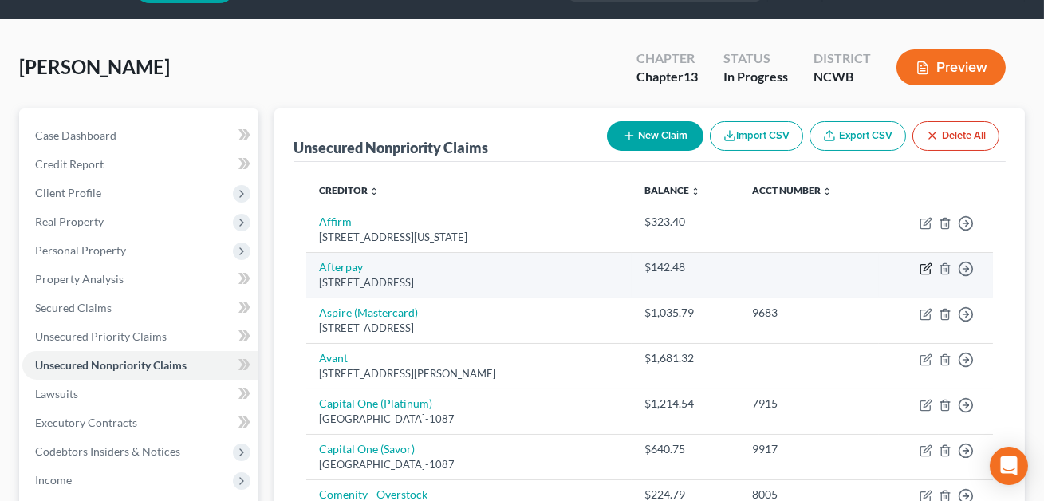
click at [924, 270] on icon "button" at bounding box center [926, 268] width 13 height 13
select select "4"
select select "0"
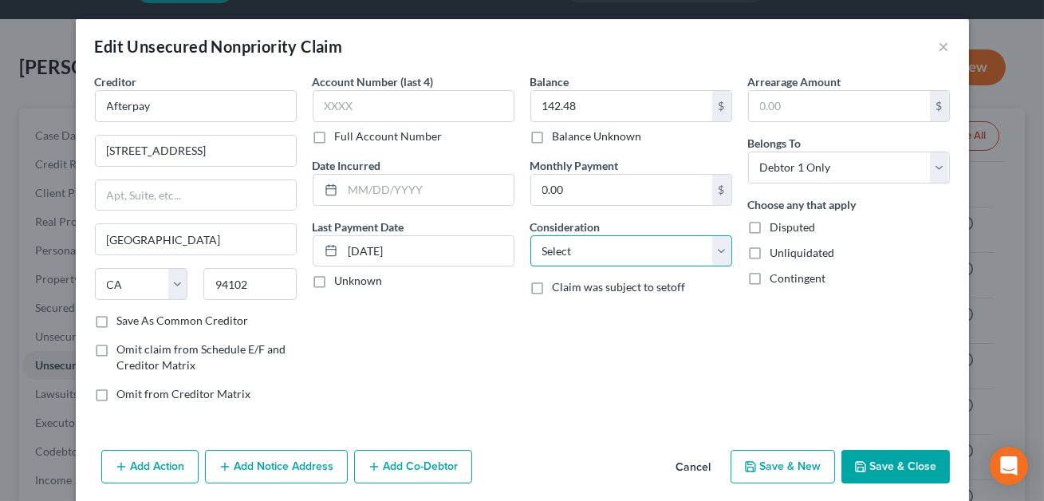
click at [580, 250] on select "Select Cable / Satellite Services Collection Agency Credit Card Debt Debt Couns…" at bounding box center [631, 251] width 202 height 32
select select "2"
click at [873, 456] on button "Save & Close" at bounding box center [896, 467] width 108 height 34
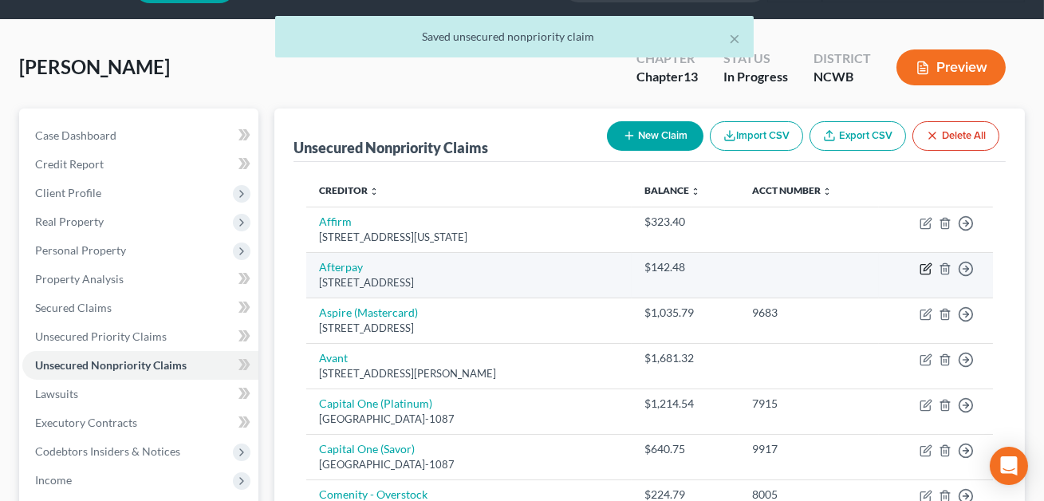
click at [925, 270] on icon "button" at bounding box center [926, 268] width 13 height 13
select select "4"
select select "2"
select select "0"
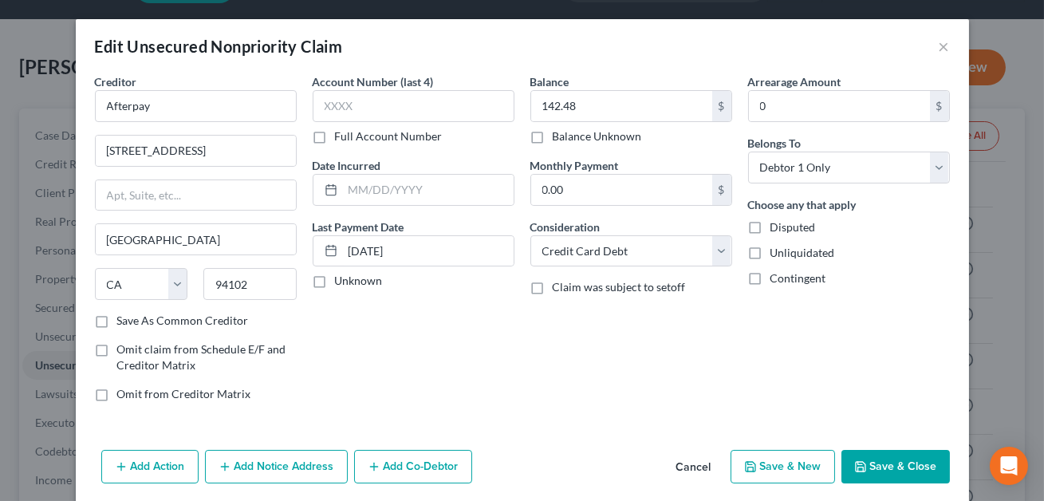
click at [882, 466] on button "Save & Close" at bounding box center [896, 467] width 108 height 34
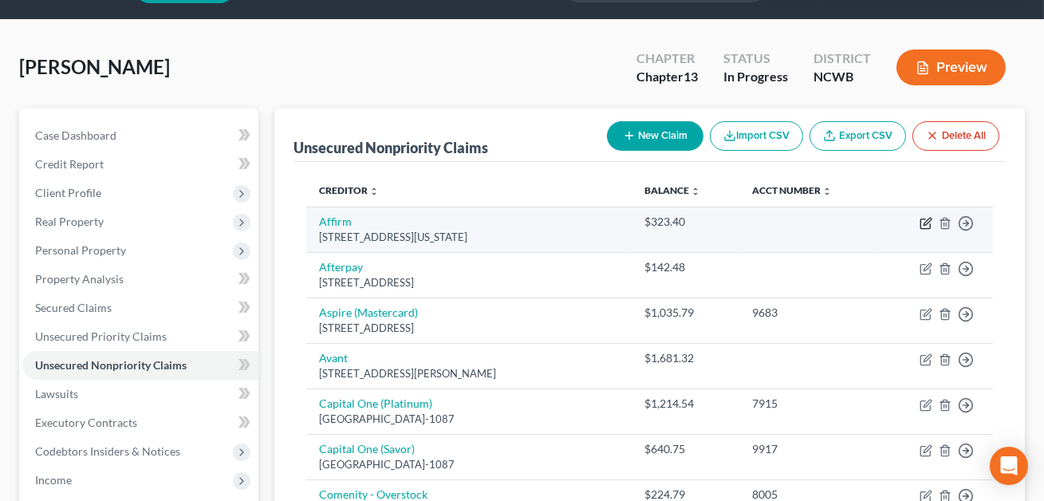
click at [925, 223] on icon "button" at bounding box center [927, 221] width 7 height 7
select select "4"
select select "0"
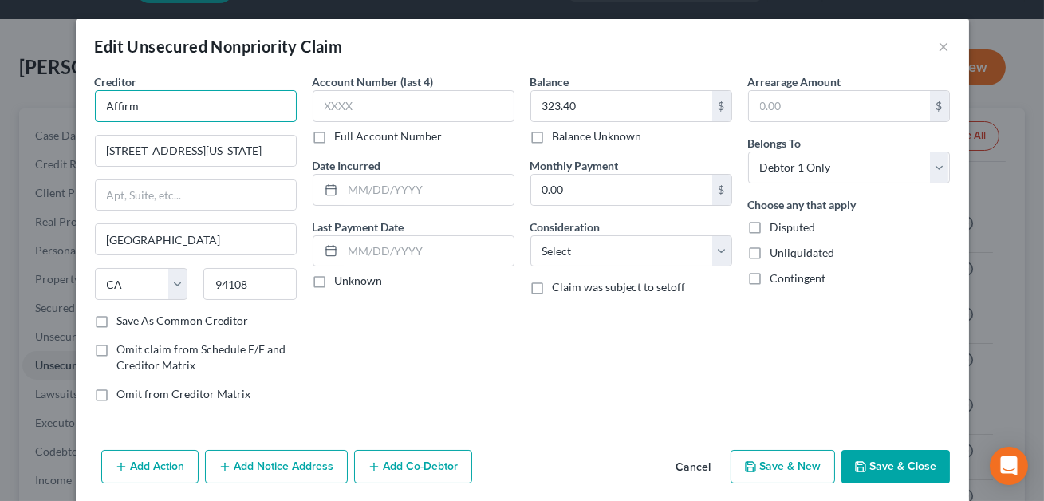
click at [144, 104] on input "Affirm" at bounding box center [196, 106] width 202 height 32
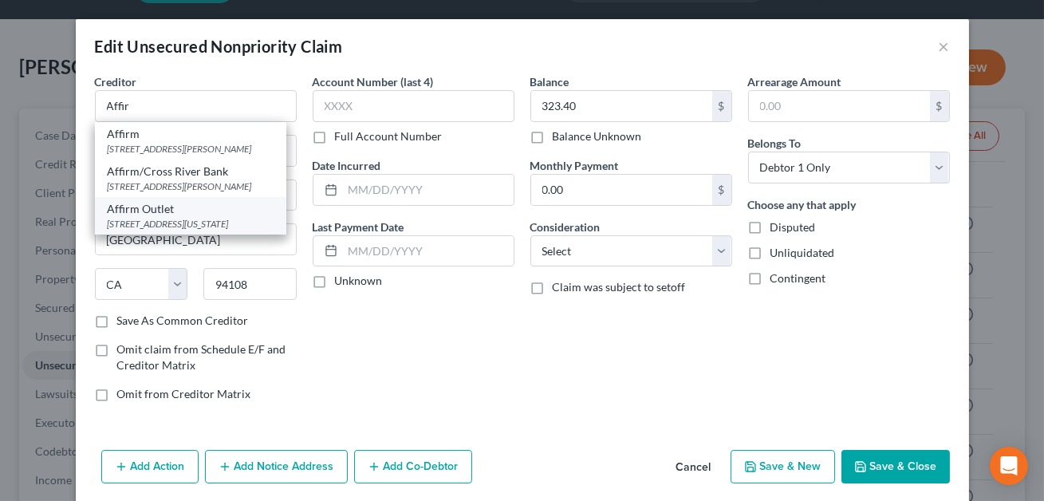
click at [138, 223] on div "650 California St. EL12, San Francisco, CA 94108" at bounding box center [191, 224] width 166 height 14
type input "Affirm Outlet"
type input "650 California St. EL12"
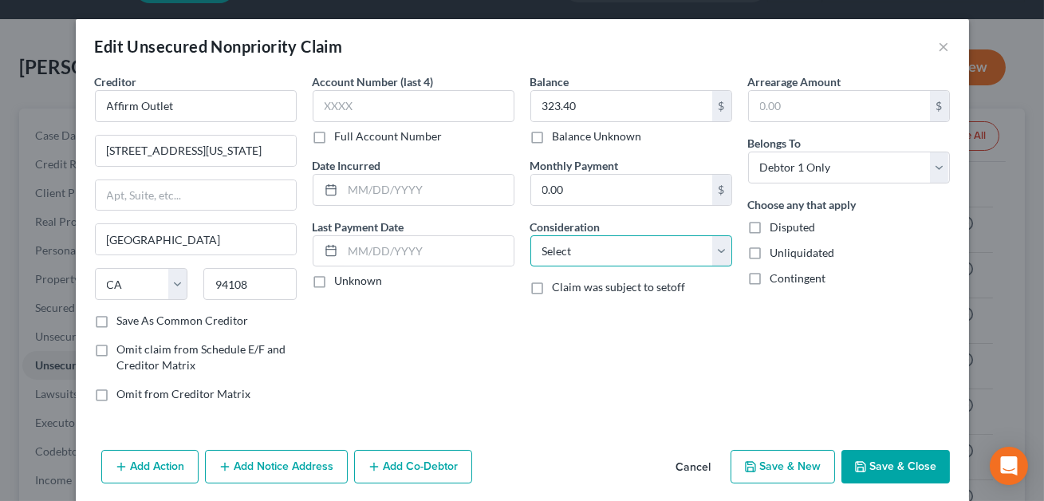
click at [574, 254] on select "Select Cable / Satellite Services Collection Agency Credit Card Debt Debt Couns…" at bounding box center [631, 251] width 202 height 32
select select "2"
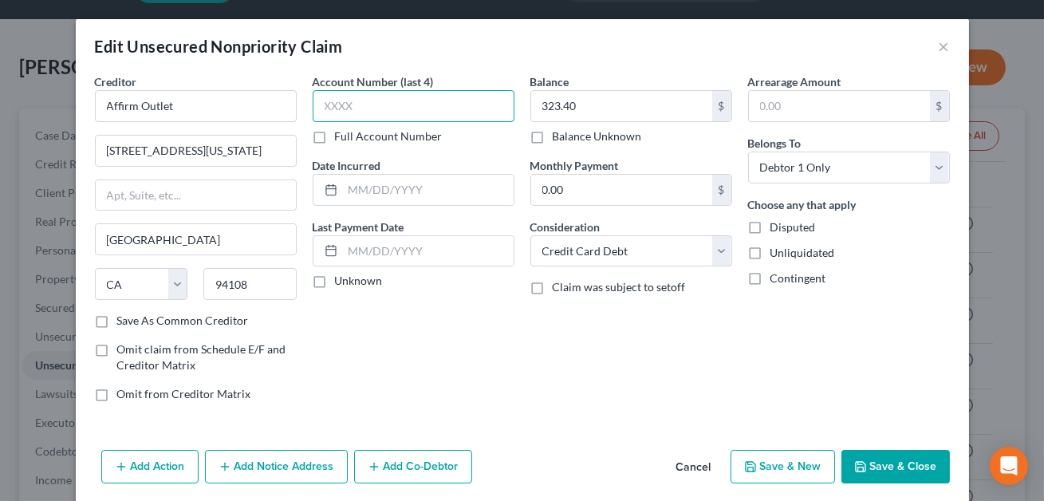
click at [408, 108] on input "text" at bounding box center [414, 106] width 202 height 32
type input "XXXX"
click at [892, 461] on button "Save & Close" at bounding box center [896, 467] width 108 height 34
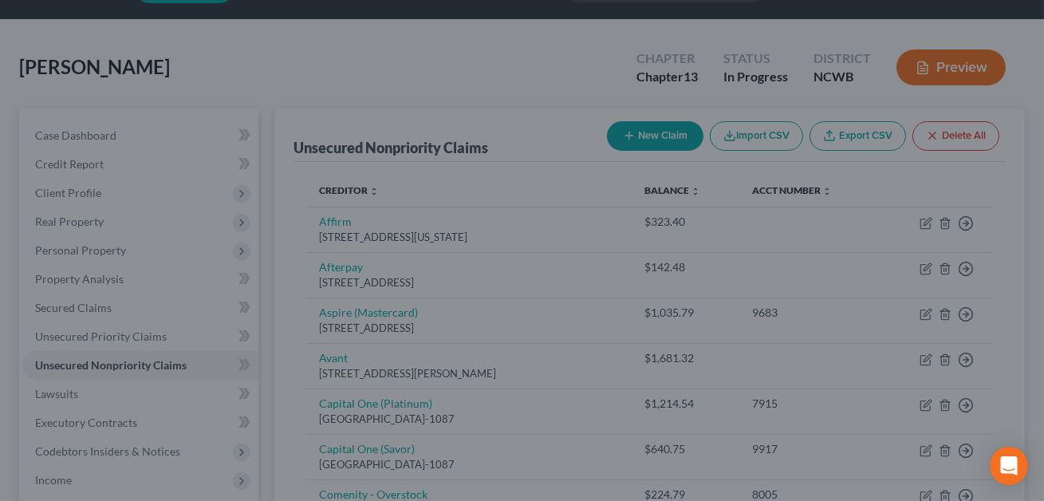
type input "0"
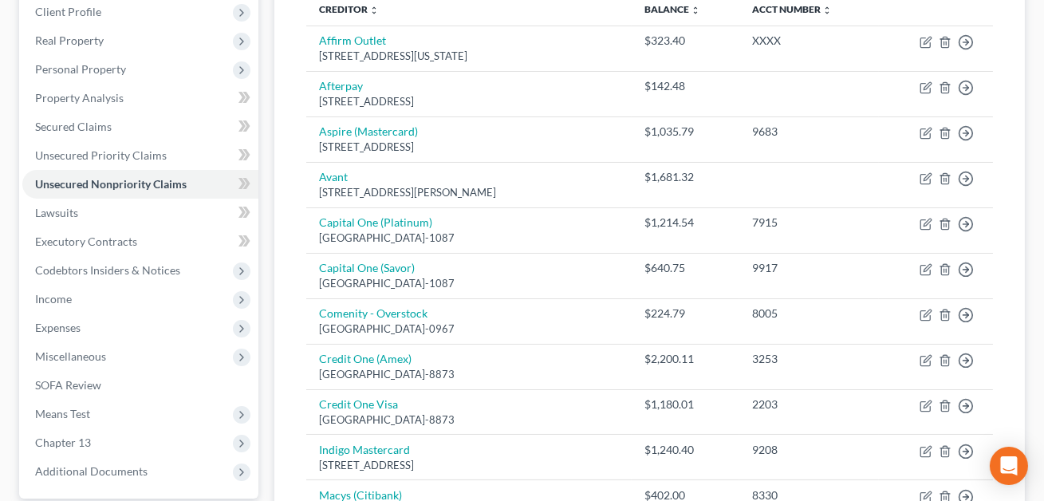
scroll to position [225, 0]
click at [68, 212] on span "Lawsuits" at bounding box center [56, 214] width 43 height 14
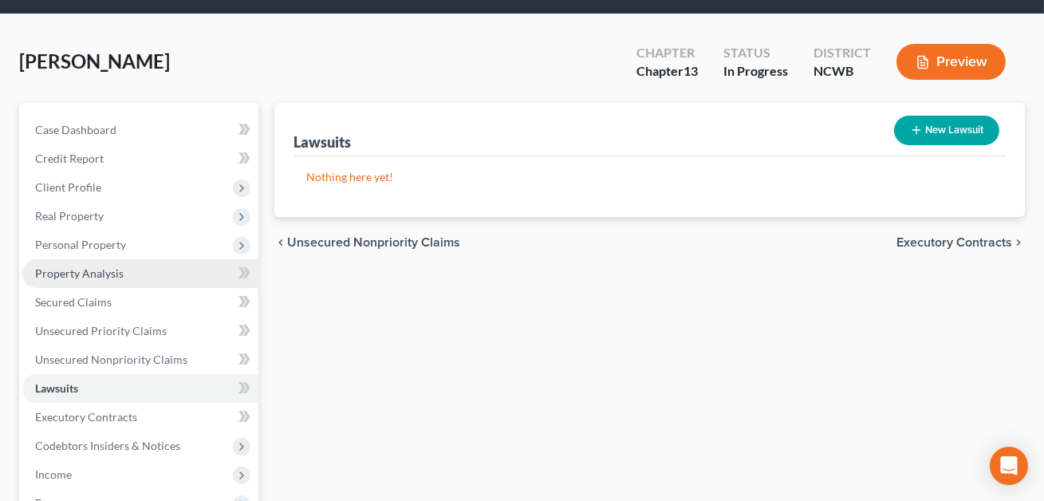
scroll to position [54, 0]
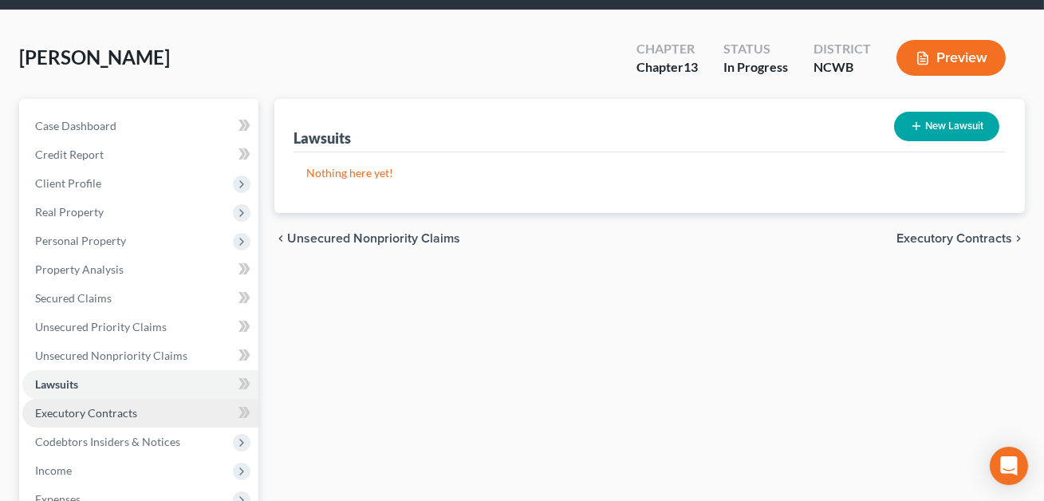
click at [74, 413] on span "Executory Contracts" at bounding box center [86, 413] width 102 height 14
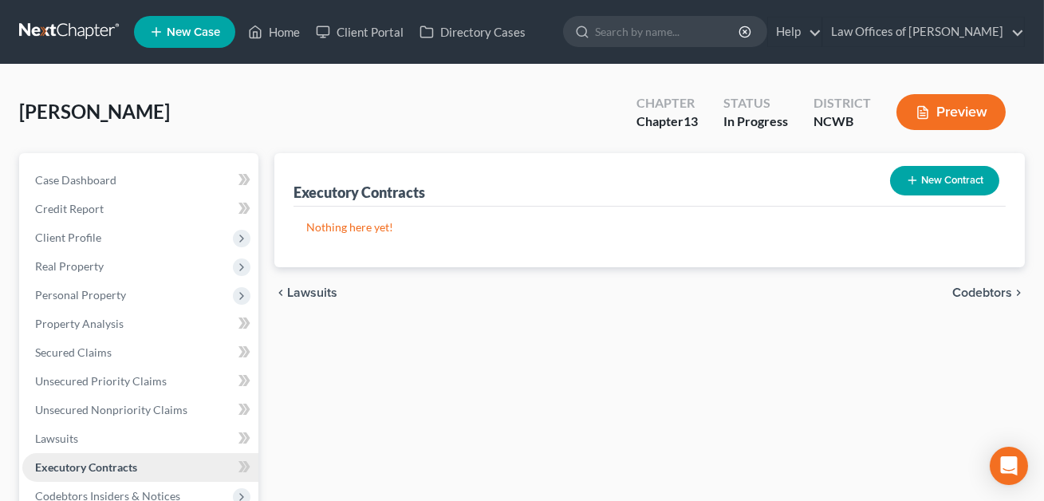
scroll to position [211, 0]
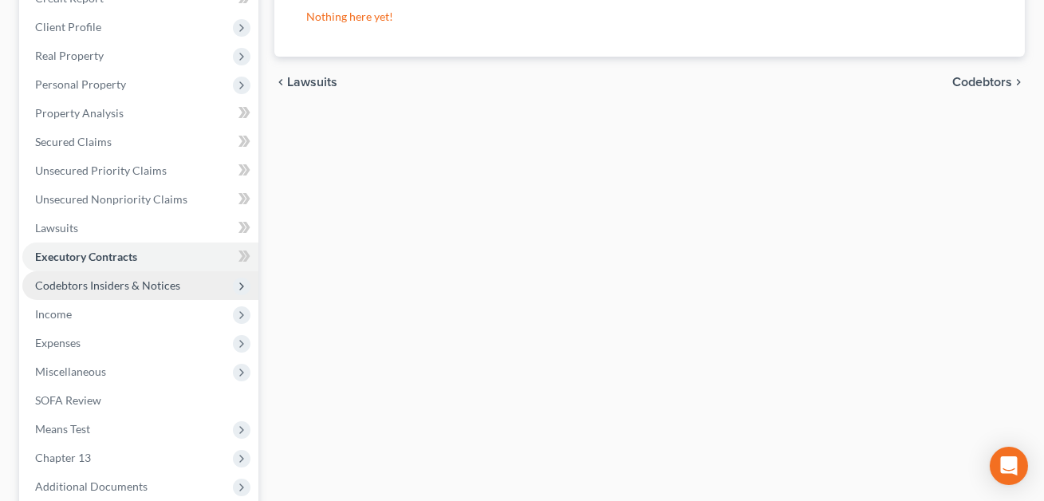
click at [89, 290] on span "Codebtors Insiders & Notices" at bounding box center [140, 285] width 236 height 29
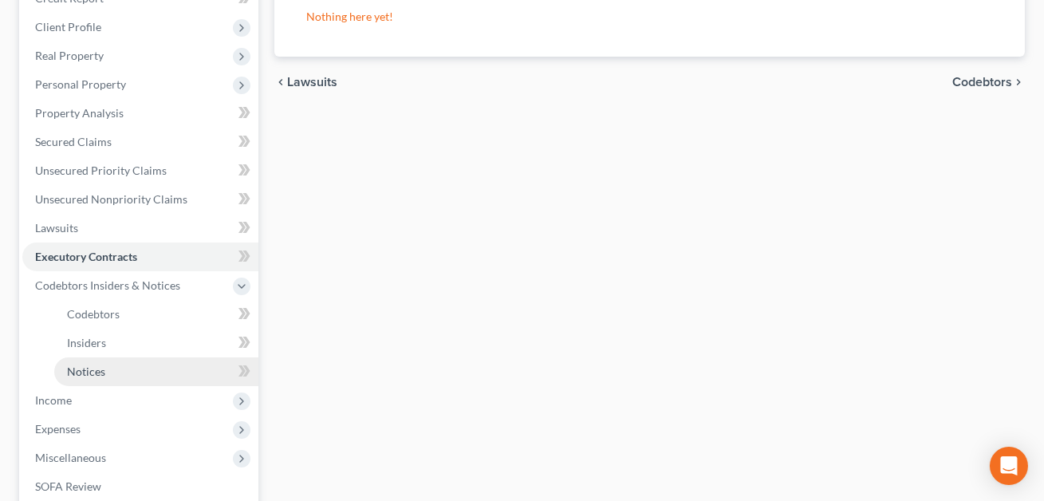
click at [99, 369] on span "Notices" at bounding box center [86, 372] width 38 height 14
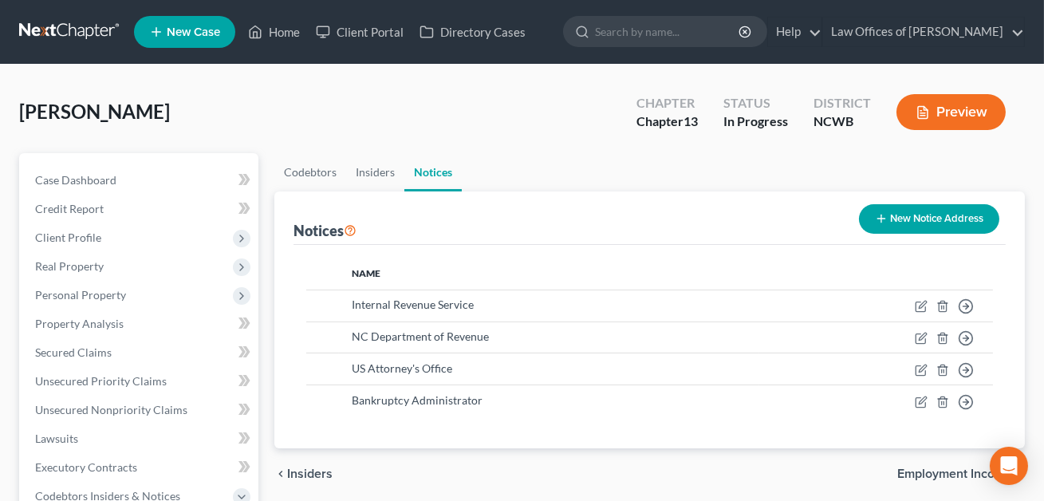
click at [907, 215] on button "New Notice Address" at bounding box center [929, 219] width 140 height 30
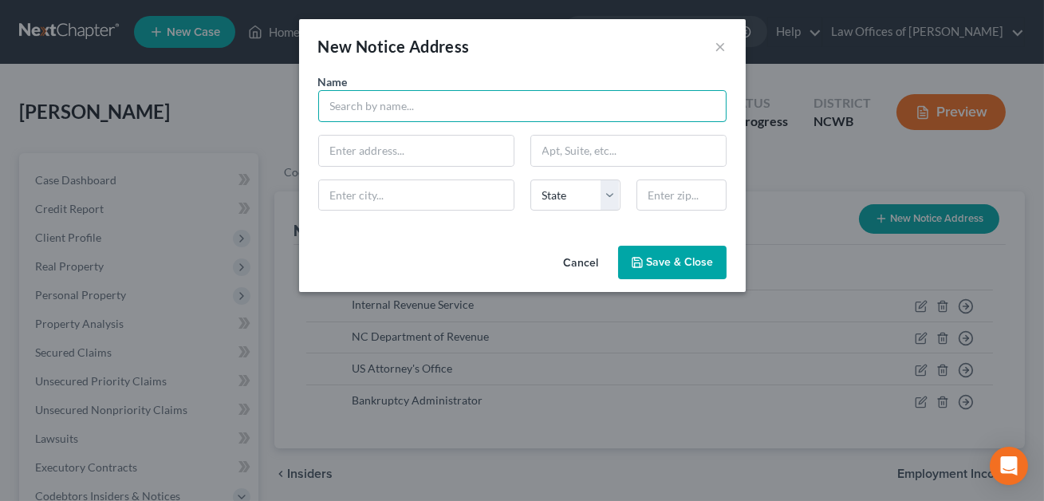
click at [459, 97] on input "text" at bounding box center [522, 106] width 408 height 32
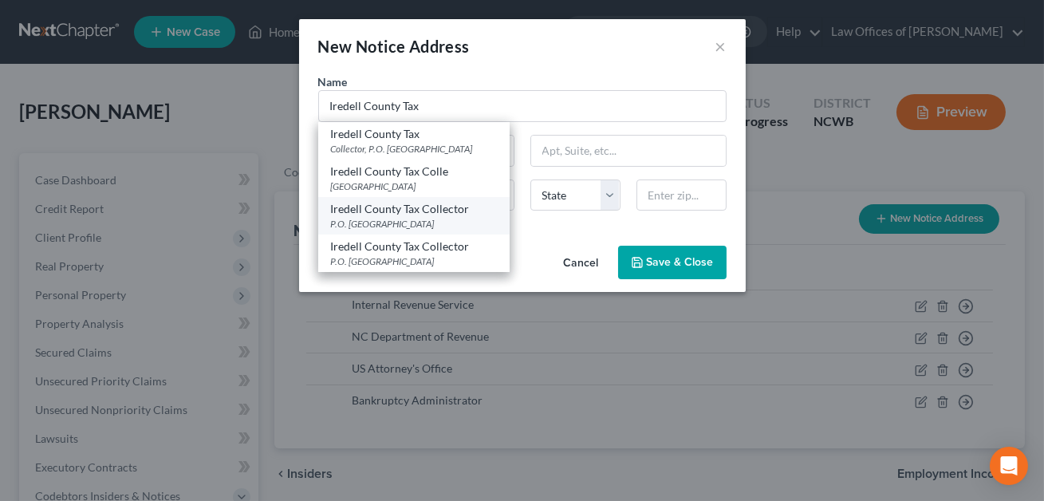
click at [444, 208] on div "Iredell County Tax Collector" at bounding box center [414, 209] width 166 height 16
type input "Iredell County Tax Collector"
type input "P.O. Box 1027"
type input "[GEOGRAPHIC_DATA]"
select select "28"
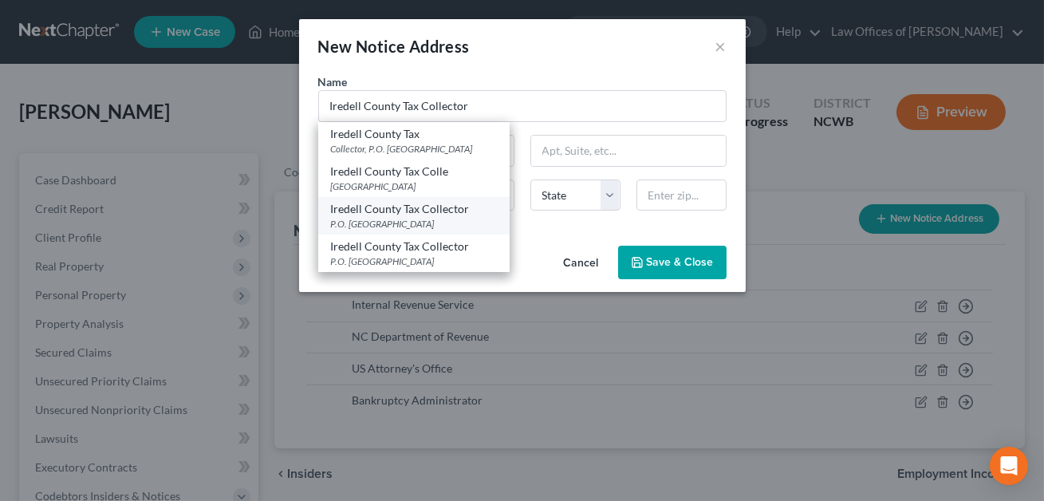
type input "28687"
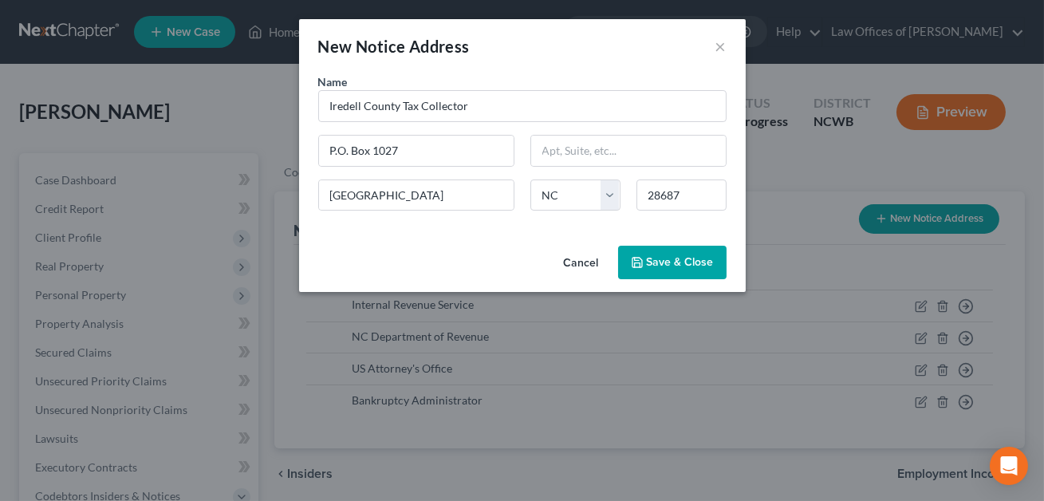
click at [640, 266] on polyline "button" at bounding box center [637, 265] width 6 height 4
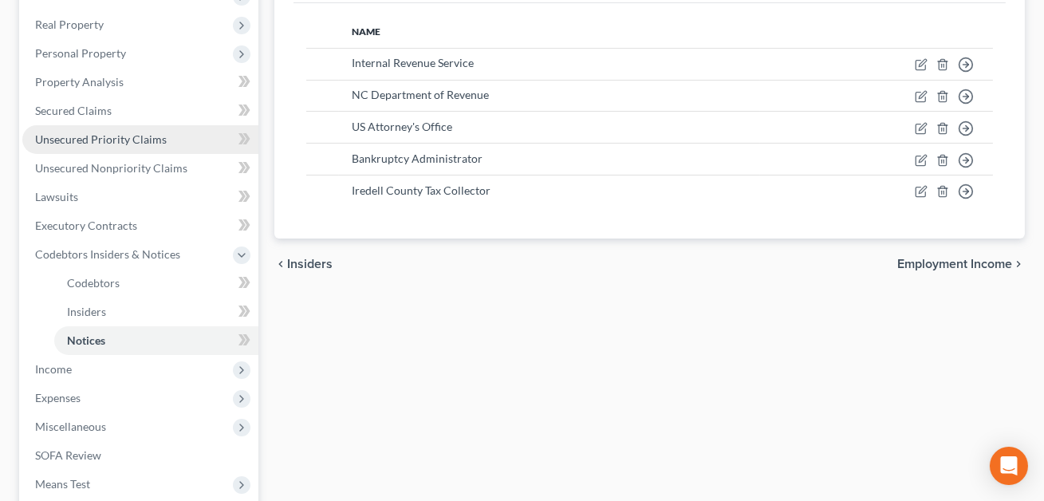
scroll to position [246, 0]
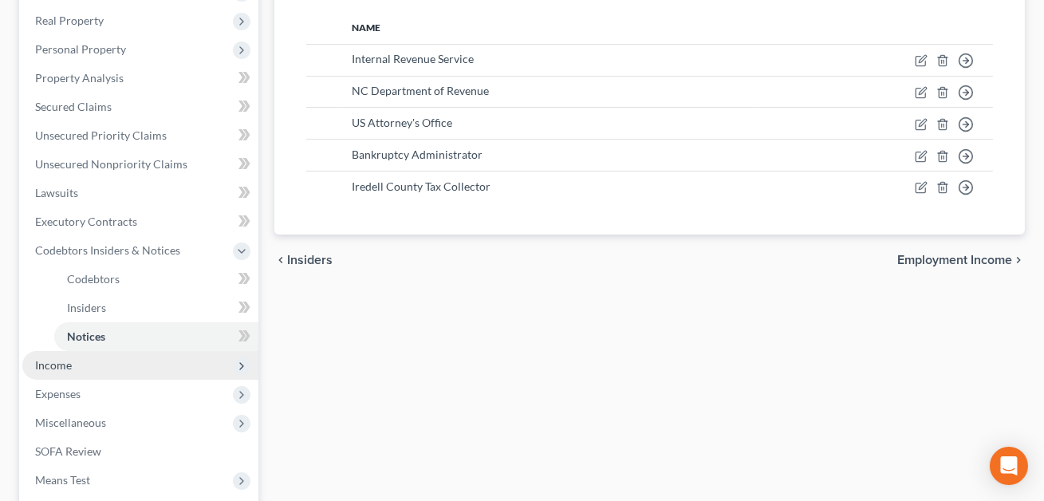
click at [92, 362] on span "Income" at bounding box center [140, 365] width 236 height 29
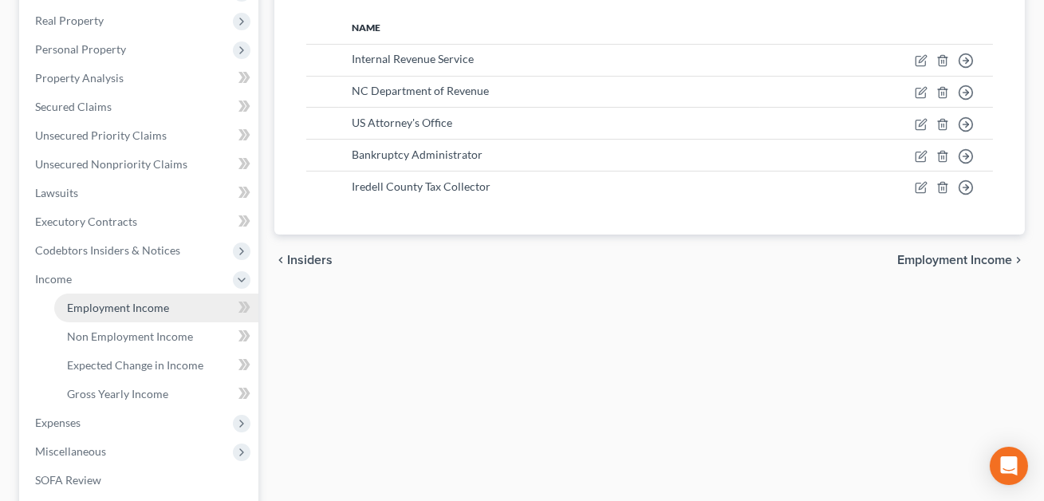
click at [115, 310] on span "Employment Income" at bounding box center [118, 308] width 102 height 14
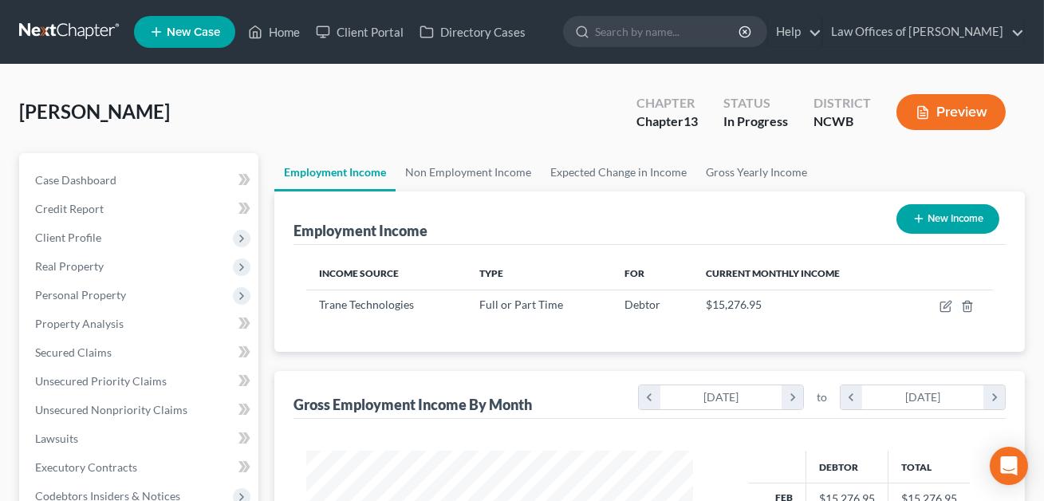
scroll to position [286, 419]
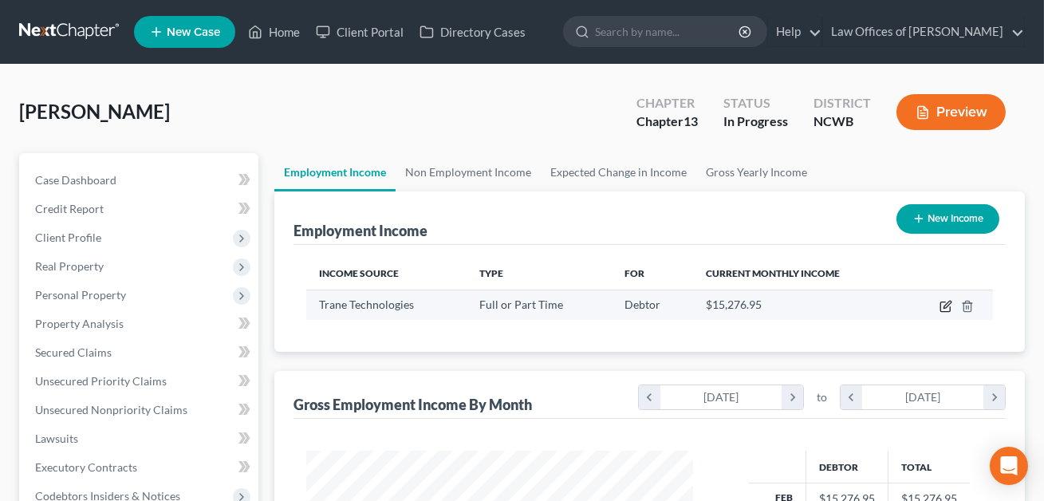
click at [948, 307] on icon "button" at bounding box center [946, 306] width 13 height 13
select select "0"
select select "28"
select select "3"
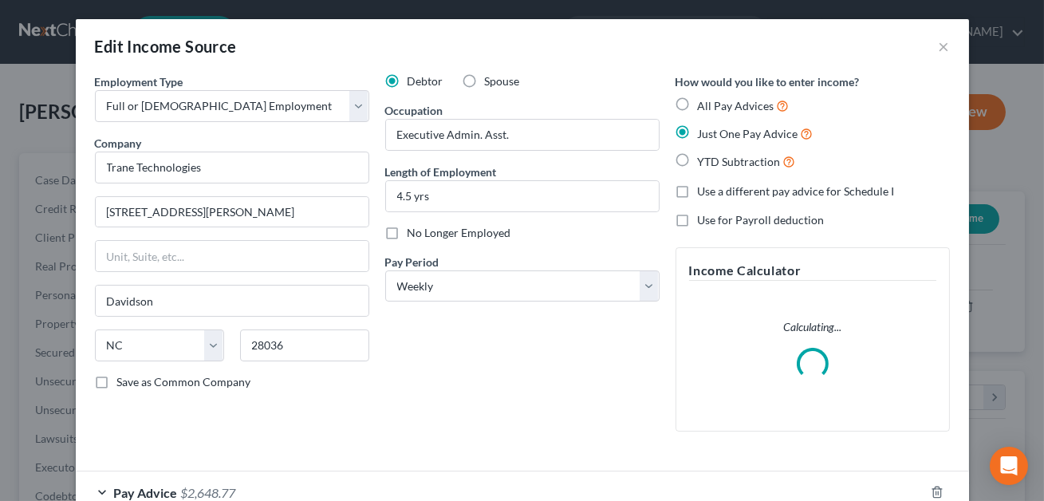
scroll to position [100, 0]
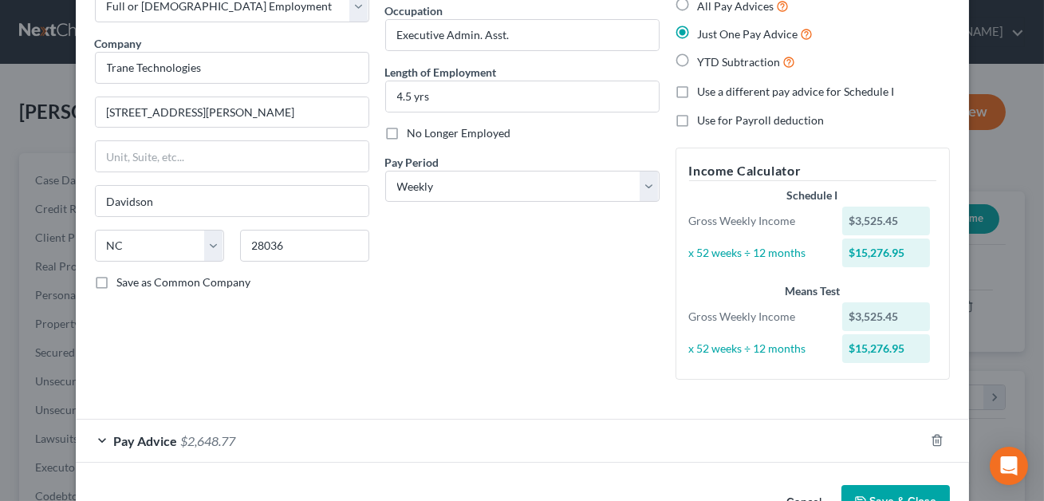
click at [378, 432] on div "Pay Advice $2,648.77" at bounding box center [500, 441] width 849 height 42
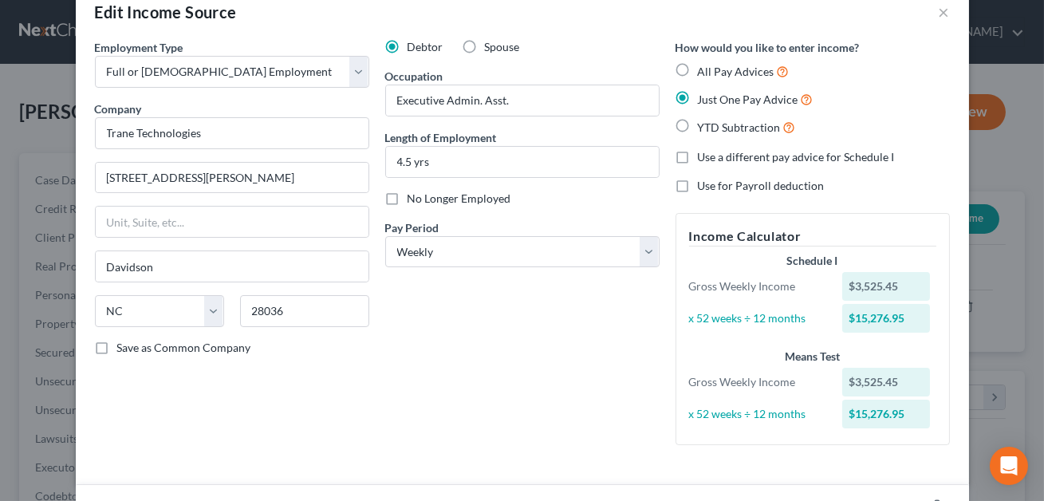
scroll to position [0, 0]
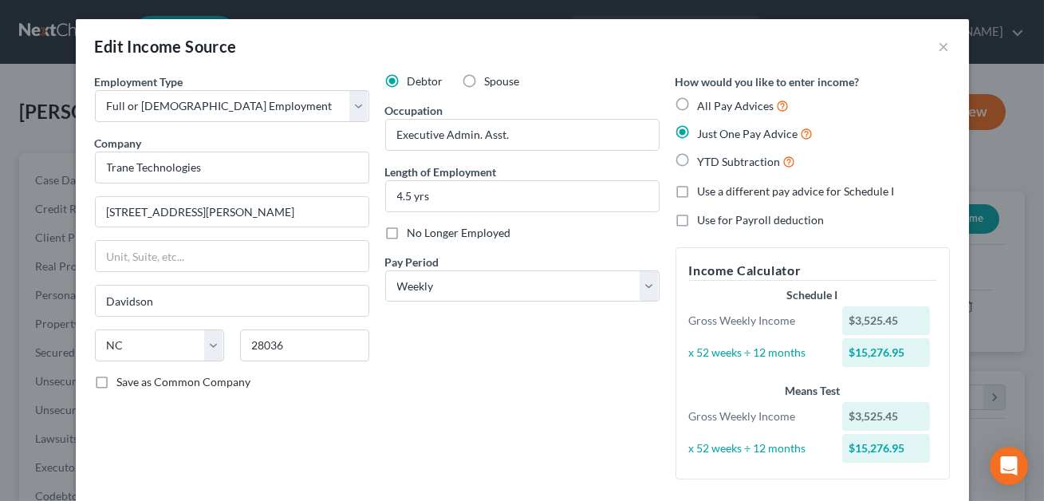
click at [698, 108] on label "All Pay Advices" at bounding box center [744, 106] width 92 height 18
click at [704, 107] on input "All Pay Advices" at bounding box center [709, 102] width 10 height 10
radio input "true"
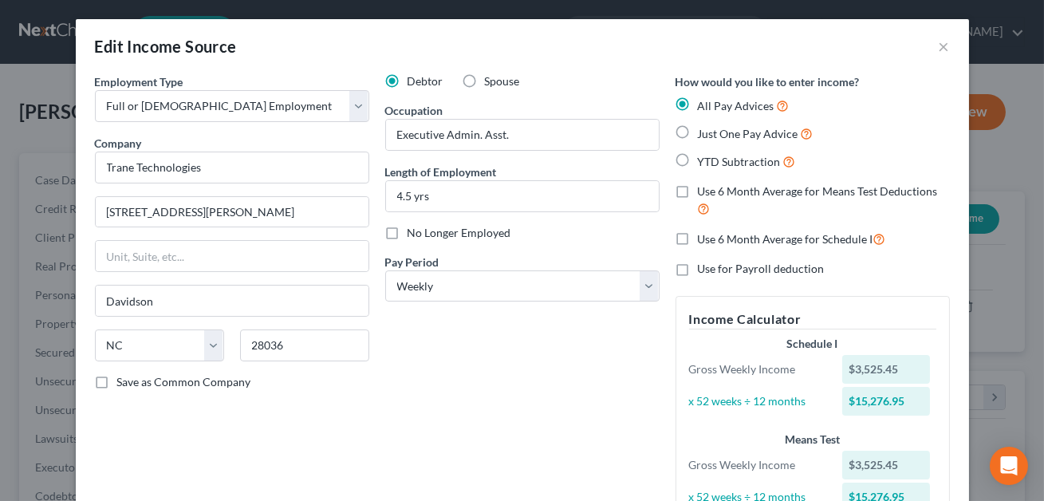
scroll to position [315, 0]
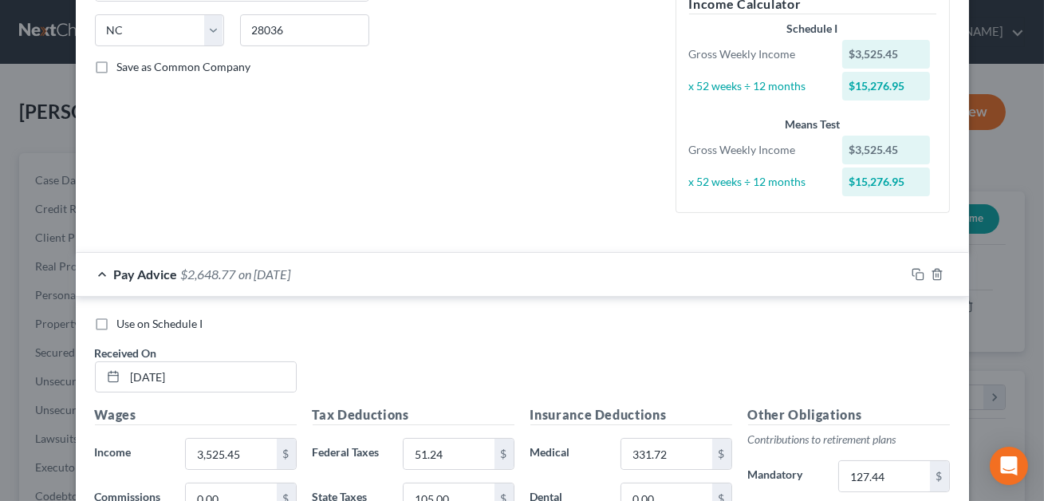
click at [117, 325] on label "Use on Schedule I" at bounding box center [160, 324] width 86 height 16
click at [124, 325] on input "Use on Schedule I" at bounding box center [129, 321] width 10 height 10
checkbox input "true"
click at [143, 376] on input "07/25/2025" at bounding box center [210, 377] width 171 height 30
click at [160, 374] on input "08/25/2025" at bounding box center [210, 377] width 171 height 30
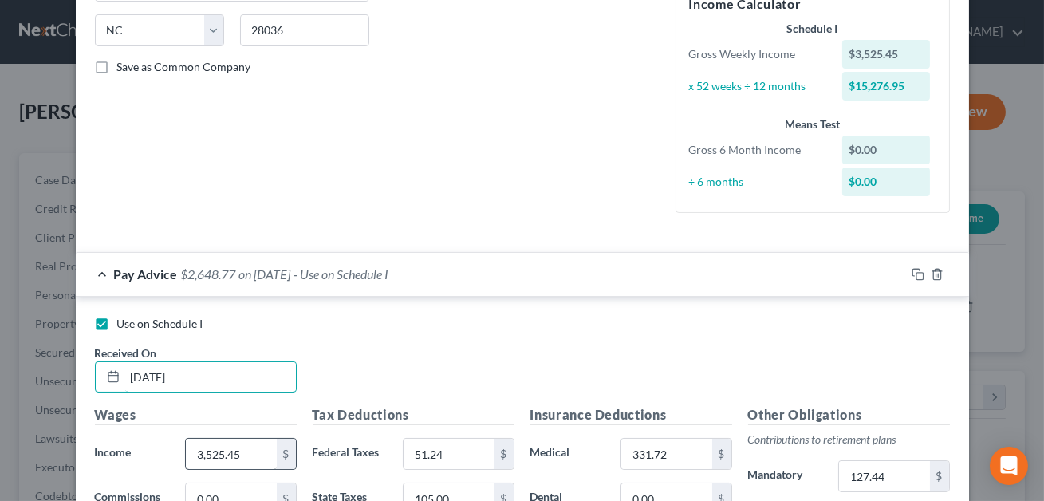
type input "08/01/2025"
click at [239, 444] on input "3,525.45" at bounding box center [231, 454] width 90 height 30
type input "5"
type input "7,505.23"
click at [444, 451] on input "51.24" at bounding box center [449, 454] width 90 height 30
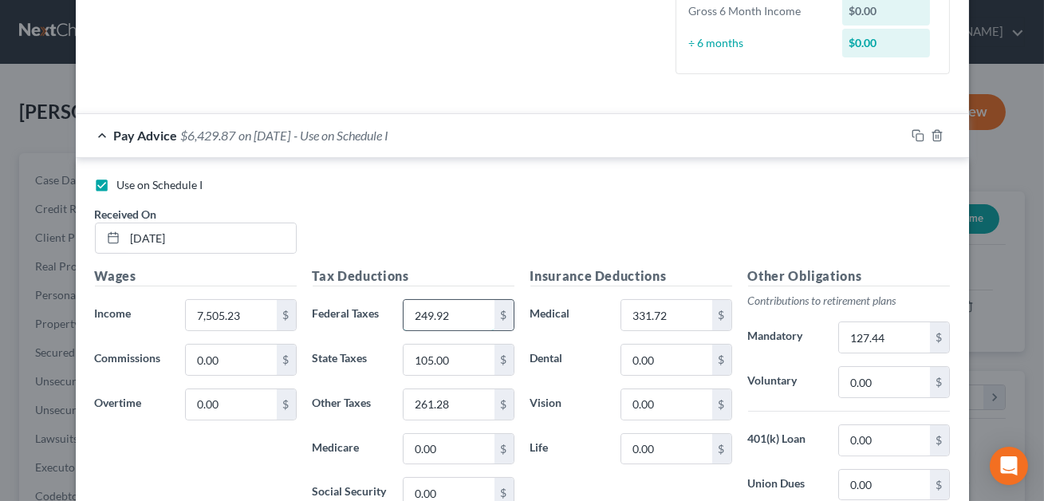
scroll to position [490, 0]
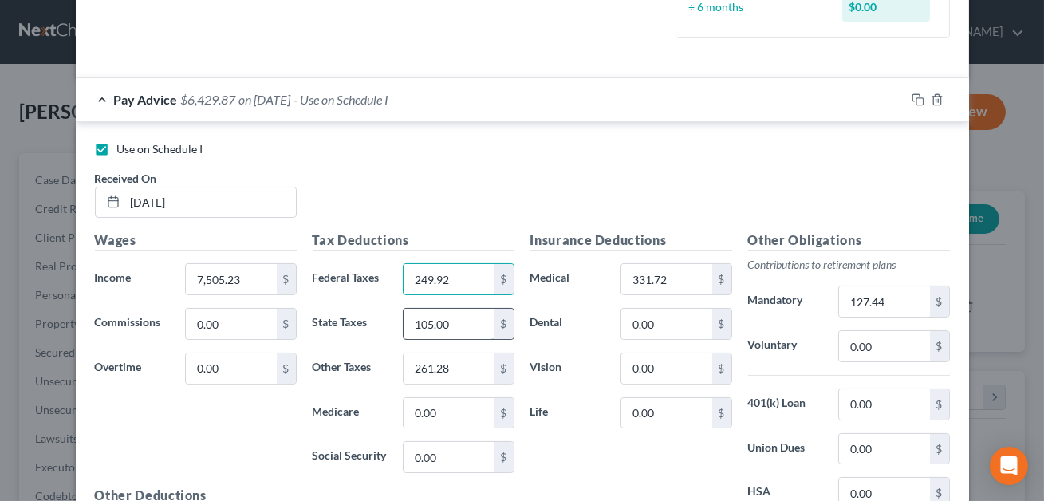
type input "249.92"
click at [450, 326] on input "105.00" at bounding box center [449, 324] width 90 height 30
type input "223.20"
click at [441, 411] on input "0.00" at bounding box center [449, 413] width 90 height 30
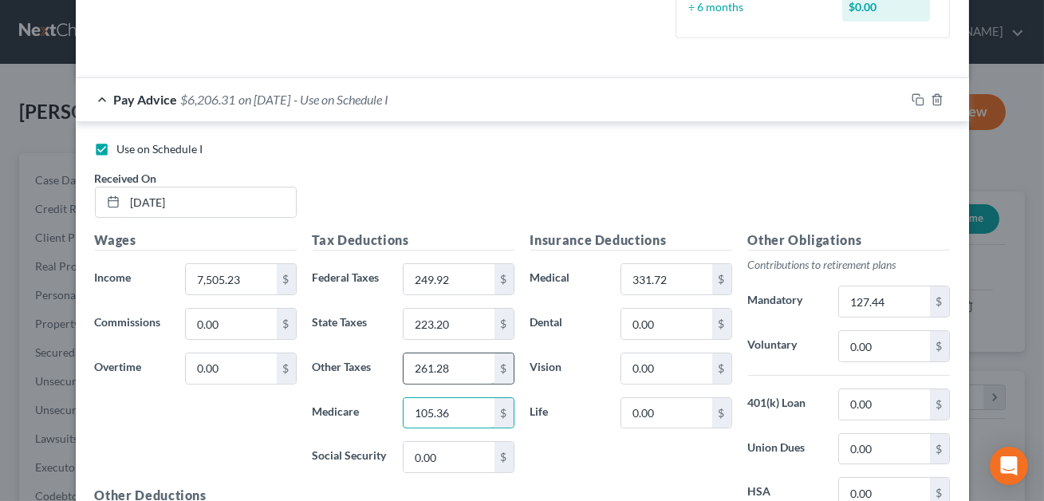
type input "105.36"
click at [445, 375] on input "261.28" at bounding box center [449, 368] width 90 height 30
click at [452, 322] on input "223.20" at bounding box center [449, 324] width 90 height 30
click at [446, 365] on input "261.28" at bounding box center [449, 368] width 90 height 30
type input "450.52"
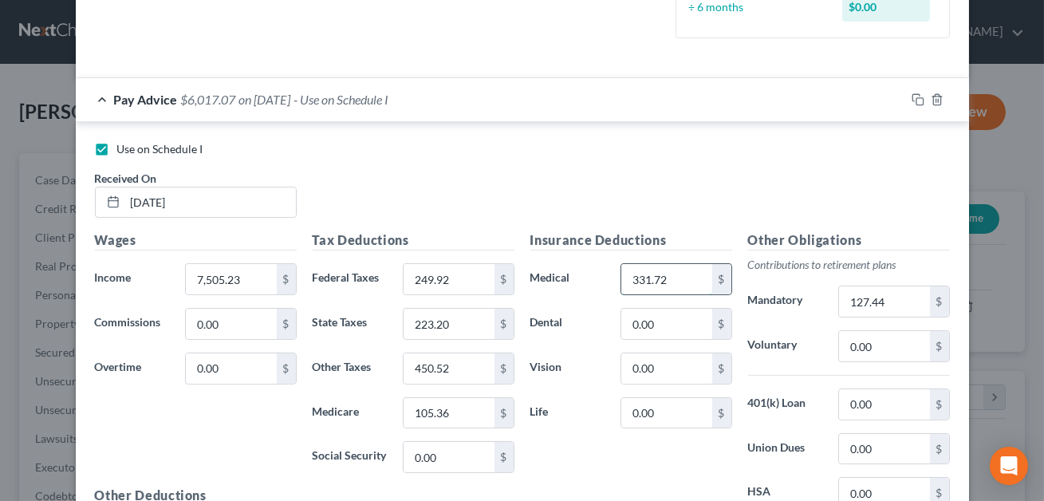
click at [656, 280] on input "331.72" at bounding box center [666, 279] width 90 height 30
type input "146.01"
click at [887, 302] on input "127.44" at bounding box center [884, 301] width 90 height 30
click at [885, 342] on input "0.00" at bounding box center [884, 346] width 90 height 30
click at [692, 279] on input "146.01" at bounding box center [666, 279] width 90 height 30
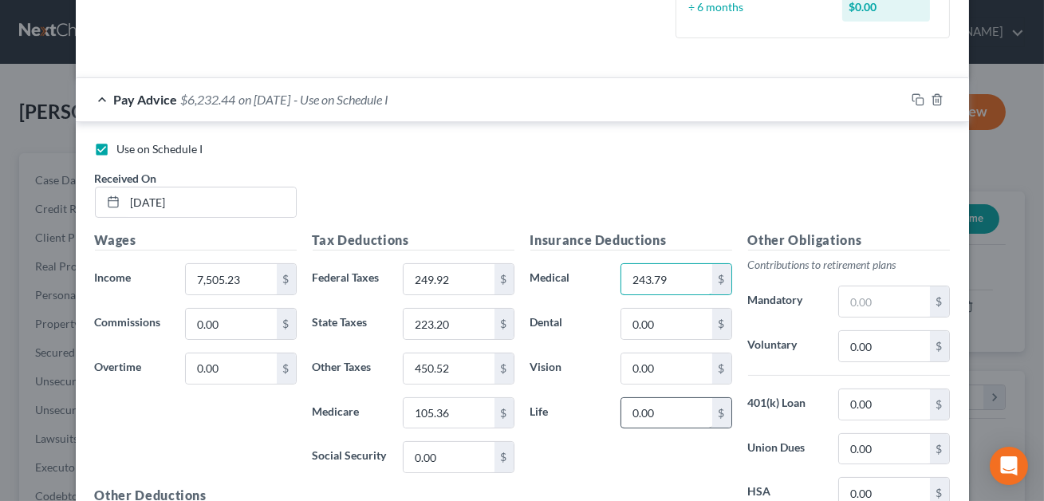
type input "243.79"
click at [674, 406] on input "0.00" at bounding box center [666, 413] width 90 height 30
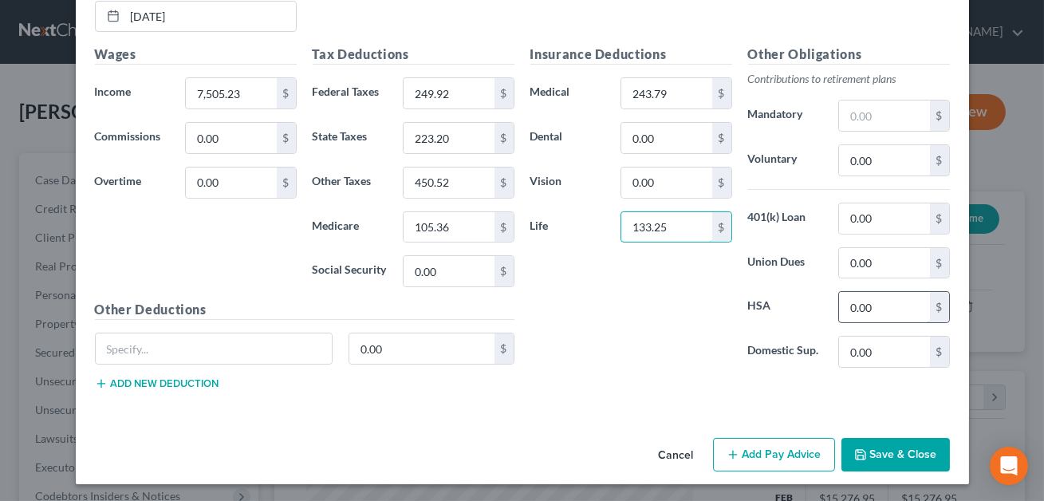
type input "133.25"
click at [868, 310] on input "0.00" at bounding box center [884, 307] width 90 height 30
type input "83.34"
click at [896, 446] on button "Save & Close" at bounding box center [896, 455] width 108 height 34
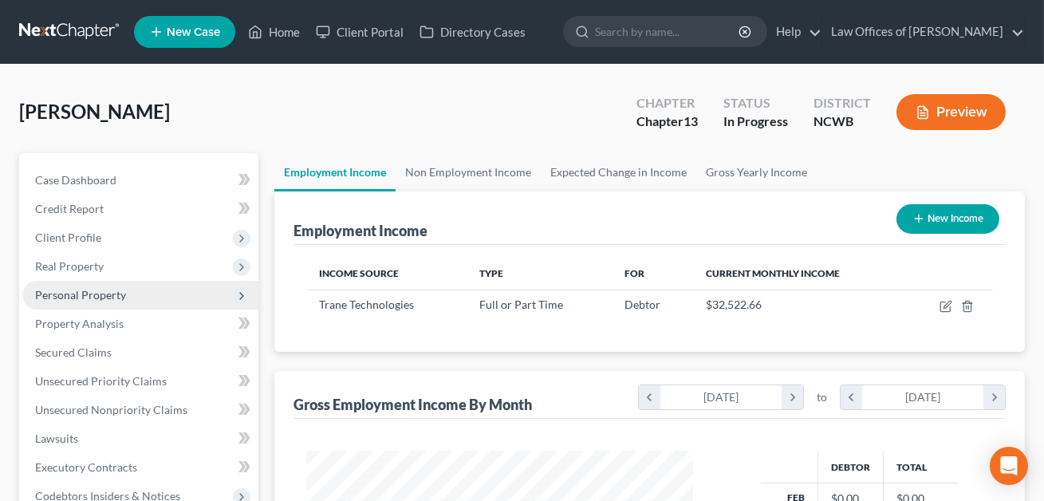
click at [67, 291] on span "Personal Property" at bounding box center [80, 295] width 91 height 14
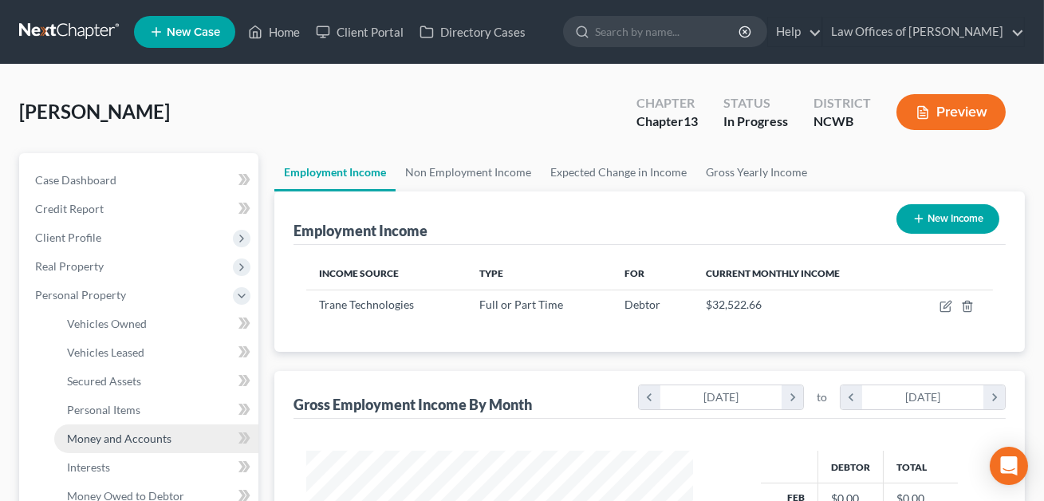
click at [99, 439] on span "Money and Accounts" at bounding box center [119, 439] width 104 height 14
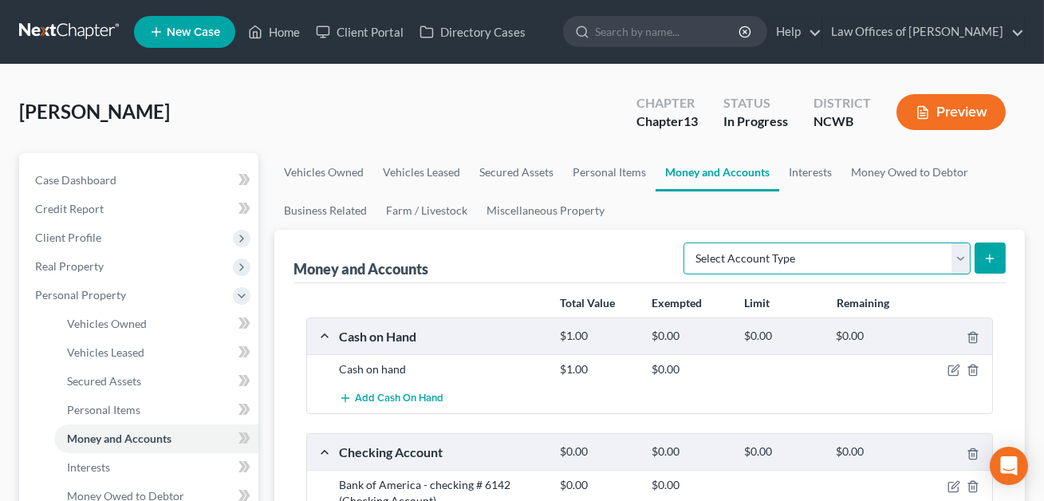
click at [771, 262] on select "Select Account Type Brokerage Cash on Hand Certificates of Deposit Checking Acc…" at bounding box center [827, 258] width 287 height 32
select select "other"
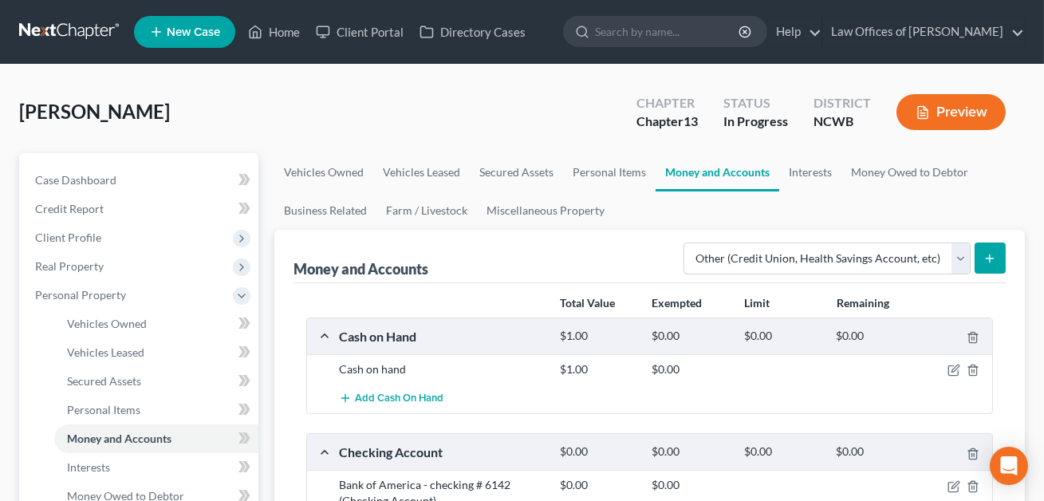
click at [990, 254] on line "submit" at bounding box center [990, 257] width 0 height 7
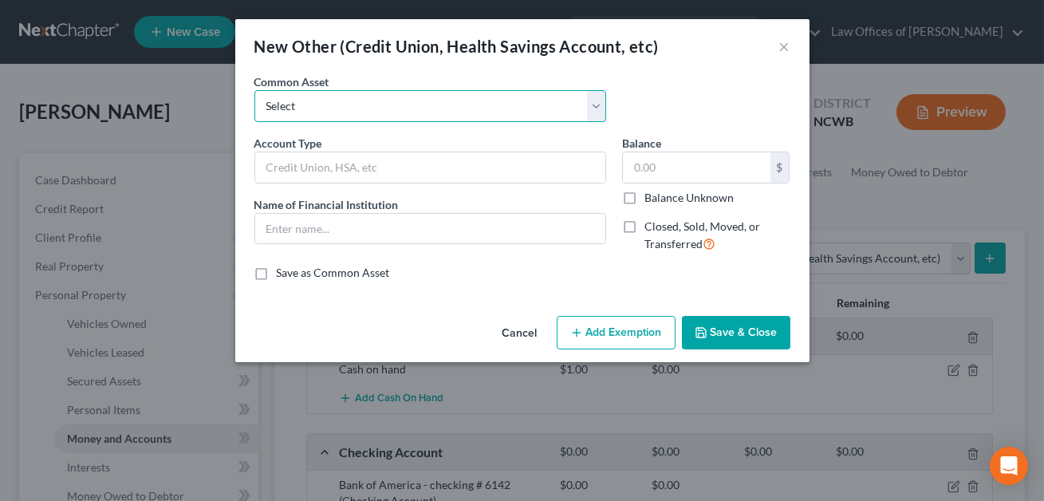
click at [346, 105] on select "Select FSA PayPal HSA IRA PayPal EFT Venmo Cash App Cryptocurrency Zelle Crypto…" at bounding box center [430, 106] width 352 height 32
select select "0"
type input "FSA"
type input "1.00"
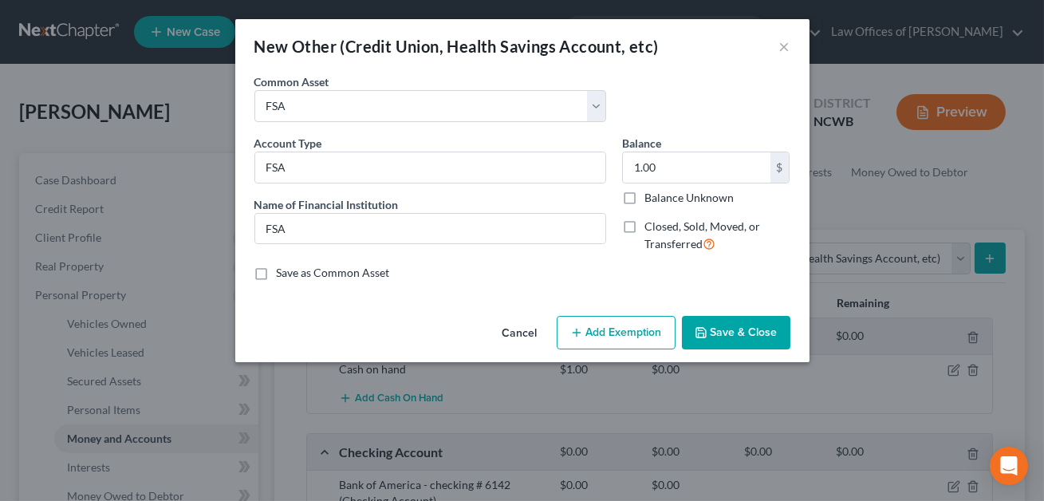
click at [719, 329] on button "Save & Close" at bounding box center [736, 333] width 108 height 34
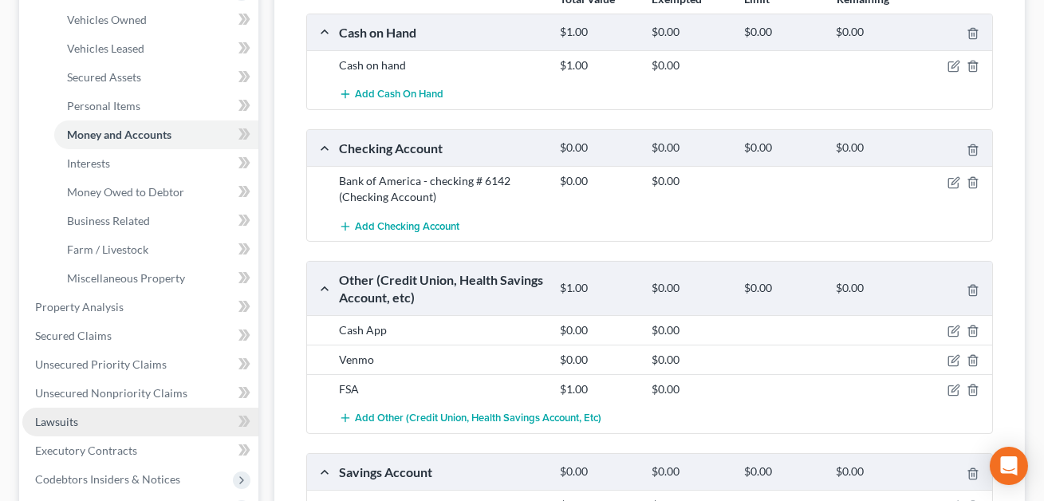
scroll to position [434, 0]
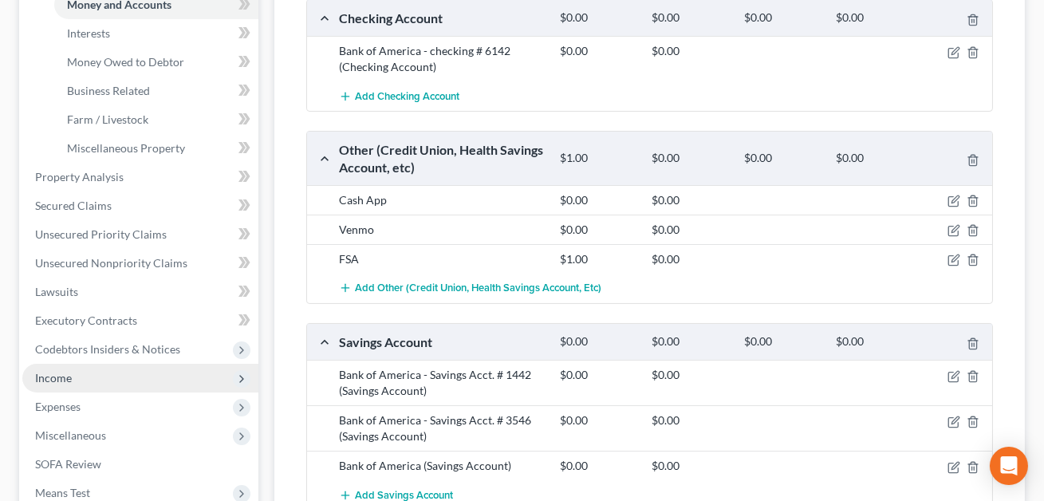
click at [65, 374] on span "Income" at bounding box center [53, 378] width 37 height 14
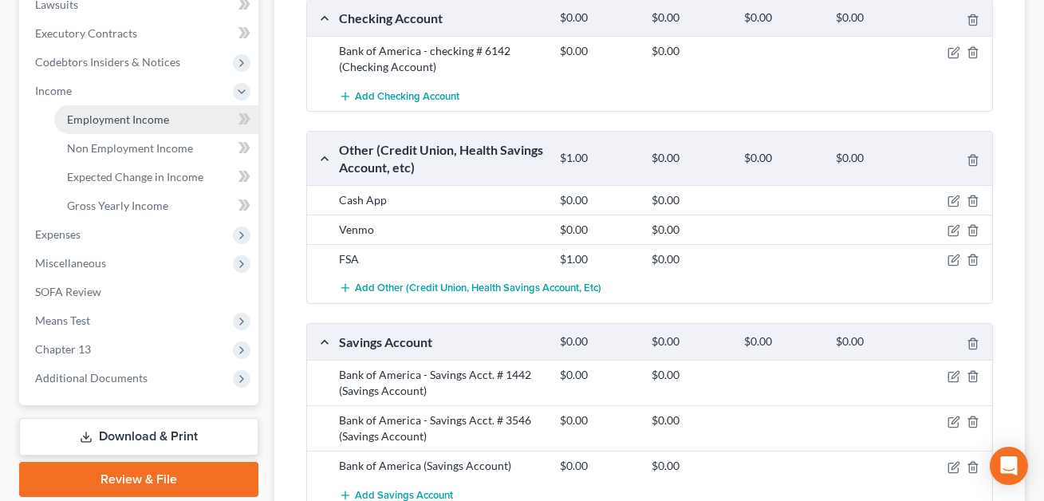
click at [110, 118] on span "Employment Income" at bounding box center [118, 119] width 102 height 14
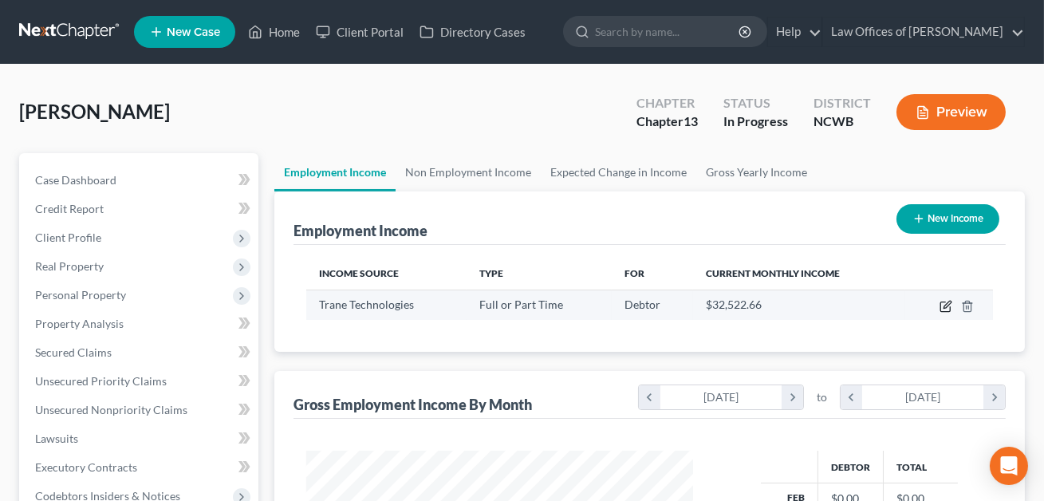
click at [947, 306] on icon "button" at bounding box center [946, 306] width 13 height 13
select select "0"
select select "28"
select select "3"
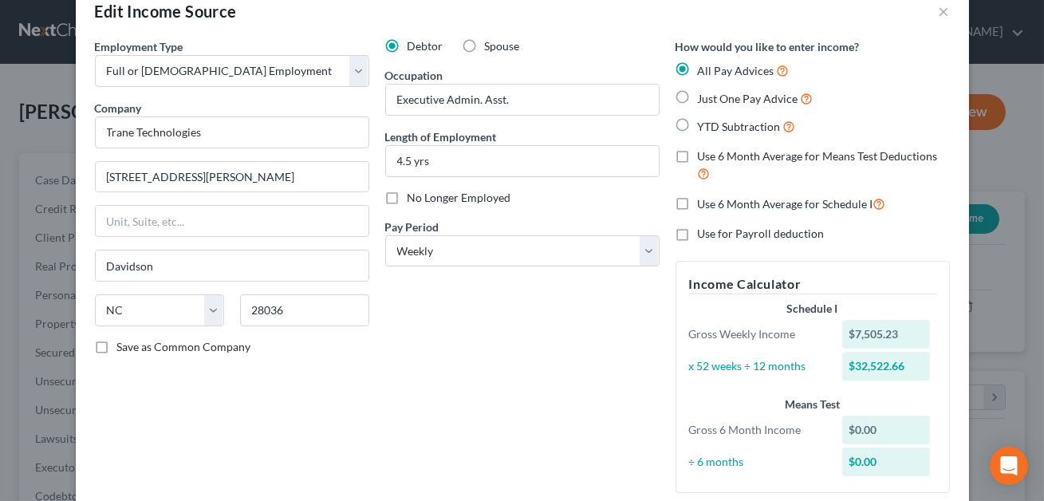
scroll to position [197, 0]
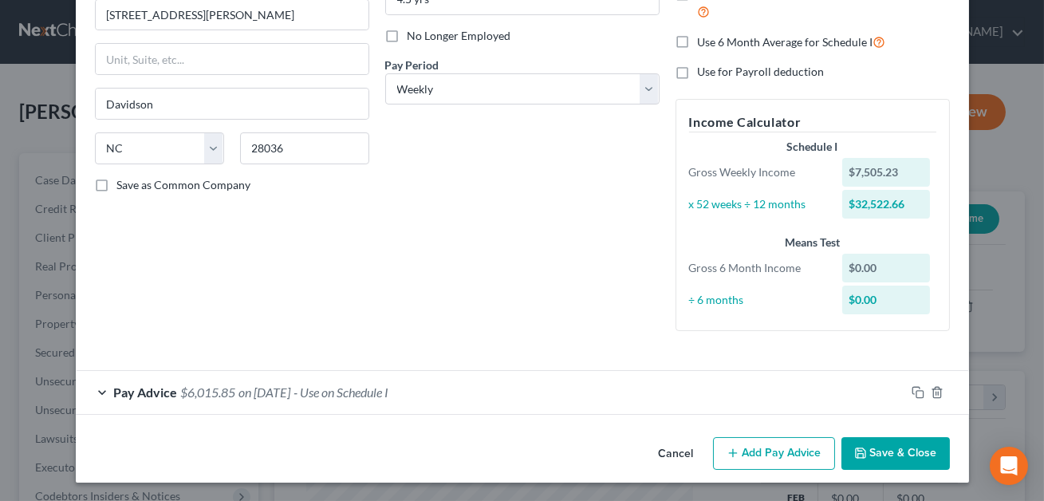
click at [763, 450] on button "Add Pay Advice" at bounding box center [774, 454] width 122 height 34
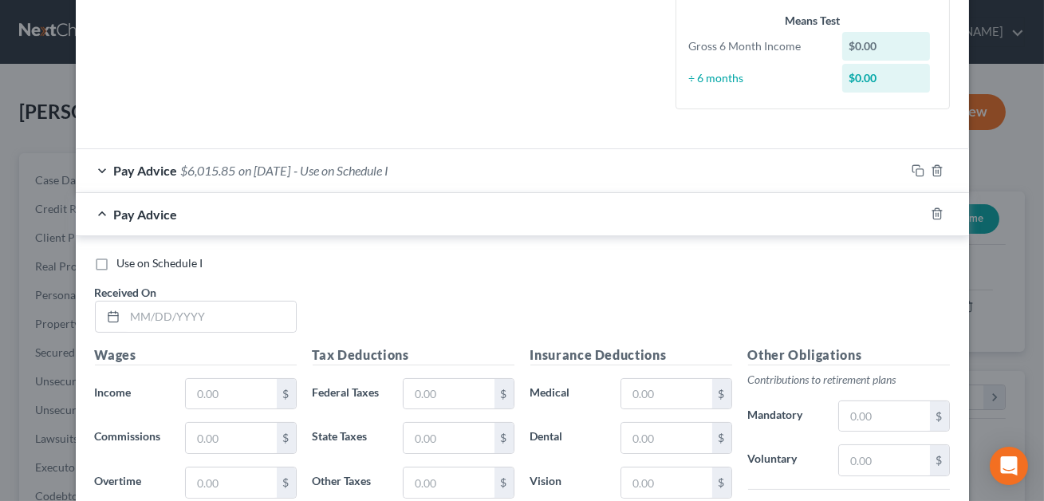
scroll to position [452, 0]
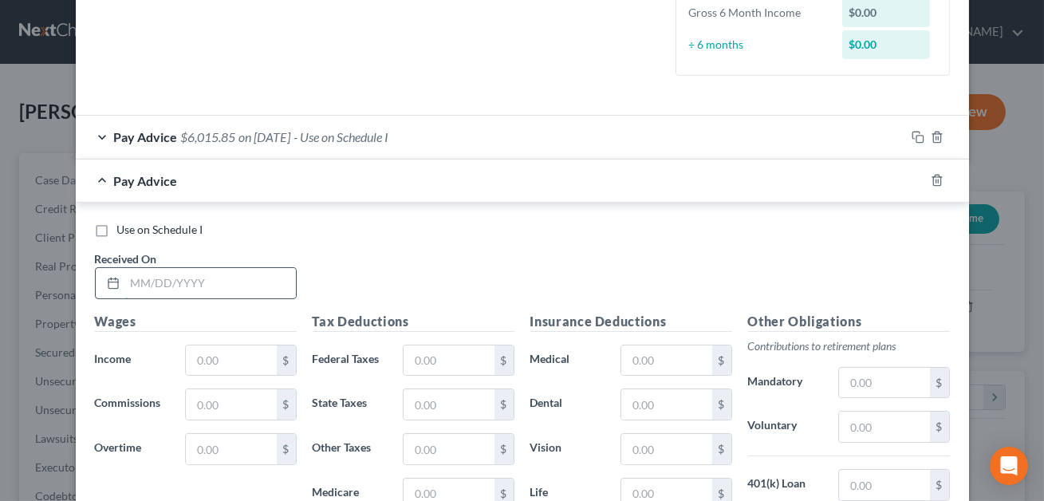
click at [180, 278] on input "text" at bounding box center [210, 283] width 171 height 30
type input "02/01/2025"
click at [205, 359] on input "text" at bounding box center [231, 360] width 90 height 30
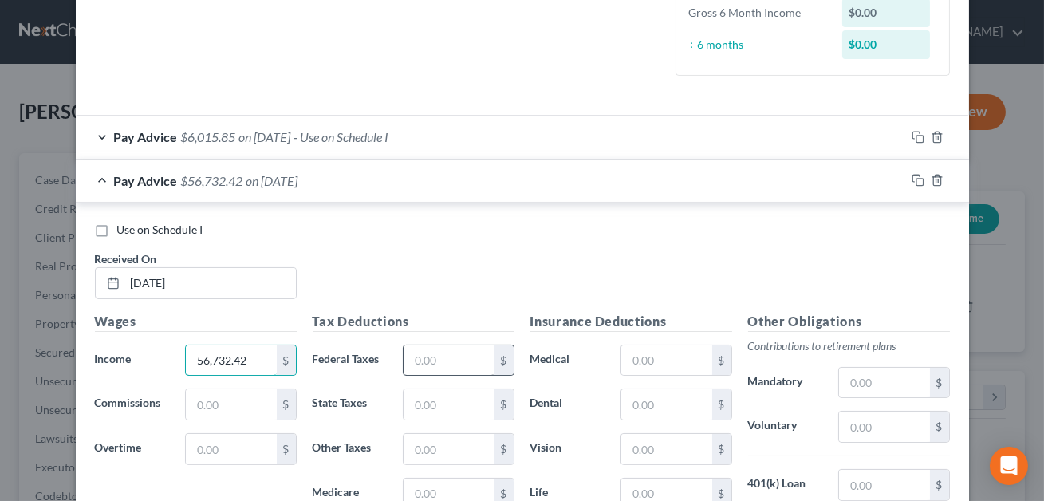
type input "56,732.42"
click at [437, 355] on input "text" at bounding box center [449, 360] width 90 height 30
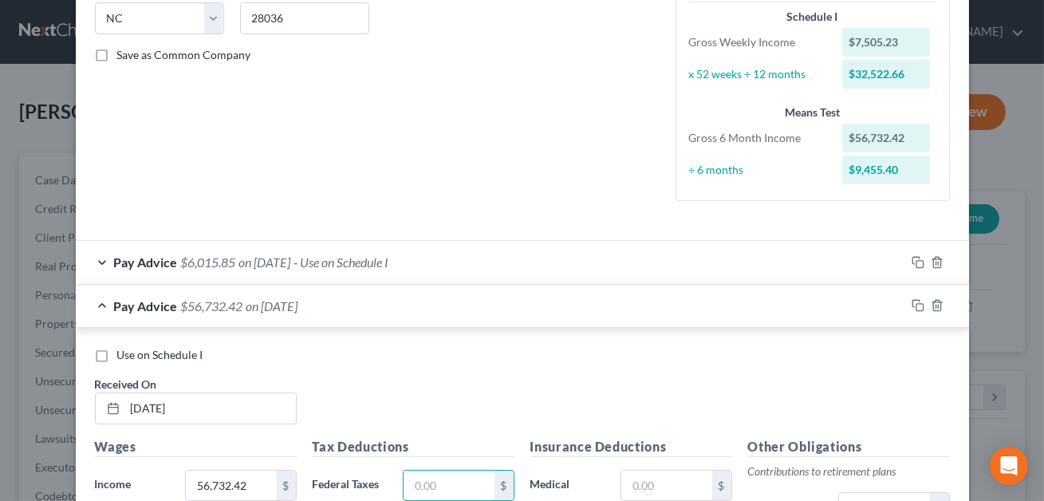
scroll to position [350, 0]
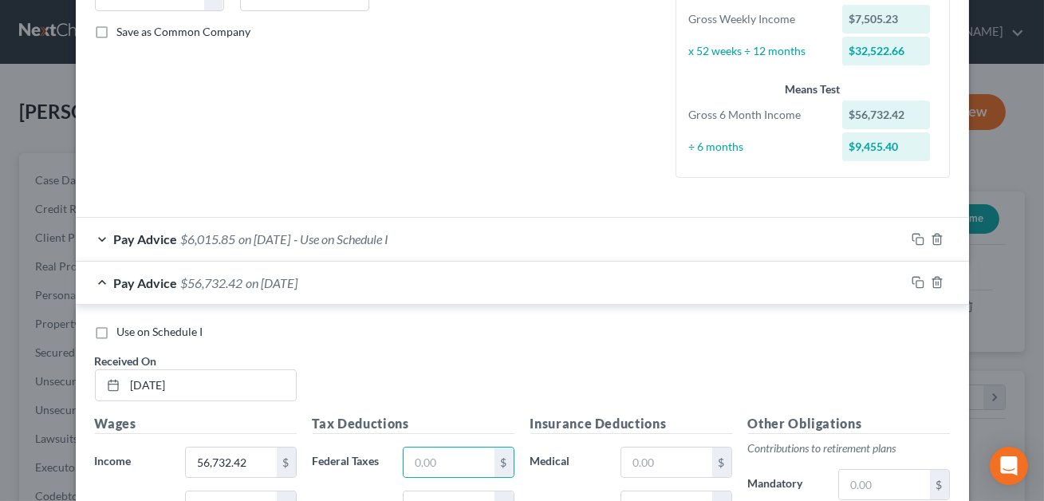
click at [598, 237] on div "Pay Advice $6,015.85 on 08/01/2025 - Use on Schedule I" at bounding box center [491, 239] width 830 height 42
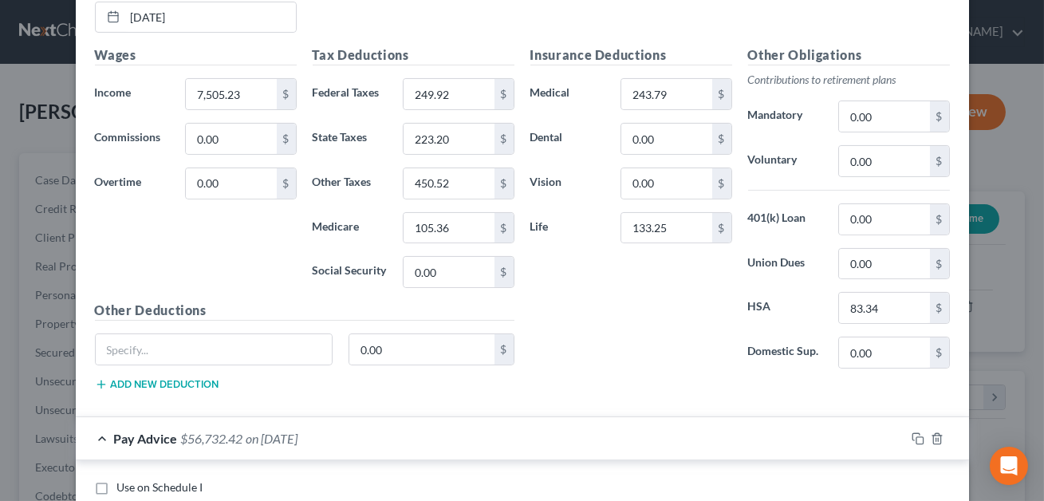
scroll to position [659, 0]
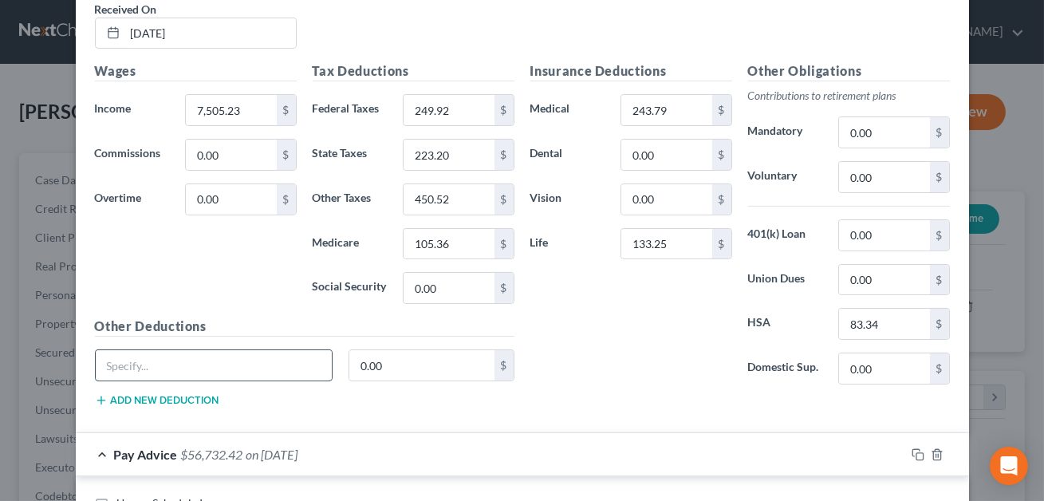
click at [211, 369] on input "text" at bounding box center [214, 365] width 237 height 30
type input "Legal"
click at [387, 360] on input "0.00" at bounding box center [421, 365] width 145 height 30
type input "19.78"
click at [198, 400] on button "Add new deduction" at bounding box center [157, 400] width 124 height 13
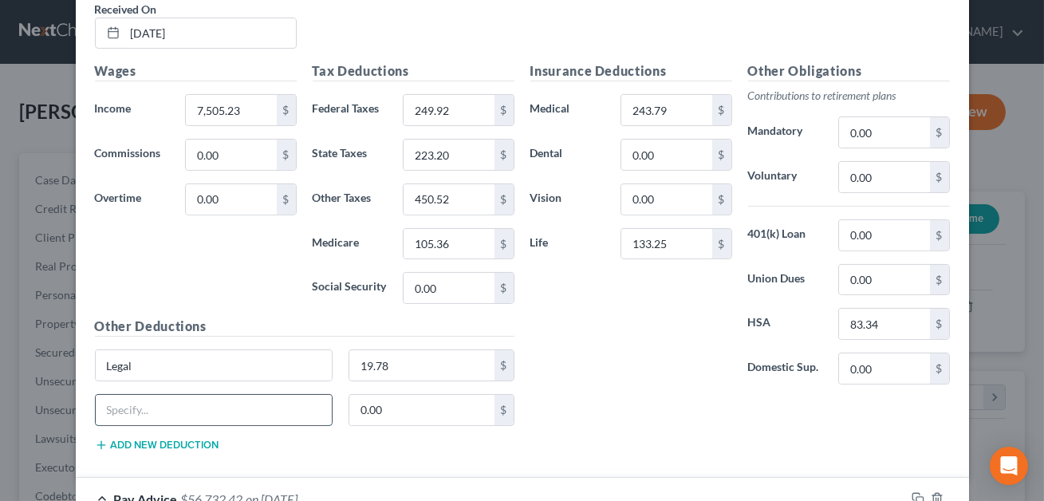
click at [175, 407] on input "text" at bounding box center [214, 410] width 237 height 30
type input "ID Protection"
click at [365, 418] on input "0.00" at bounding box center [421, 410] width 145 height 30
type input "5.42"
click at [148, 440] on button "Add new deduction" at bounding box center [157, 445] width 124 height 13
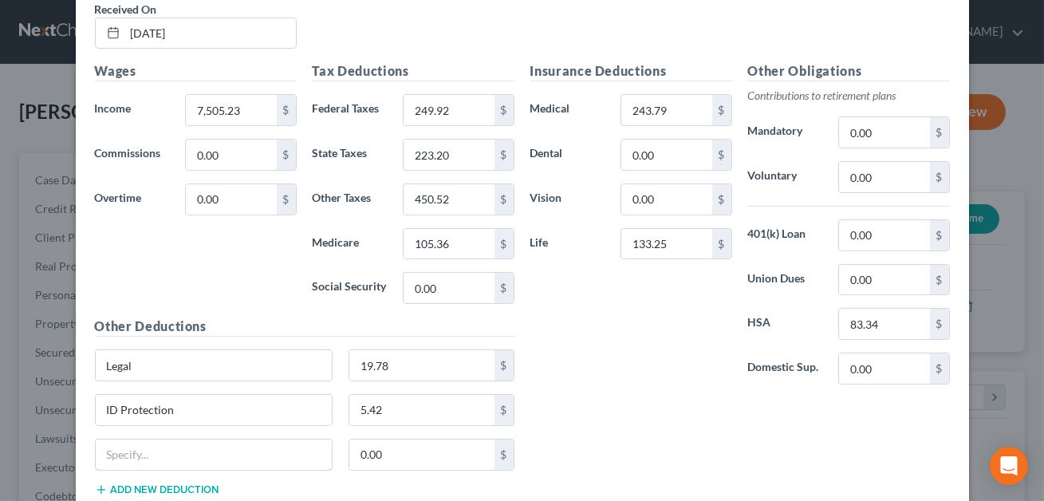
click at [148, 440] on input "text" at bounding box center [214, 455] width 237 height 30
type input "LTD"
click at [395, 457] on input "0.00" at bounding box center [421, 455] width 145 height 30
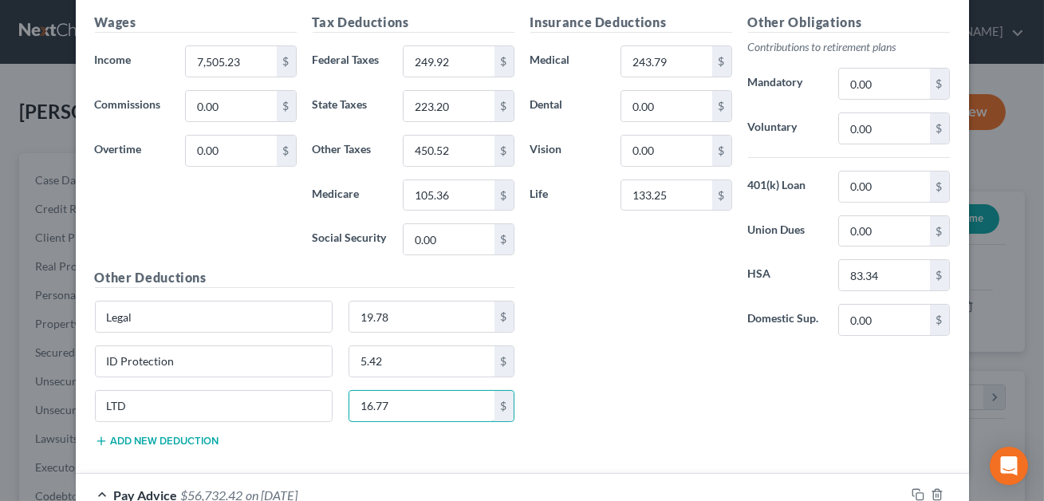
type input "16.77"
click at [209, 436] on button "Add new deduction" at bounding box center [157, 441] width 124 height 13
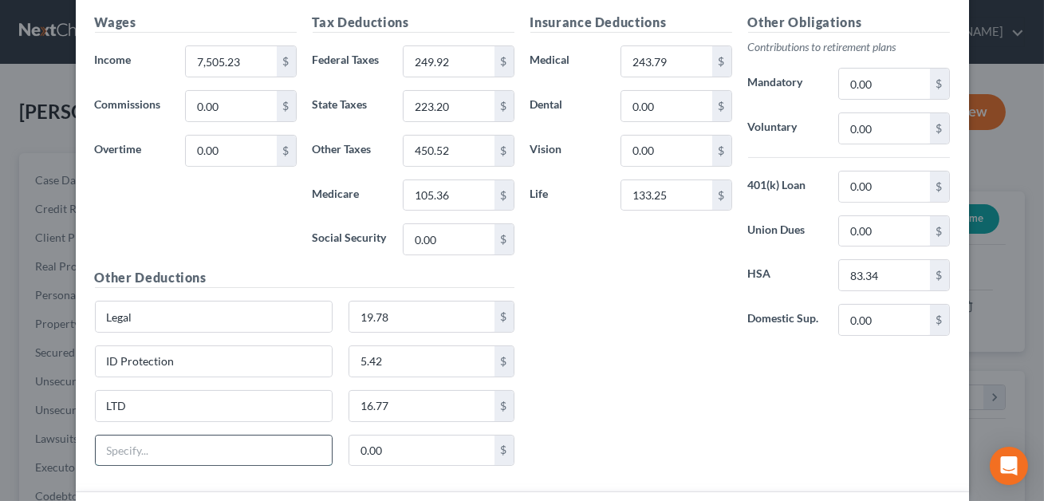
click at [183, 443] on input "text" at bounding box center [214, 451] width 237 height 30
click at [120, 448] on input "Heping Hand Fund" at bounding box center [214, 451] width 237 height 30
type input "Helping Hand Fund"
click at [382, 457] on input "0.00" at bounding box center [421, 451] width 145 height 30
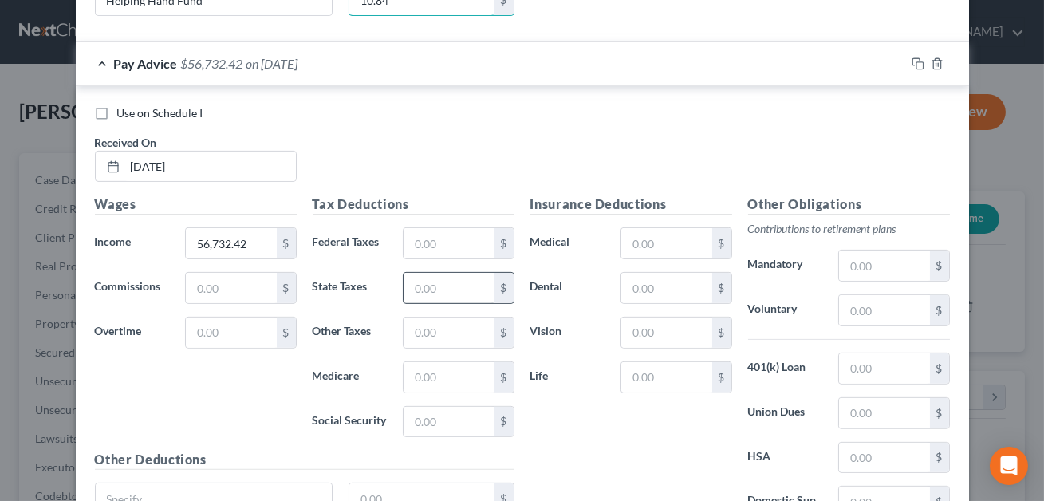
scroll to position [1186, 0]
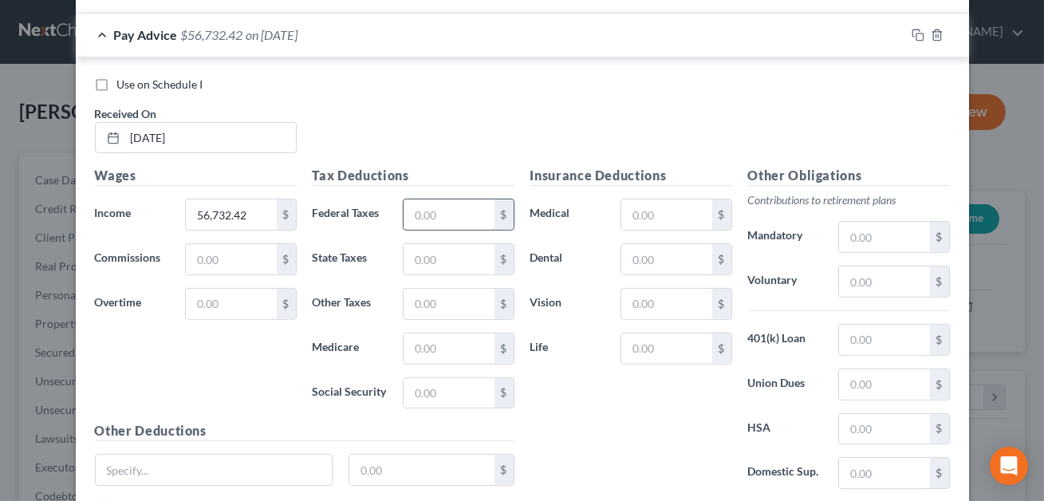
type input "10.84"
click at [430, 216] on input "text" at bounding box center [449, 214] width 90 height 30
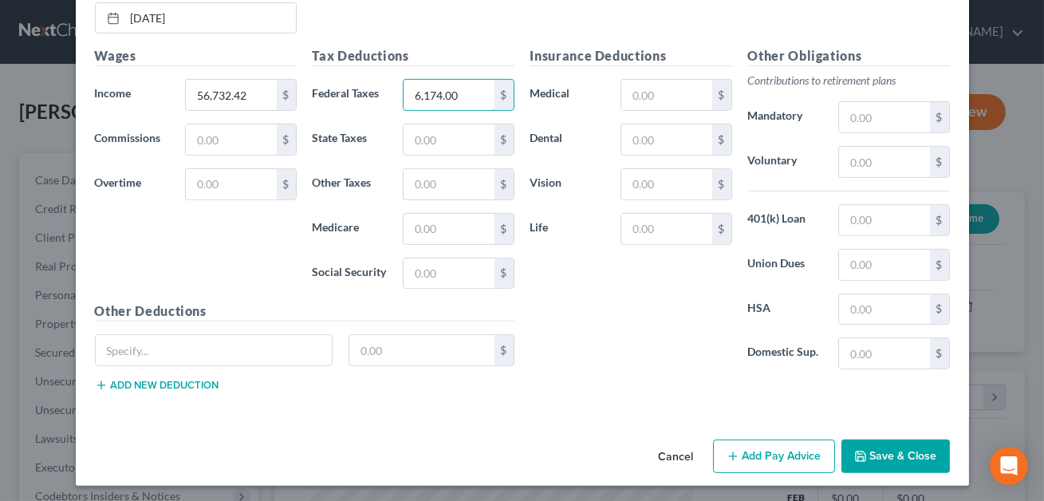
type input "6,174.00"
click at [881, 449] on button "Save & Close" at bounding box center [896, 457] width 108 height 34
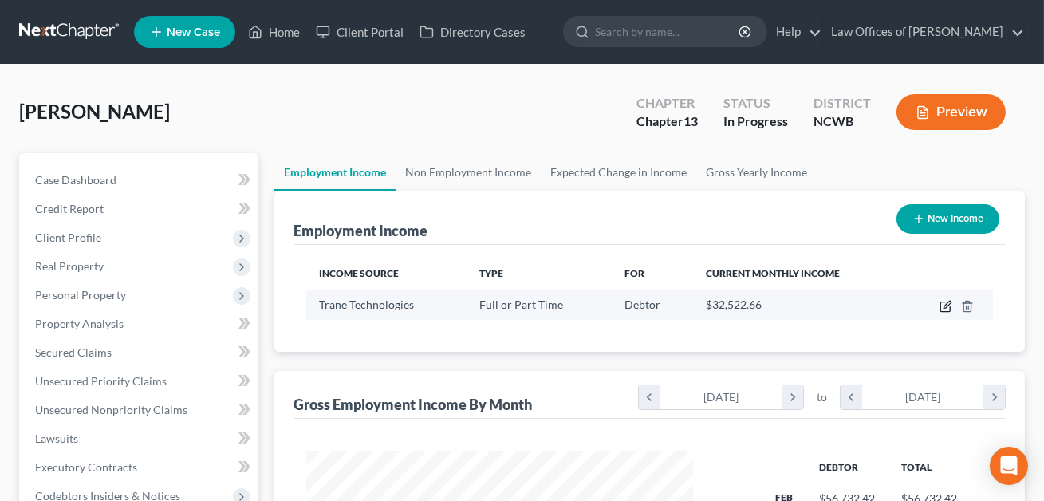
click at [947, 303] on icon "button" at bounding box center [947, 304] width 7 height 7
select select "0"
select select "28"
select select "3"
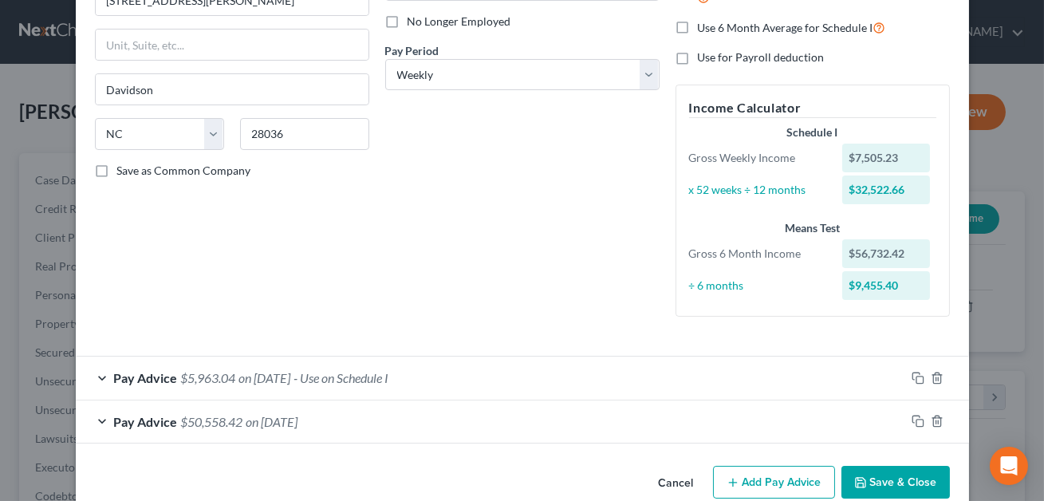
scroll to position [221, 0]
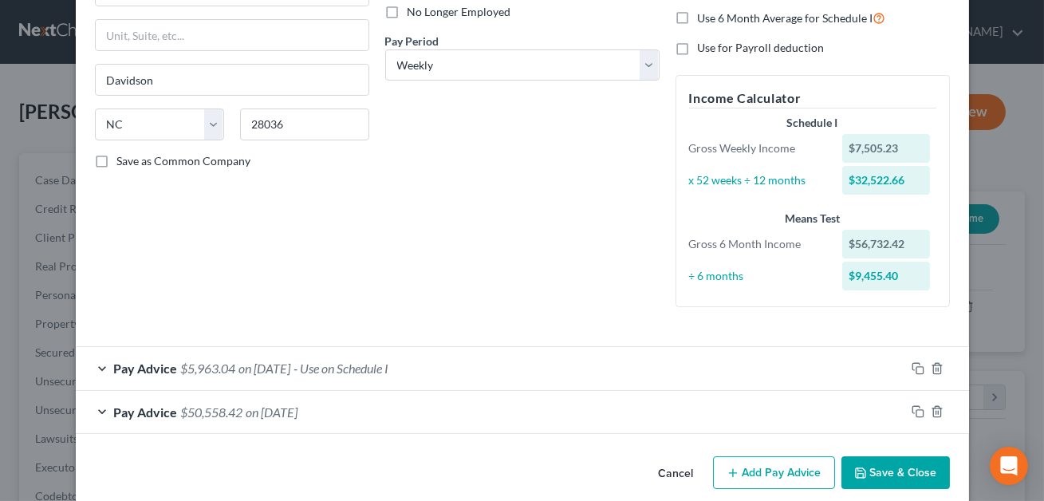
click at [508, 367] on div "Pay Advice $5,963.04 on 08/01/2025 - Use on Schedule I" at bounding box center [491, 368] width 830 height 42
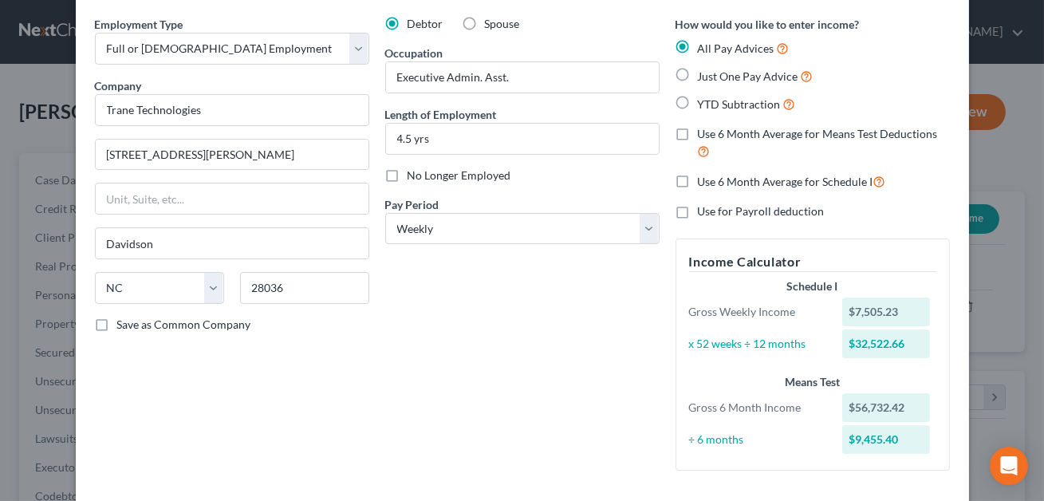
scroll to position [0, 0]
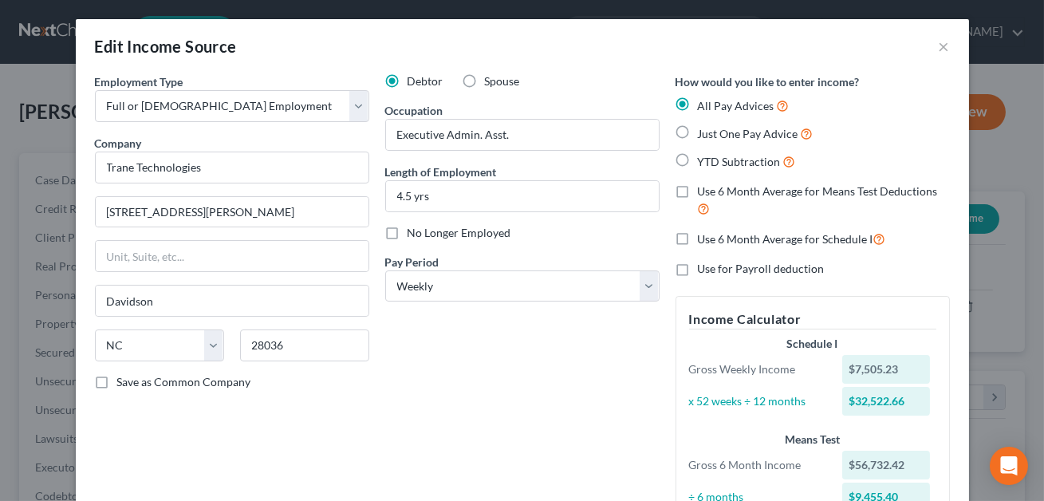
click at [698, 132] on label "Just One Pay Advice" at bounding box center [756, 133] width 116 height 18
click at [704, 132] on input "Just One Pay Advice" at bounding box center [709, 129] width 10 height 10
radio input "true"
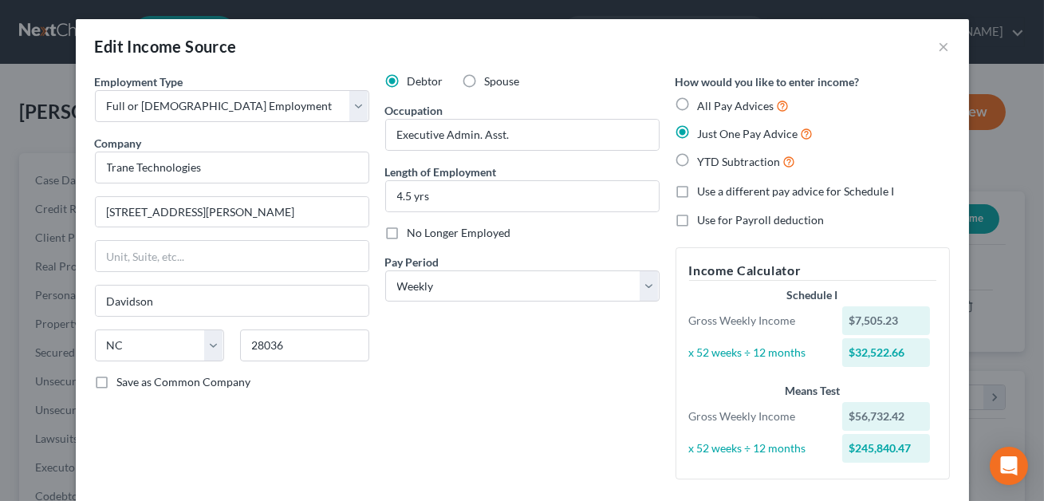
click at [698, 104] on label "All Pay Advices" at bounding box center [744, 106] width 92 height 18
click at [704, 104] on input "All Pay Advices" at bounding box center [709, 102] width 10 height 10
radio input "true"
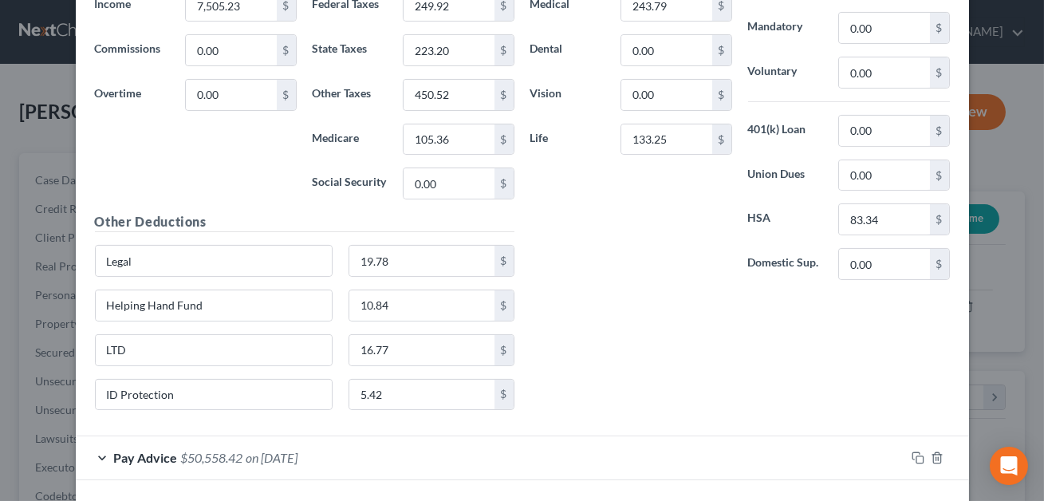
scroll to position [827, 0]
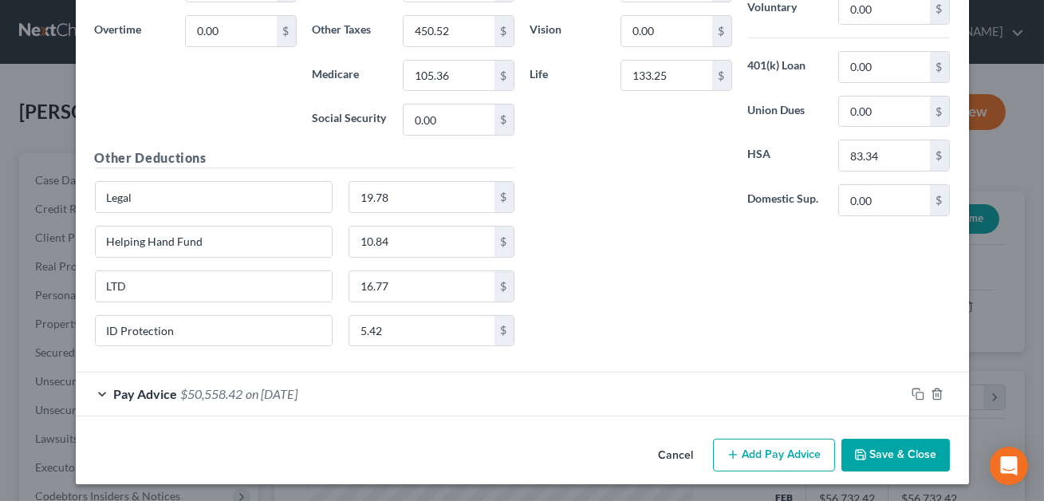
click at [372, 385] on div "Pay Advice $50,558.42 on 02/01/2025" at bounding box center [491, 394] width 830 height 42
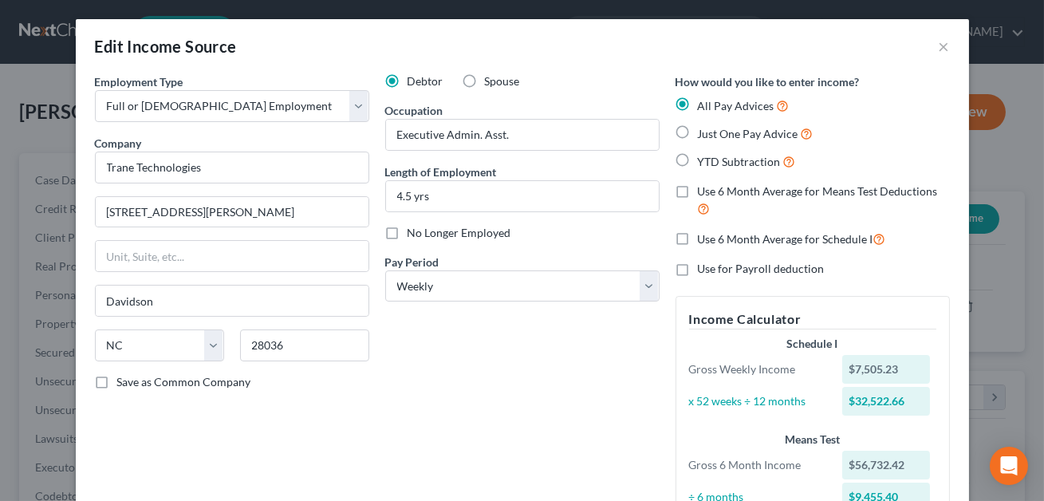
scroll to position [9, 0]
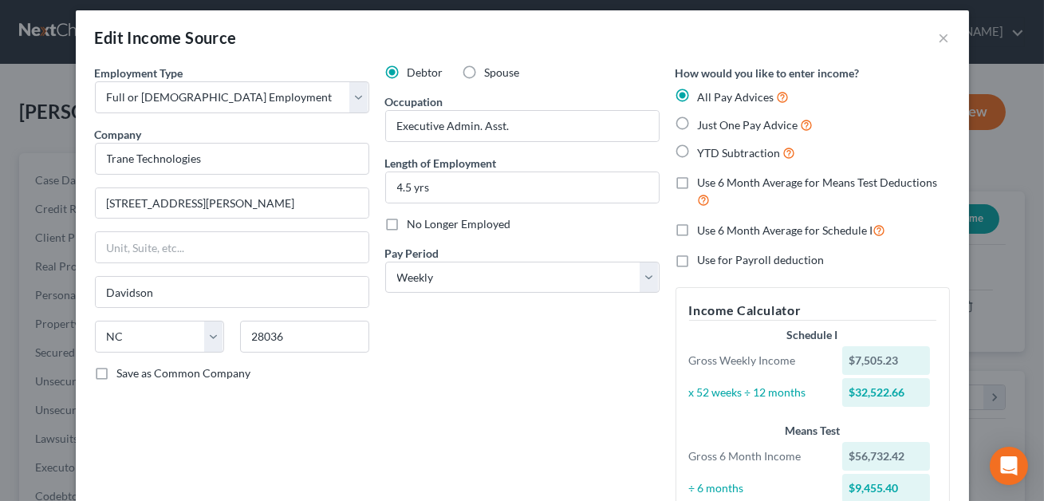
click at [698, 118] on label "Just One Pay Advice" at bounding box center [756, 125] width 116 height 18
click at [704, 118] on input "Just One Pay Advice" at bounding box center [709, 121] width 10 height 10
radio input "true"
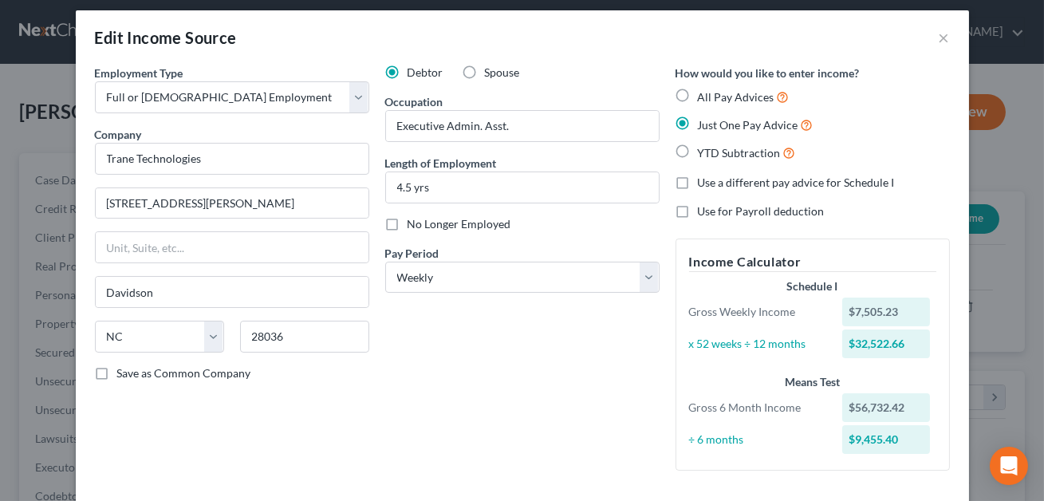
click at [698, 147] on label "YTD Subtraction" at bounding box center [747, 153] width 98 height 18
click at [704, 147] on input "YTD Subtraction" at bounding box center [709, 149] width 10 height 10
radio input "true"
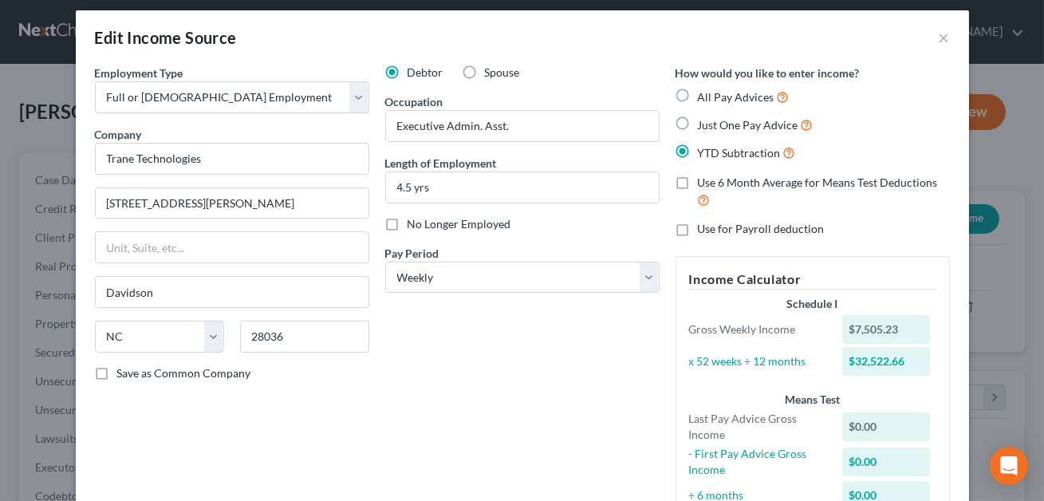
click at [698, 93] on label "All Pay Advices" at bounding box center [744, 97] width 92 height 18
click at [704, 93] on input "All Pay Advices" at bounding box center [709, 93] width 10 height 10
radio input "true"
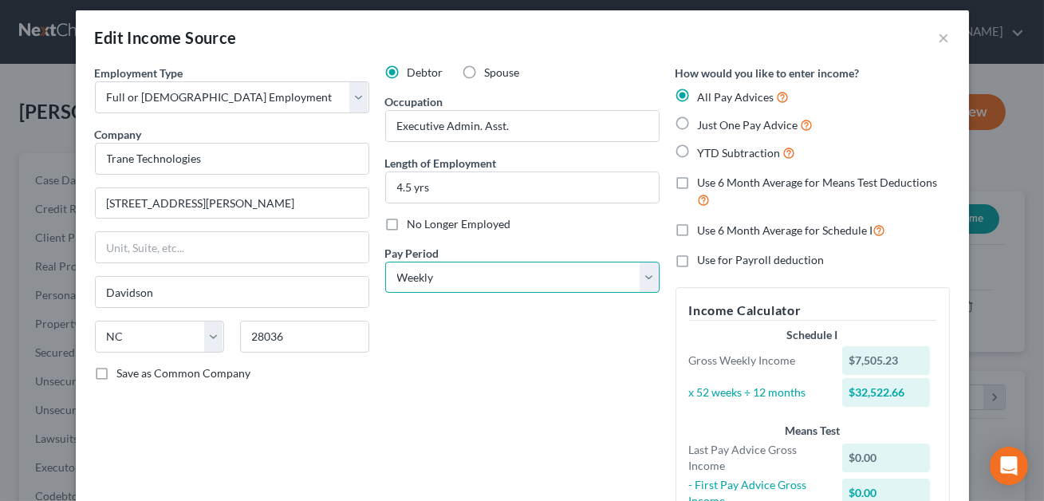
click at [511, 267] on select "Select Monthly Twice Monthly Every Other Week Weekly" at bounding box center [522, 278] width 274 height 32
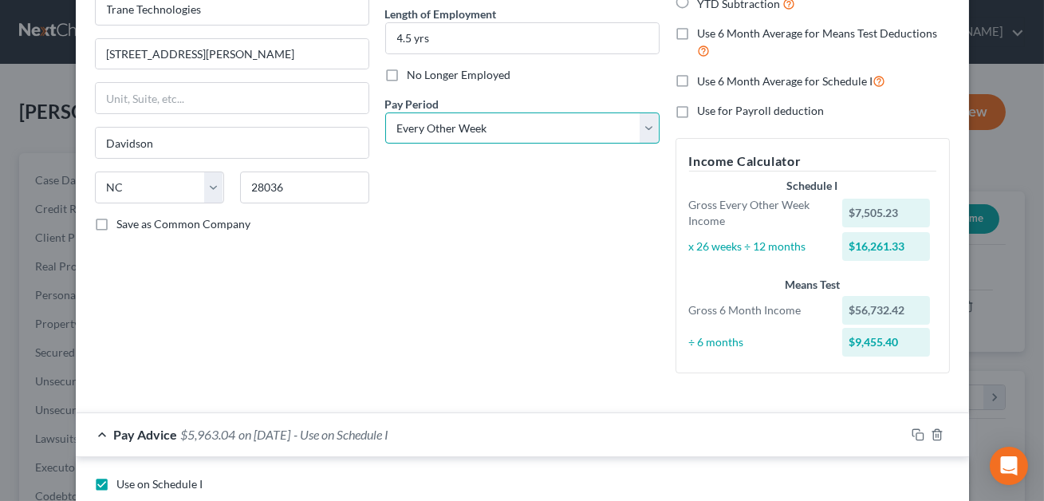
scroll to position [159, 0]
click at [496, 128] on select "Select Monthly Twice Monthly Every Other Week Weekly" at bounding box center [522, 128] width 274 height 32
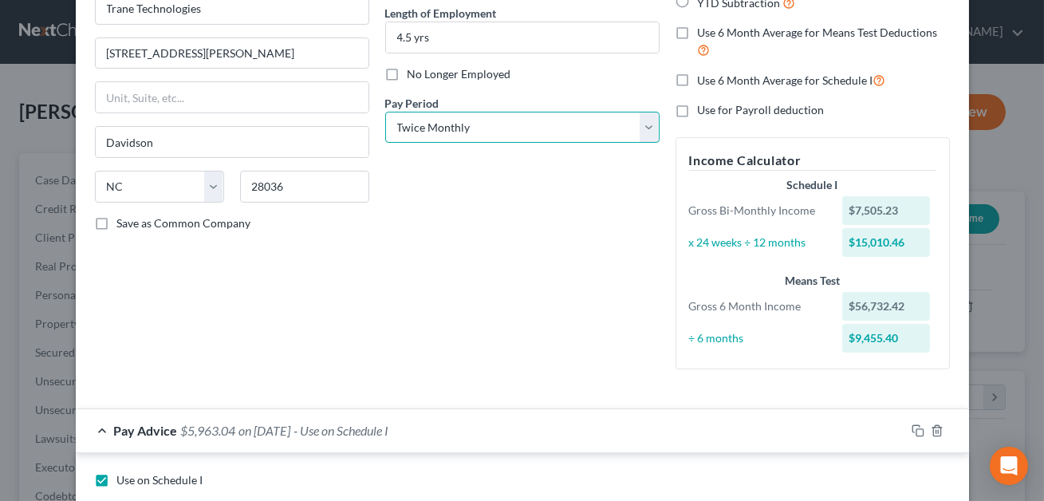
click at [472, 132] on select "Select Monthly Twice Monthly Every Other Week Weekly" at bounding box center [522, 128] width 274 height 32
select select "0"
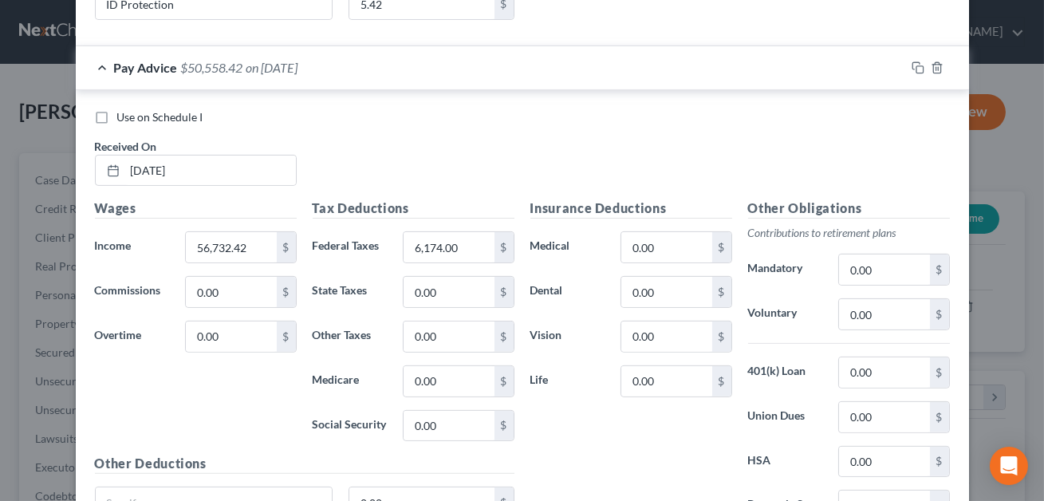
scroll to position [1274, 0]
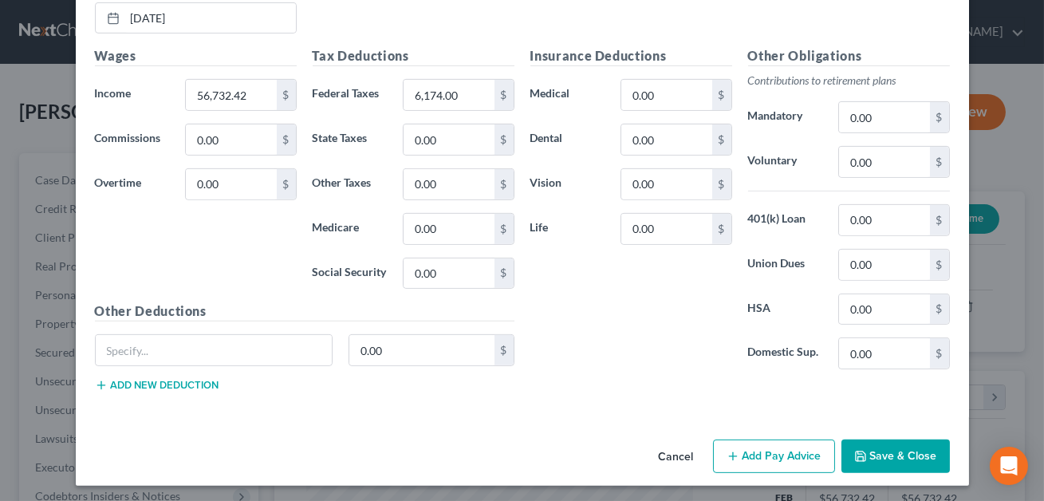
click at [890, 463] on button "Save & Close" at bounding box center [896, 457] width 108 height 34
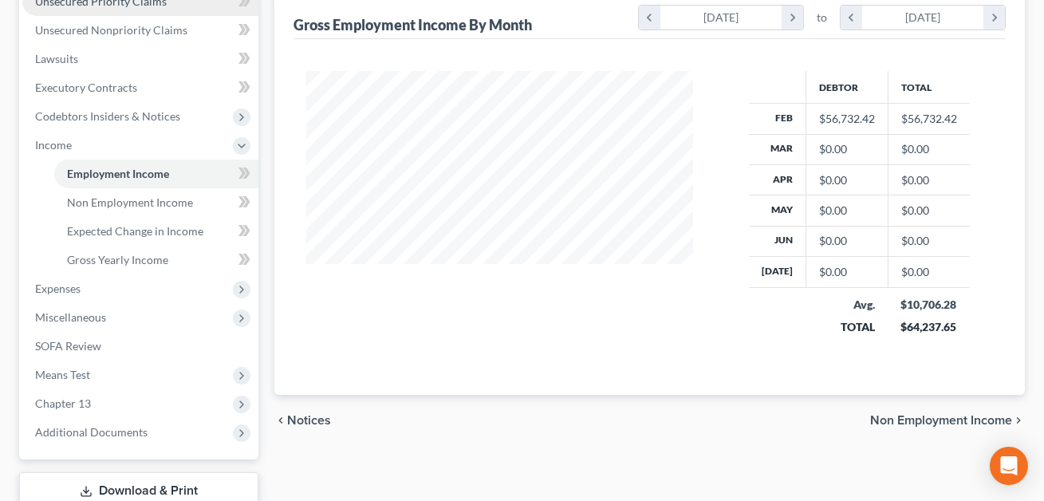
scroll to position [383, 0]
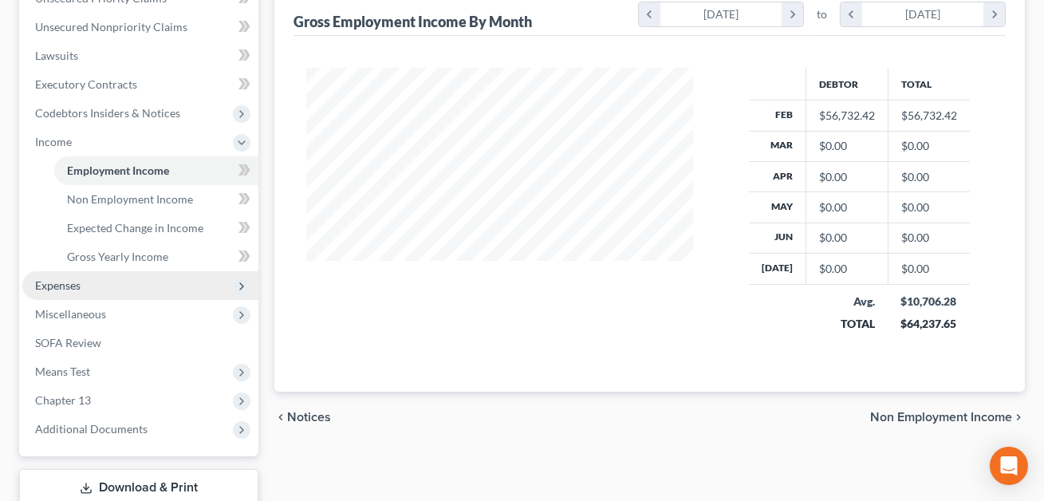
click at [77, 279] on span "Expenses" at bounding box center [57, 285] width 45 height 14
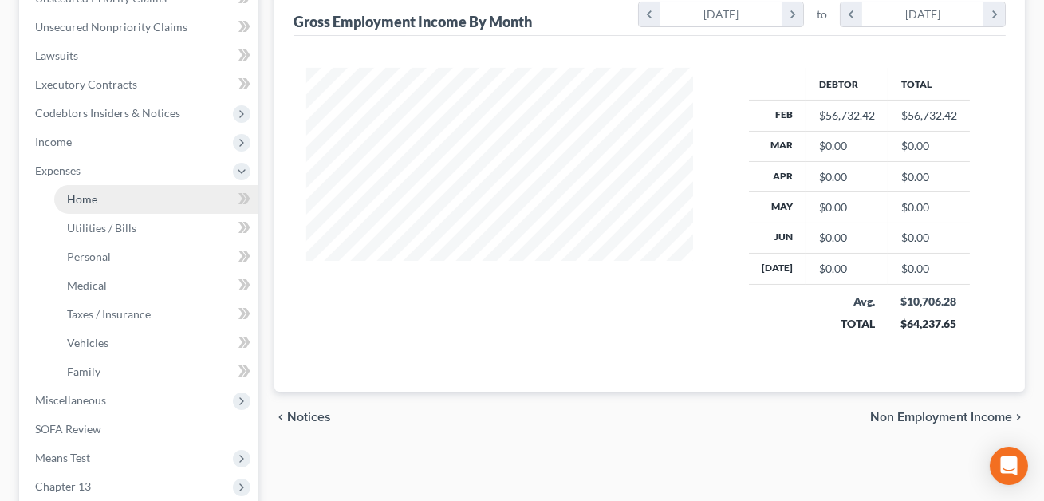
click at [85, 196] on span "Home" at bounding box center [82, 199] width 30 height 14
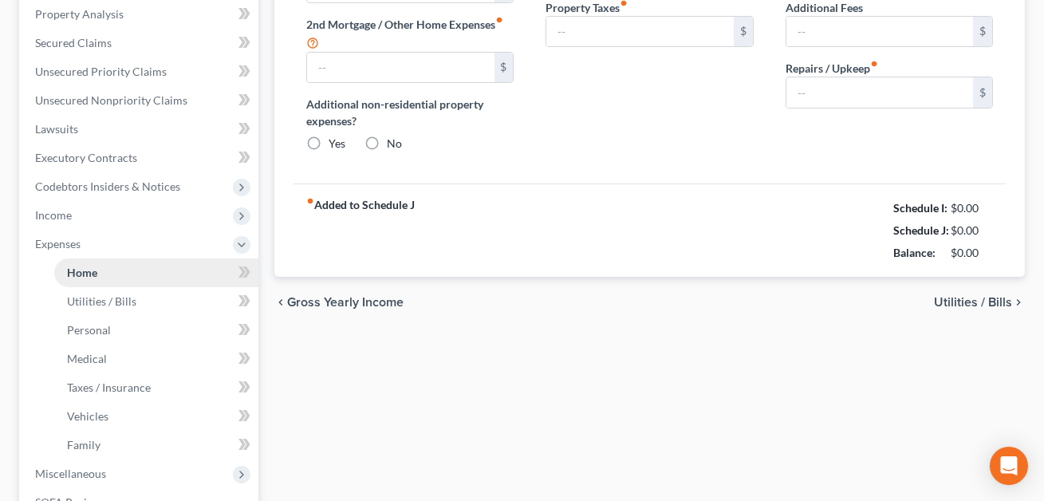
type input "0.00"
radio input "true"
type input "0.00"
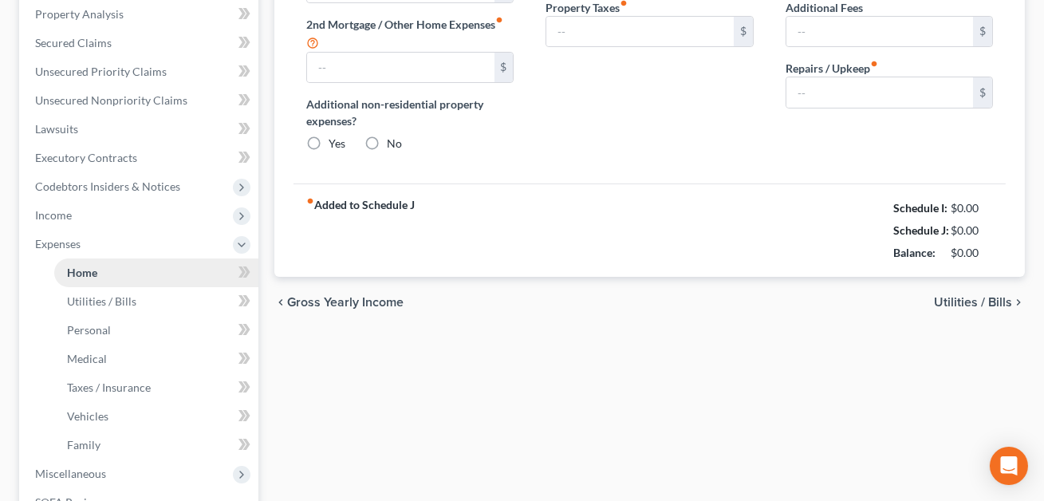
type input "0.00"
type input "700.00"
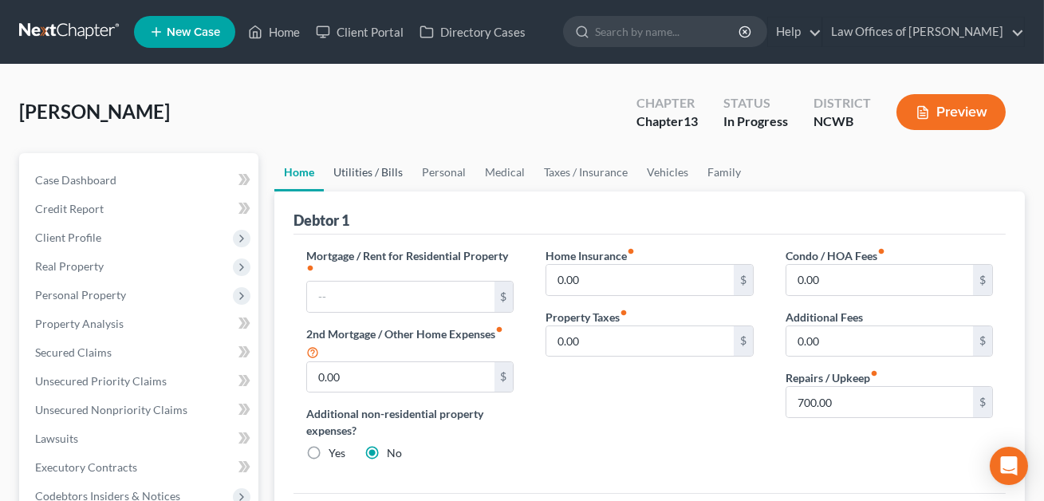
click at [375, 170] on link "Utilities / Bills" at bounding box center [368, 172] width 89 height 38
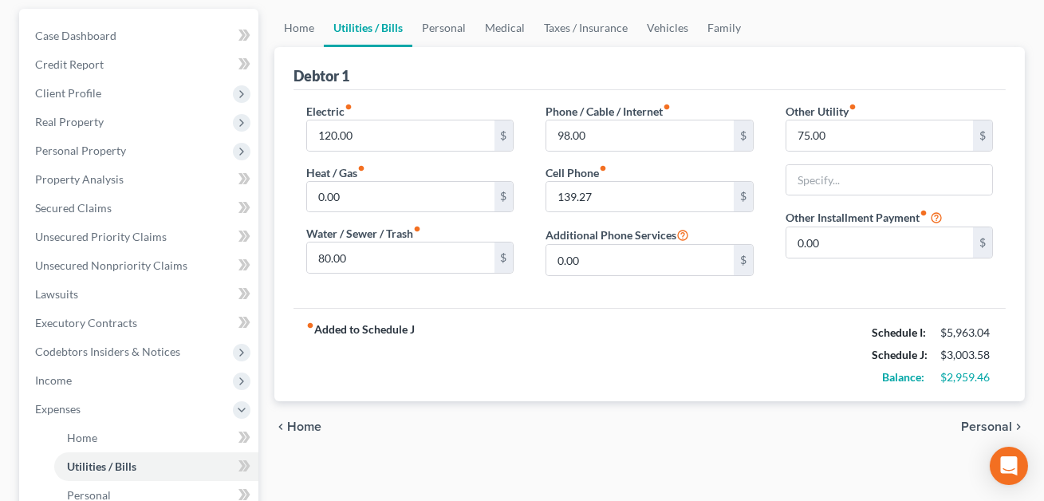
scroll to position [149, 0]
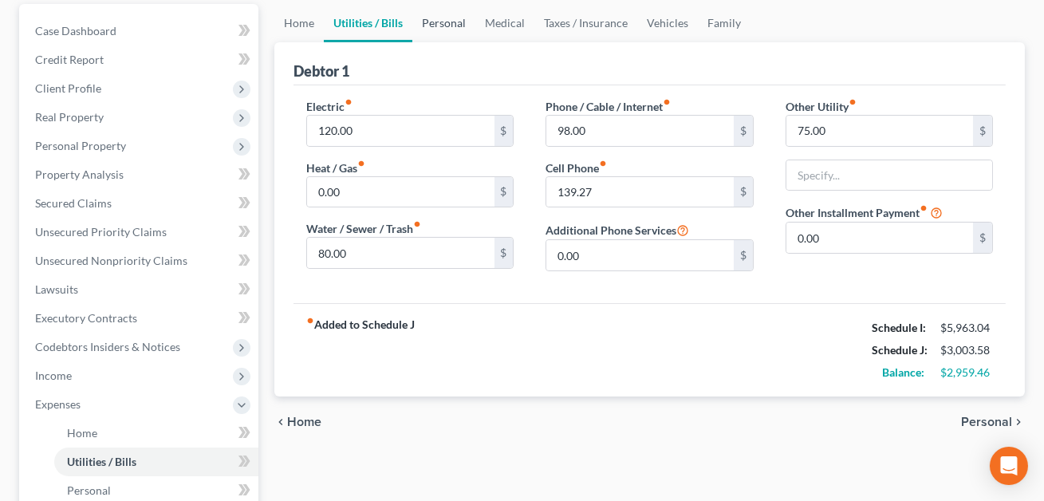
click at [440, 21] on link "Personal" at bounding box center [443, 23] width 63 height 38
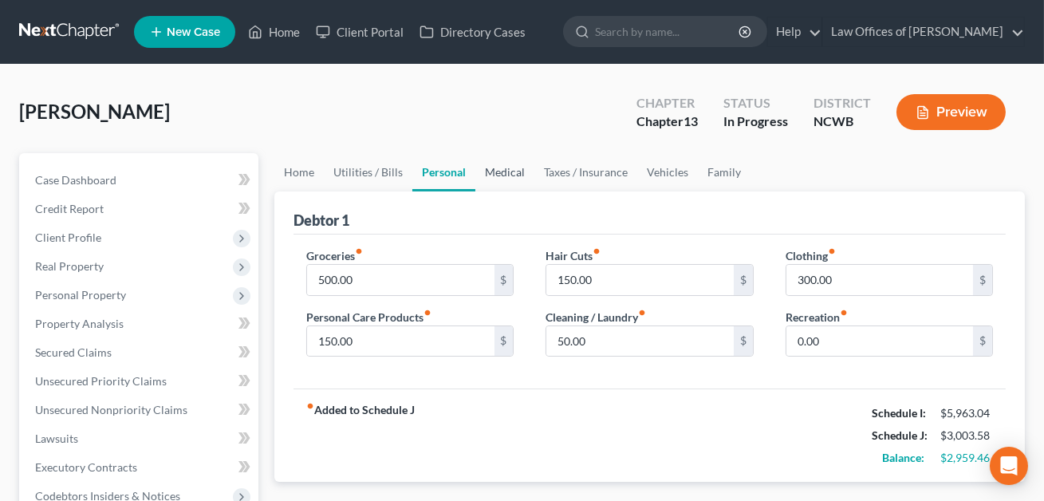
click at [497, 179] on link "Medical" at bounding box center [504, 172] width 59 height 38
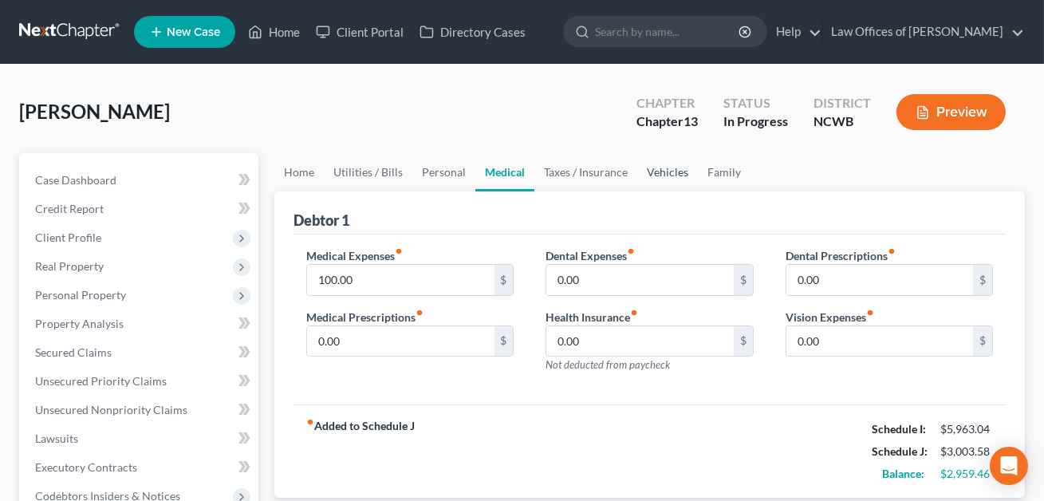
click at [674, 173] on link "Vehicles" at bounding box center [667, 172] width 61 height 38
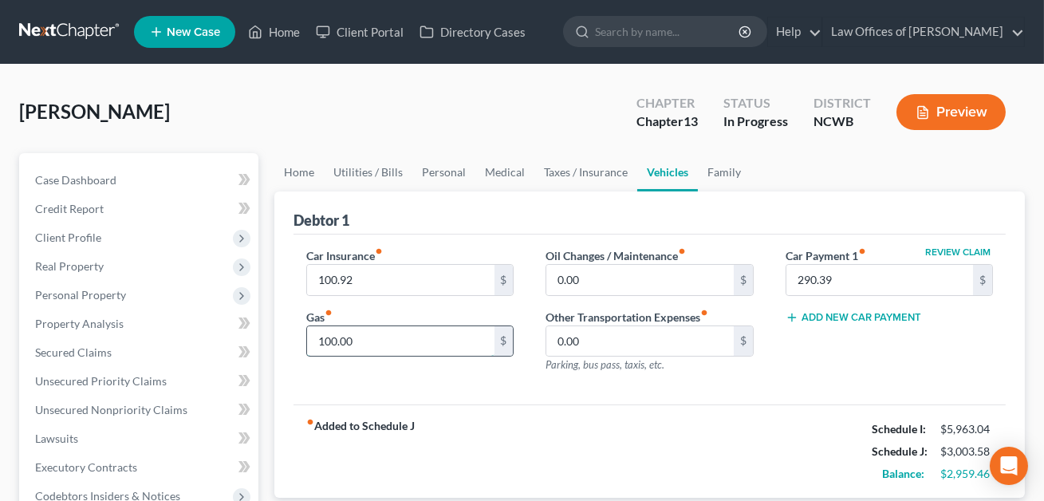
click at [355, 341] on input "100.00" at bounding box center [400, 341] width 187 height 30
type input "300.00"
click at [726, 167] on link "Family" at bounding box center [724, 172] width 53 height 38
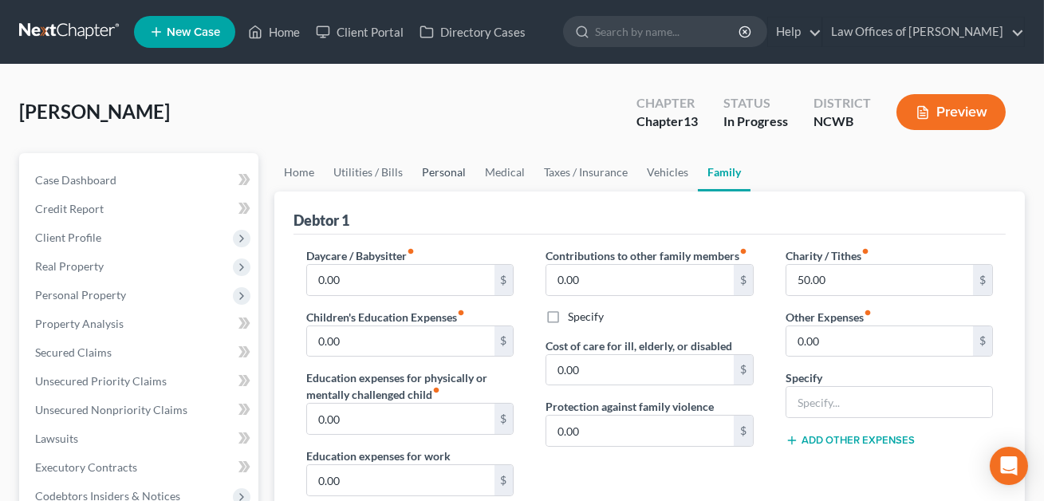
click at [449, 167] on link "Personal" at bounding box center [443, 172] width 63 height 38
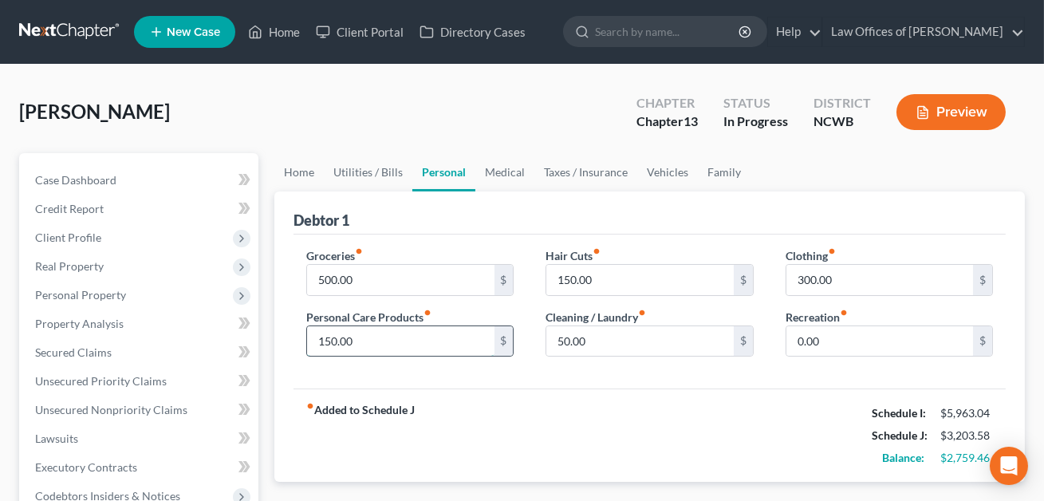
click at [369, 344] on input "150.00" at bounding box center [400, 341] width 187 height 30
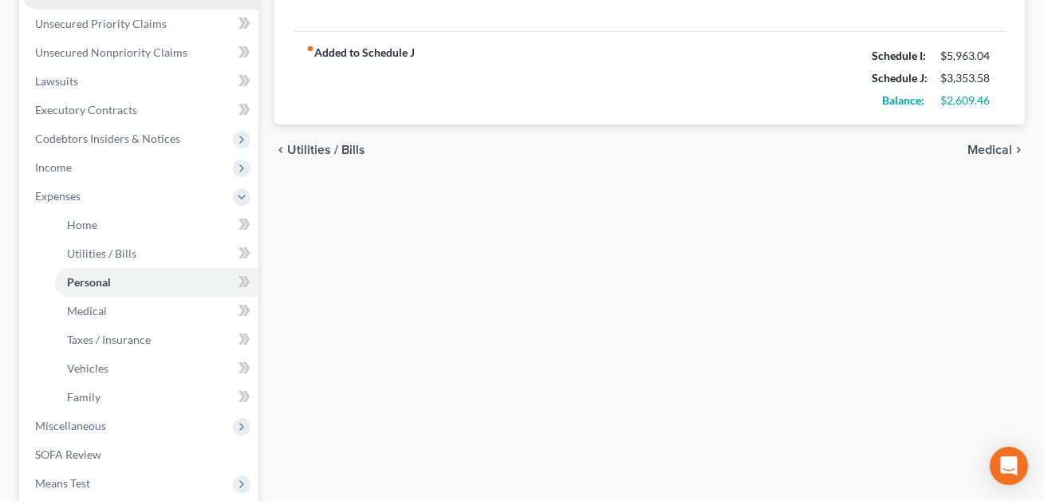
scroll to position [383, 0]
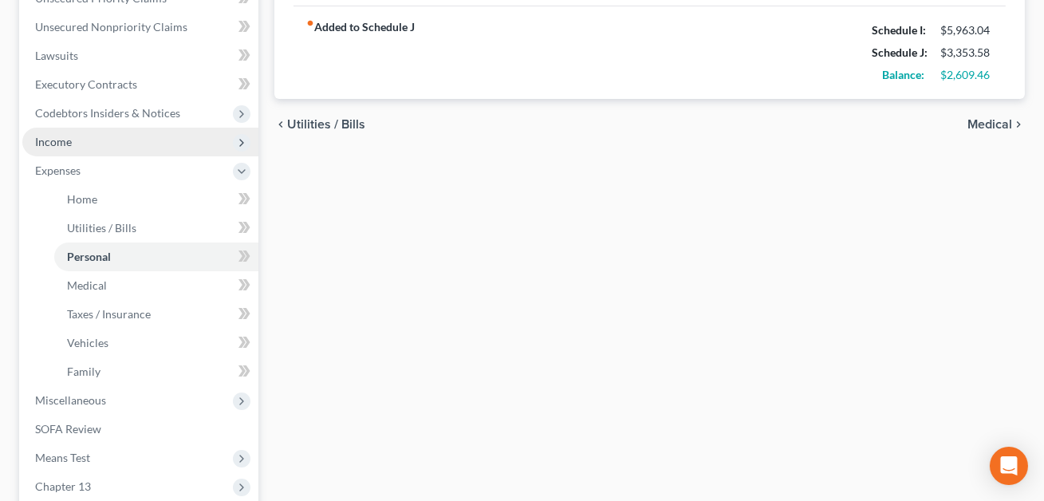
type input "300.00"
click at [68, 139] on span "Income" at bounding box center [53, 142] width 37 height 14
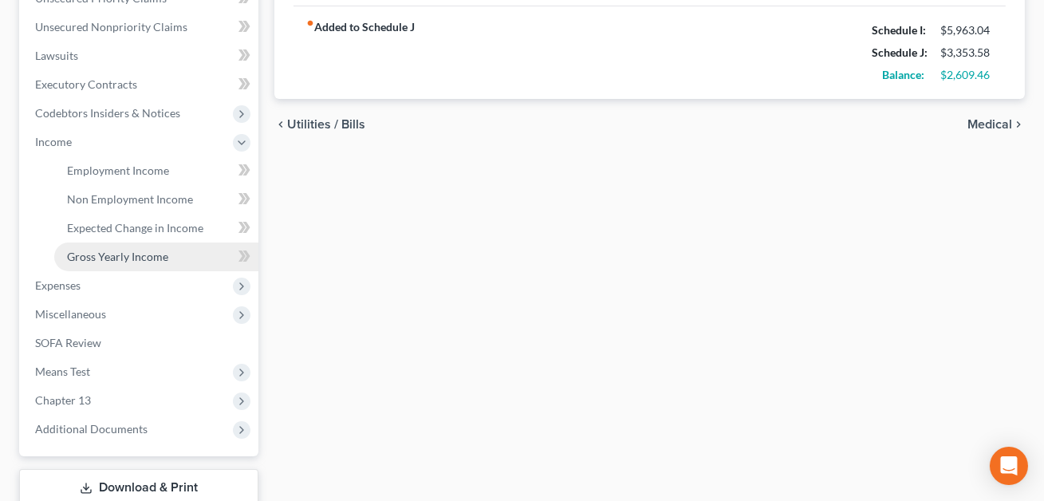
click at [97, 251] on span "Gross Yearly Income" at bounding box center [117, 257] width 101 height 14
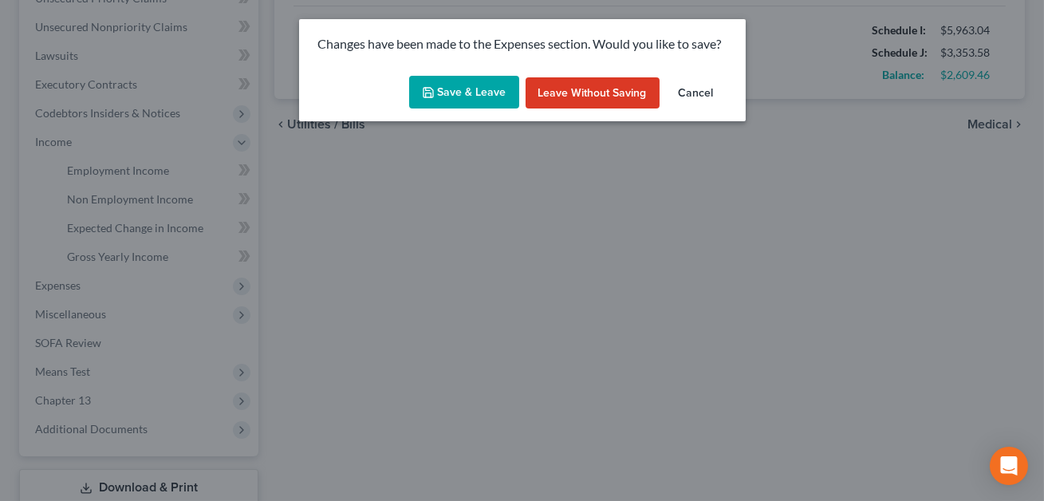
click at [479, 92] on button "Save & Leave" at bounding box center [464, 93] width 110 height 34
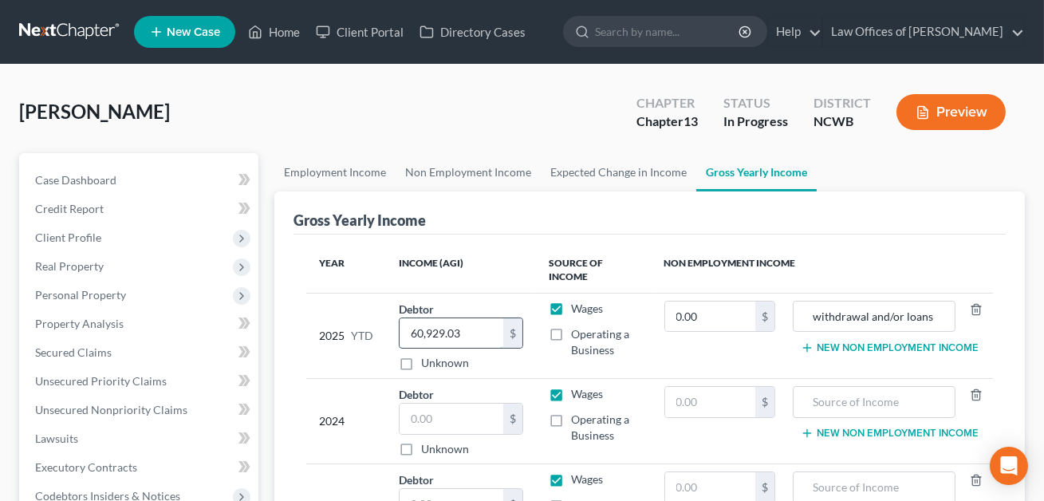
click at [463, 328] on input "60,929.03" at bounding box center [452, 333] width 104 height 30
type input "1.00"
click at [451, 416] on input "text" at bounding box center [452, 419] width 104 height 30
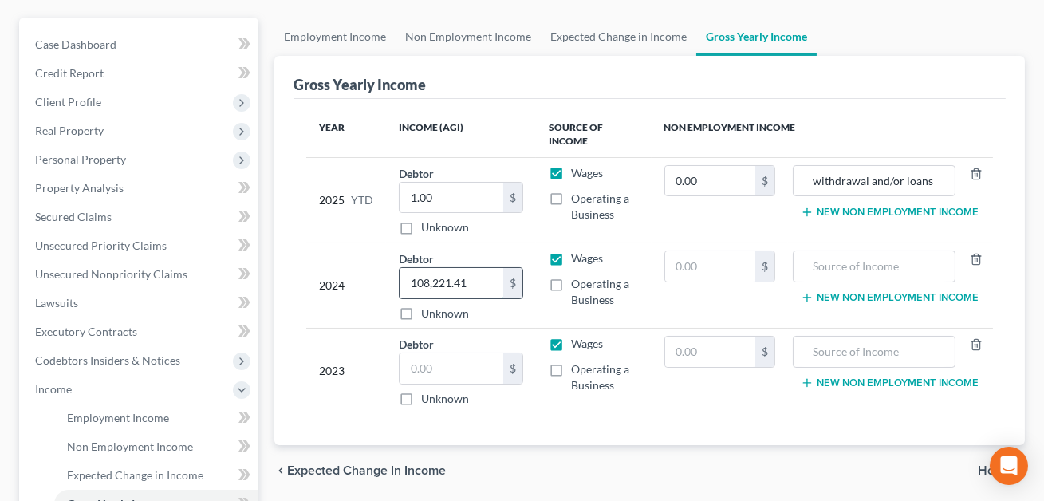
scroll to position [160, 0]
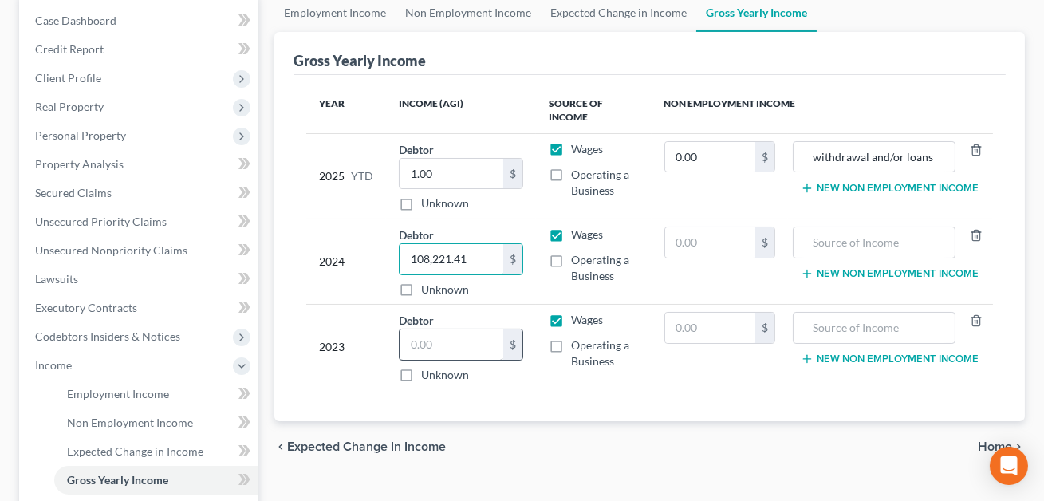
type input "108,221.41"
click at [432, 340] on input "text" at bounding box center [452, 344] width 104 height 30
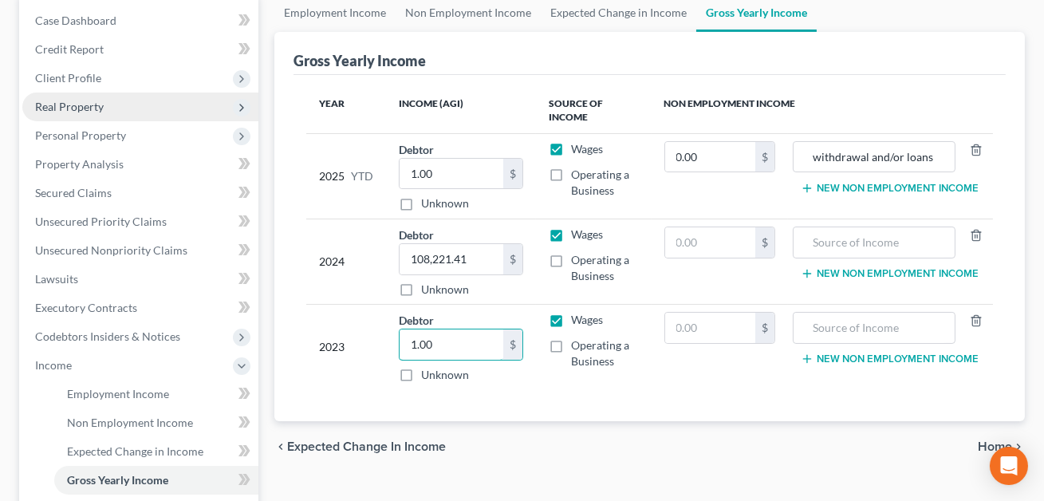
scroll to position [88, 0]
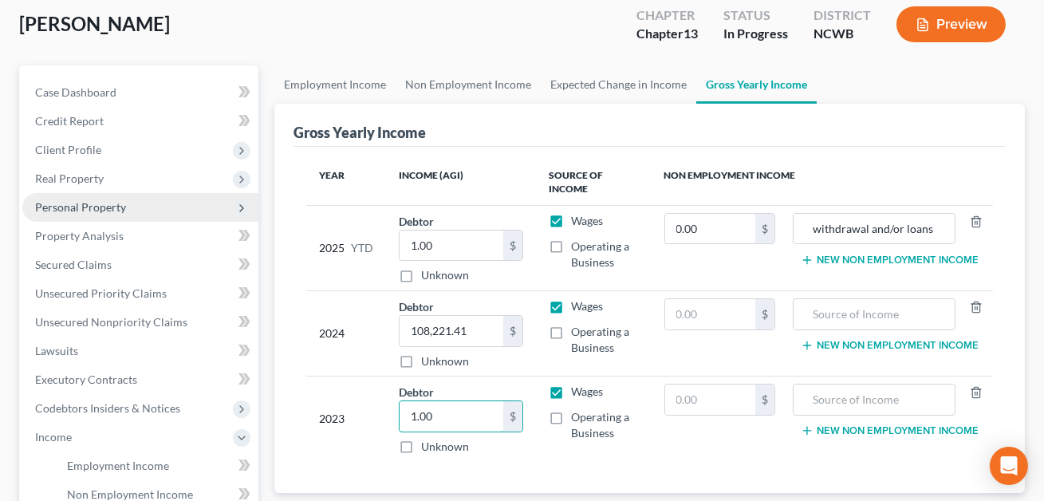
type input "1.00"
click at [80, 207] on span "Personal Property" at bounding box center [80, 207] width 91 height 14
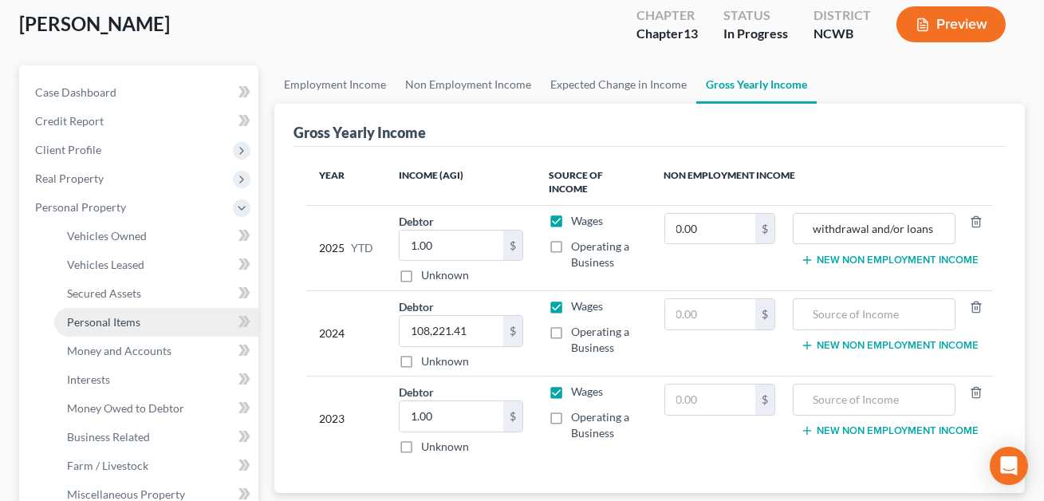
click at [108, 318] on span "Personal Items" at bounding box center [103, 322] width 73 height 14
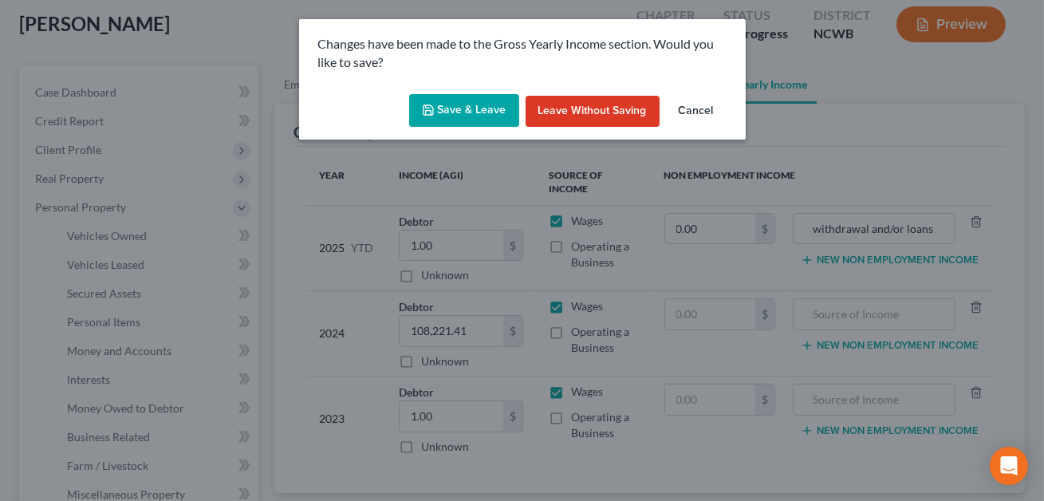
click at [706, 109] on button "Cancel" at bounding box center [696, 112] width 61 height 32
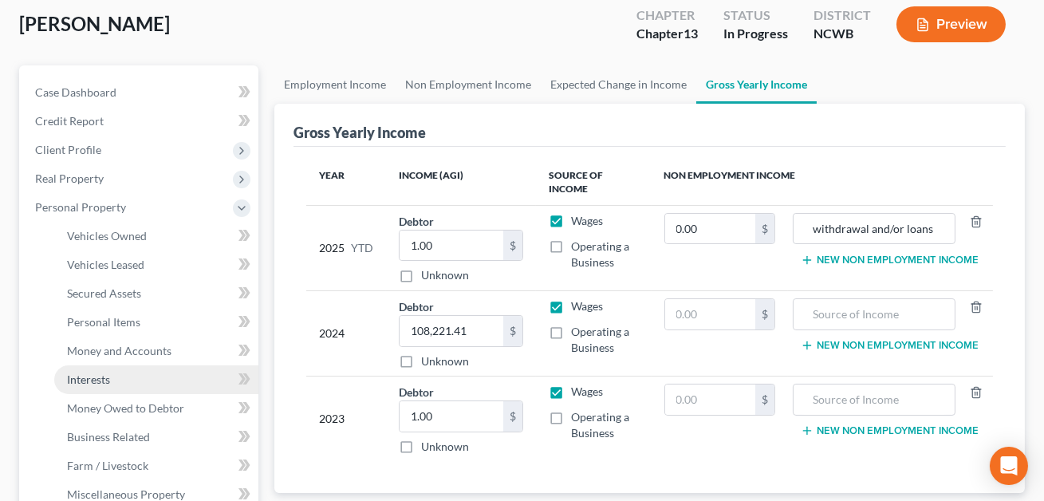
click at [101, 378] on span "Interests" at bounding box center [88, 380] width 43 height 14
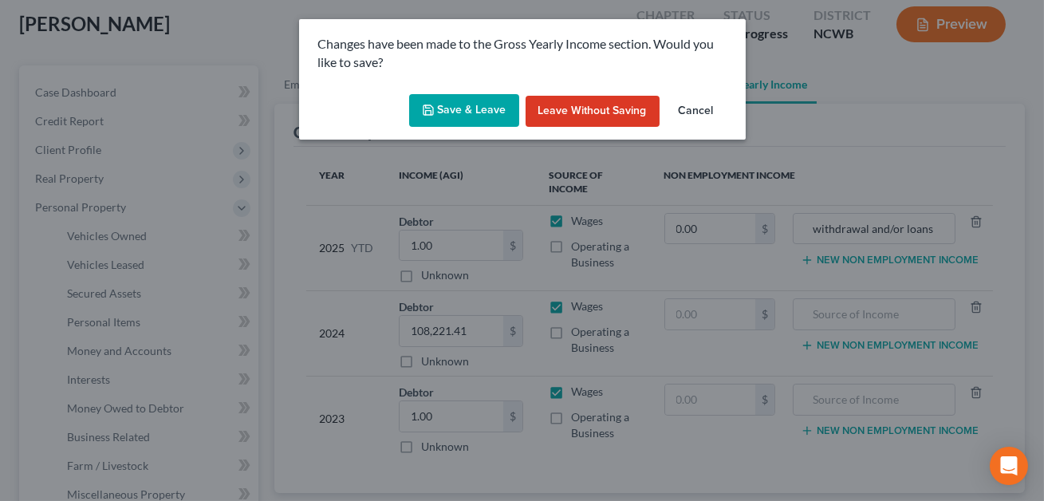
click at [475, 107] on button "Save & Leave" at bounding box center [464, 111] width 110 height 34
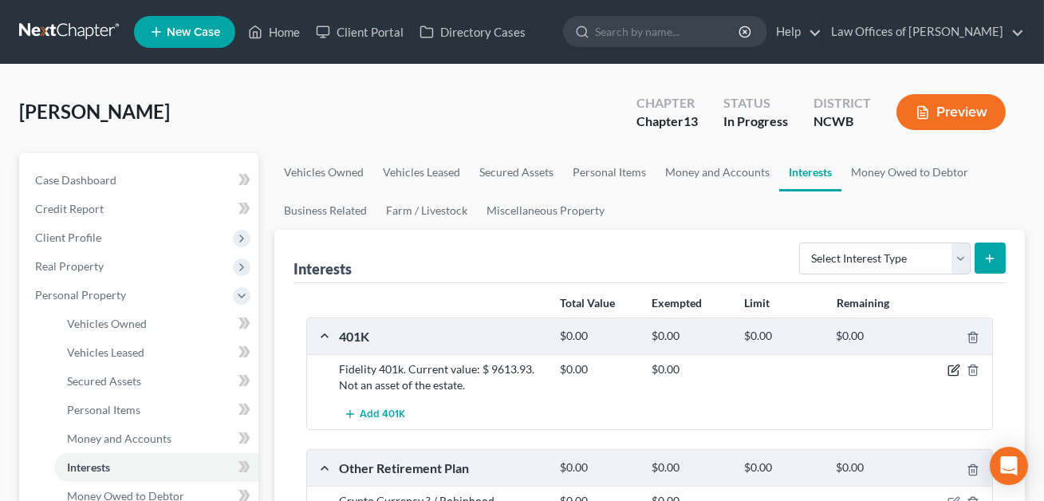
click at [954, 371] on icon "button" at bounding box center [955, 368] width 7 height 7
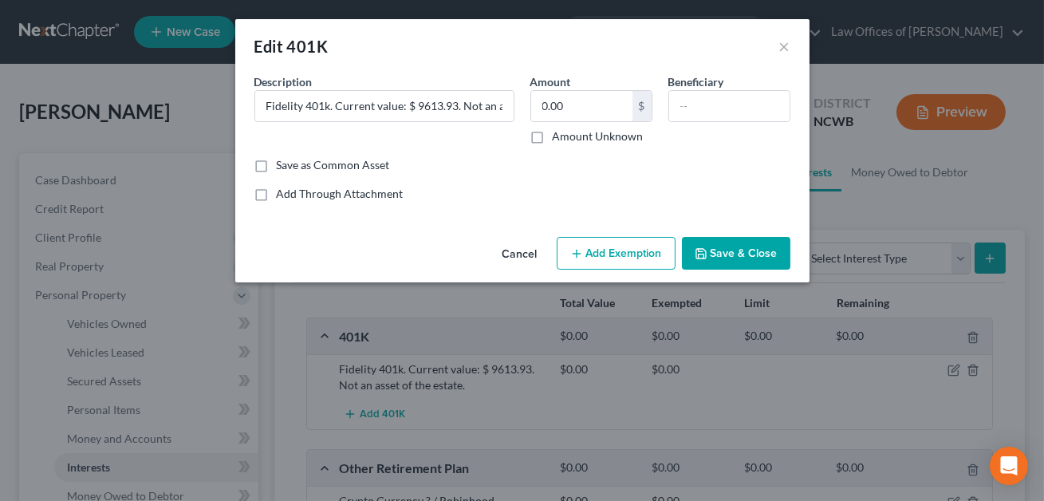
click at [747, 254] on button "Save & Close" at bounding box center [736, 254] width 108 height 34
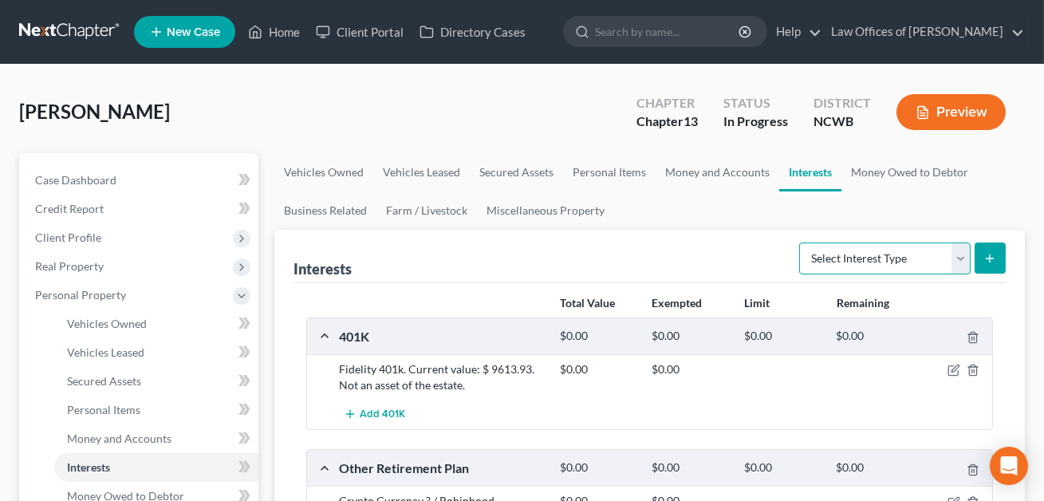
click at [856, 262] on select "Select Interest Type 401K Annuity Bond Education IRA Government Bond Government…" at bounding box center [885, 258] width 172 height 32
select select "other_retirement_plan"
click at [992, 259] on icon "submit" at bounding box center [990, 258] width 13 height 13
click at [988, 253] on icon "submit" at bounding box center [990, 258] width 13 height 13
click at [912, 257] on select "Select Interest Type 401K Annuity Bond Education IRA Government Bond Government…" at bounding box center [885, 258] width 172 height 32
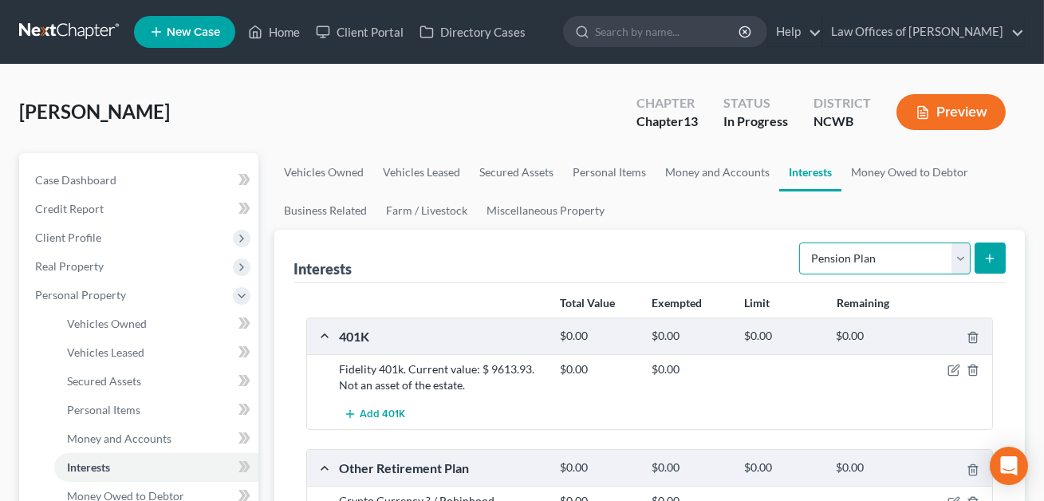
click at [888, 253] on select "Select Interest Type 401K Annuity Bond Education IRA Government Bond Government…" at bounding box center [885, 258] width 172 height 32
select select "other_retirement_plan"
click at [988, 259] on icon "submit" at bounding box center [990, 258] width 13 height 13
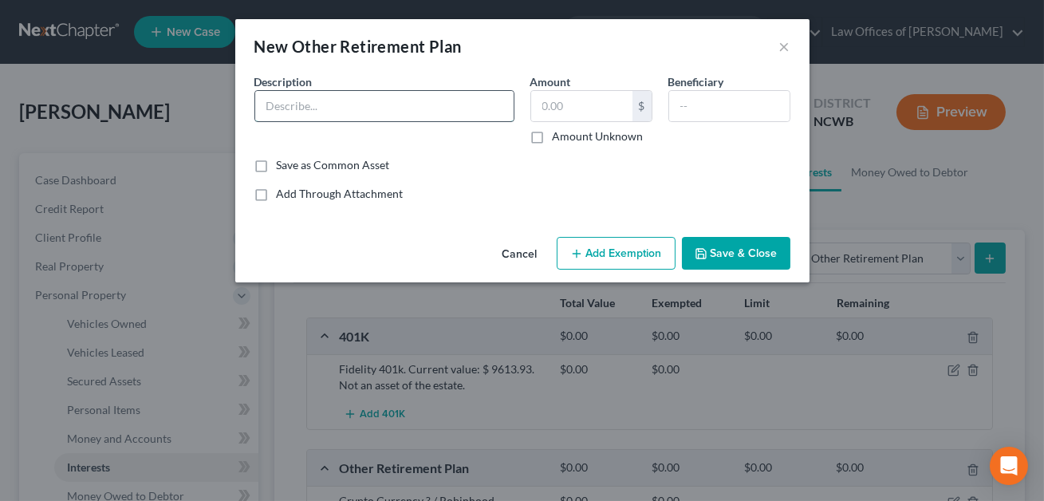
click at [280, 97] on input "text" at bounding box center [384, 106] width 258 height 30
click at [306, 104] on input "CONFIrM ESP is" at bounding box center [384, 106] width 258 height 30
click at [355, 111] on input "CONFIRM ESP is" at bounding box center [384, 106] width 258 height 30
click at [364, 110] on input "CONFIRM ESP is pat fo 401k" at bounding box center [384, 106] width 258 height 30
click at [340, 105] on input "CONFIRM ESP is part fo 401k" at bounding box center [384, 106] width 258 height 30
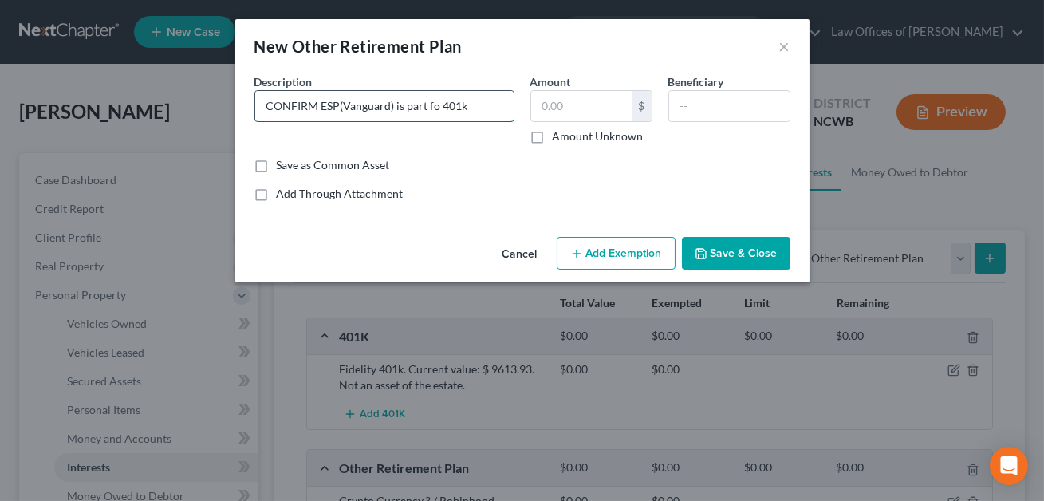
click at [436, 110] on input "CONFIRM ESP(Vanguard) is part fo 401k" at bounding box center [384, 106] width 258 height 30
click at [478, 112] on input "CONFIRM ESP(Vanguard) is part of 401k" at bounding box center [384, 106] width 258 height 30
type input "CONFIRM ESP(Vanguard) is part of 401k or separate."
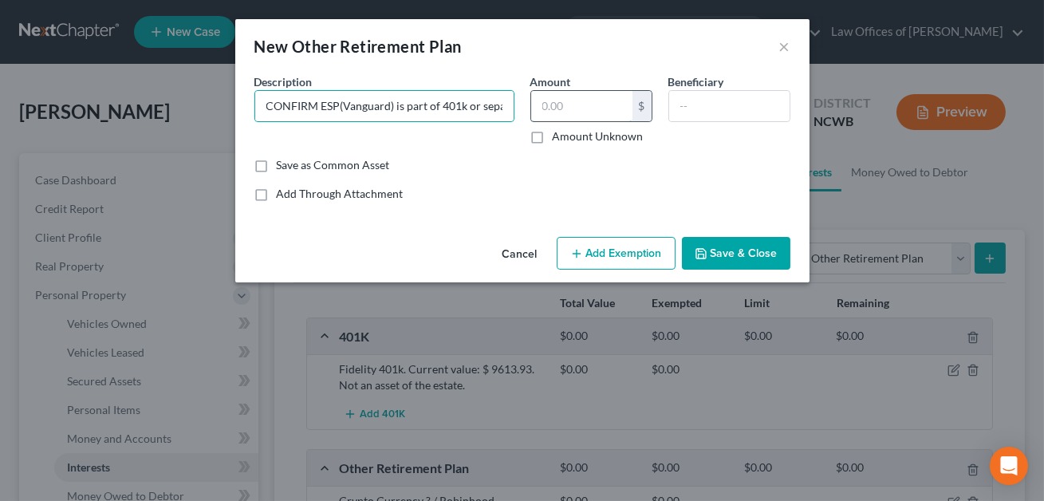
click at [553, 112] on input "text" at bounding box center [581, 106] width 101 height 30
type input "0.00"
click at [750, 254] on button "Save & Close" at bounding box center [736, 254] width 108 height 34
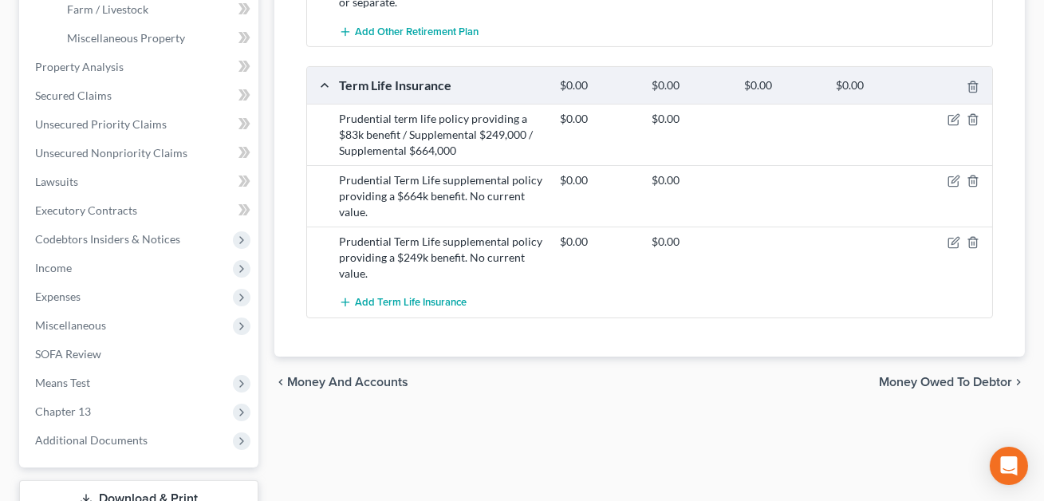
scroll to position [545, 0]
click at [57, 265] on span "Income" at bounding box center [53, 267] width 37 height 14
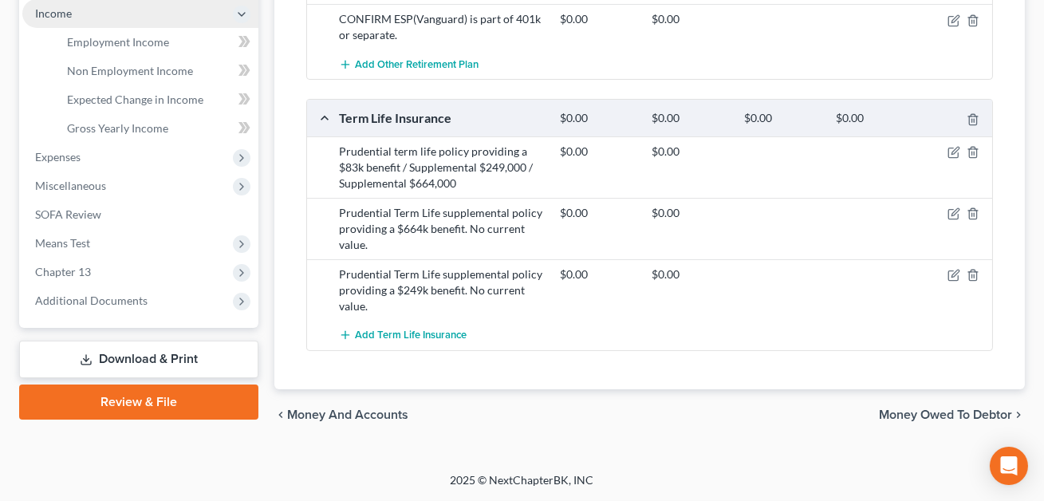
scroll to position [488, 0]
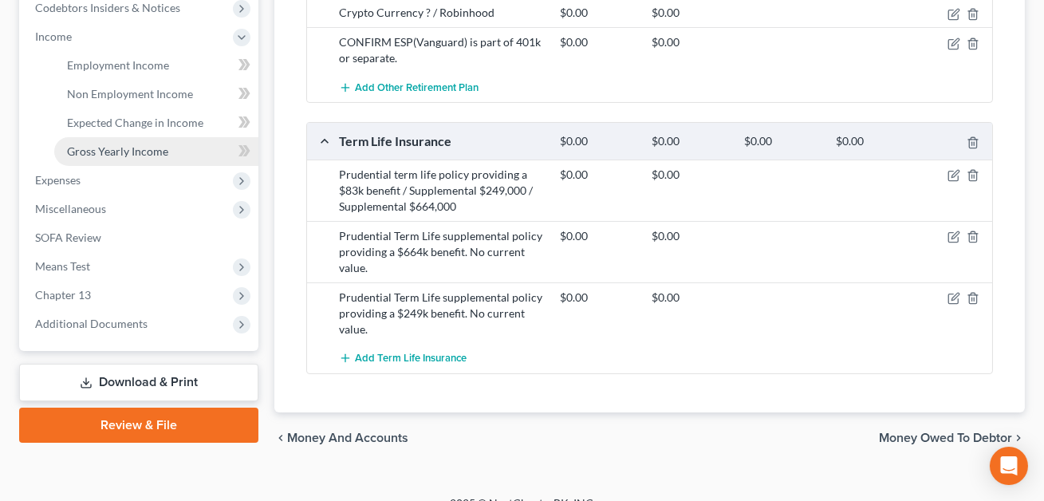
click at [105, 147] on span "Gross Yearly Income" at bounding box center [117, 151] width 101 height 14
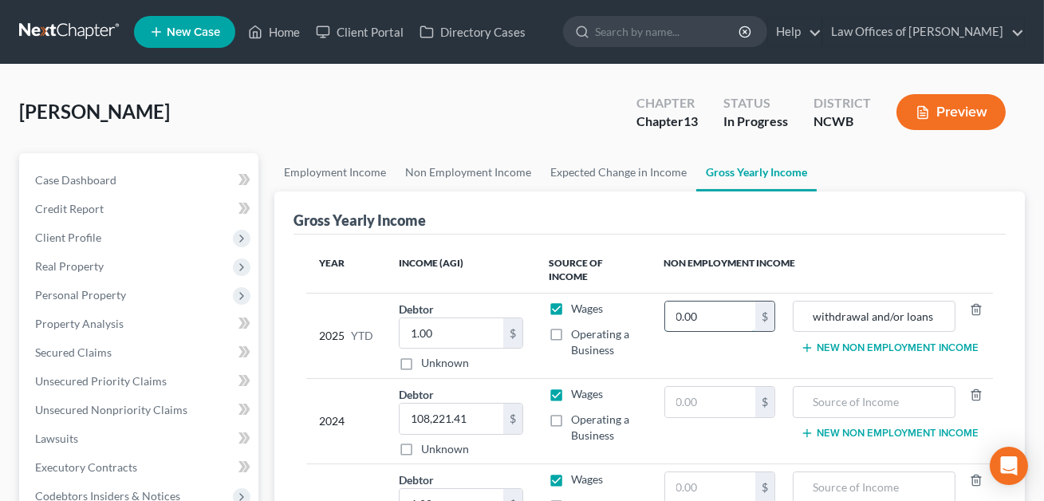
click at [726, 311] on input "0.00" at bounding box center [710, 317] width 90 height 30
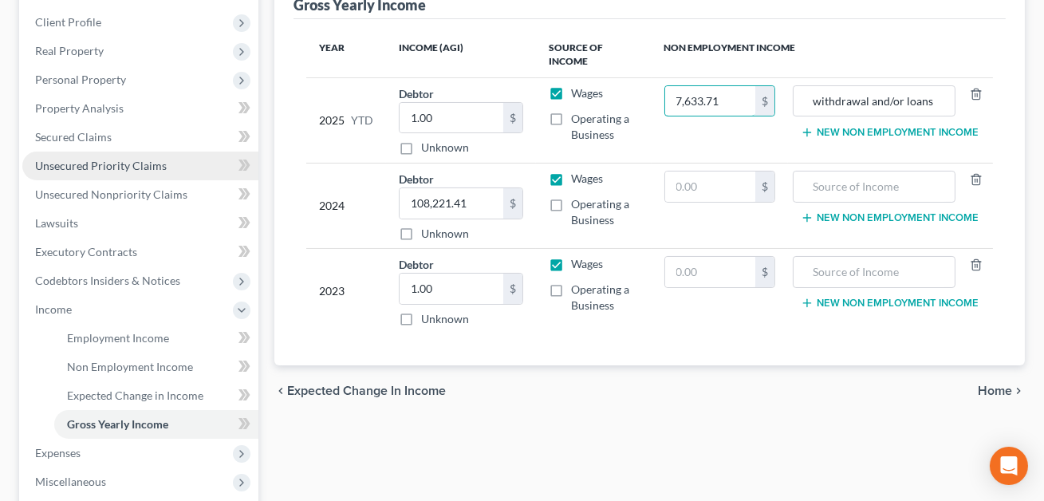
scroll to position [219, 0]
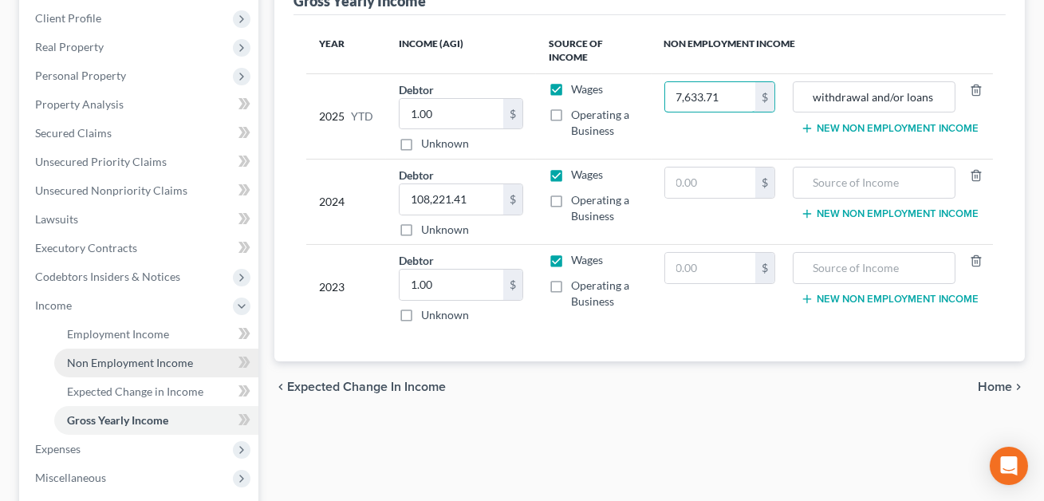
type input "7,633.71"
click at [132, 356] on span "Non Employment Income" at bounding box center [130, 363] width 126 height 14
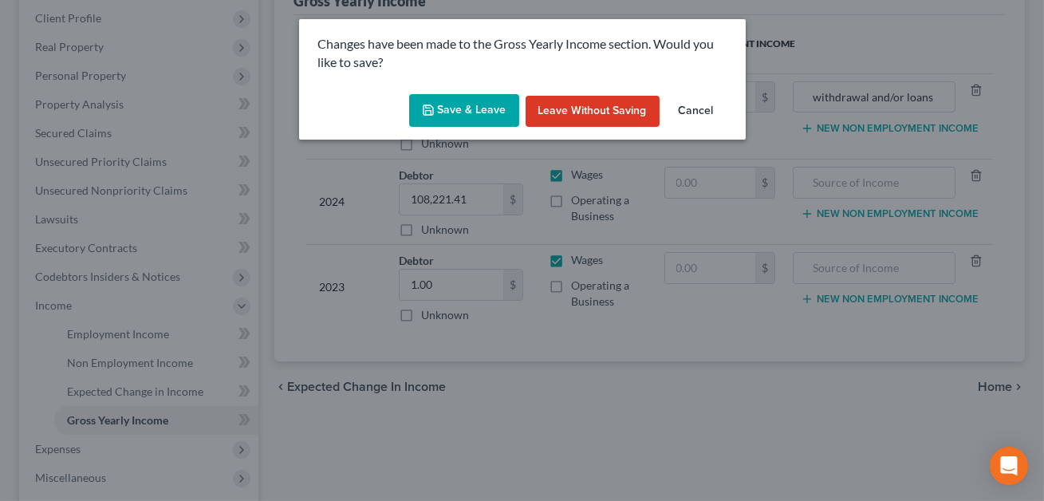
click at [478, 104] on button "Save & Leave" at bounding box center [464, 111] width 110 height 34
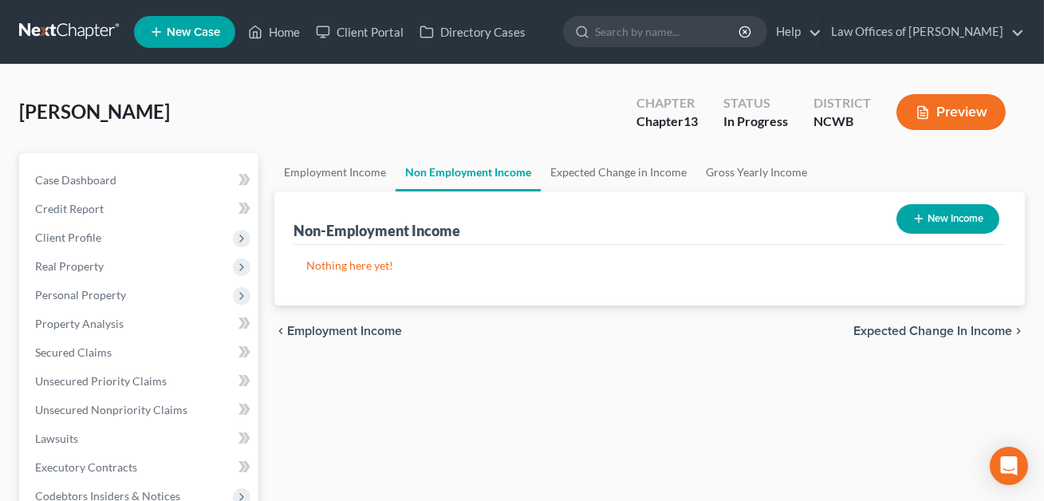
click at [936, 227] on button "New Income" at bounding box center [948, 219] width 103 height 30
select select "0"
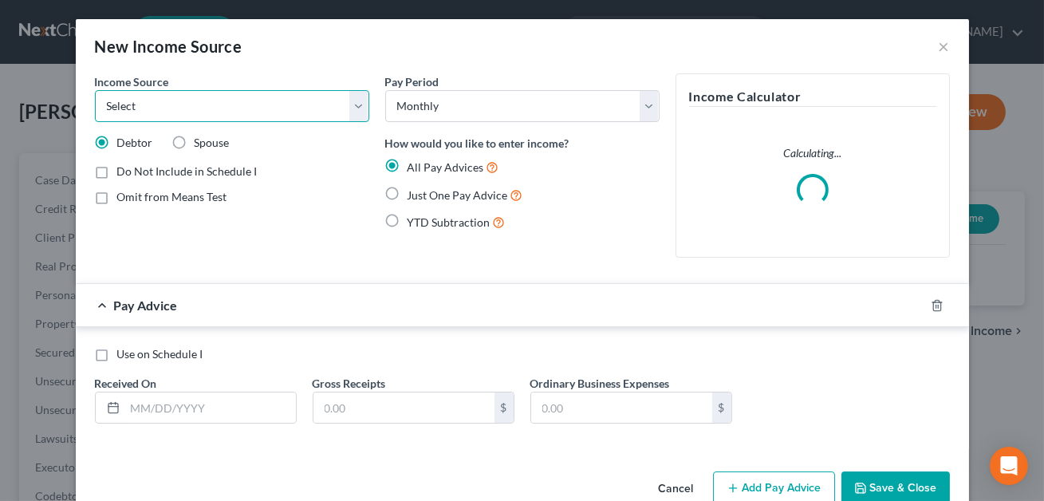
click at [290, 108] on select "Select Unemployment Disability (from employer) Pension Retirement Social Securi…" at bounding box center [232, 106] width 274 height 32
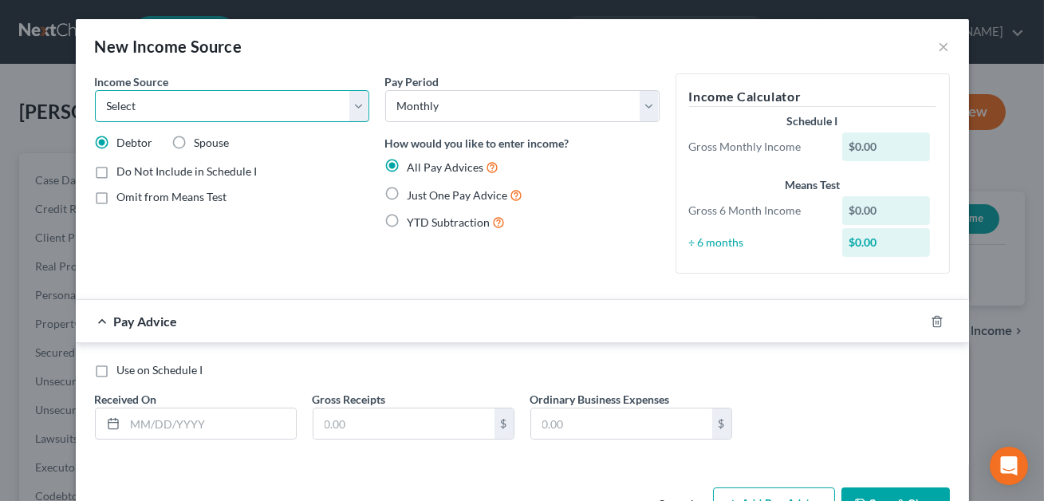
select select "13"
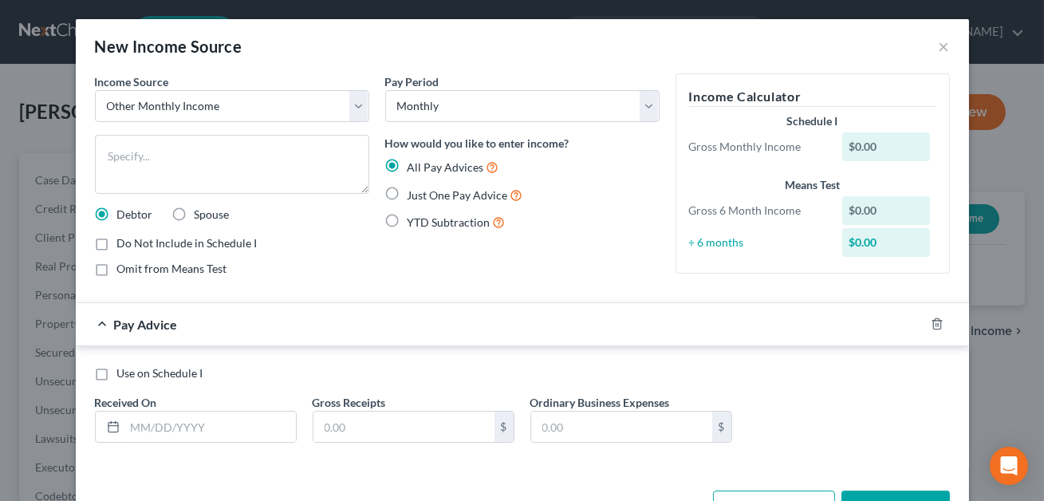
click at [117, 242] on label "Do Not Include in Schedule I" at bounding box center [187, 243] width 140 height 16
click at [124, 242] on input "Do Not Include in Schedule I" at bounding box center [129, 240] width 10 height 10
checkbox input "true"
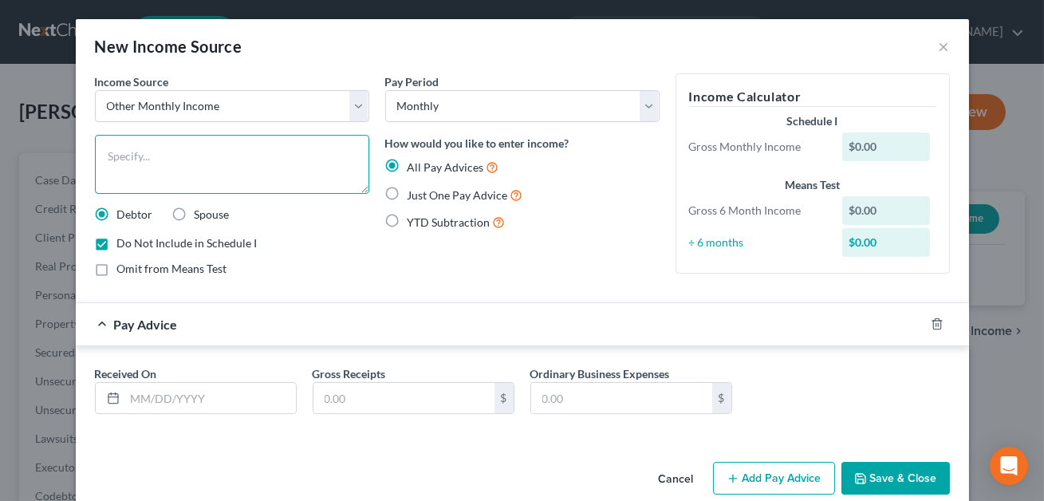
click at [128, 156] on textarea at bounding box center [232, 164] width 274 height 59
type textarea "E"
click at [106, 153] on textarea "etirement withdrawal" at bounding box center [232, 164] width 274 height 59
type textarea "Retirement withdrawal"
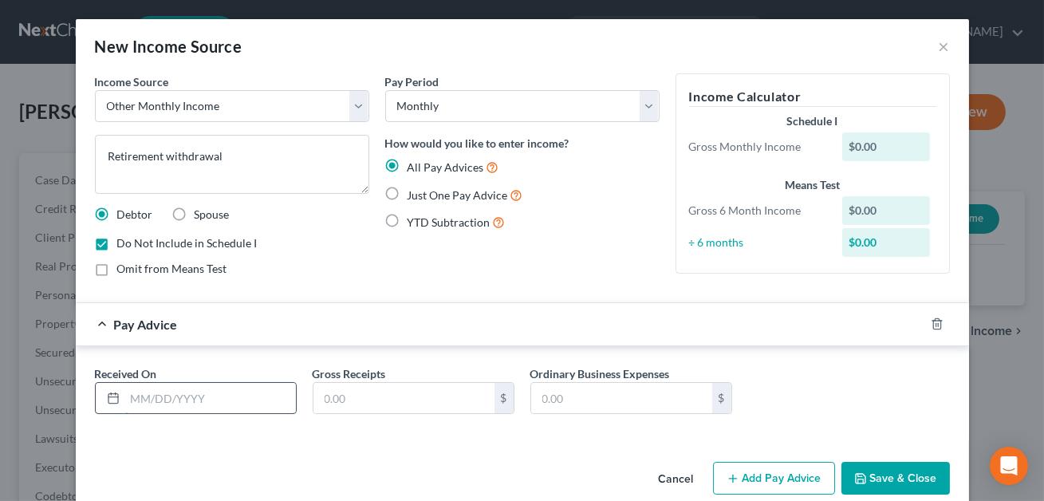
click at [167, 401] on input "text" at bounding box center [210, 398] width 171 height 30
type input "02/01/2025"
click at [338, 389] on input "text" at bounding box center [403, 398] width 181 height 30
type input "5,596.37"
click at [562, 396] on input "text" at bounding box center [621, 398] width 181 height 30
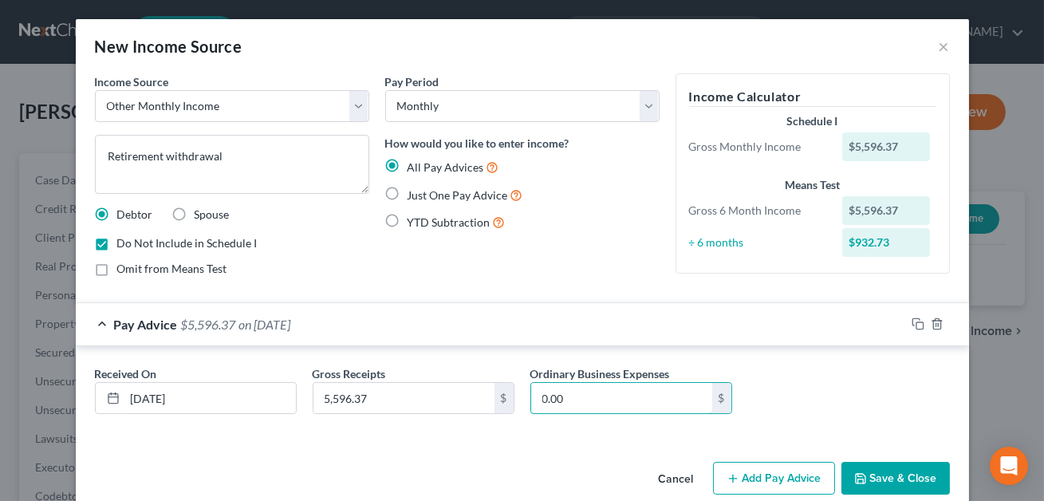
type input "0.00"
click at [896, 468] on button "Save & Close" at bounding box center [896, 479] width 108 height 34
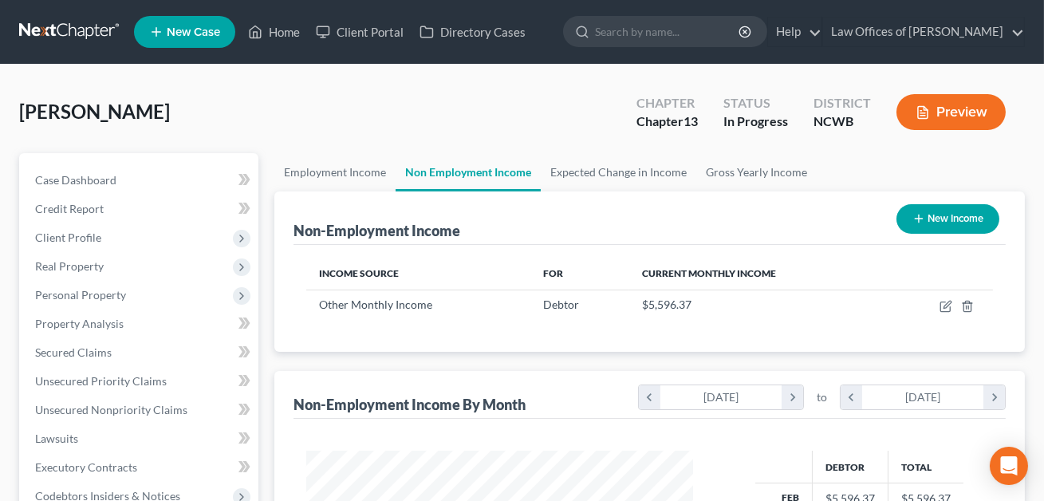
scroll to position [286, 419]
click at [955, 108] on button "Preview" at bounding box center [951, 112] width 109 height 36
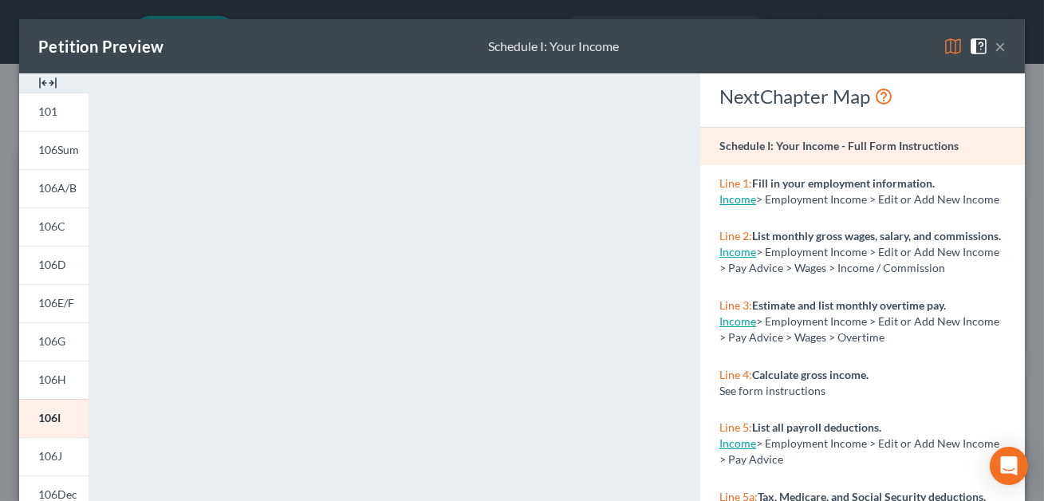
click at [999, 47] on button "×" at bounding box center [1000, 46] width 11 height 19
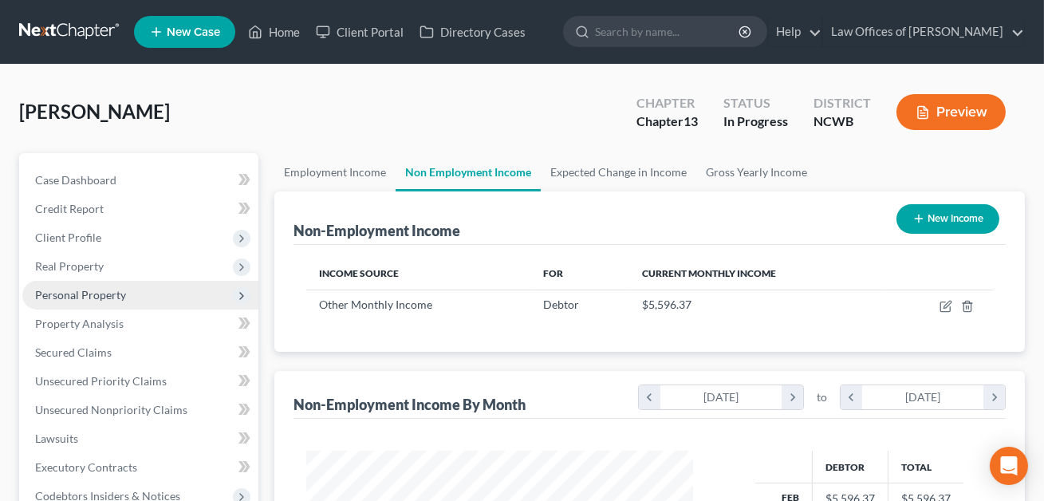
click at [97, 296] on span "Personal Property" at bounding box center [80, 295] width 91 height 14
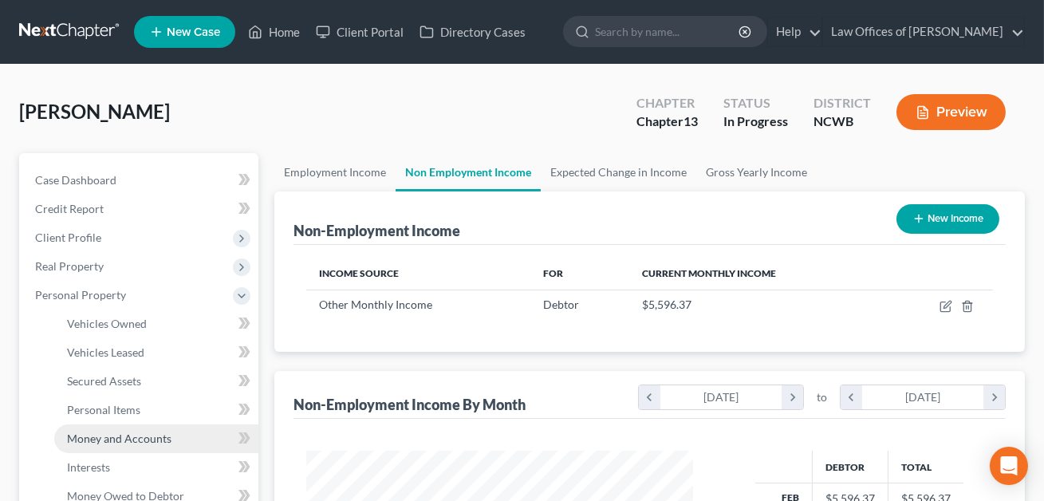
click at [112, 437] on span "Money and Accounts" at bounding box center [119, 439] width 104 height 14
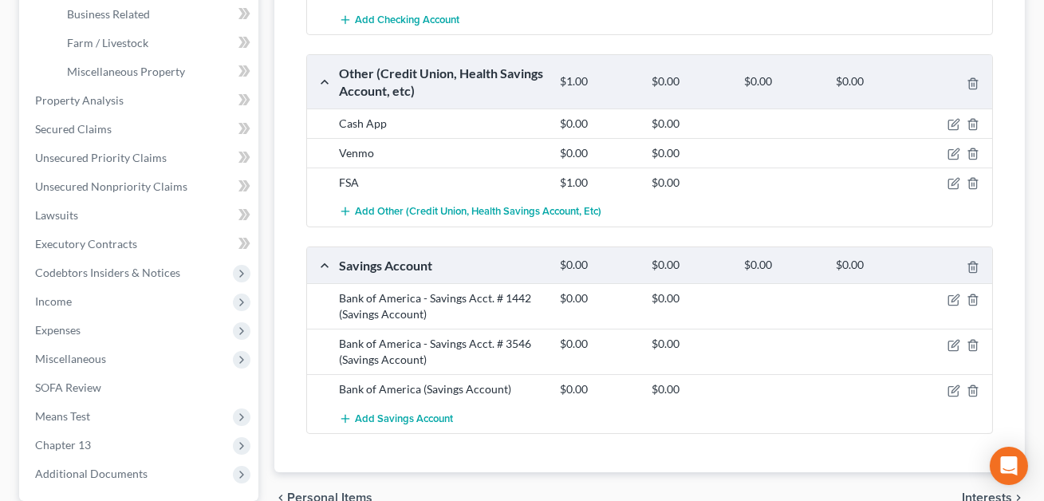
scroll to position [526, 0]
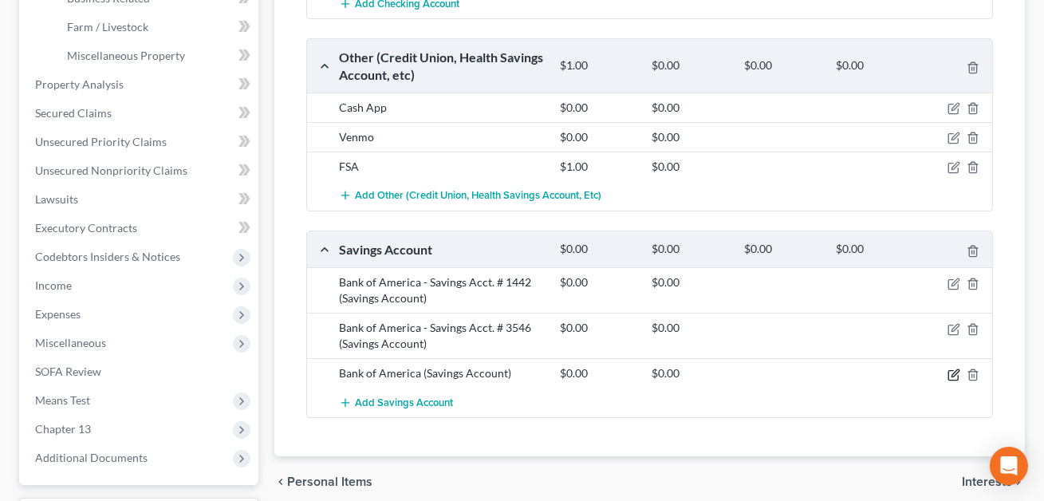
click at [954, 375] on icon "button" at bounding box center [954, 375] width 13 height 13
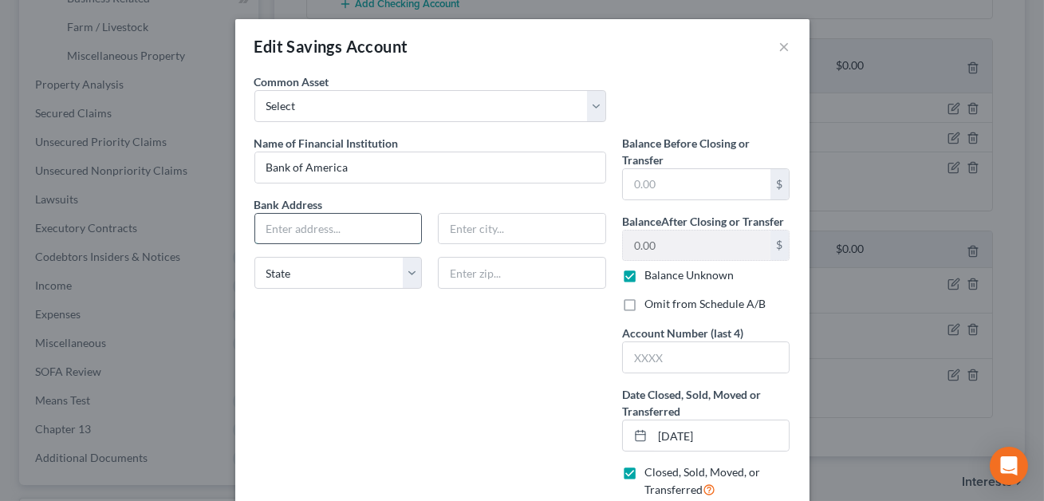
click at [299, 232] on input "text" at bounding box center [338, 229] width 167 height 30
type input "P.O. Box 25118"
click at [484, 276] on input "text" at bounding box center [522, 273] width 168 height 32
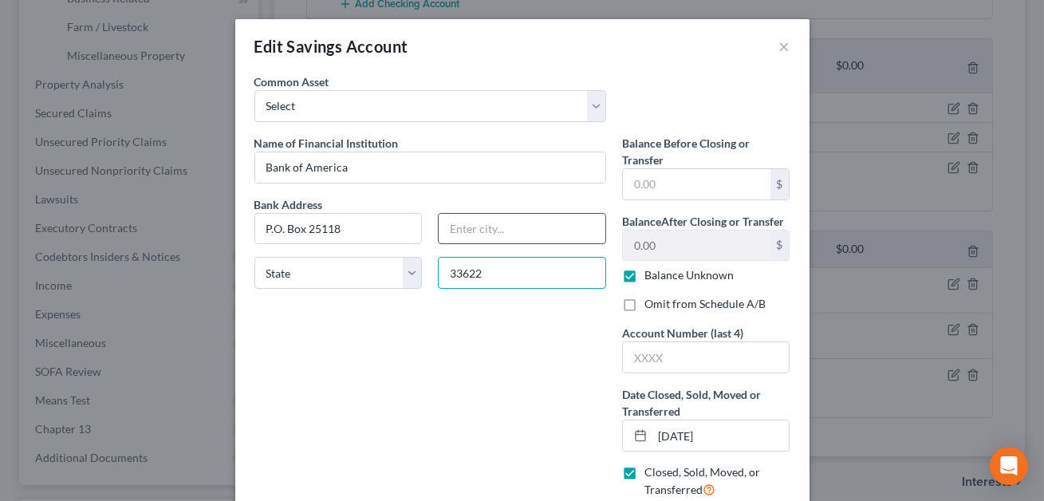
type input "33622"
click at [481, 231] on input "text" at bounding box center [522, 229] width 167 height 30
type input "Tampa"
select select "9"
click at [317, 380] on div "Name of Financial Institution * Bank of America Bank Address P.O. Box 25118 Tam…" at bounding box center [430, 323] width 368 height 377
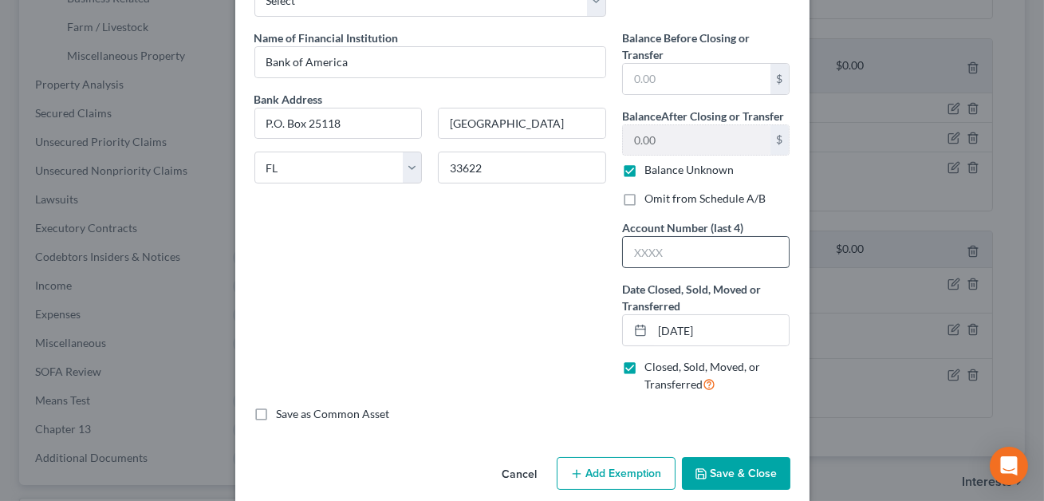
scroll to position [125, 0]
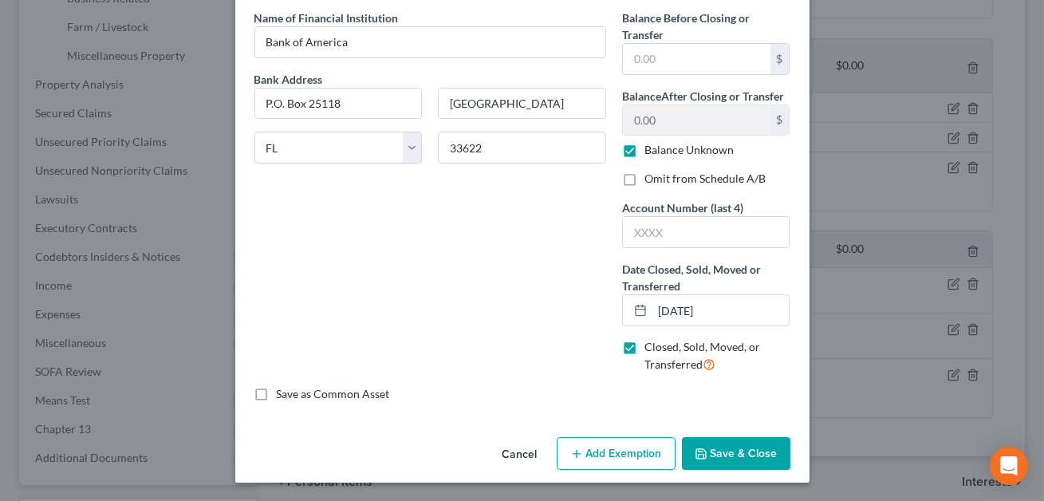
click at [727, 451] on button "Save & Close" at bounding box center [736, 454] width 108 height 34
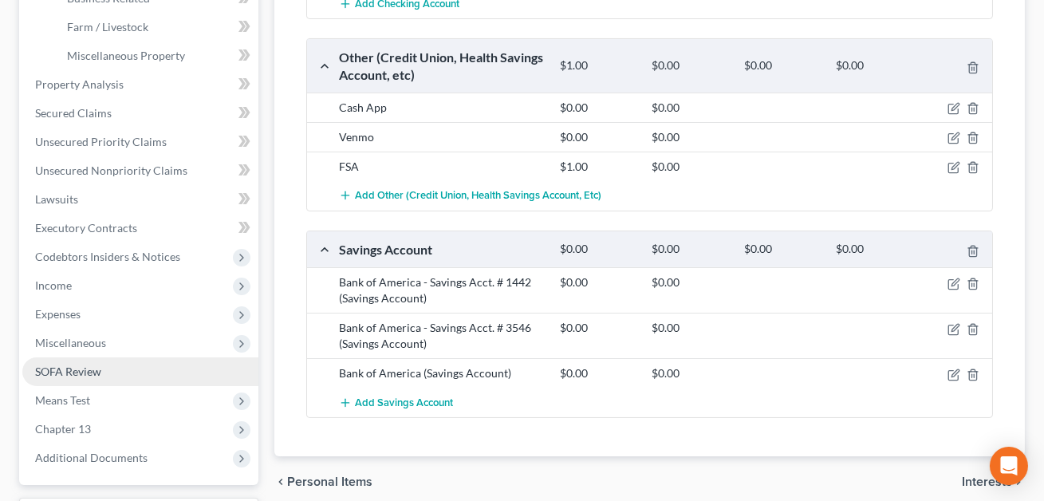
click at [114, 366] on link "SOFA Review" at bounding box center [140, 371] width 236 height 29
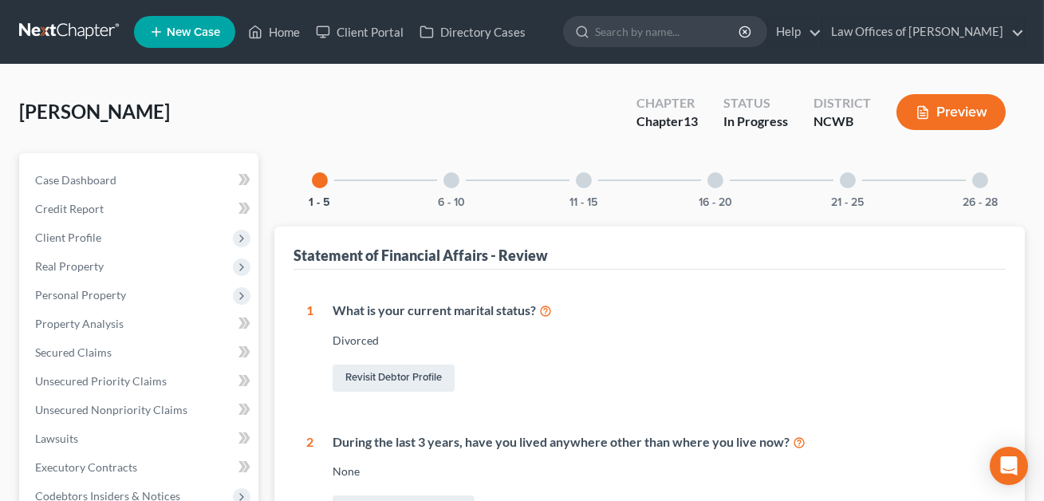
click at [721, 178] on div at bounding box center [716, 180] width 16 height 16
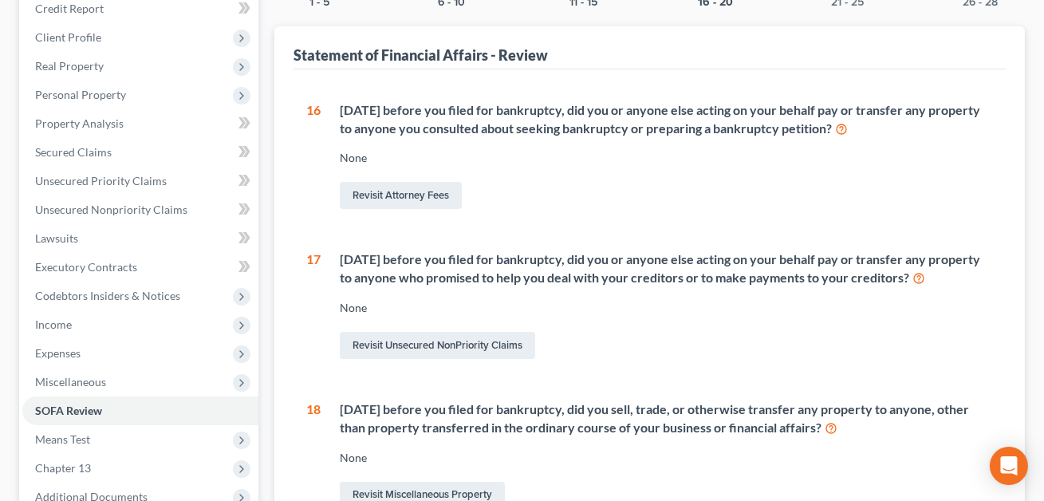
scroll to position [419, 0]
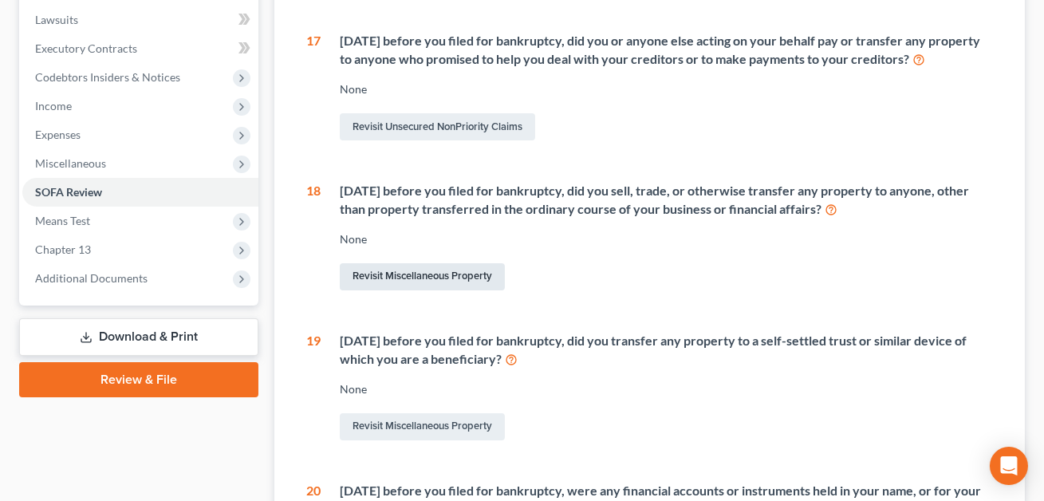
click at [417, 274] on link "Revisit Miscellaneous Property" at bounding box center [422, 276] width 165 height 27
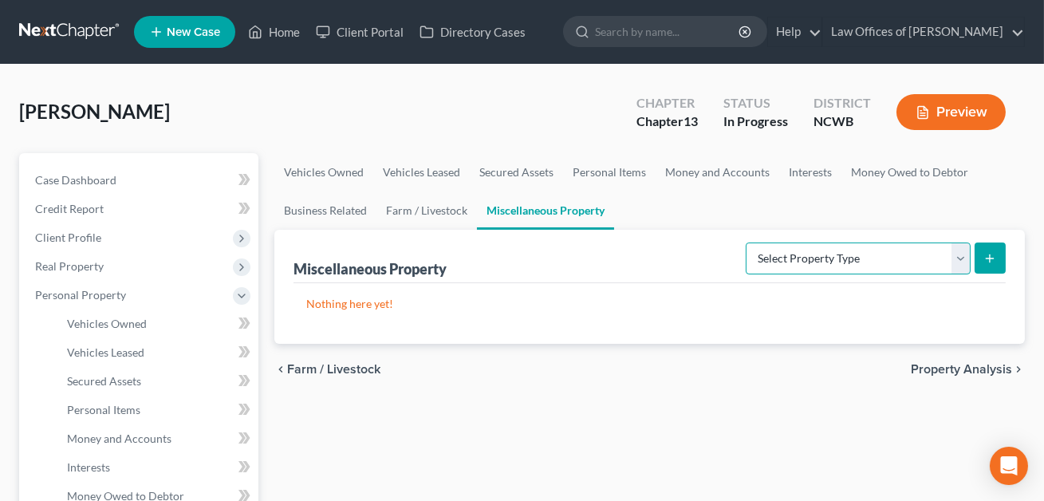
click at [811, 257] on select "Select Property Type Assigned for Creditor Benefit Within 1 Year Holding for An…" at bounding box center [858, 258] width 225 height 32
select select "transferred"
click at [997, 247] on button "submit" at bounding box center [990, 257] width 31 height 31
select select "Ordinary (within 2 years)"
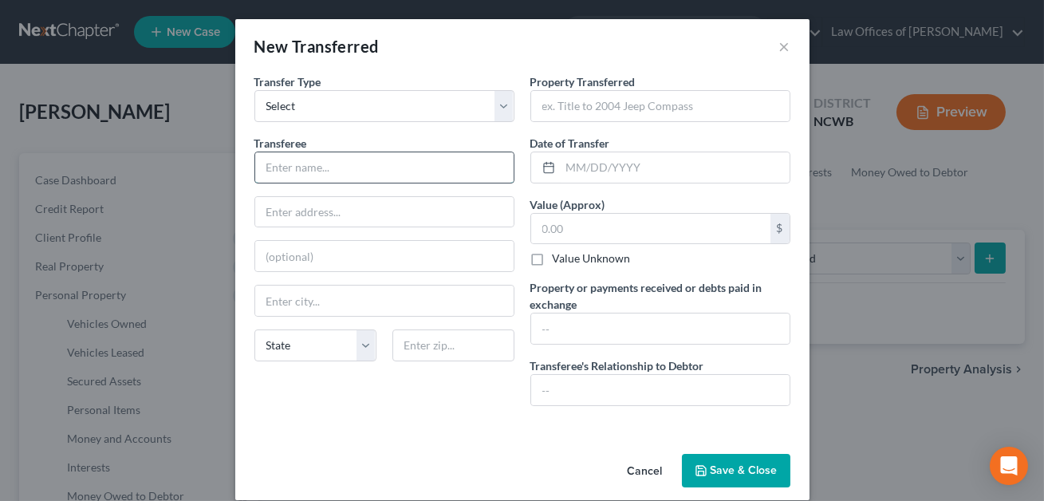
click at [355, 160] on input "text" at bounding box center [384, 167] width 258 height 30
click at [357, 167] on input "Unknown Third paties" at bounding box center [384, 167] width 258 height 30
type input "Unknown Third parties"
click at [562, 117] on input "text" at bounding box center [660, 106] width 258 height 30
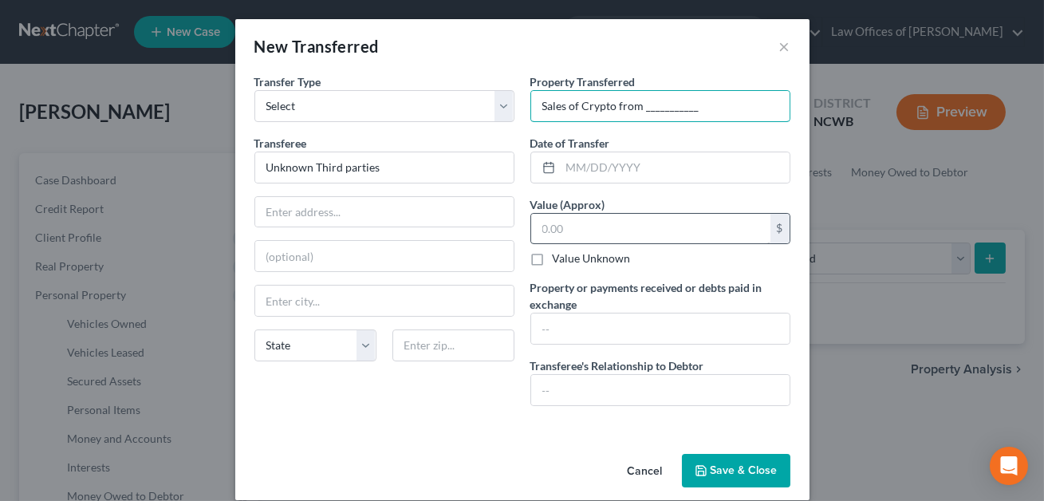
type input "Sales of Crypto from ___________"
click at [586, 227] on input "text" at bounding box center [650, 229] width 239 height 30
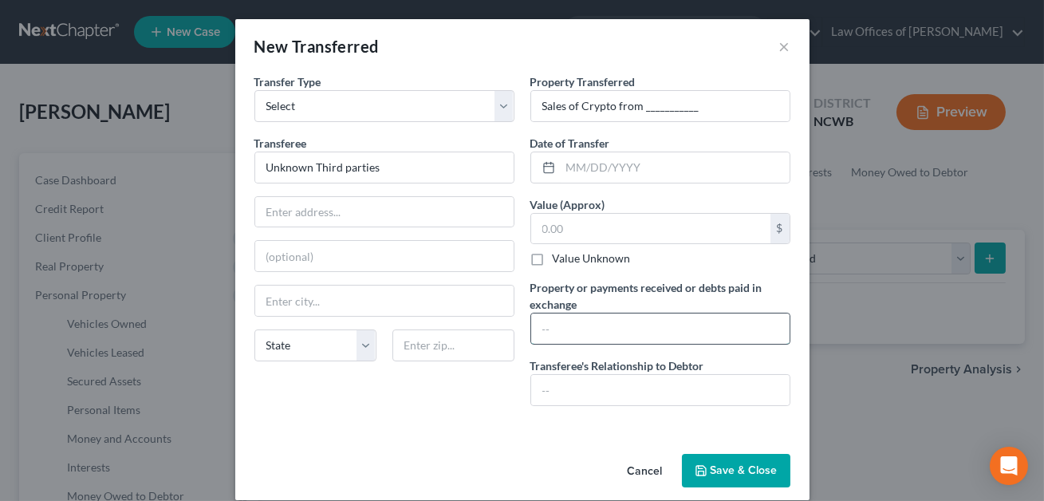
click at [578, 329] on input "text" at bounding box center [660, 328] width 258 height 30
type input "Sales totalled $121.02"
click at [564, 388] on input "text" at bounding box center [660, 390] width 258 height 30
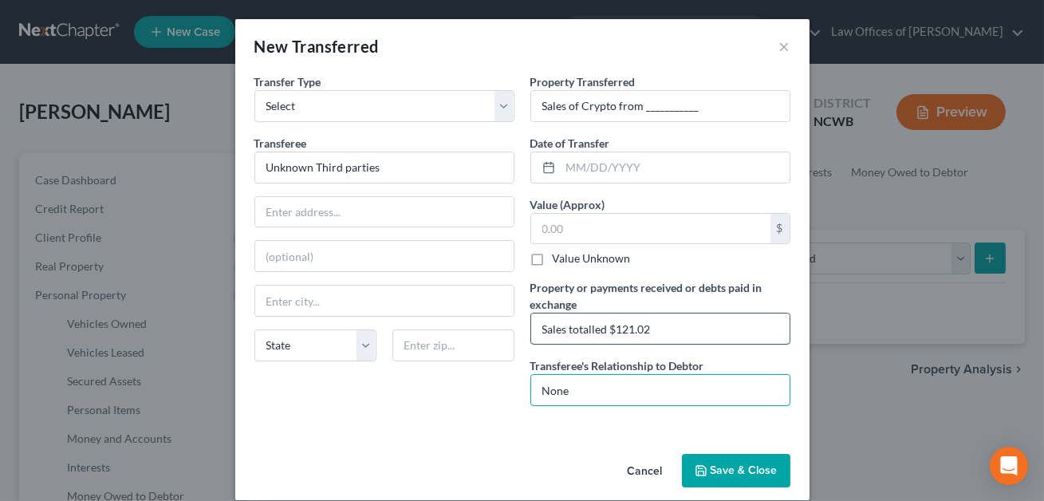
type input "None"
click at [595, 329] on input "Sales totalled $121.02" at bounding box center [660, 328] width 258 height 30
click at [670, 327] on input "Sales totaled $121.02" at bounding box center [660, 328] width 258 height 30
click at [739, 330] on input "Sales totaled $121.02 over approx. 2 yeas." at bounding box center [660, 328] width 258 height 30
type input "Sales totaled $121.02 over approx. 2 years."
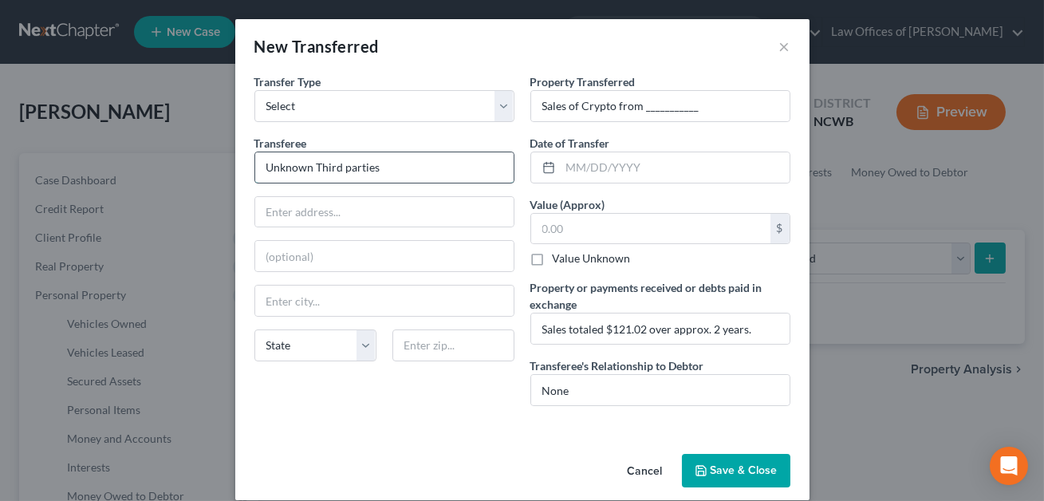
click at [400, 166] on input "Unknown Third parties" at bounding box center [384, 167] width 258 height 30
click at [351, 168] on input "Unknown Third parties" at bounding box center [384, 167] width 258 height 30
click at [381, 165] on input "Unknown Third Parties" at bounding box center [384, 167] width 258 height 30
type input "Unknown Third Parties Through Robinhood"
click at [577, 160] on input "text" at bounding box center [675, 167] width 229 height 30
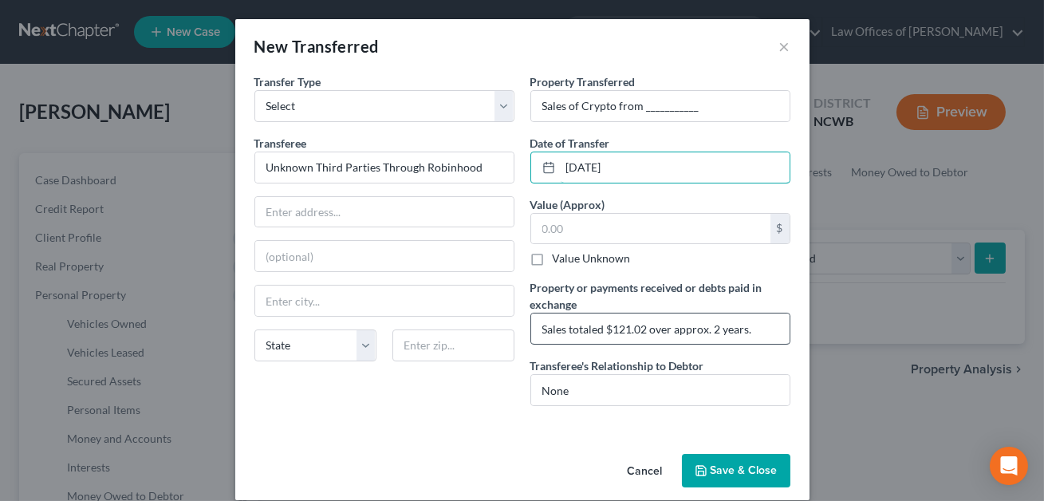
type input "09.21.2023"
click at [757, 329] on input "Sales totaled $121.02 over approx. 2 years." at bounding box center [660, 328] width 258 height 30
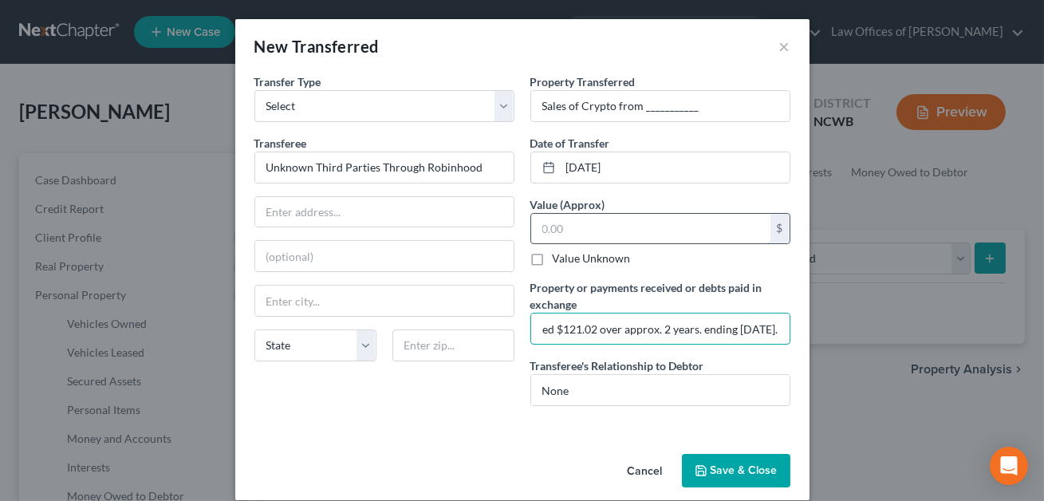
type input "Sales totaled $121.02 over approx. 2 years. ending 9/21/23."
click at [595, 231] on input "text" at bounding box center [650, 229] width 239 height 30
type input "121.02"
click at [584, 164] on input "09.21.2023" at bounding box center [675, 167] width 229 height 30
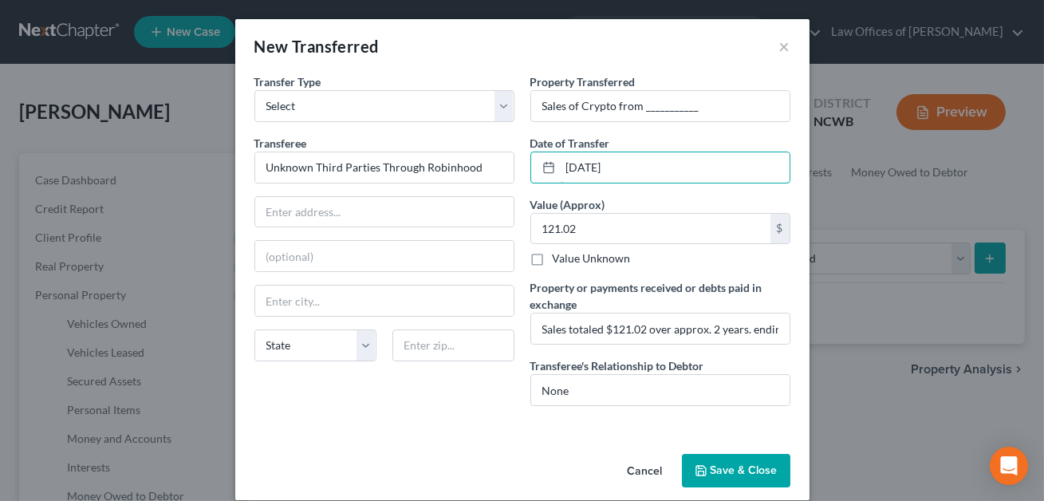
type input "09/21/2023"
click at [716, 463] on button "Save & Close" at bounding box center [736, 471] width 108 height 34
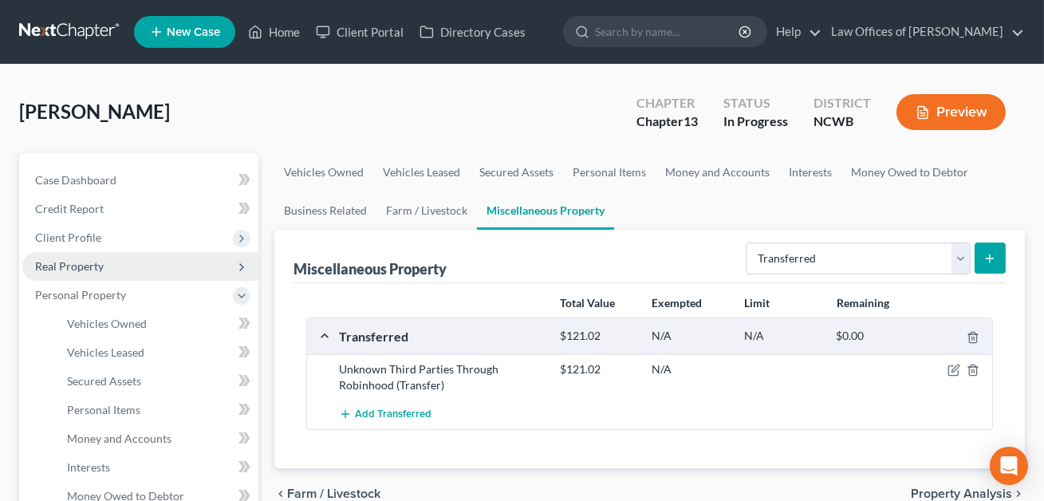
click at [75, 270] on span "Real Property" at bounding box center [69, 266] width 69 height 14
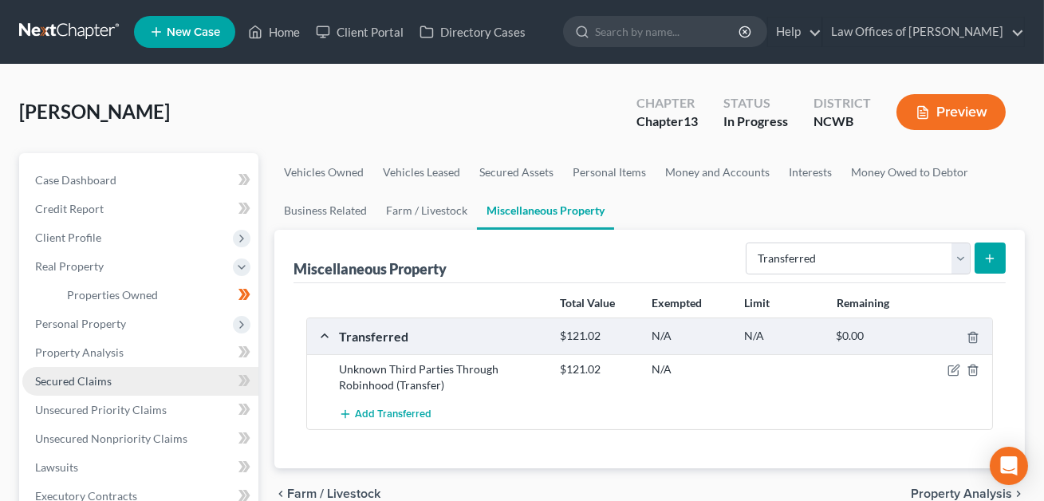
click at [69, 384] on span "Secured Claims" at bounding box center [73, 381] width 77 height 14
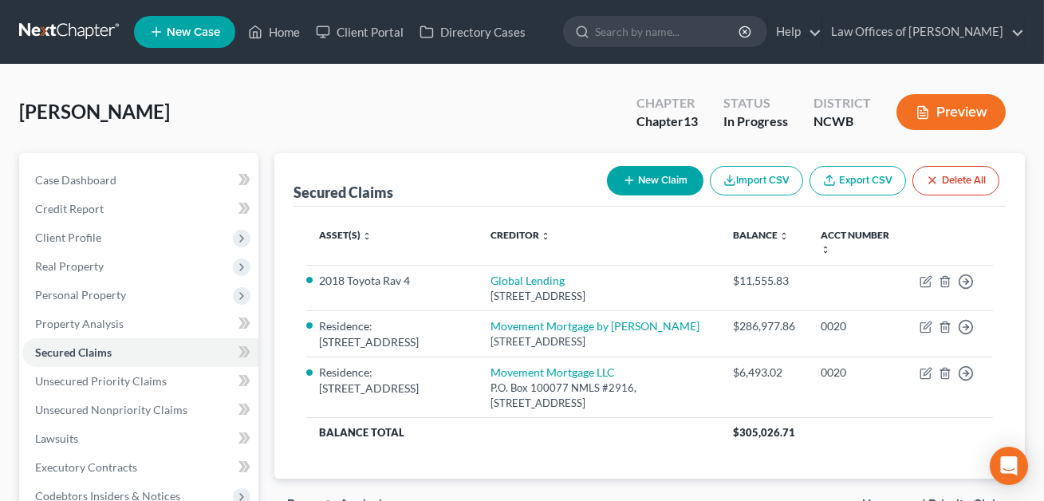
click at [929, 112] on button "Preview" at bounding box center [951, 112] width 109 height 36
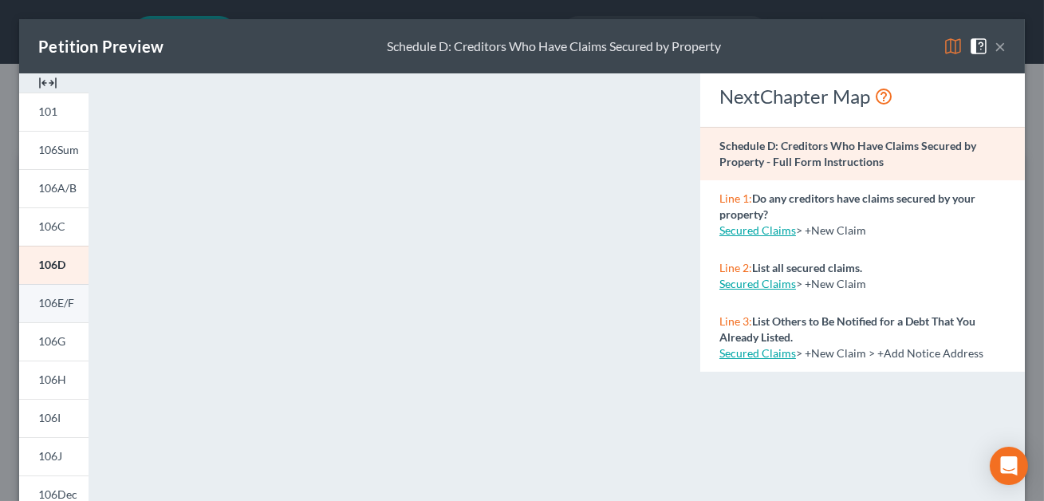
click at [57, 302] on span "106E/F" at bounding box center [56, 303] width 36 height 14
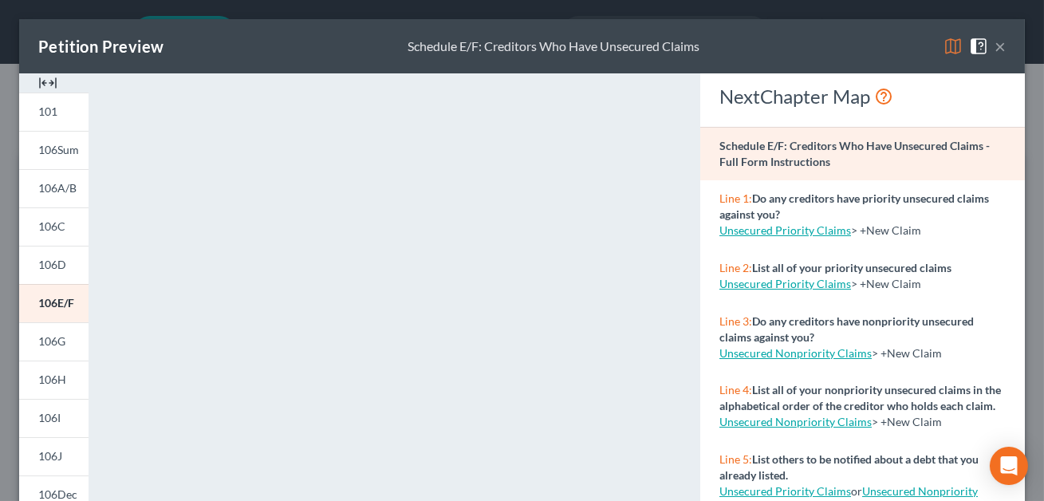
click at [1002, 48] on button "×" at bounding box center [1000, 46] width 11 height 19
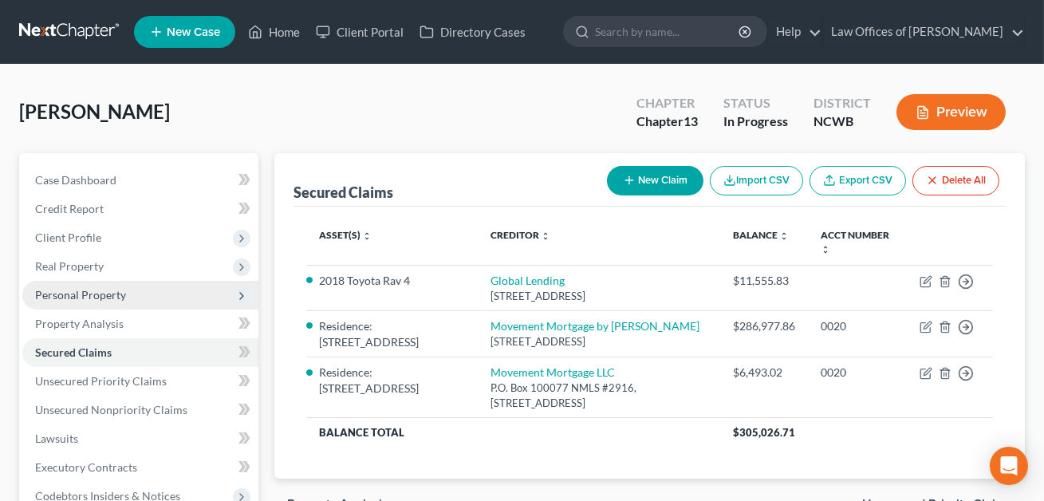
click at [70, 290] on span "Personal Property" at bounding box center [80, 295] width 91 height 14
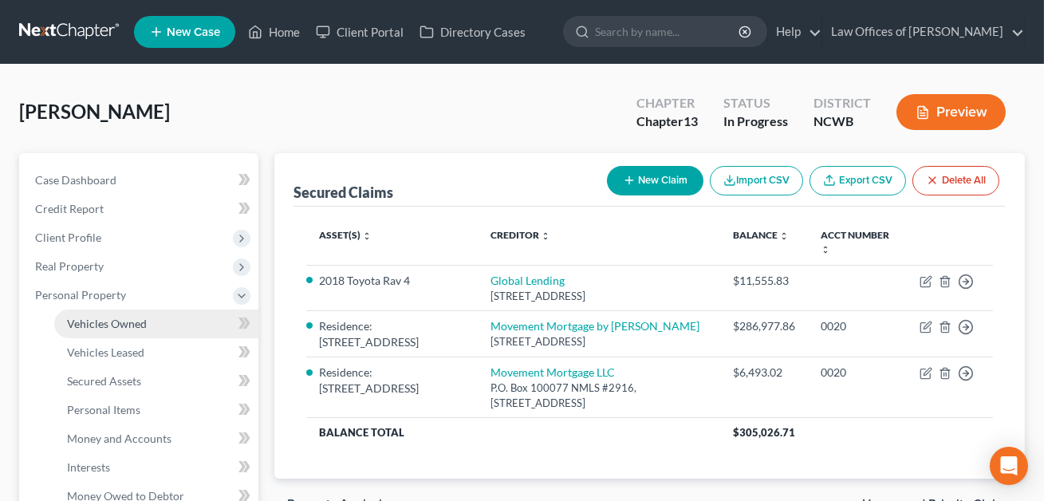
click at [104, 325] on span "Vehicles Owned" at bounding box center [107, 324] width 80 height 14
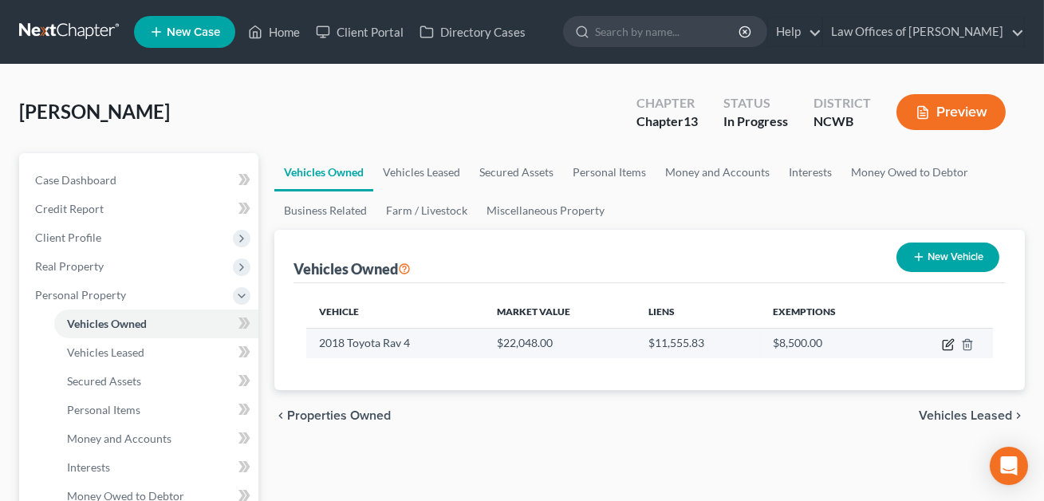
click at [946, 344] on icon "button" at bounding box center [948, 344] width 13 height 13
select select "0"
select select "8"
select select "2"
select select "0"
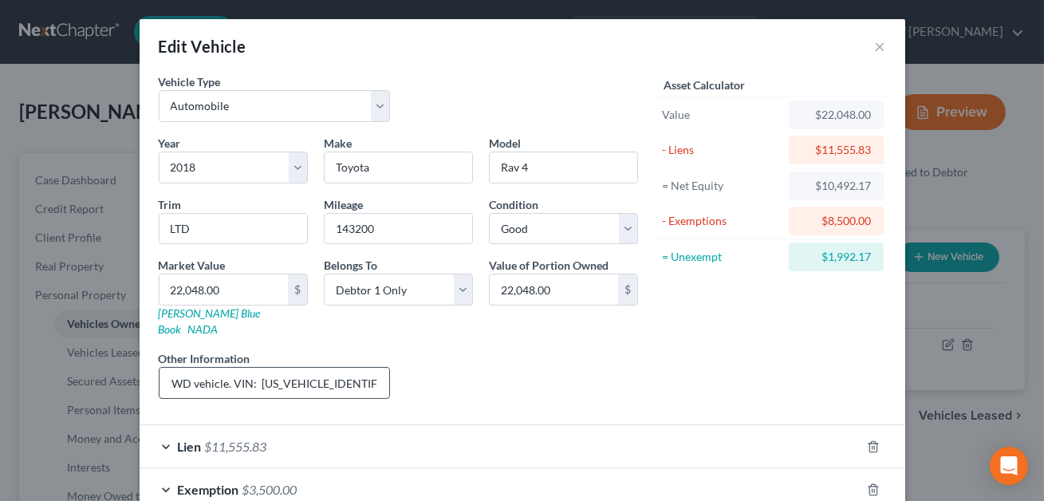
scroll to position [0, 69]
drag, startPoint x: 355, startPoint y: 366, endPoint x: 246, endPoint y: 368, distance: 109.3
click at [246, 368] on input "6 cyl, 4 dr, 2WD vehicle. VIN: [US_VEHICLE_IDENTIFICATION_NUMBER]. [PERSON_NAME…" at bounding box center [275, 383] width 231 height 30
click at [378, 231] on input "143200" at bounding box center [399, 229] width 148 height 30
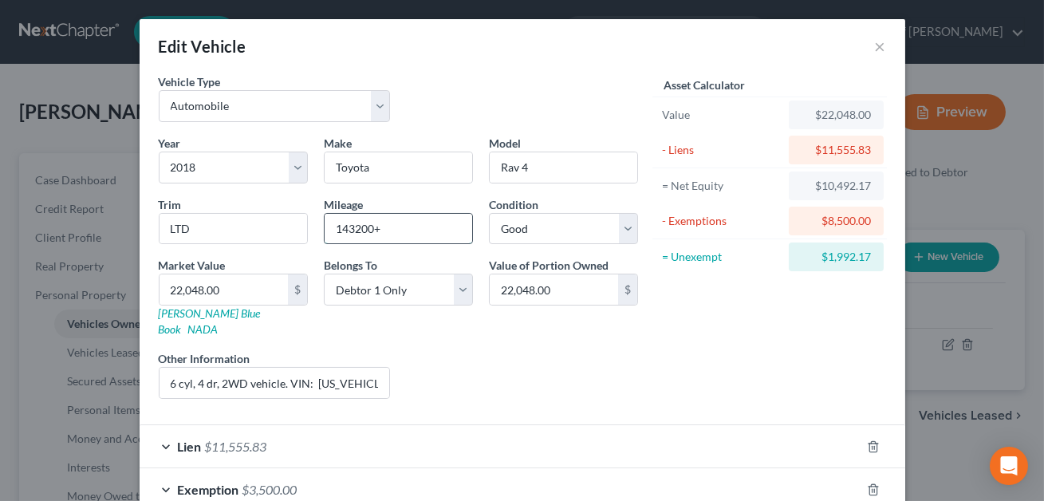
click at [356, 228] on input "143200+" at bounding box center [399, 229] width 148 height 30
type input "143,200+"
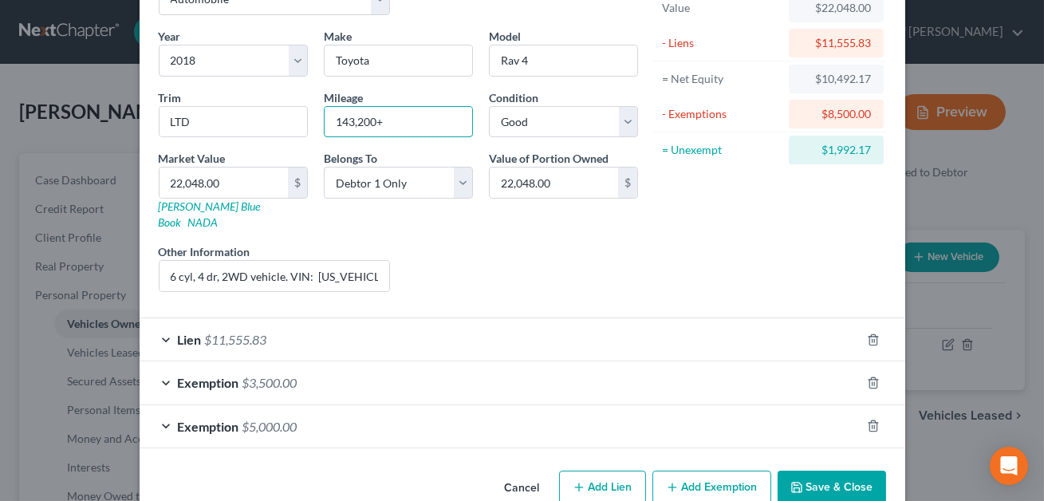
scroll to position [124, 0]
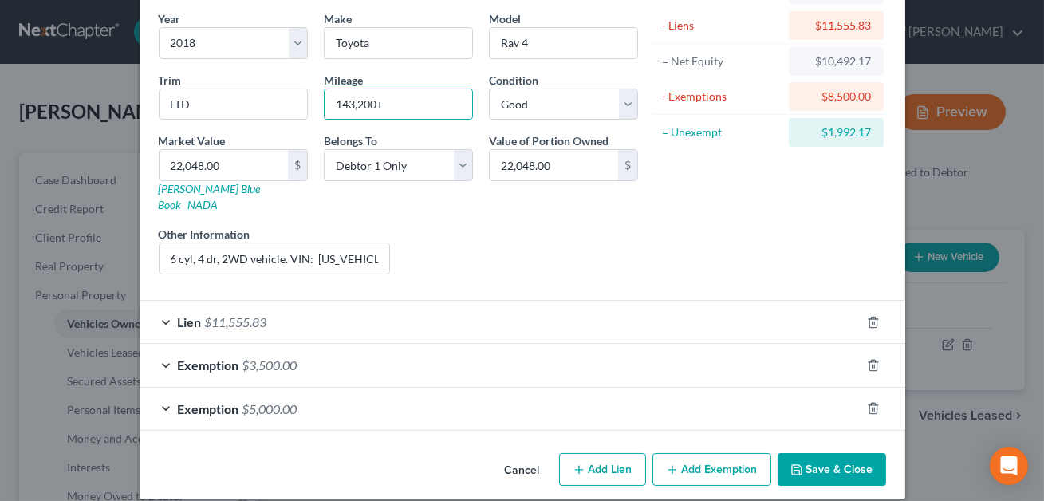
click at [822, 458] on button "Save & Close" at bounding box center [832, 470] width 108 height 34
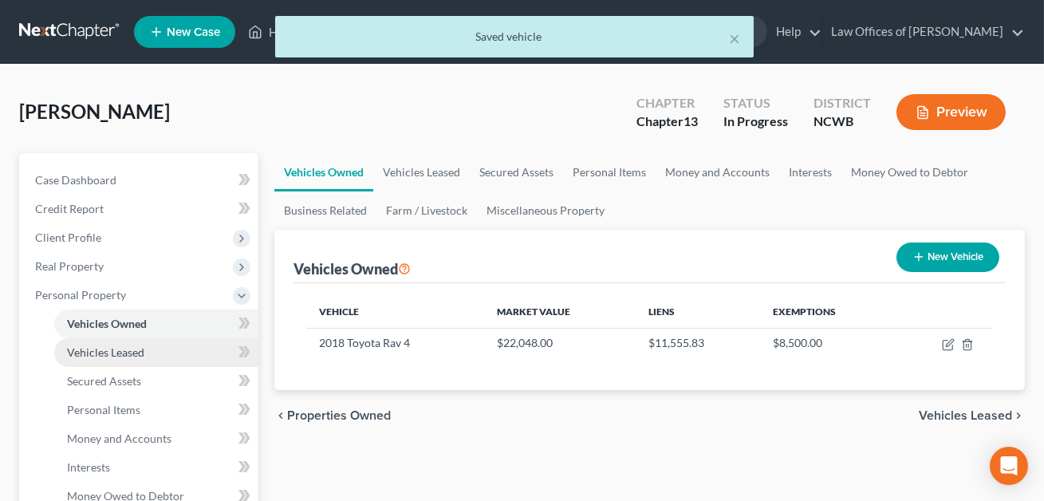
scroll to position [272, 0]
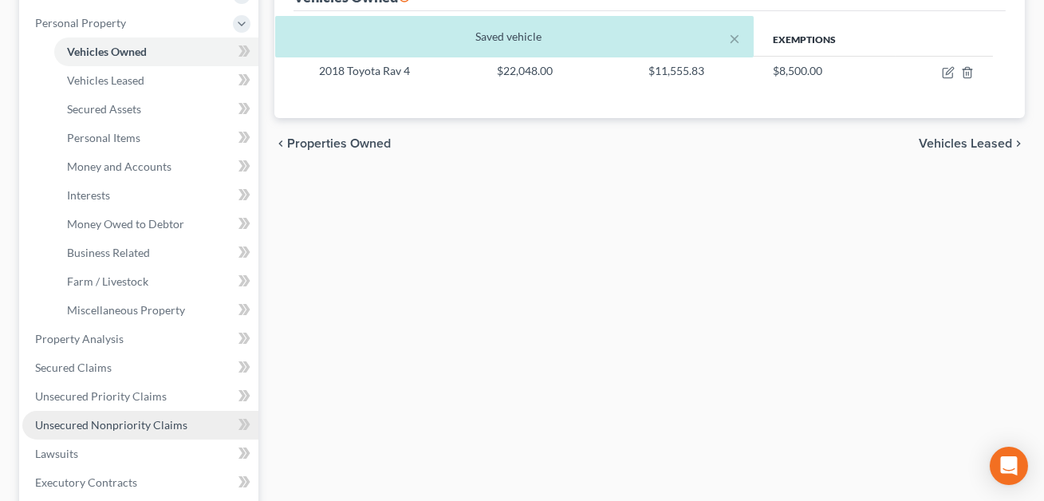
click at [110, 428] on span "Unsecured Nonpriority Claims" at bounding box center [111, 425] width 152 height 14
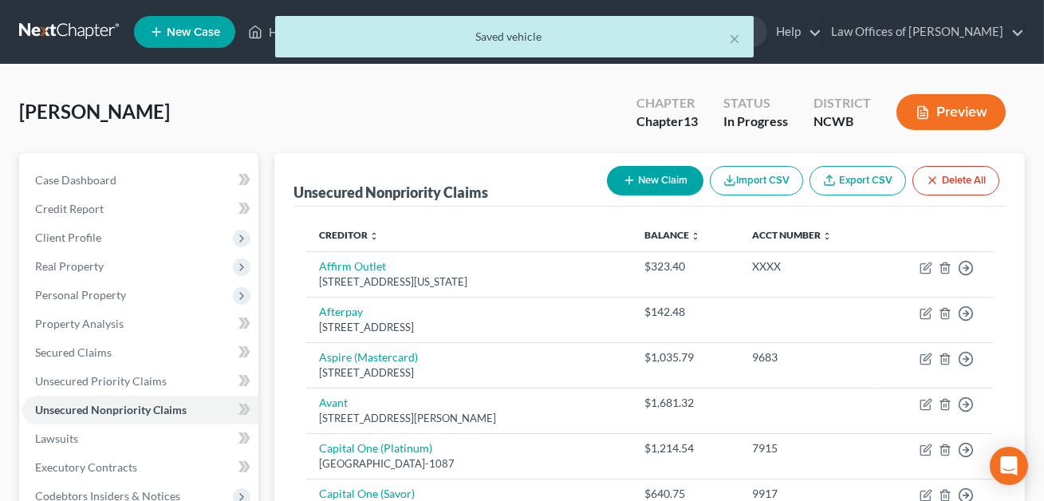
click at [649, 172] on button "New Claim" at bounding box center [655, 181] width 97 height 30
select select "0"
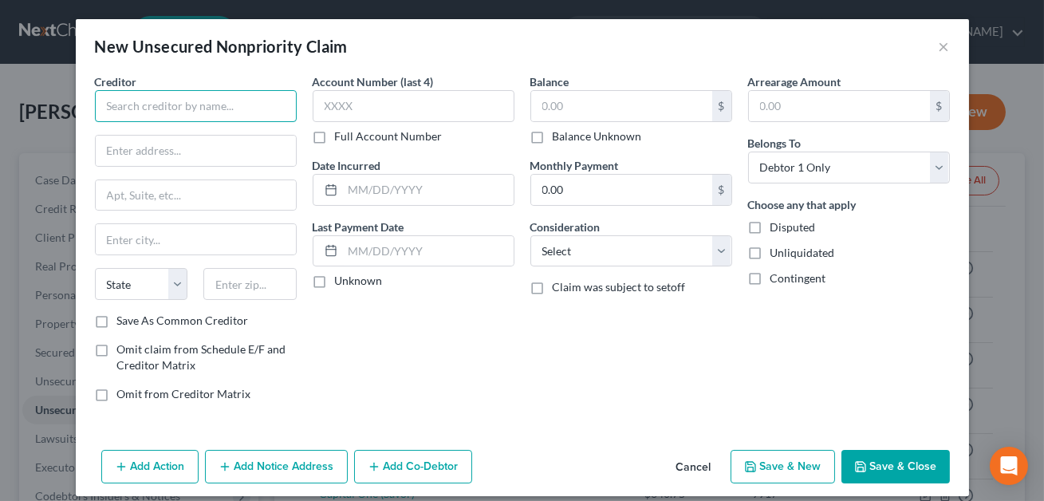
click at [228, 114] on input "text" at bounding box center [196, 106] width 202 height 32
click at [147, 108] on input "Internal evenue" at bounding box center [196, 106] width 202 height 32
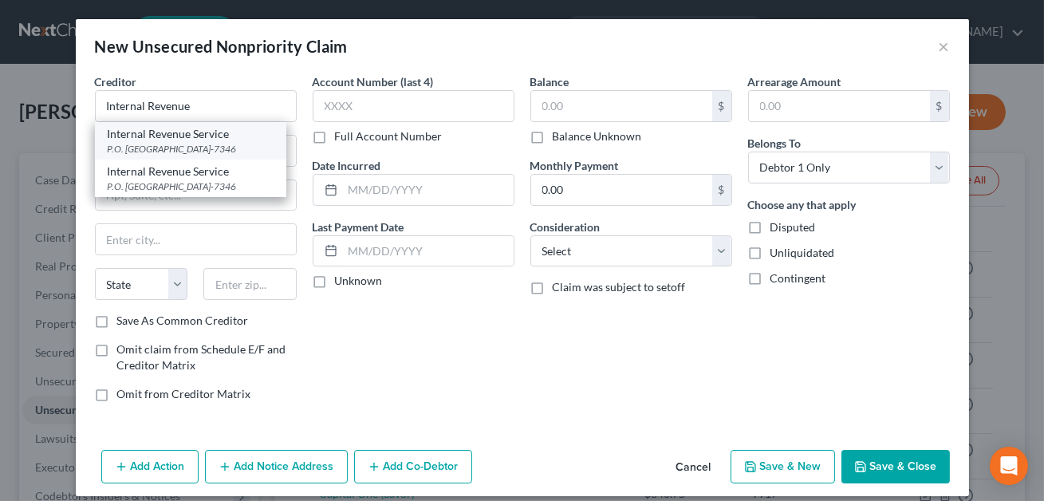
click at [169, 146] on div "P.O. [GEOGRAPHIC_DATA]-7346" at bounding box center [191, 149] width 166 height 14
type input "Internal Revenue Service"
type input "P.O. Box 7346"
type input "[GEOGRAPHIC_DATA]"
select select "39"
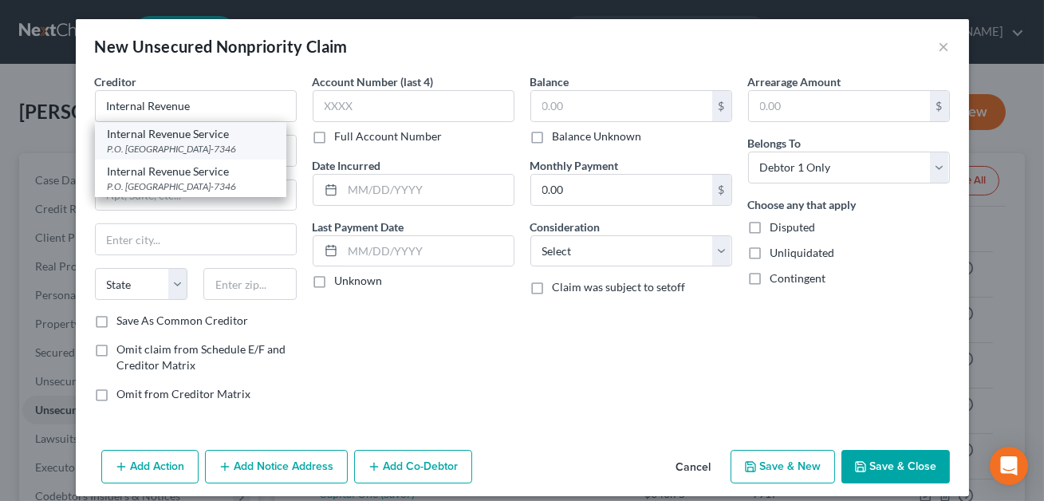
type input "19101-7346"
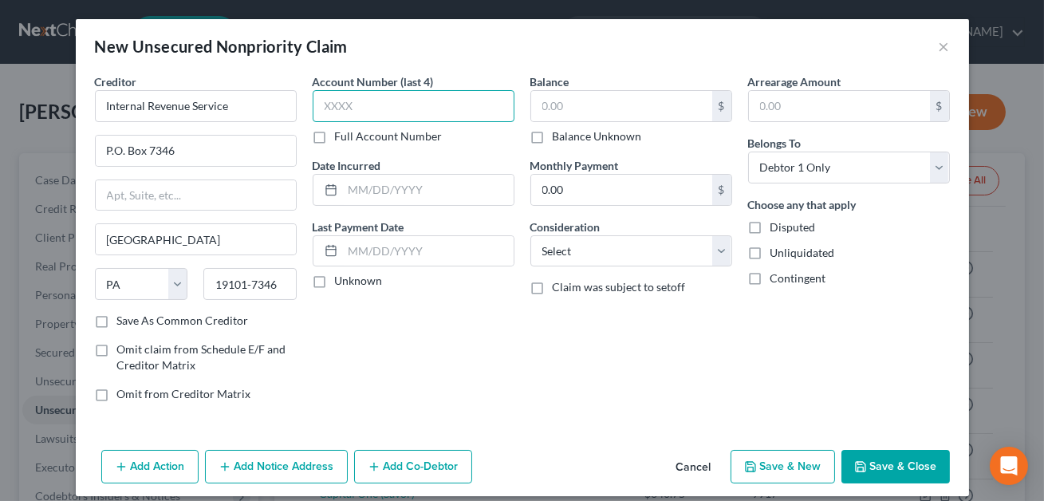
click at [357, 99] on input "text" at bounding box center [414, 106] width 202 height 32
type input "XXXX"
click at [581, 102] on input "text" at bounding box center [621, 106] width 181 height 30
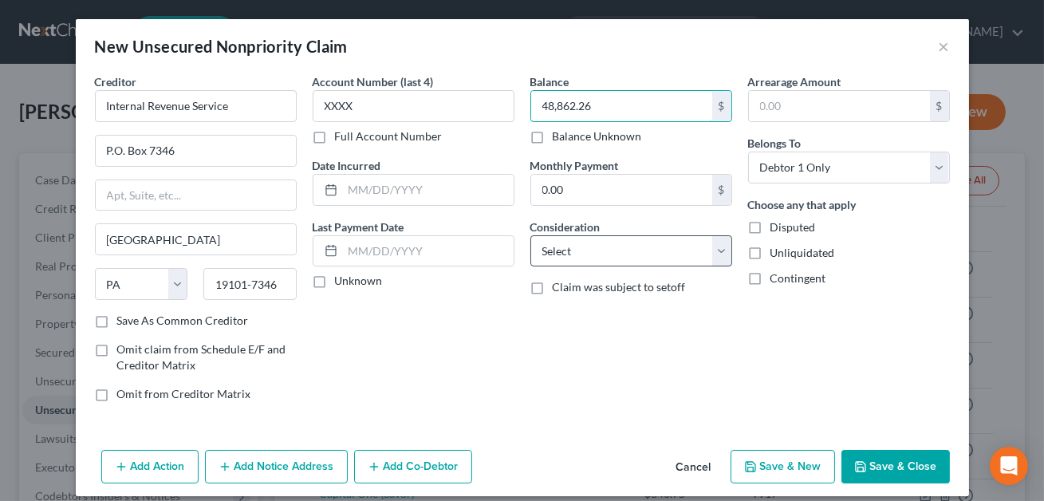
type input "48,862.26"
click at [579, 246] on select "Select Cable / Satellite Services Collection Agency Credit Card Debt Debt Couns…" at bounding box center [631, 251] width 202 height 32
select select "14"
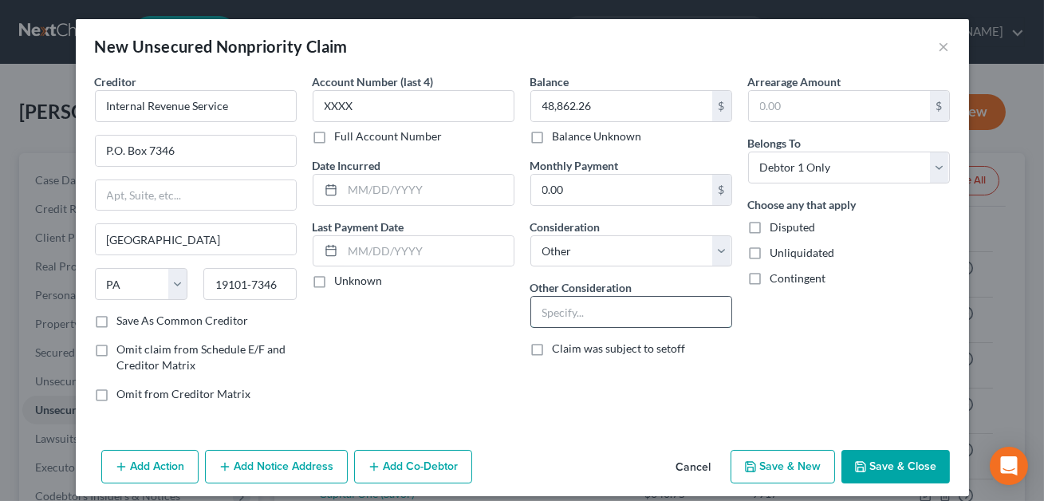
click at [561, 317] on input "text" at bounding box center [631, 312] width 200 height 30
type input "Old taxes"
click at [397, 197] on input "text" at bounding box center [428, 190] width 171 height 30
type input "2013-2019"
click at [886, 461] on button "Save & Close" at bounding box center [896, 467] width 108 height 34
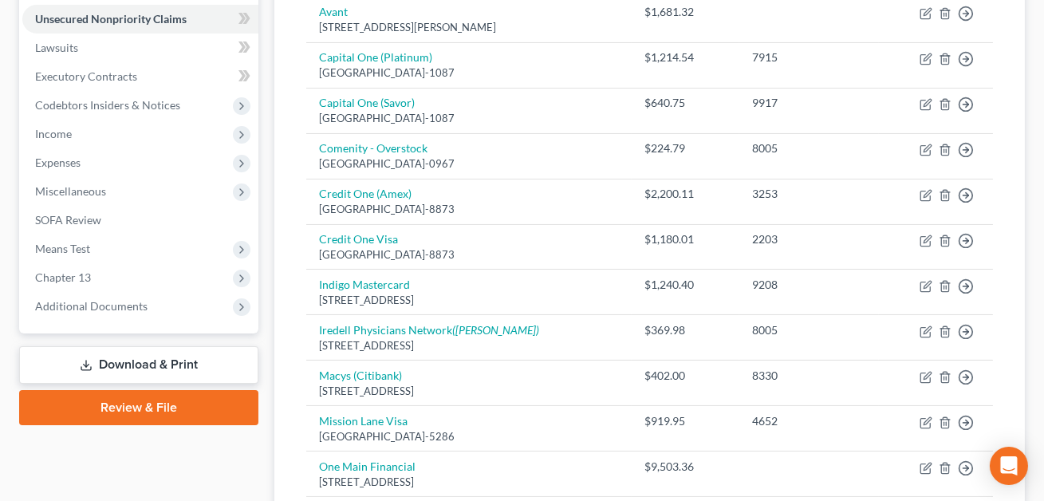
scroll to position [405, 0]
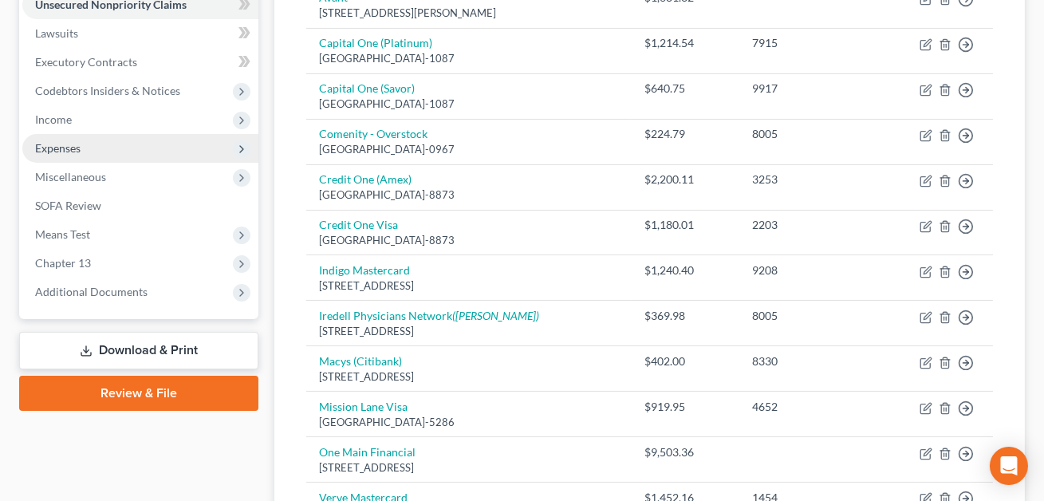
click at [62, 144] on span "Expenses" at bounding box center [57, 148] width 45 height 14
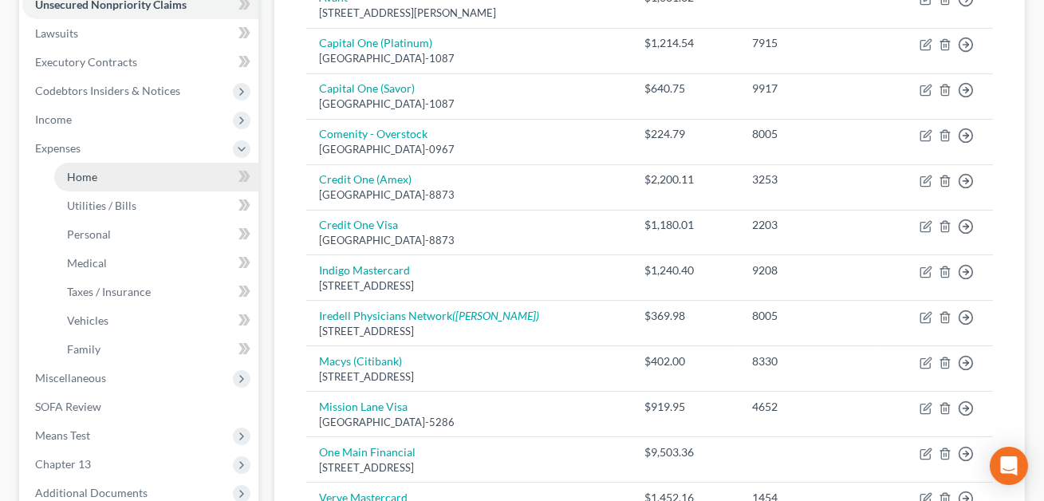
click at [82, 177] on span "Home" at bounding box center [82, 177] width 30 height 14
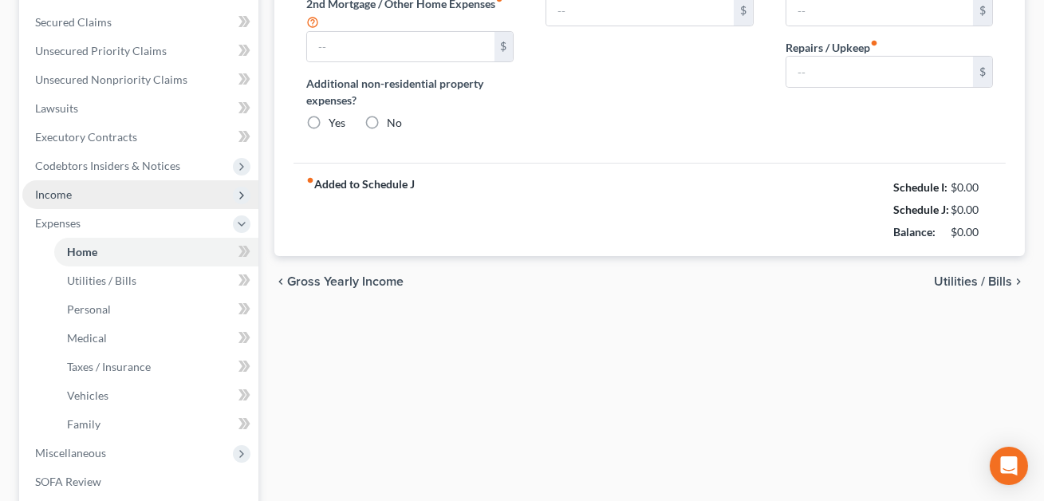
type input "0.00"
radio input "true"
type input "0.00"
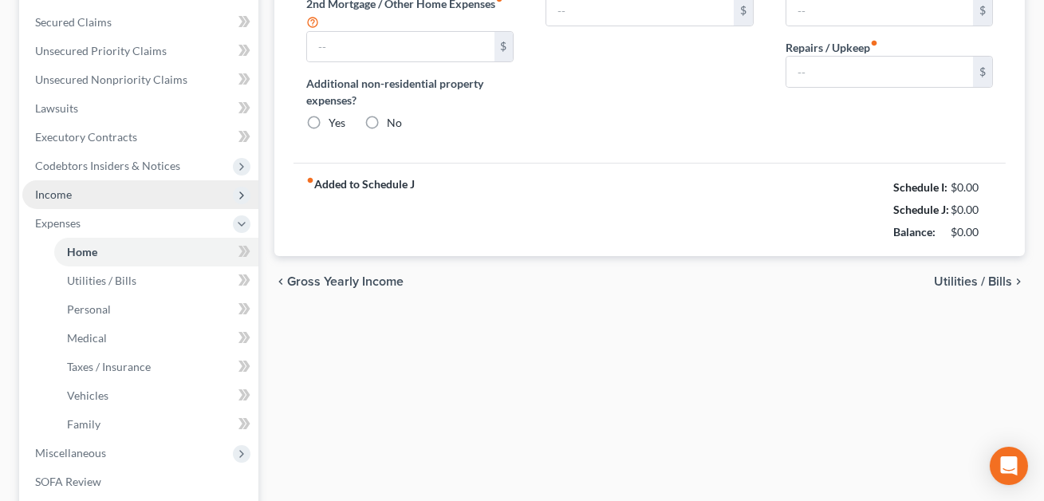
type input "0.00"
type input "700.00"
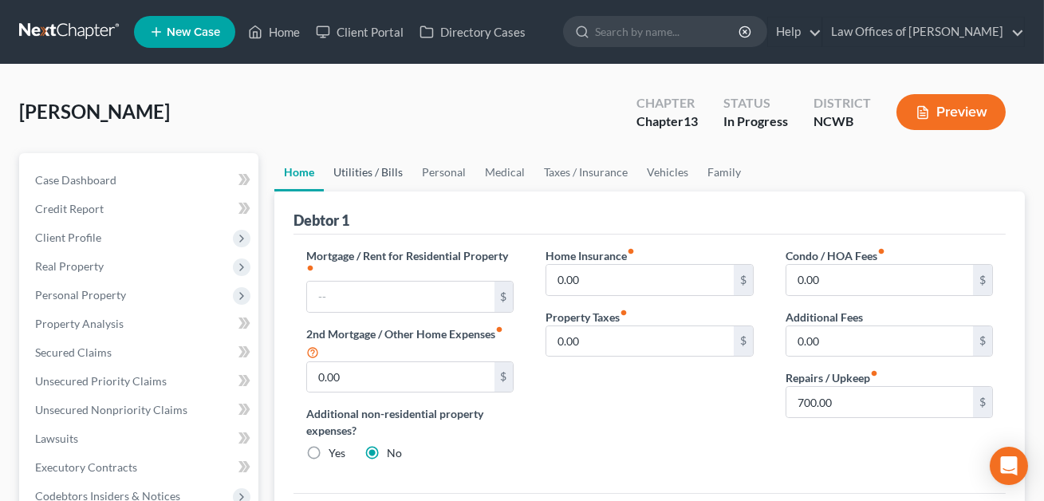
click at [356, 168] on link "Utilities / Bills" at bounding box center [368, 172] width 89 height 38
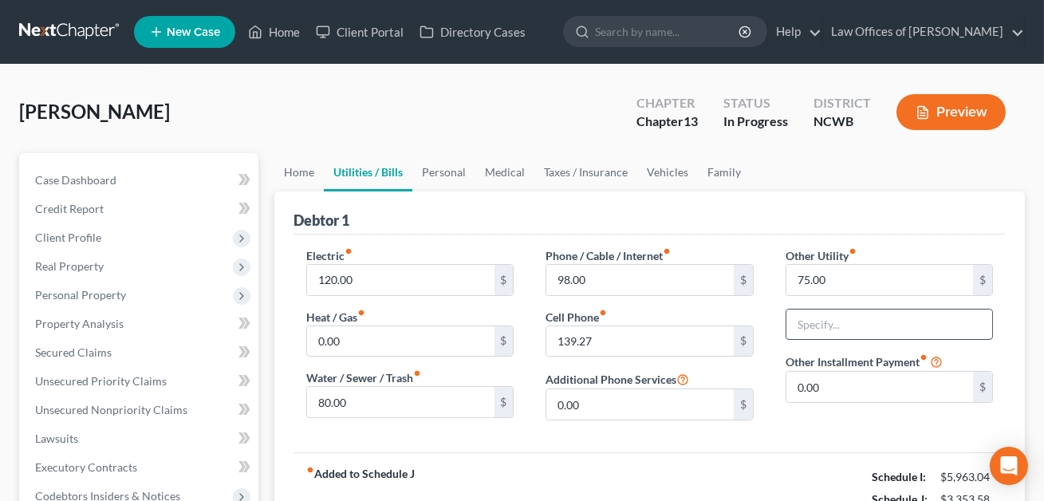
click at [850, 337] on input "text" at bounding box center [890, 325] width 206 height 30
type input "Streaming Services"
click at [305, 171] on link "Home" at bounding box center [298, 172] width 49 height 38
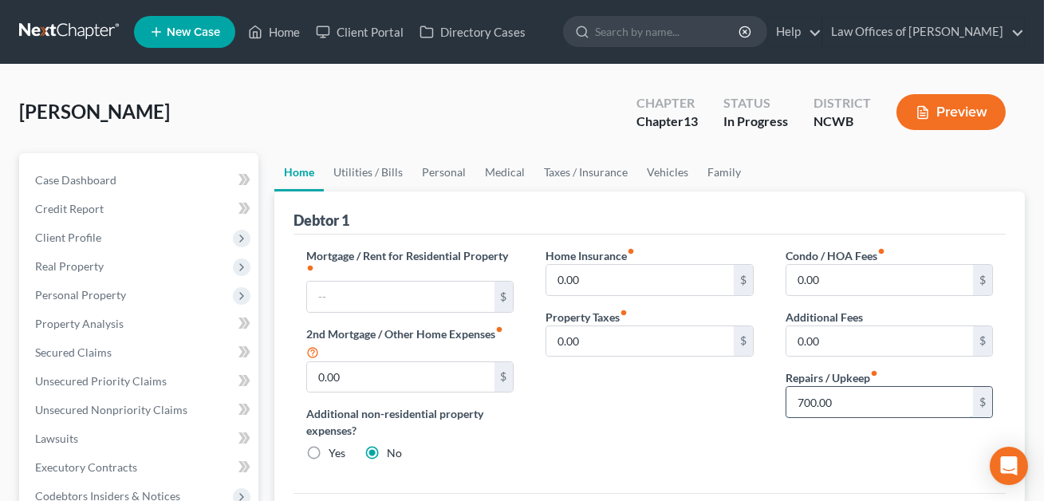
click at [824, 399] on input "700.00" at bounding box center [880, 402] width 187 height 30
type input "150.00"
click at [441, 168] on link "Personal" at bounding box center [443, 172] width 63 height 38
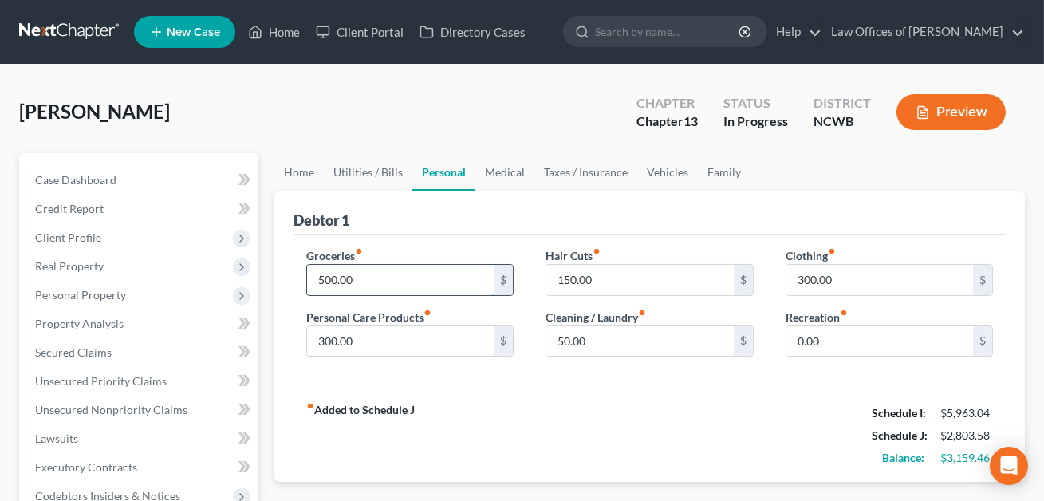
click at [353, 285] on input "500.00" at bounding box center [400, 280] width 187 height 30
type input "400.00"
click at [834, 282] on input "300.00" at bounding box center [880, 280] width 187 height 30
type input "100.00"
click at [645, 341] on input "50.00" at bounding box center [639, 341] width 187 height 30
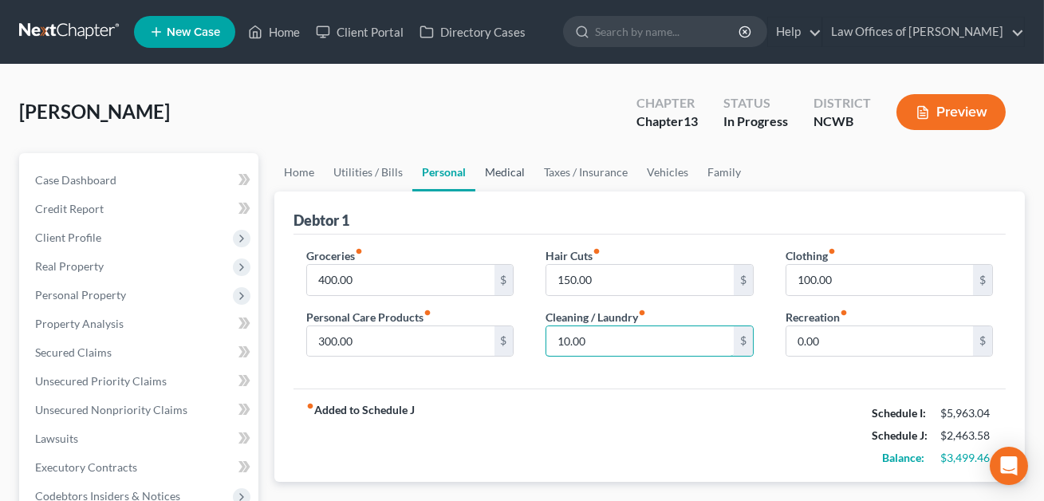
type input "10.00"
click at [505, 174] on link "Medical" at bounding box center [504, 172] width 59 height 38
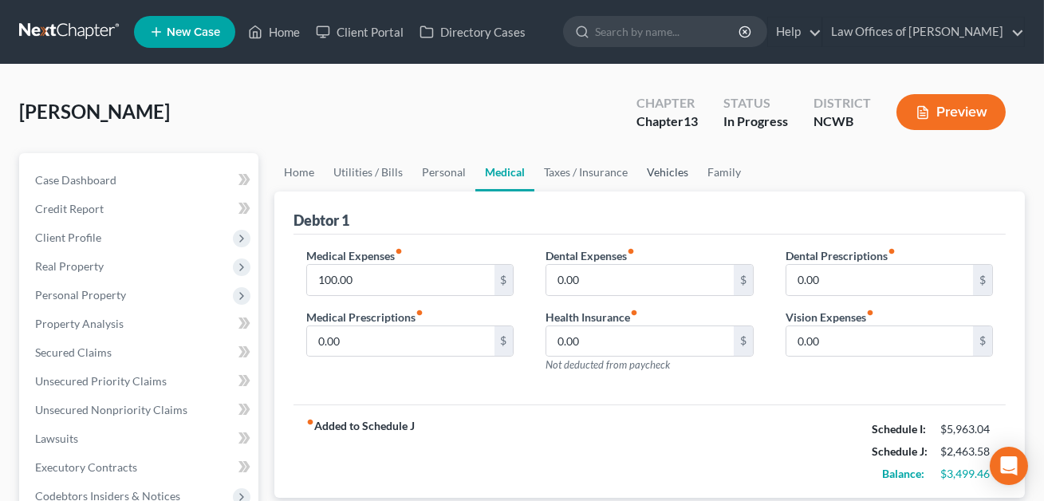
click at [662, 168] on link "Vehicles" at bounding box center [667, 172] width 61 height 38
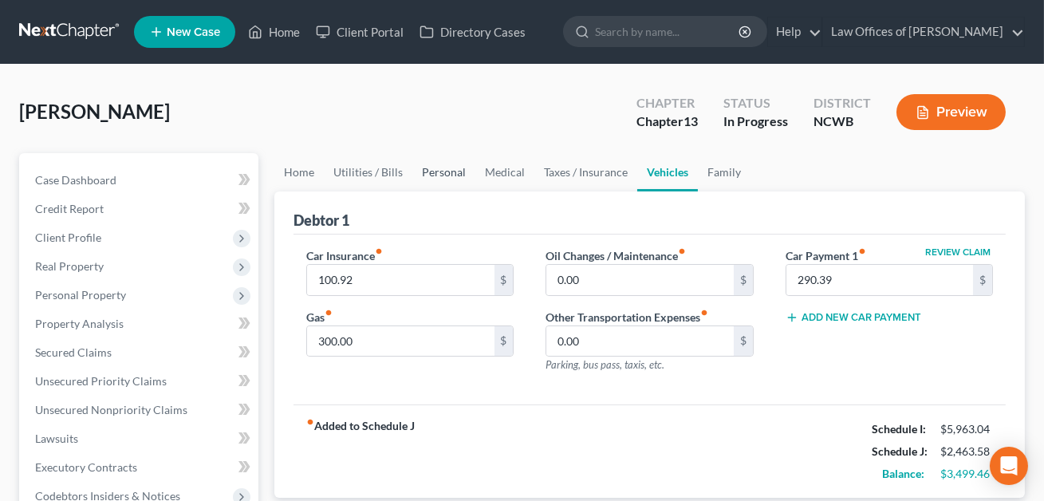
click at [448, 169] on link "Personal" at bounding box center [443, 172] width 63 height 38
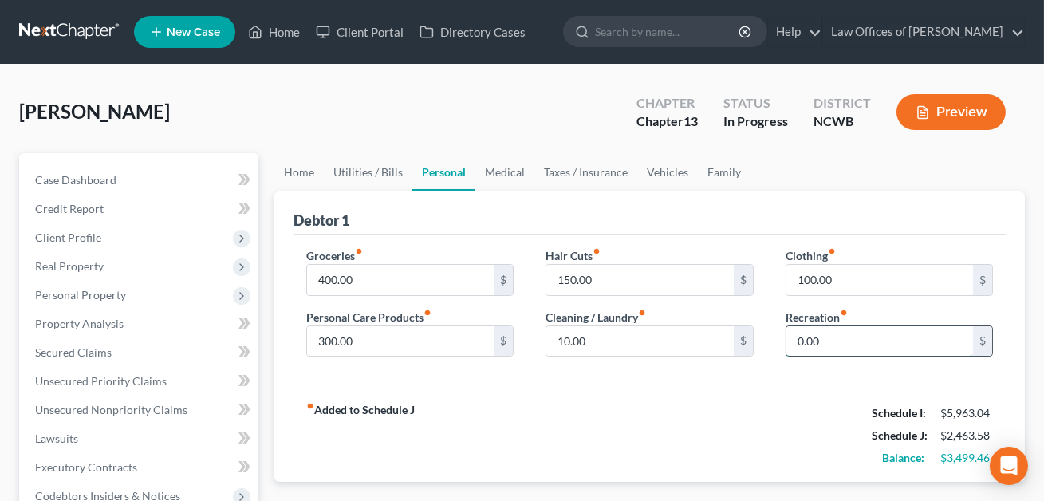
click at [818, 344] on input "0.00" at bounding box center [880, 341] width 187 height 30
type input "150.00"
click at [399, 348] on input "300.00" at bounding box center [400, 341] width 187 height 30
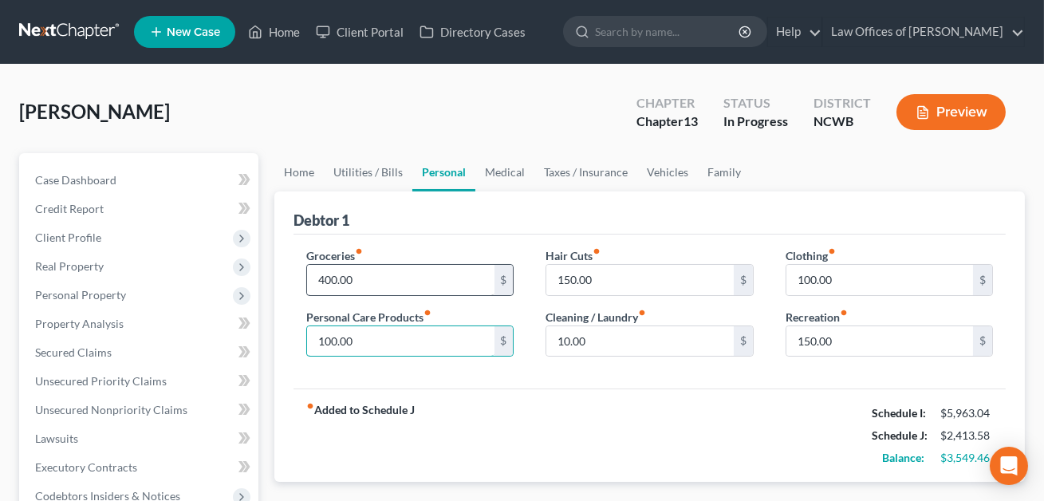
type input "100.00"
click at [341, 284] on input "400.00" at bounding box center [400, 280] width 187 height 30
click at [357, 283] on input "500.00" at bounding box center [400, 280] width 187 height 30
type input "500.00"
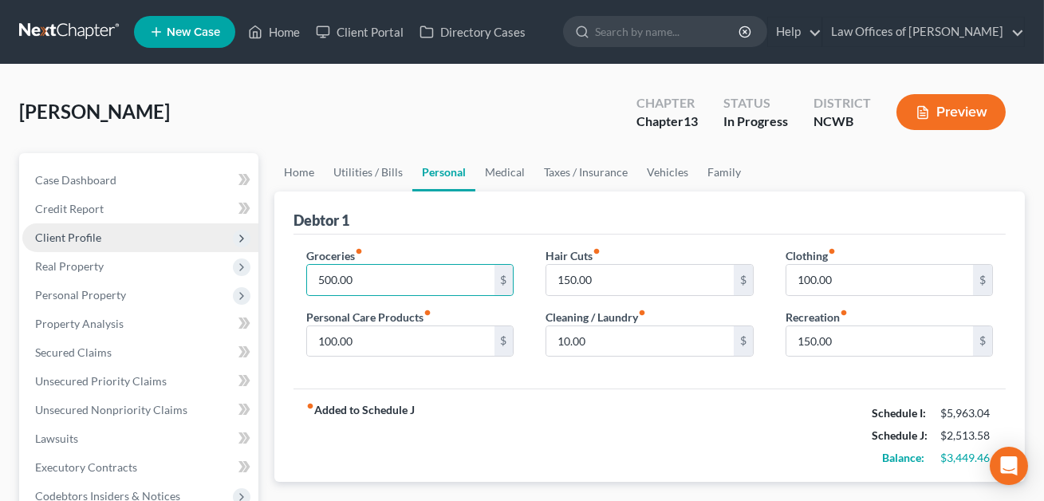
click at [71, 237] on span "Client Profile" at bounding box center [68, 238] width 66 height 14
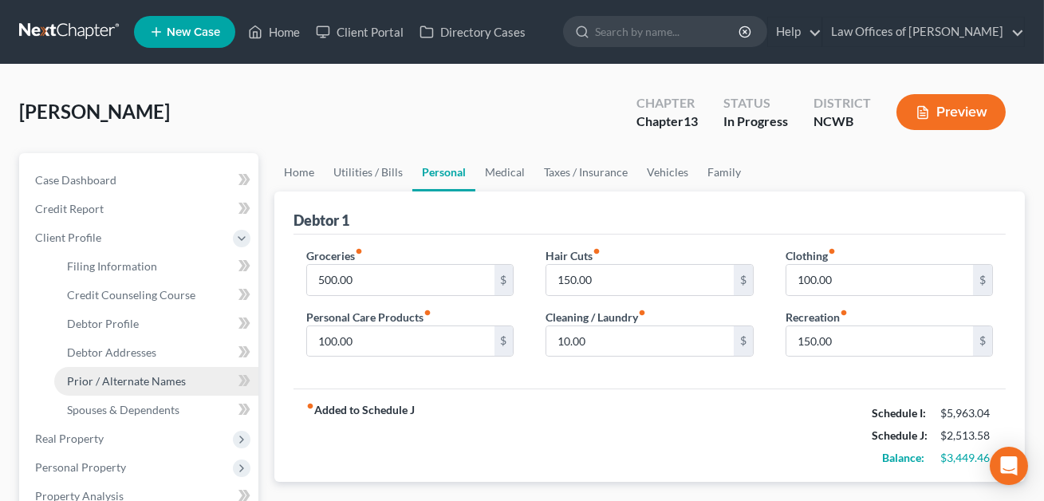
click at [110, 374] on span "Prior / Alternate Names" at bounding box center [126, 381] width 119 height 14
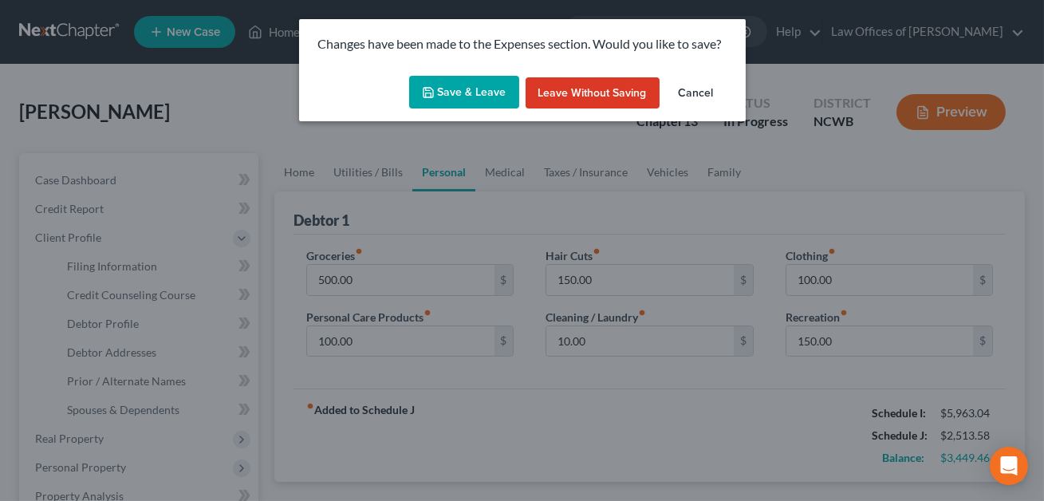
click at [456, 99] on button "Save & Leave" at bounding box center [464, 93] width 110 height 34
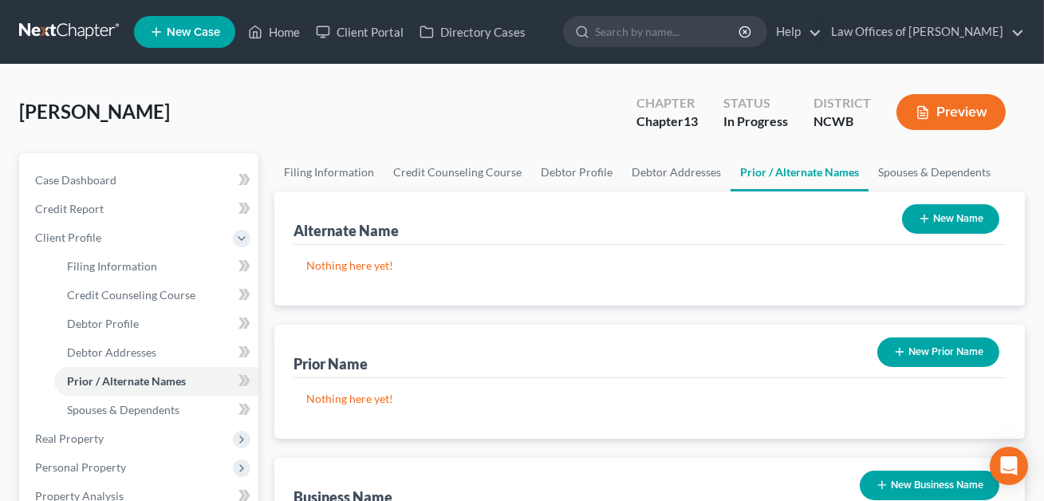
click at [929, 225] on button "New Name" at bounding box center [950, 219] width 97 height 30
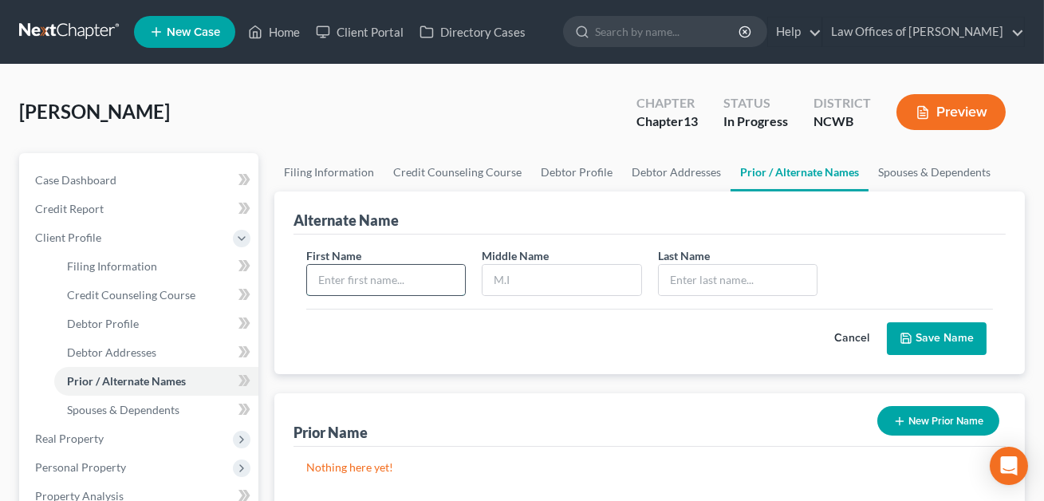
click at [343, 276] on input "text" at bounding box center [386, 280] width 158 height 30
type input "Becky"
click at [673, 286] on input "text" at bounding box center [738, 280] width 158 height 30
type input "[PERSON_NAME]"
click at [933, 340] on button "Save Name" at bounding box center [937, 339] width 100 height 34
